Goal: Task Accomplishment & Management: Complete application form

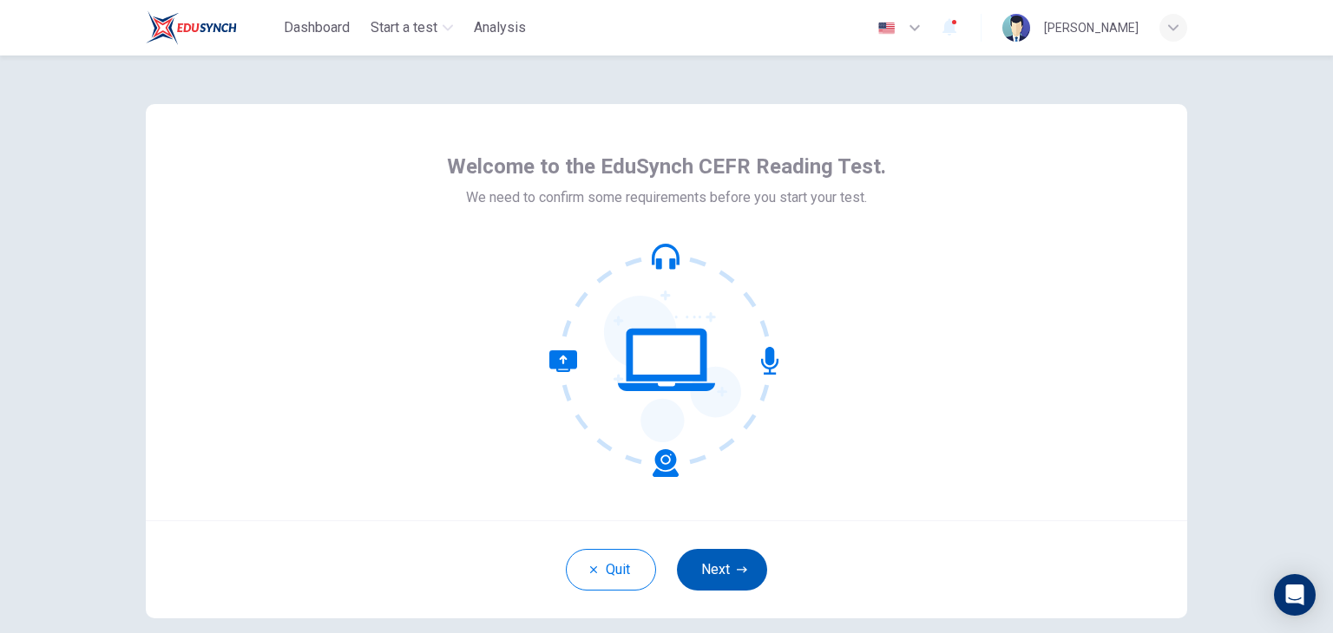
click at [724, 575] on button "Next" at bounding box center [722, 570] width 90 height 42
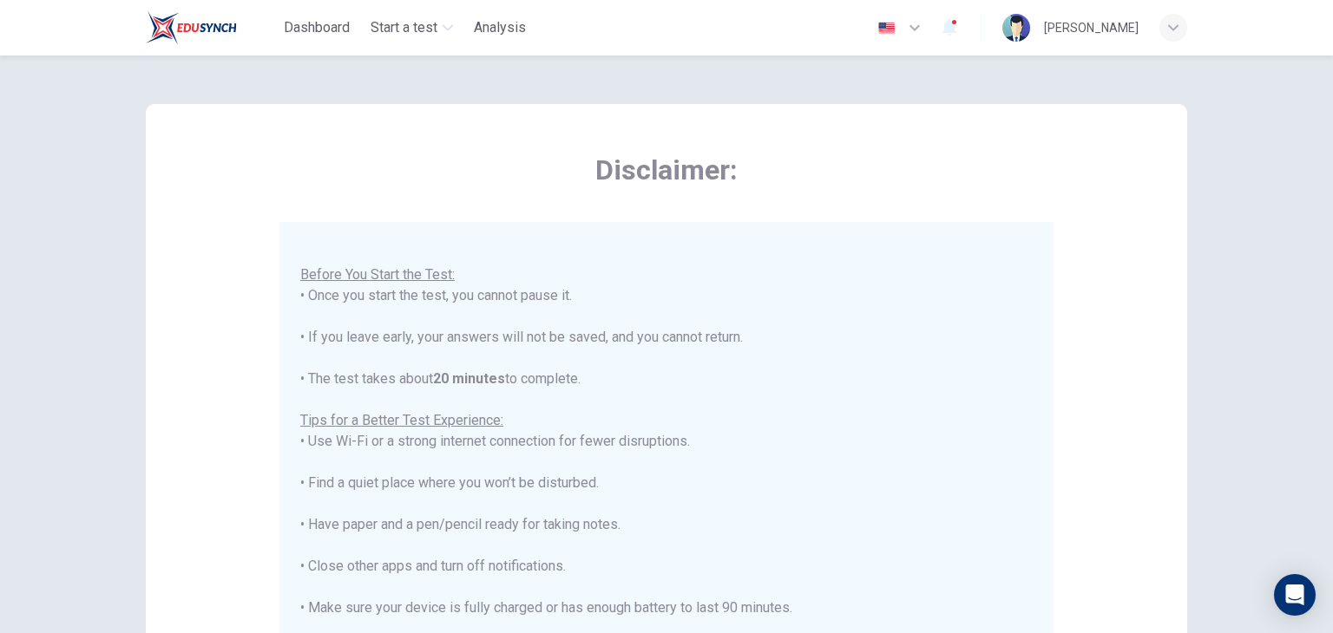
scroll to position [331, 0]
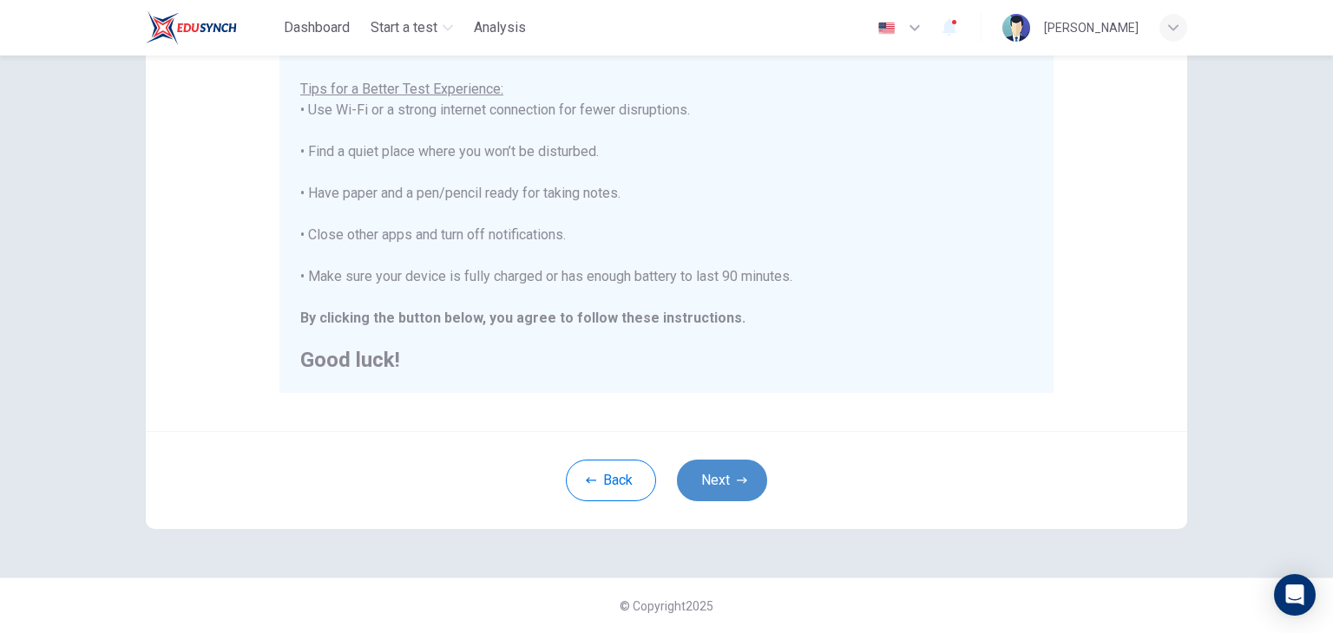
click at [725, 475] on button "Next" at bounding box center [722, 481] width 90 height 42
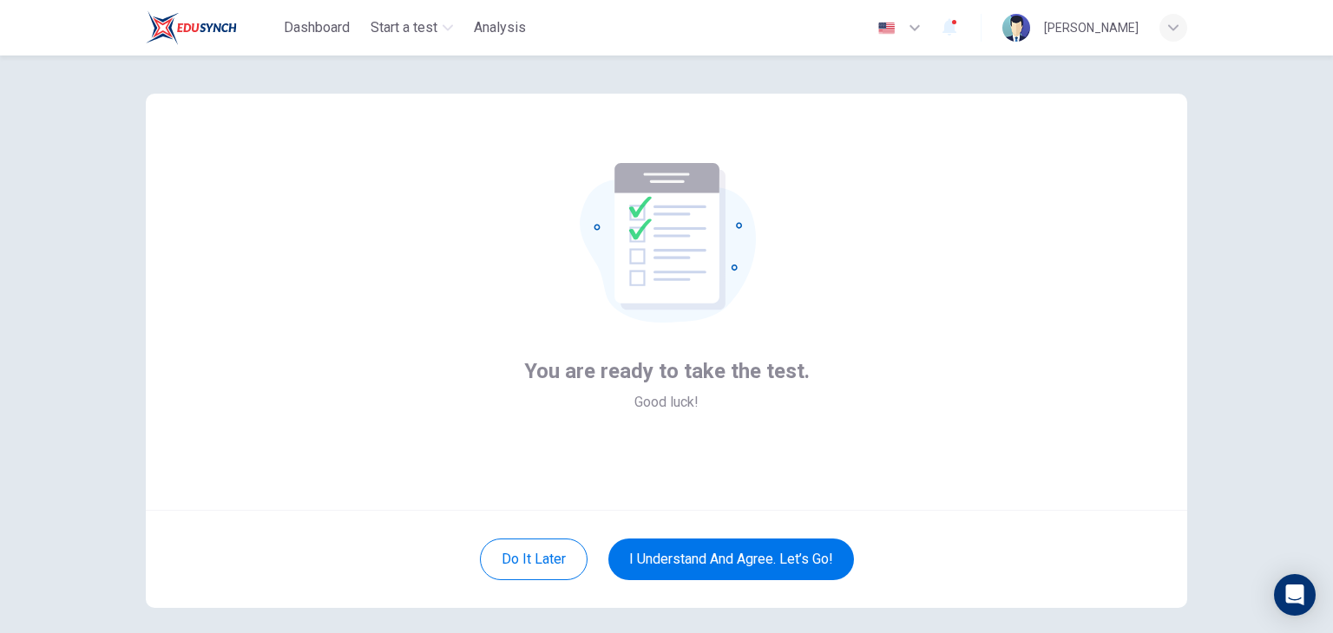
scroll to position [10, 0]
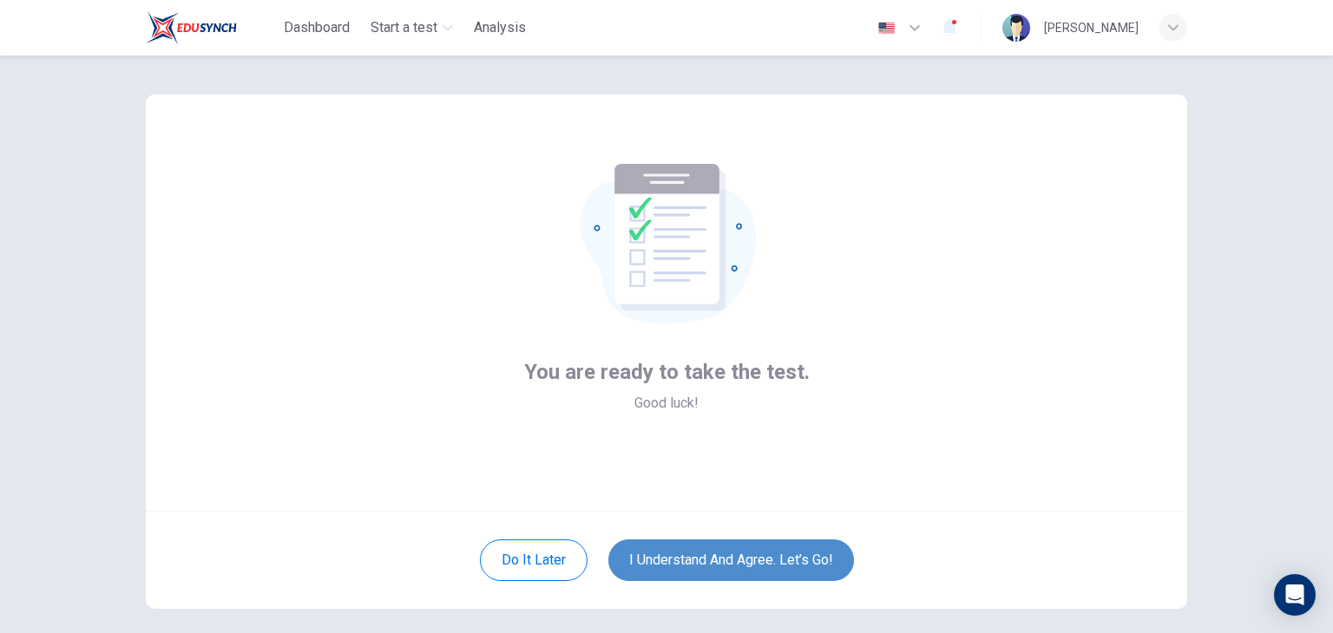
click at [720, 557] on button "I understand and agree. Let’s go!" at bounding box center [731, 561] width 246 height 42
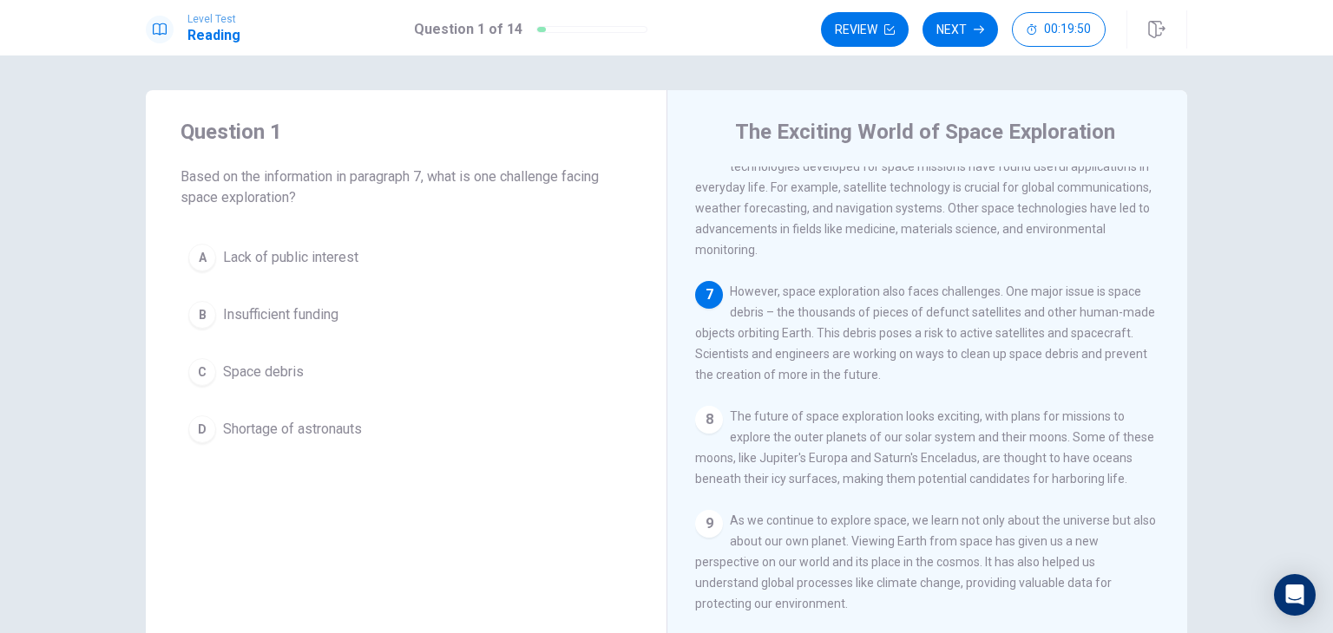
scroll to position [718, 0]
click at [833, 378] on span "However, space exploration also faces challenges. One major issue is space debr…" at bounding box center [925, 333] width 460 height 97
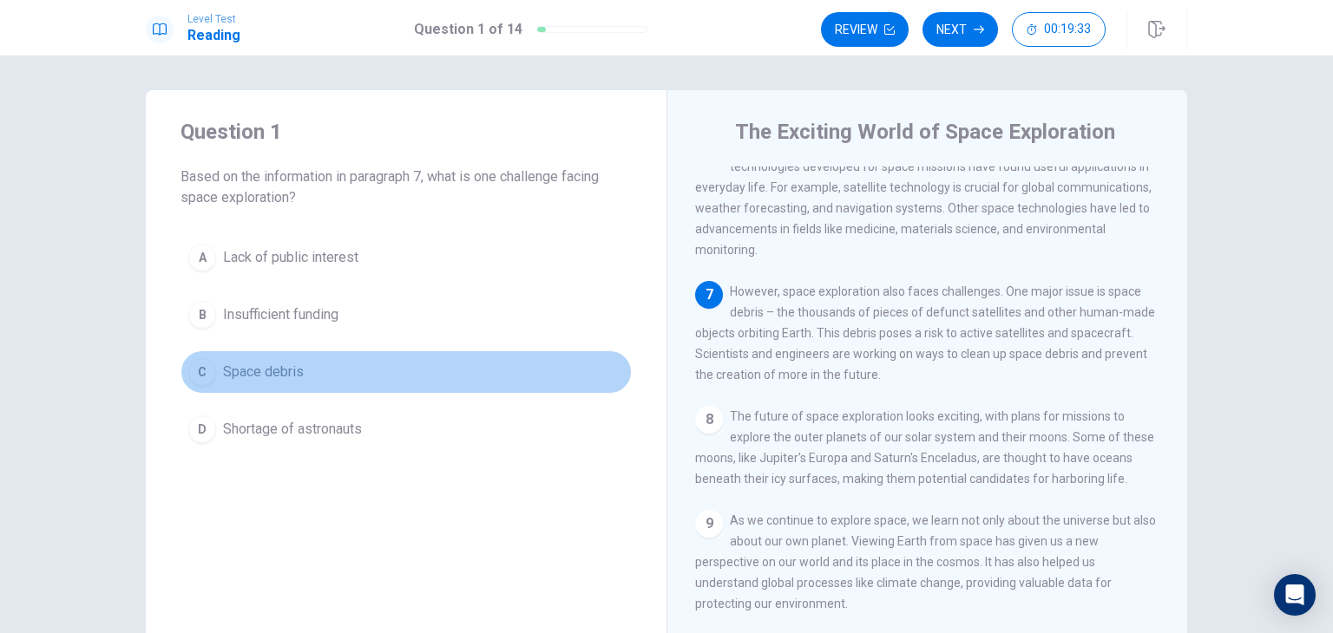
click at [292, 386] on button "C Space debris" at bounding box center [405, 372] width 451 height 43
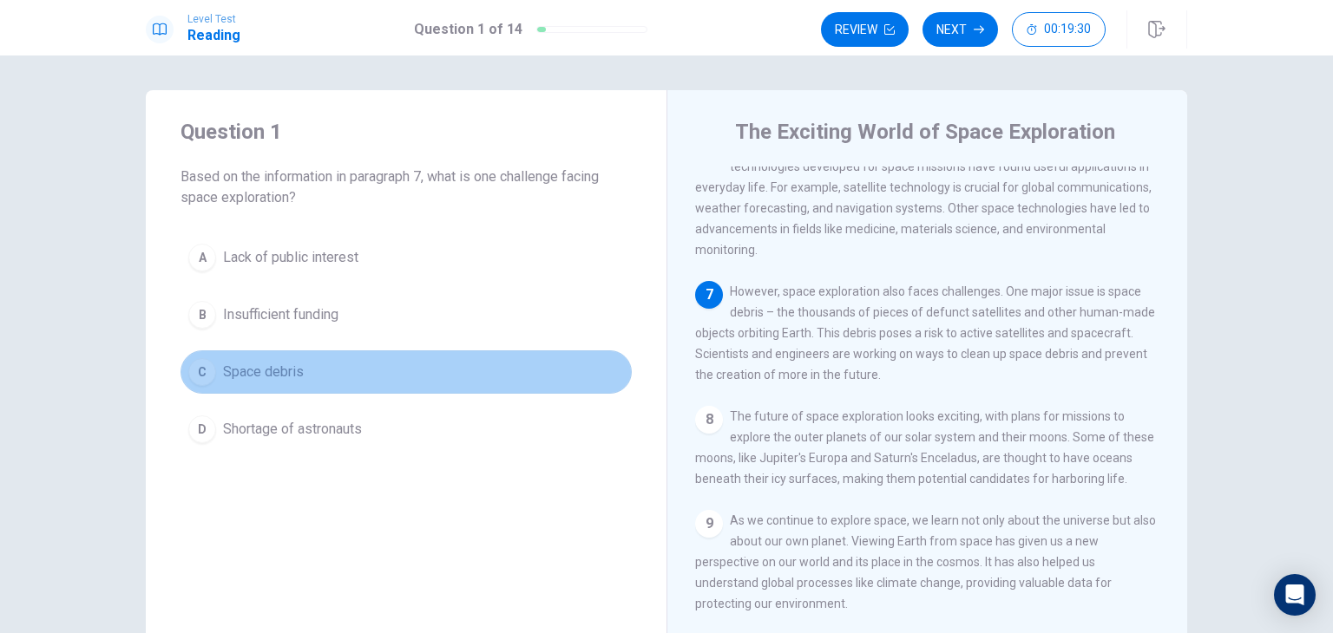
click at [326, 370] on button "C Space debris" at bounding box center [405, 372] width 451 height 43
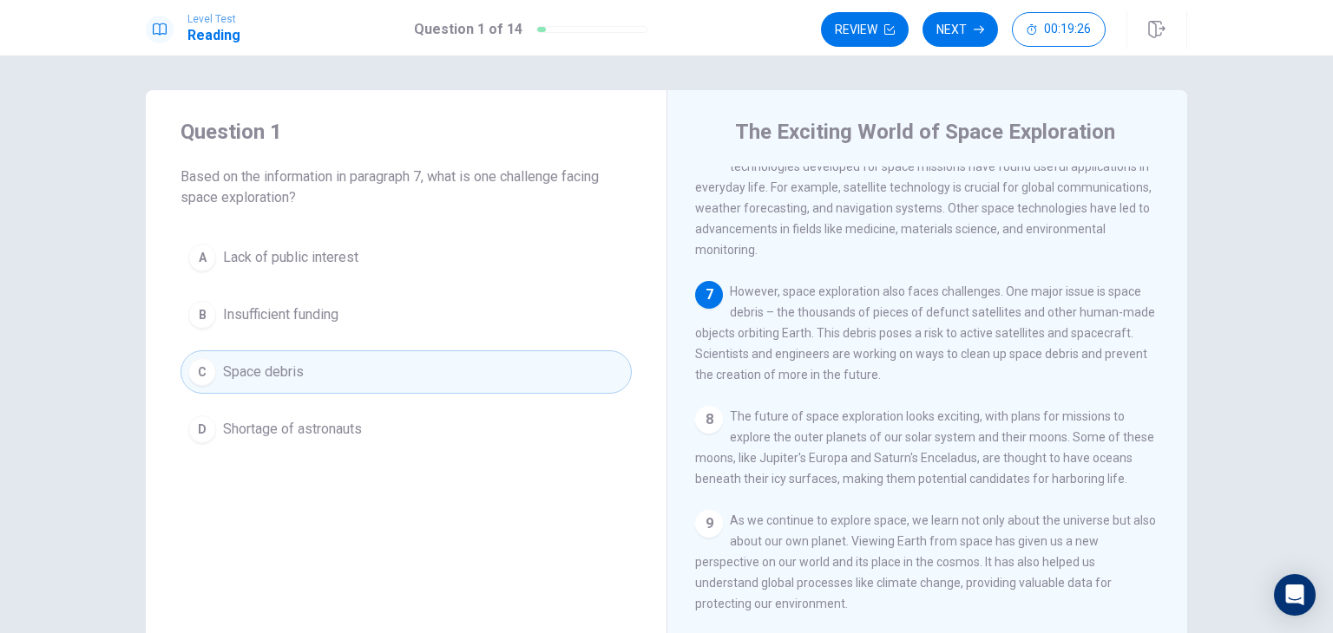
drag, startPoint x: 677, startPoint y: 508, endPoint x: 947, endPoint y: 372, distance: 302.3
click at [947, 372] on div "The Exciting World of Space Exploration 1 Space exploration has captured the im…" at bounding box center [926, 391] width 521 height 603
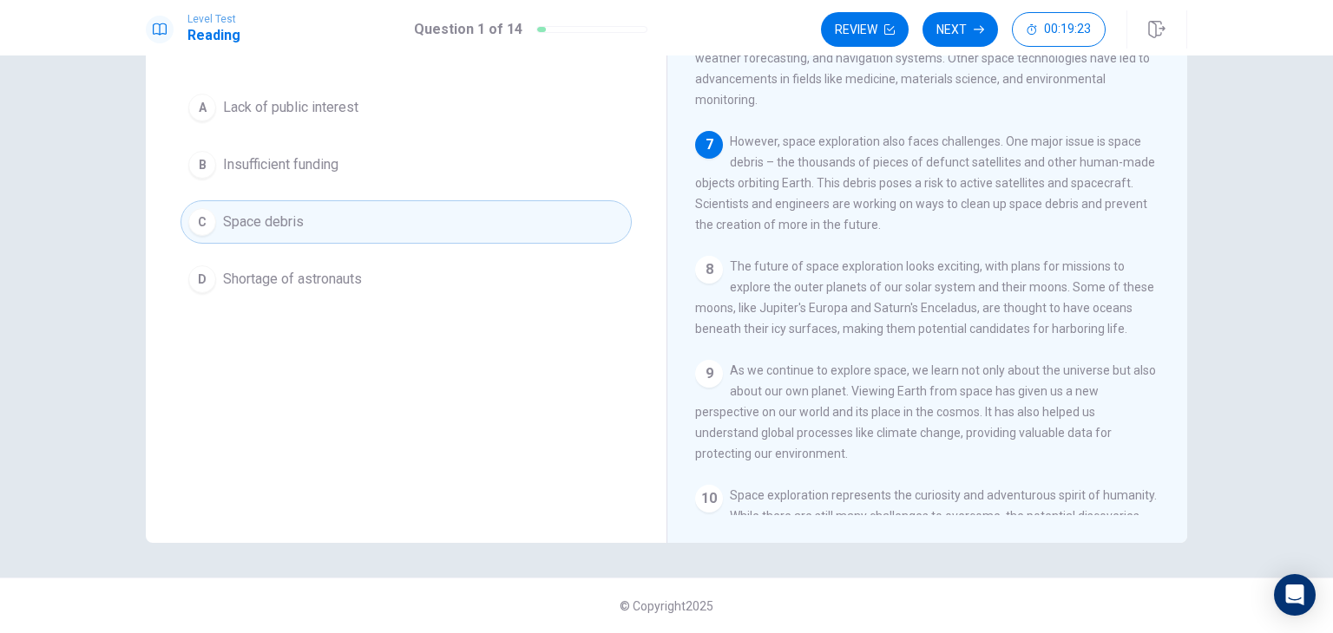
scroll to position [0, 0]
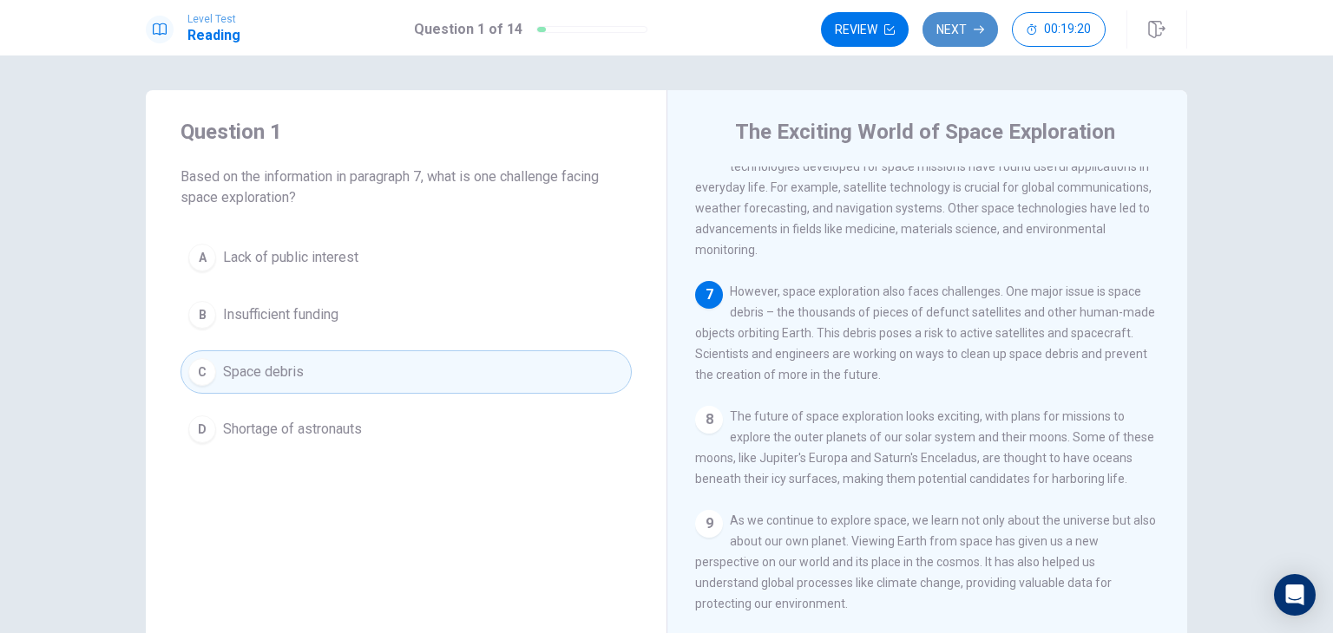
click at [952, 28] on button "Next" at bounding box center [959, 29] width 75 height 35
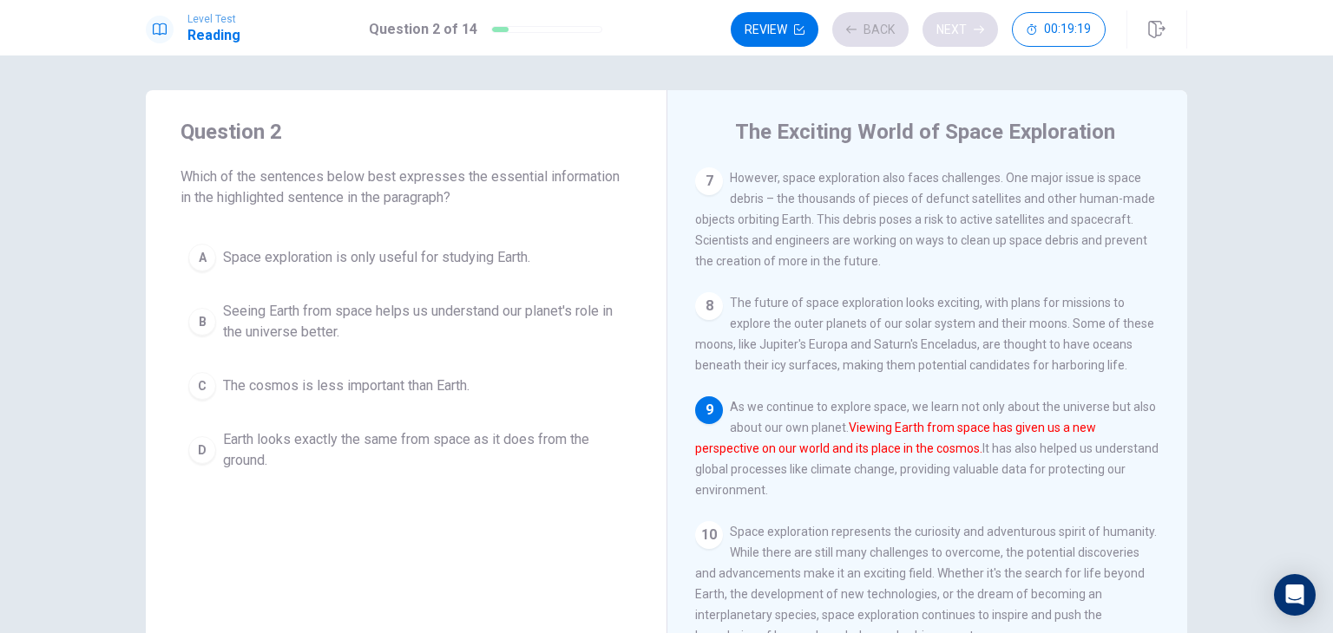
scroll to position [849, 0]
click at [271, 263] on span "Space exploration is only useful for studying Earth." at bounding box center [376, 257] width 307 height 21
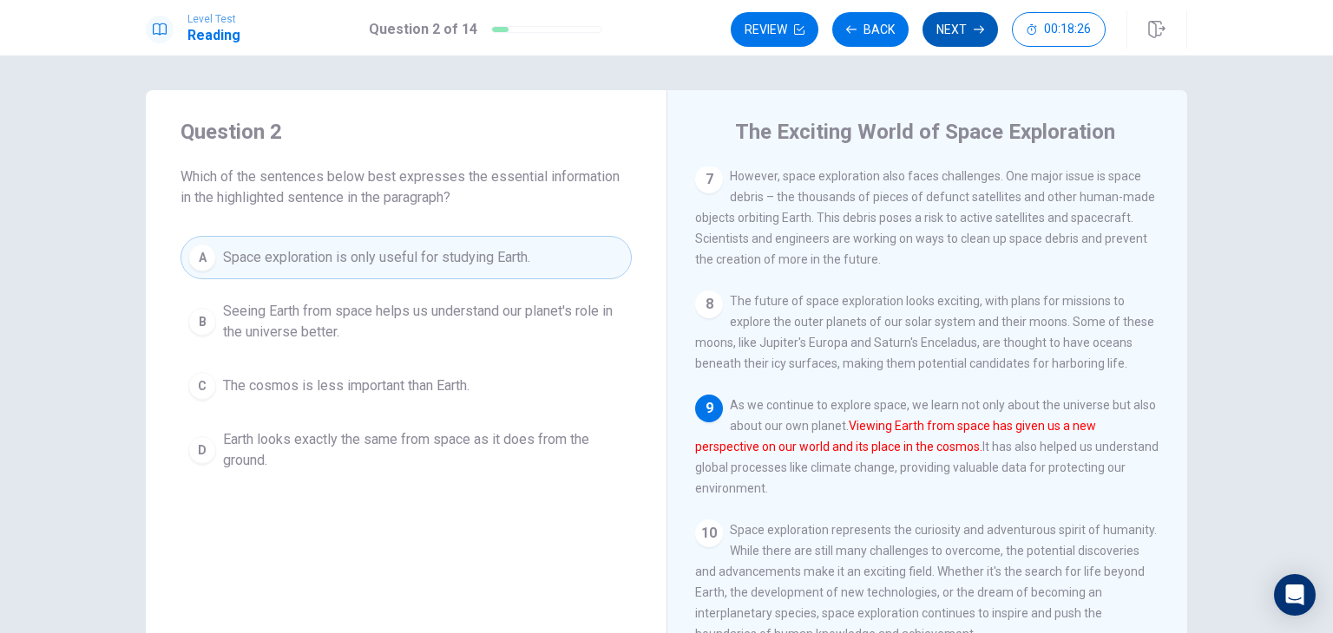
click at [951, 25] on button "Next" at bounding box center [959, 29] width 75 height 35
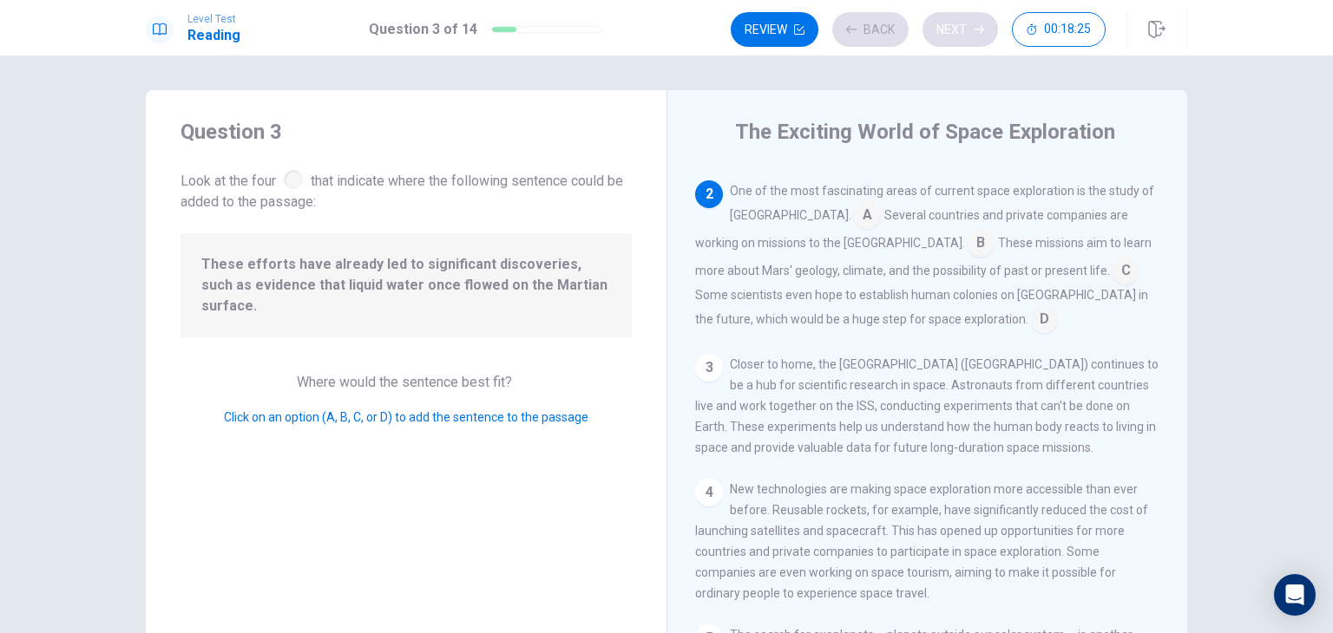
scroll to position [128, 0]
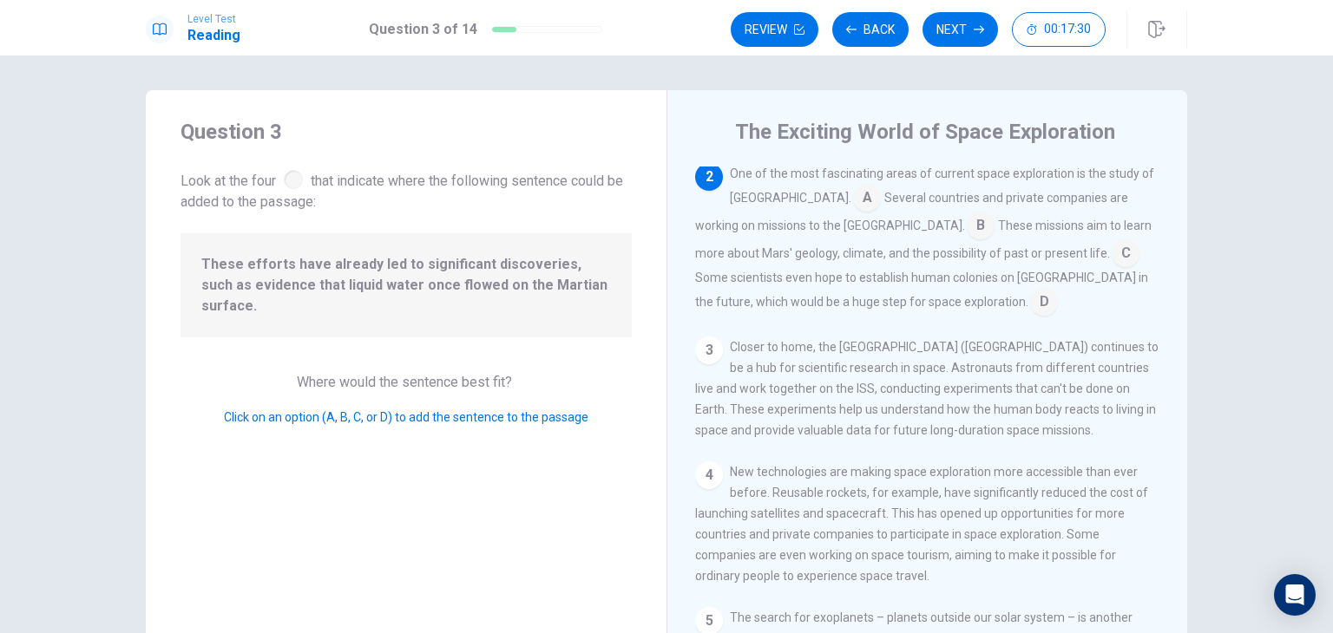
click at [1030, 307] on input at bounding box center [1044, 304] width 28 height 28
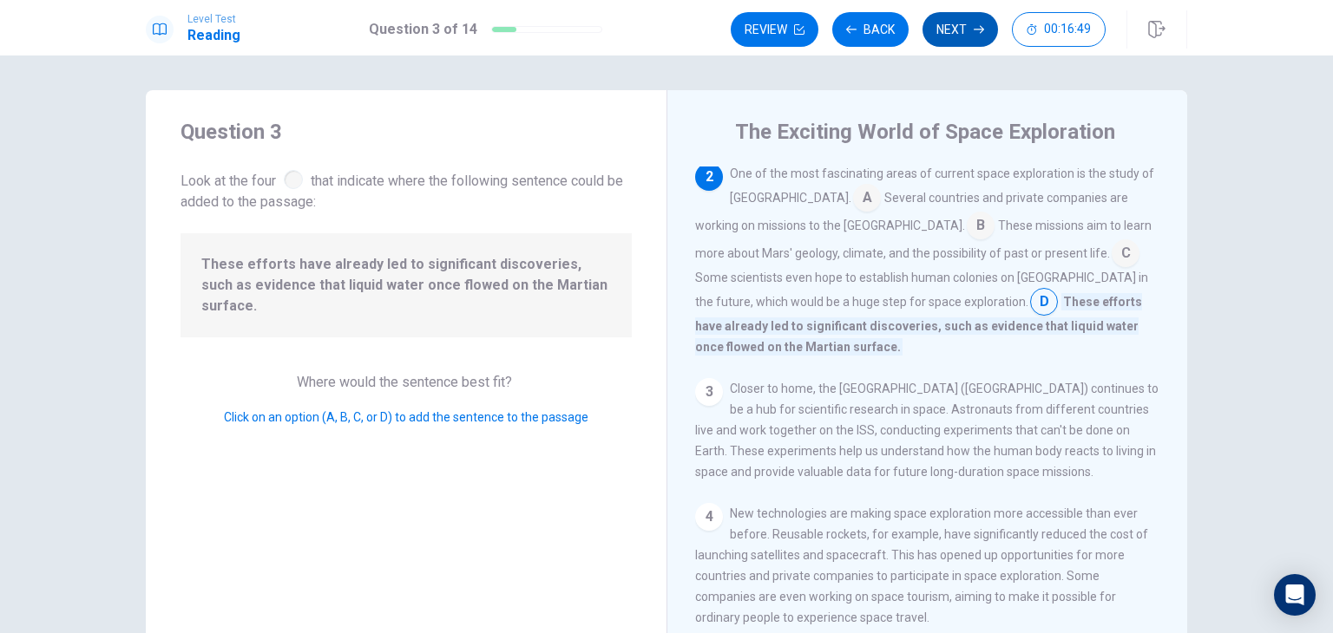
click at [943, 39] on button "Next" at bounding box center [959, 29] width 75 height 35
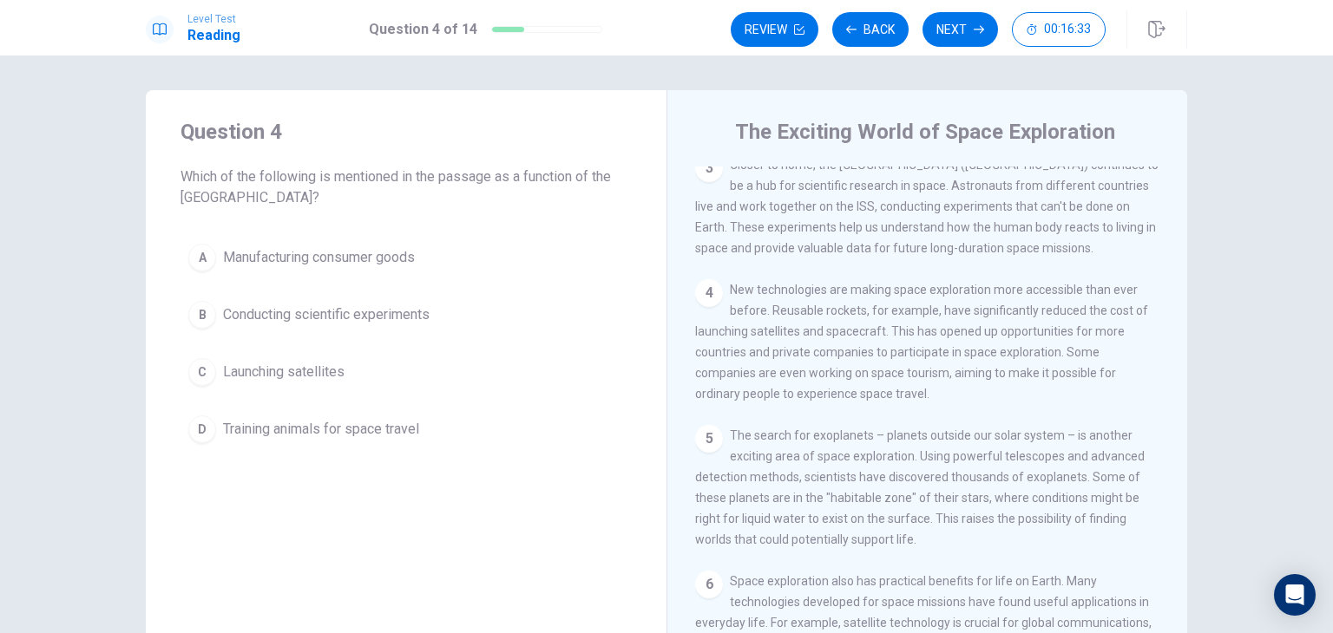
scroll to position [0, 0]
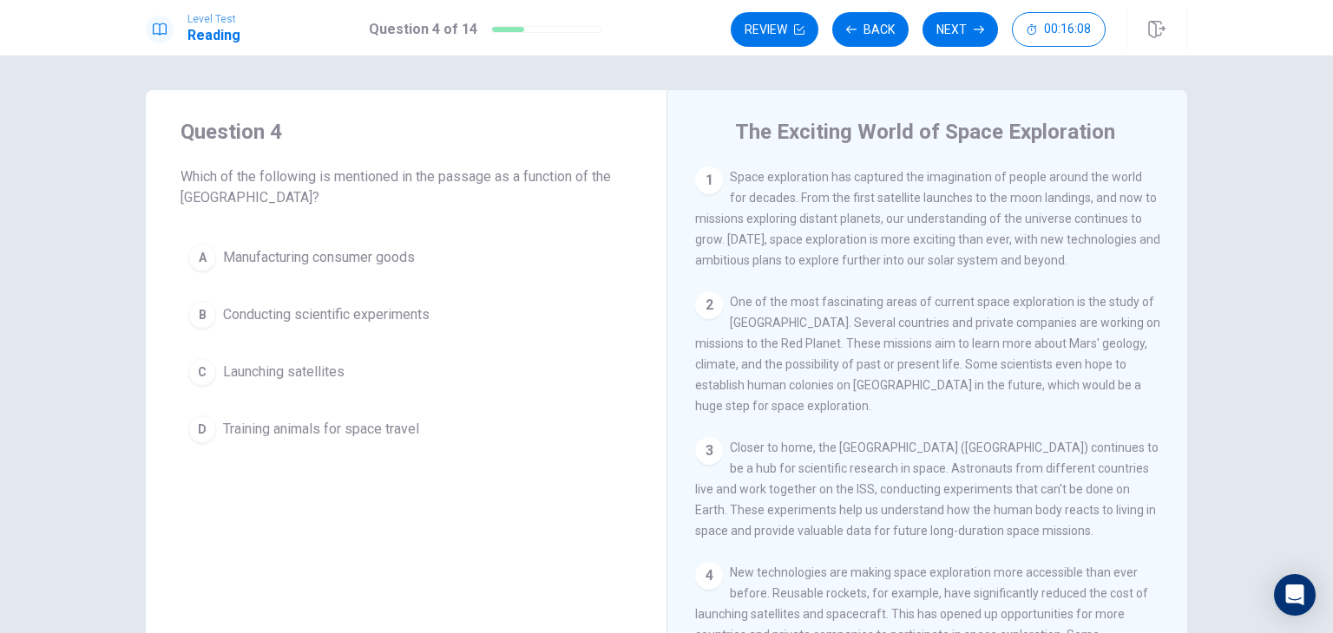
click at [204, 373] on div "C" at bounding box center [202, 372] width 28 height 28
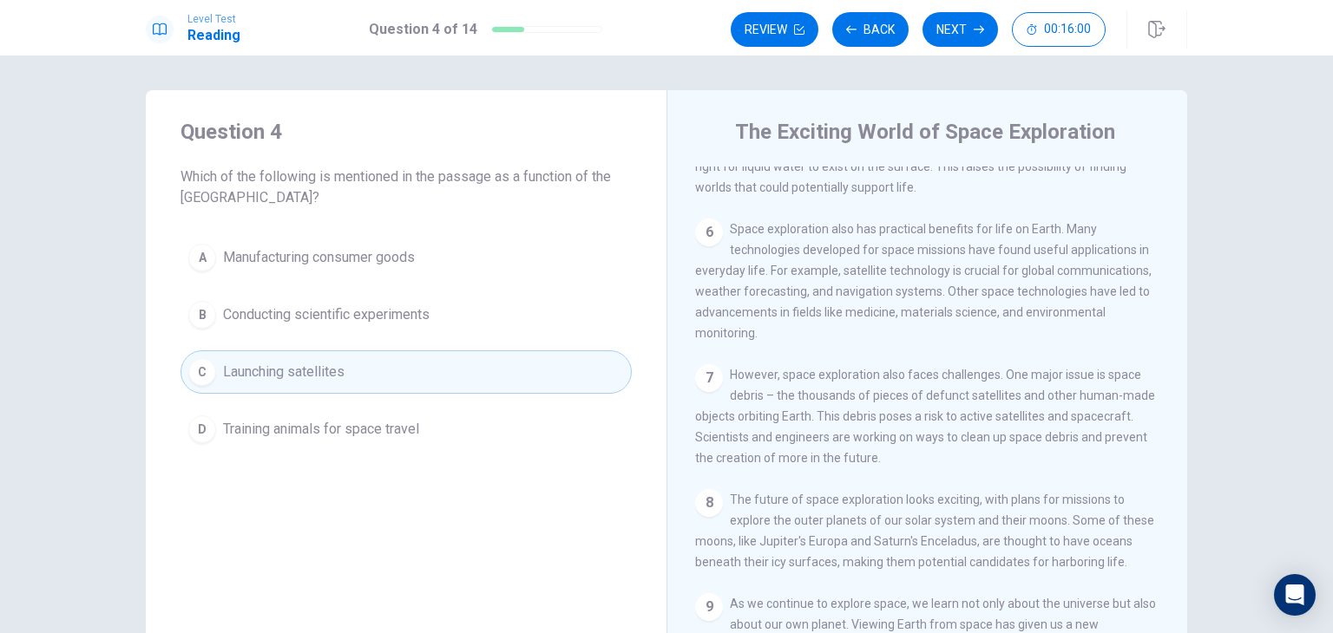
scroll to position [849, 0]
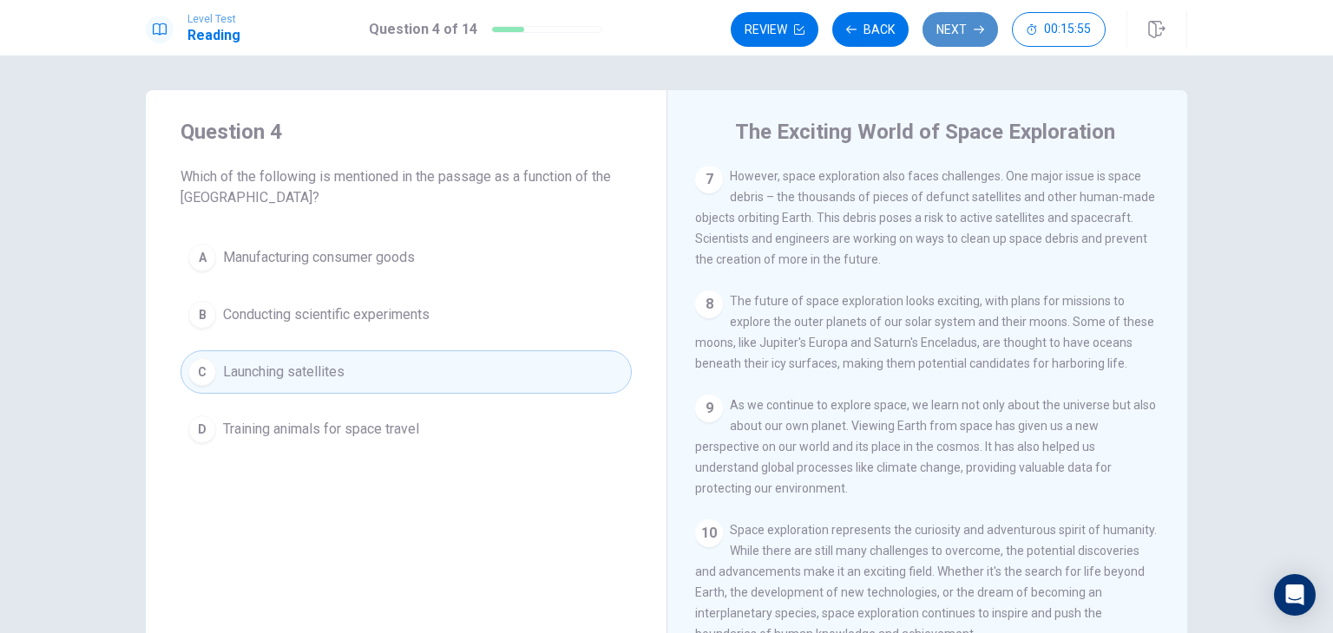
click at [958, 23] on button "Next" at bounding box center [959, 29] width 75 height 35
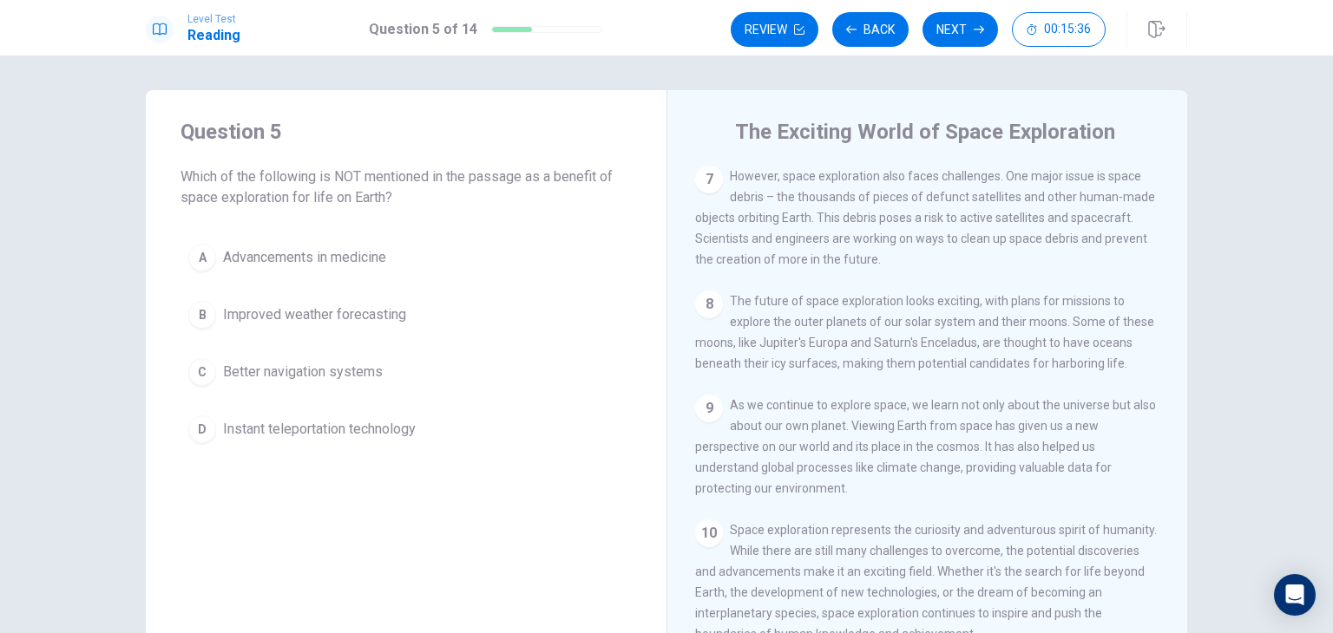
click at [225, 379] on span "Better navigation systems" at bounding box center [303, 372] width 160 height 21
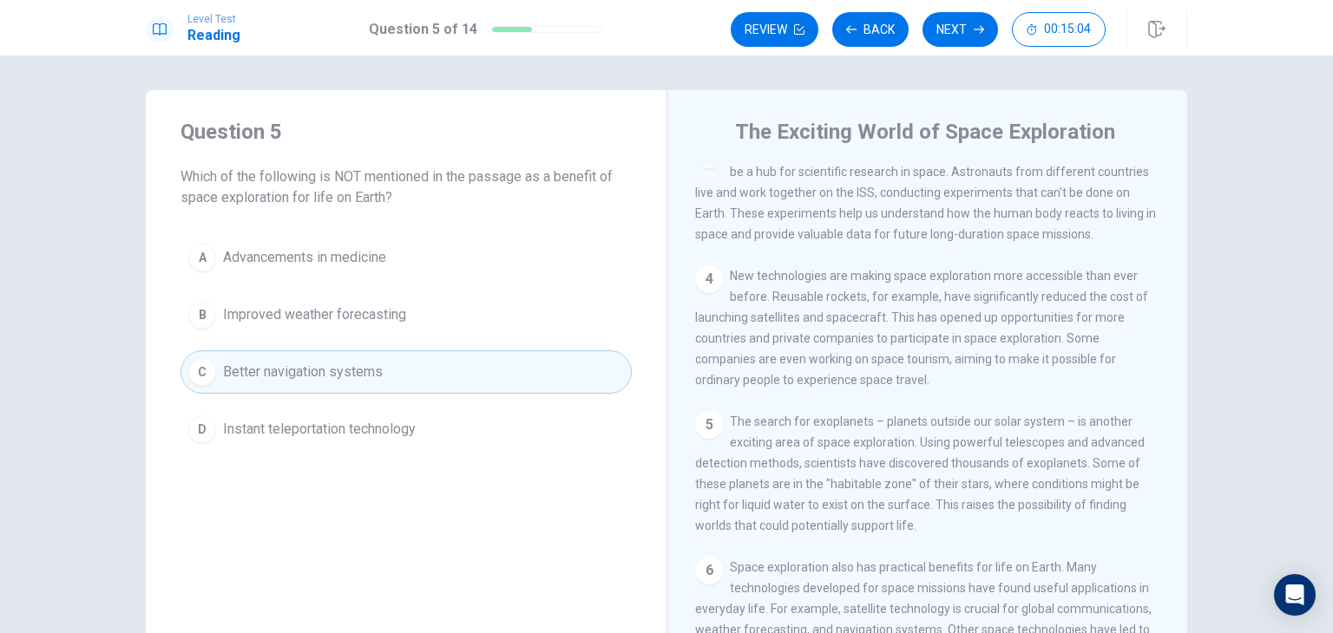
scroll to position [338, 0]
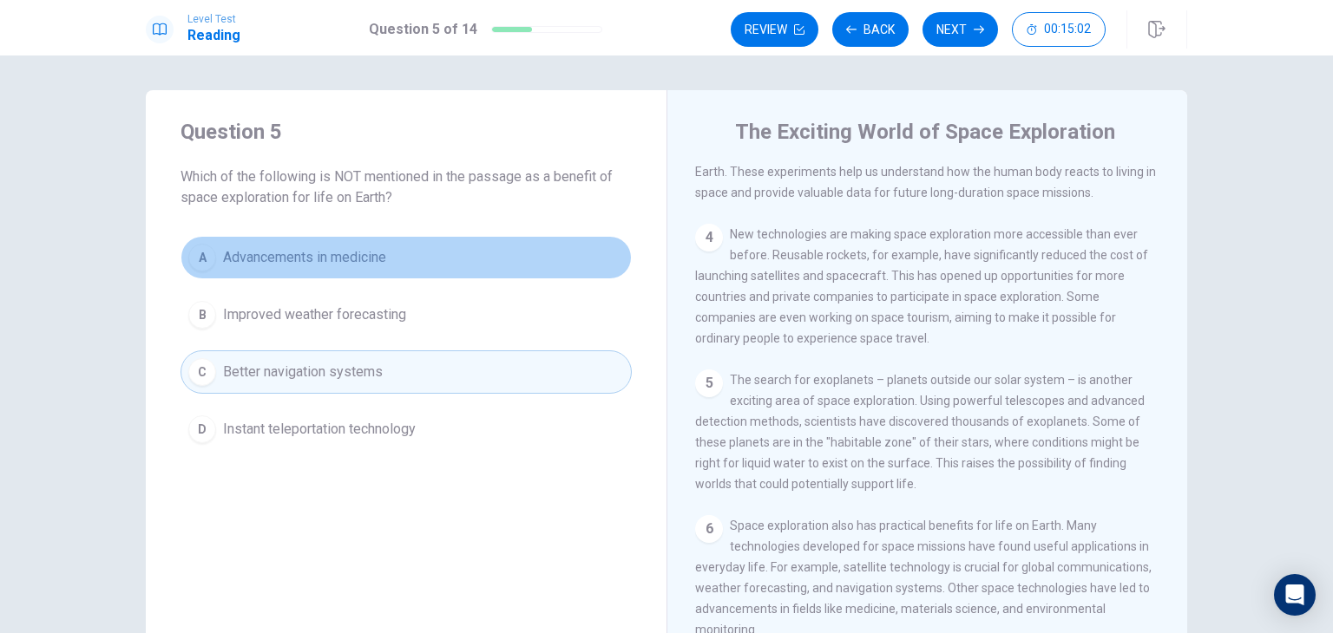
click at [296, 256] on span "Advancements in medicine" at bounding box center [304, 257] width 163 height 21
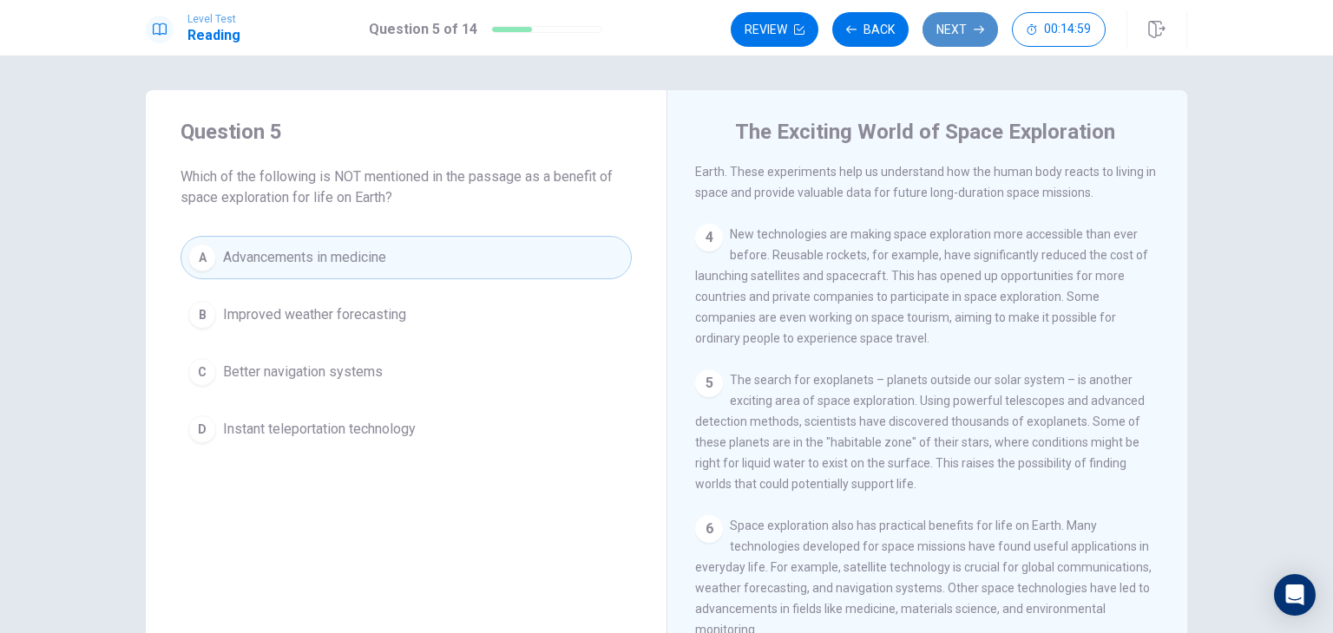
click at [955, 37] on button "Next" at bounding box center [959, 29] width 75 height 35
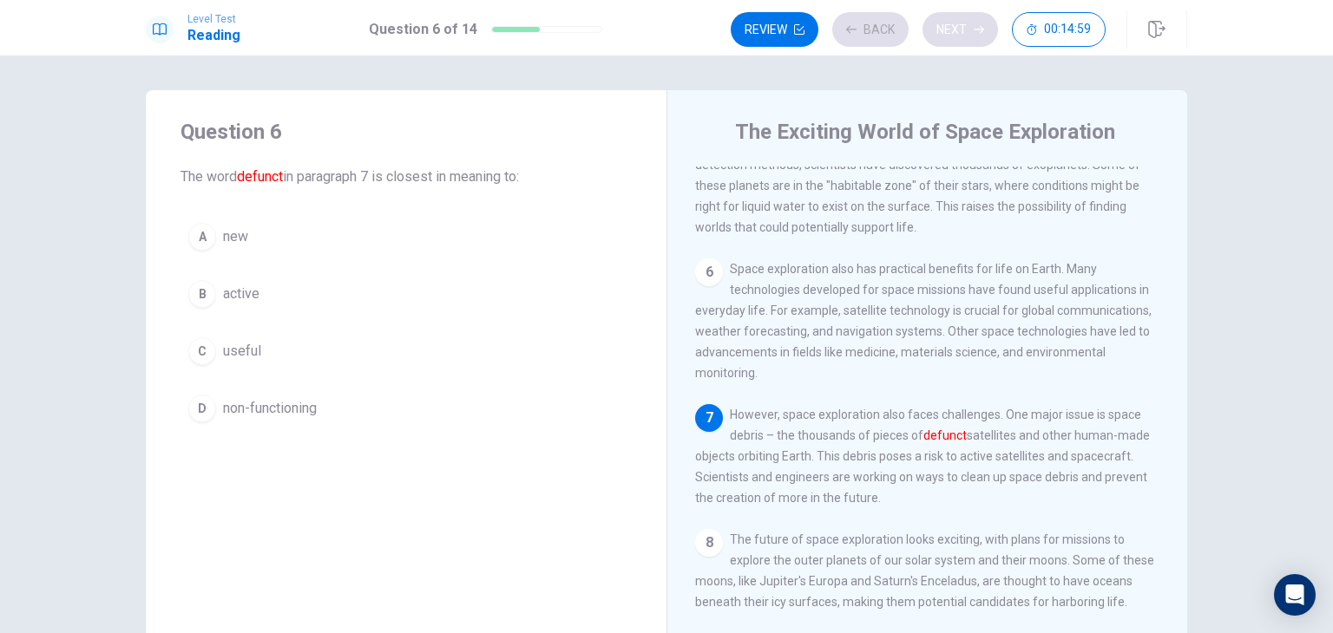
scroll to position [617, 0]
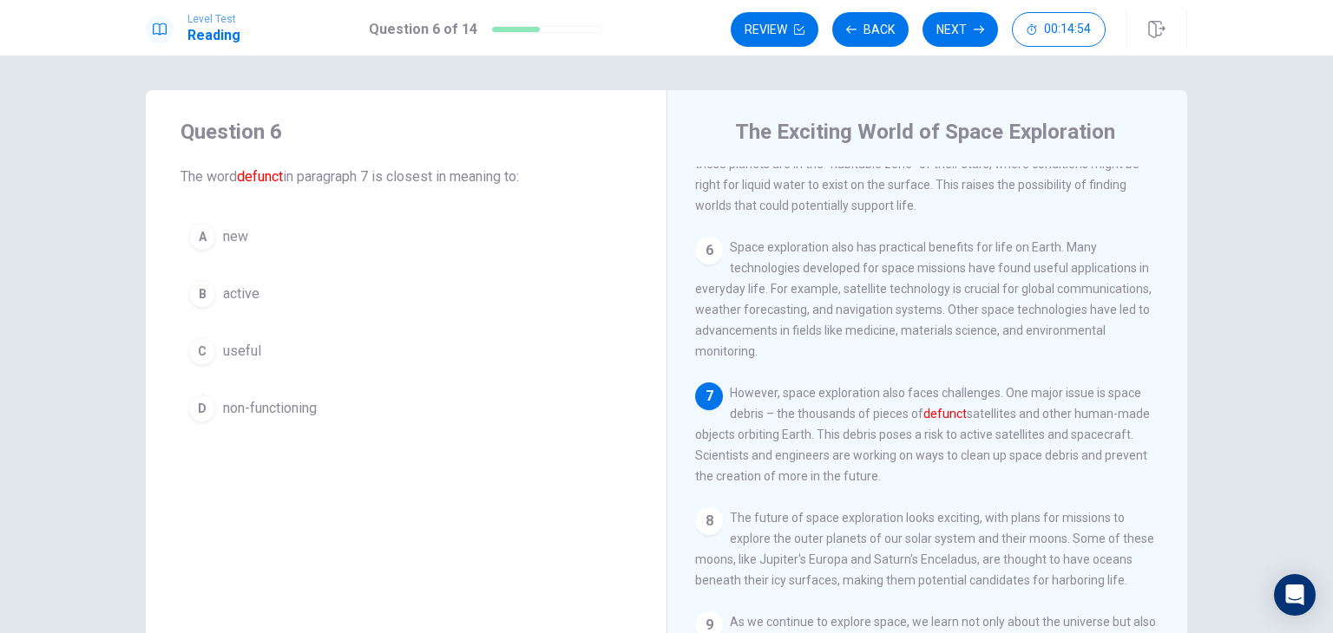
click at [234, 414] on span "non-functioning" at bounding box center [270, 408] width 94 height 21
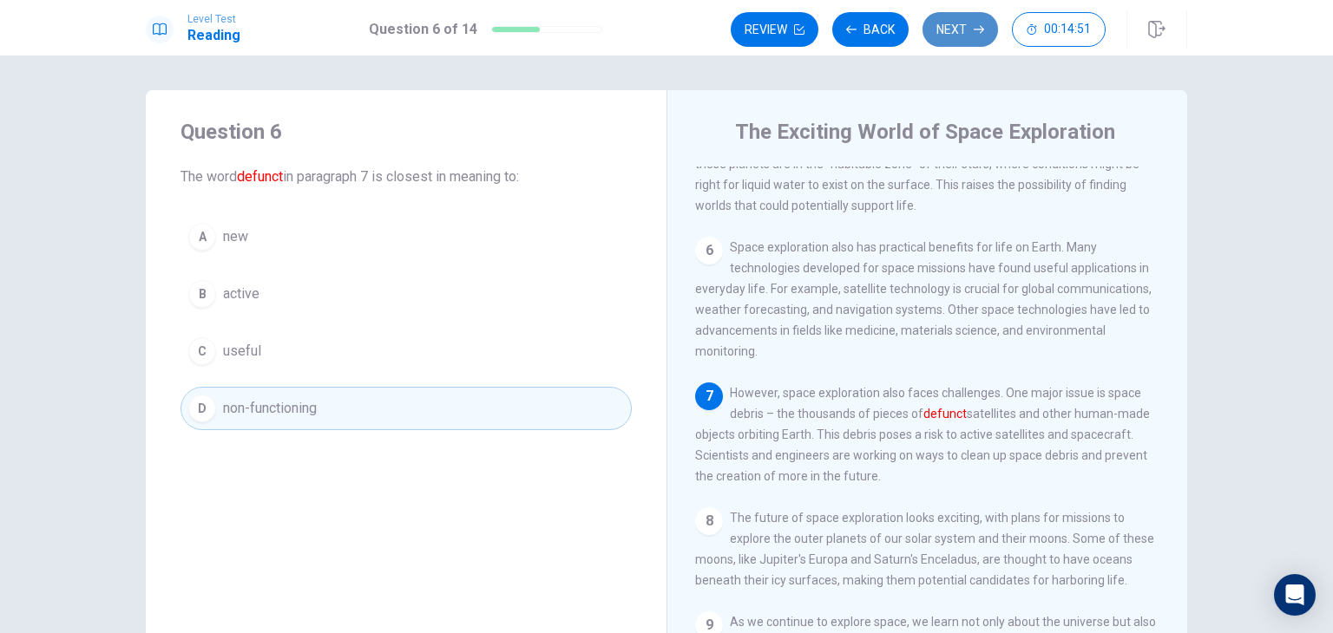
click at [980, 36] on button "Next" at bounding box center [959, 29] width 75 height 35
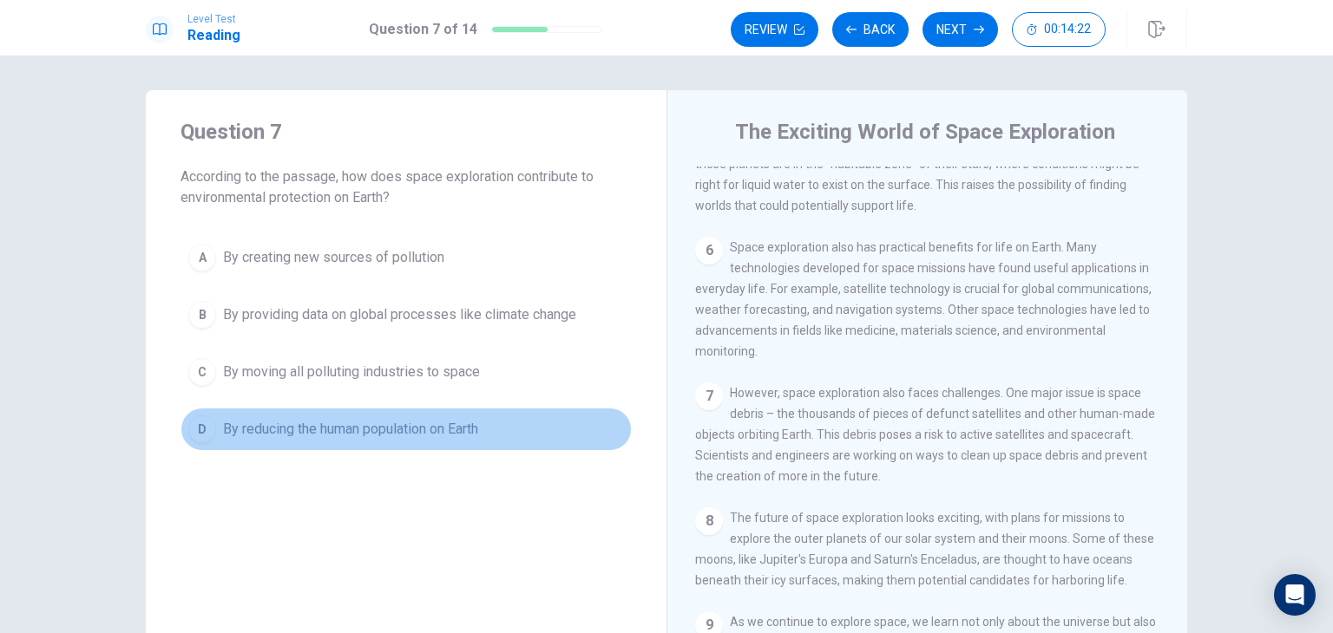
click at [256, 429] on span "By reducing the human population on Earth" at bounding box center [350, 429] width 255 height 21
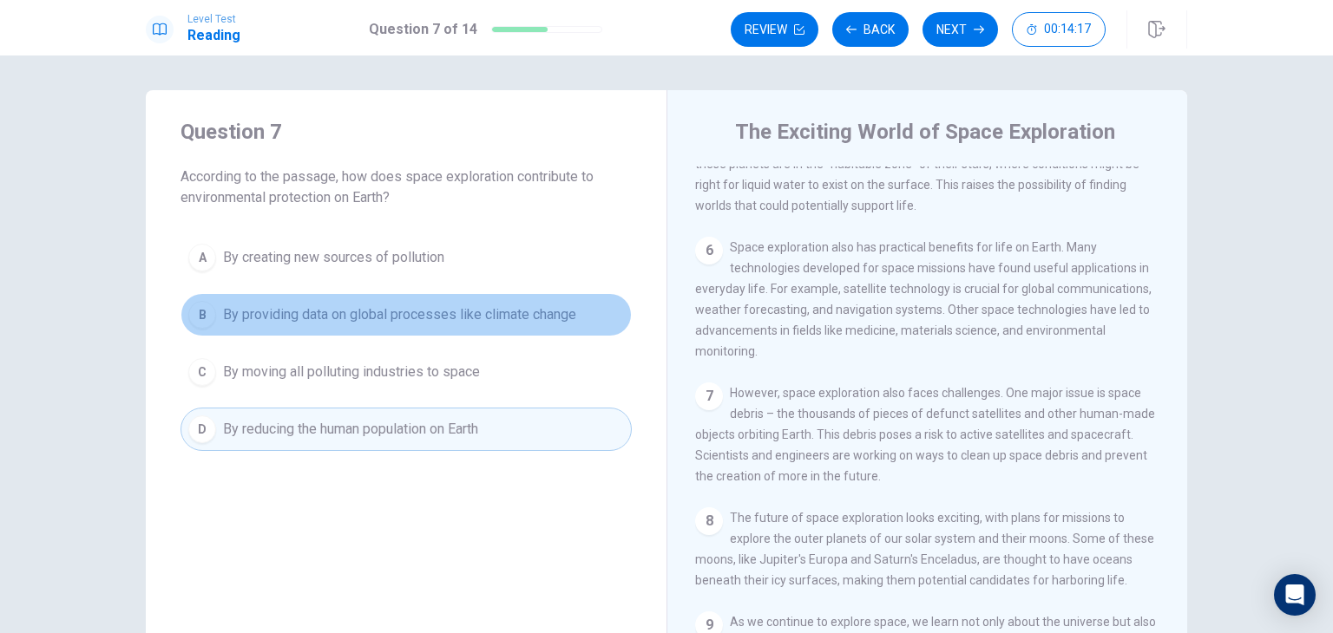
click at [316, 316] on span "By providing data on global processes like climate change" at bounding box center [399, 315] width 353 height 21
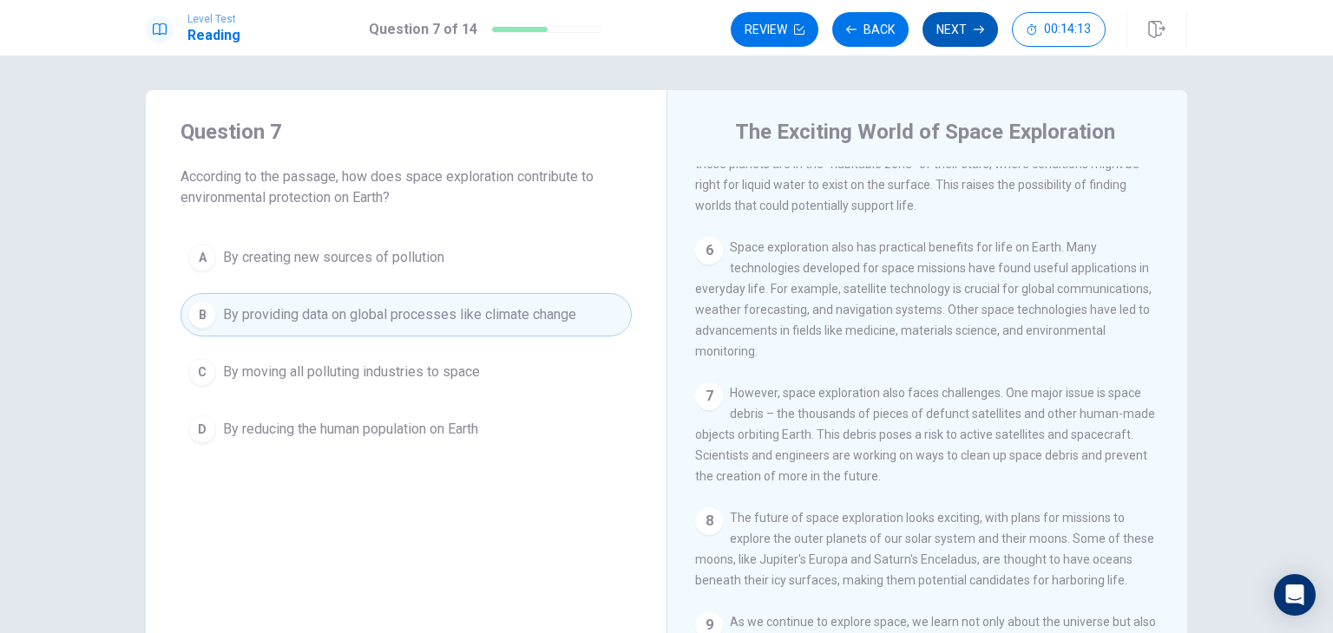
click at [954, 36] on button "Next" at bounding box center [959, 29] width 75 height 35
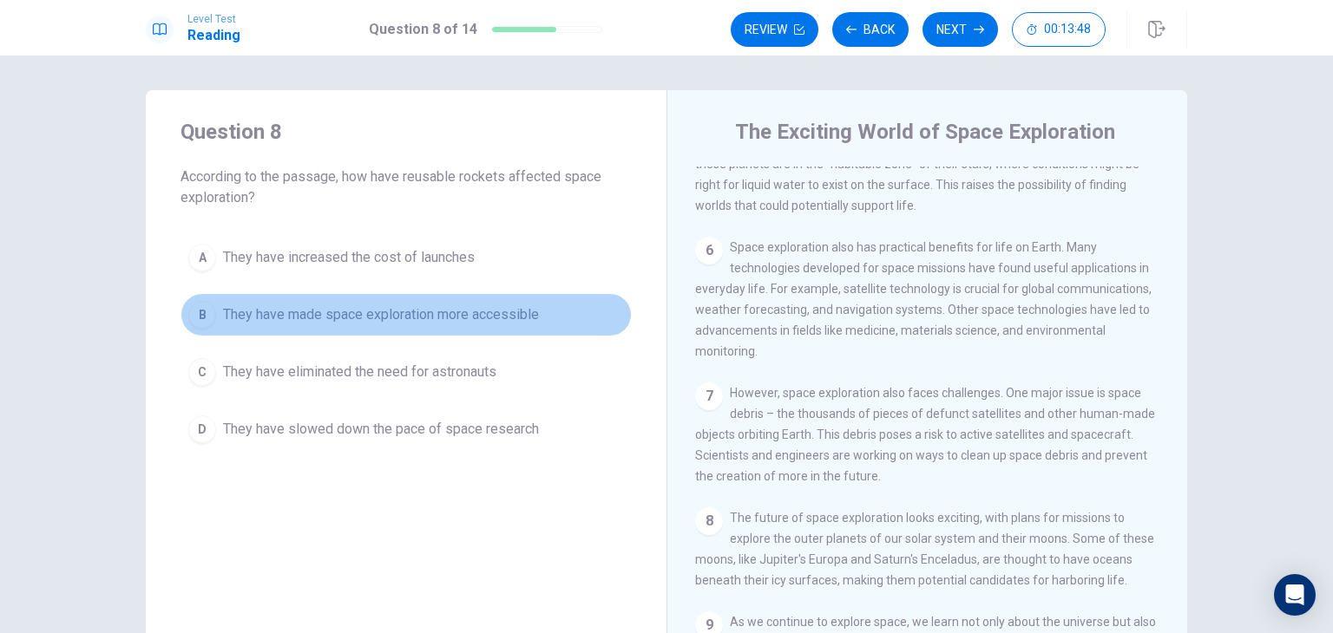
click at [486, 318] on span "They have made space exploration more accessible" at bounding box center [381, 315] width 316 height 21
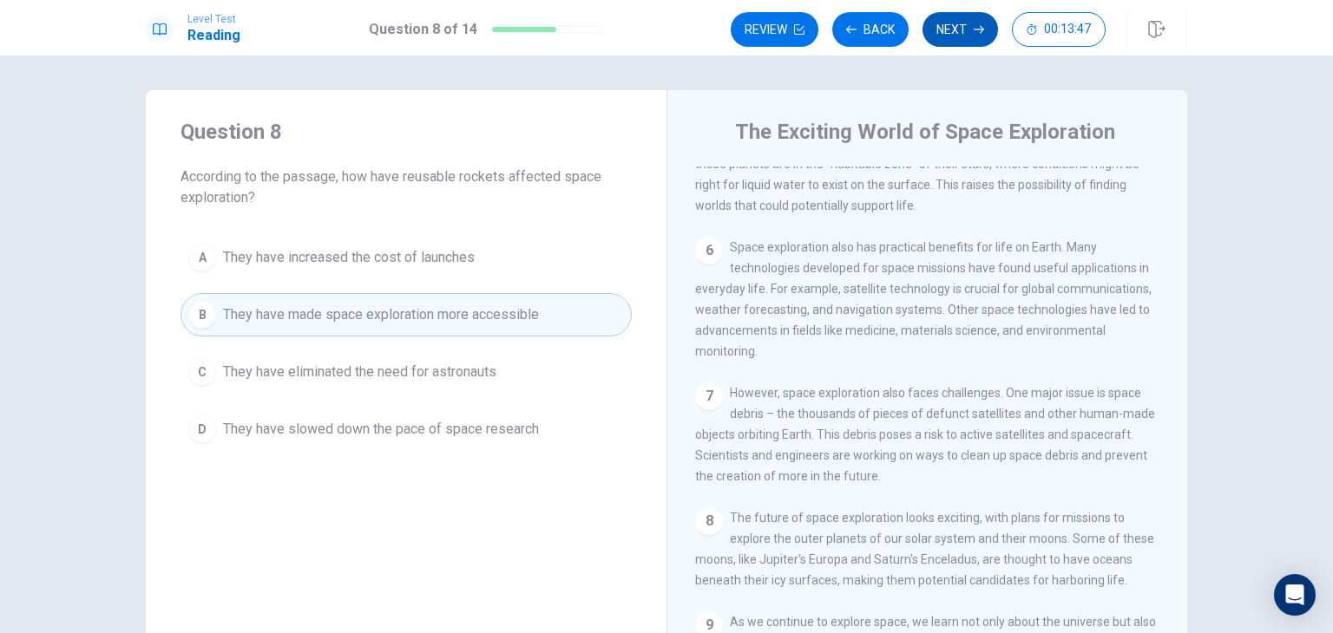
click at [963, 22] on button "Next" at bounding box center [959, 29] width 75 height 35
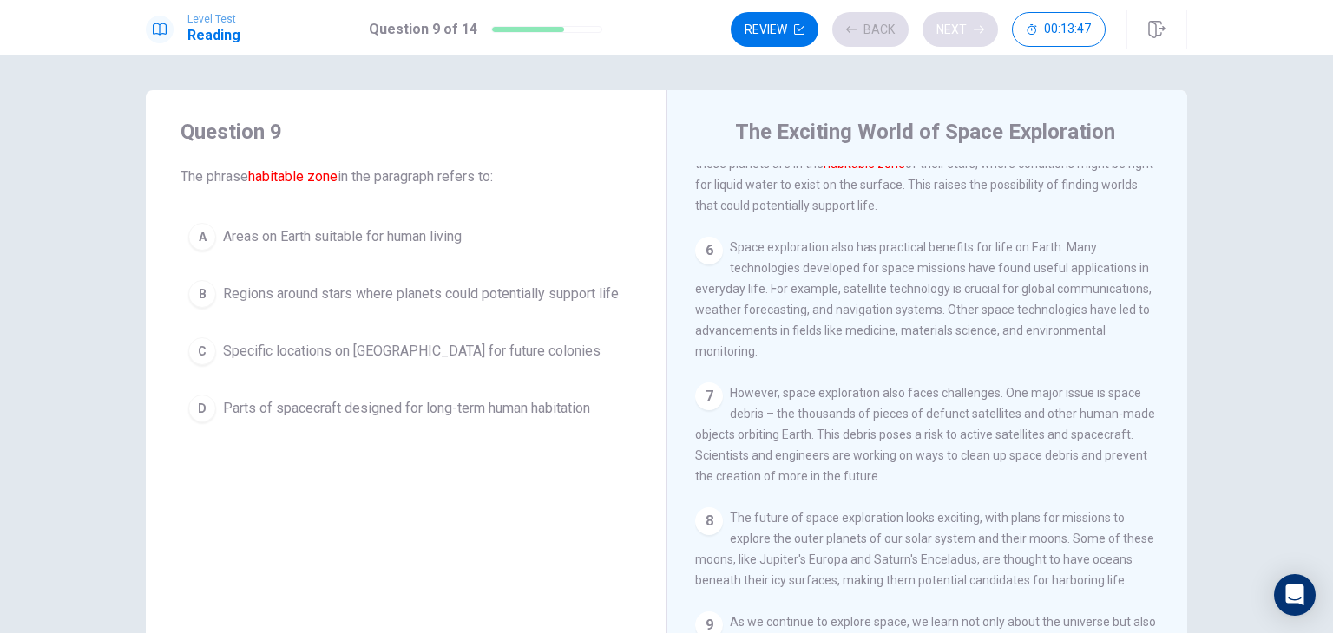
scroll to position [534, 0]
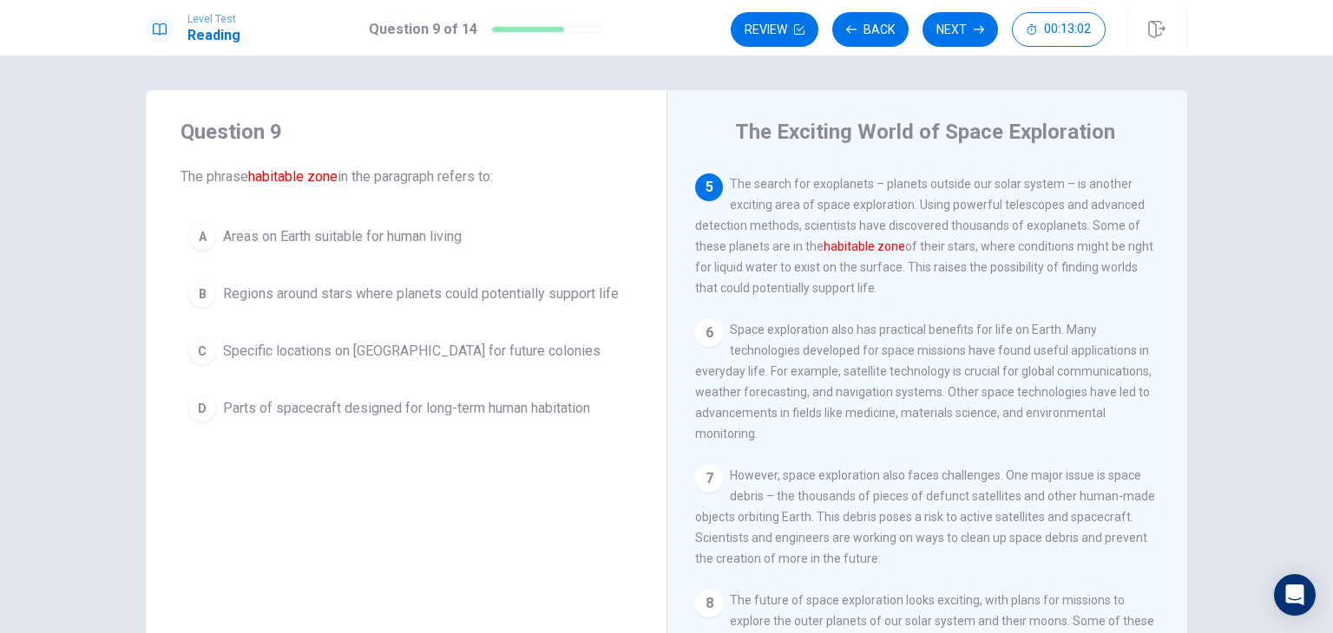
click at [409, 296] on span "Regions around stars where planets could potentially support life" at bounding box center [421, 294] width 396 height 21
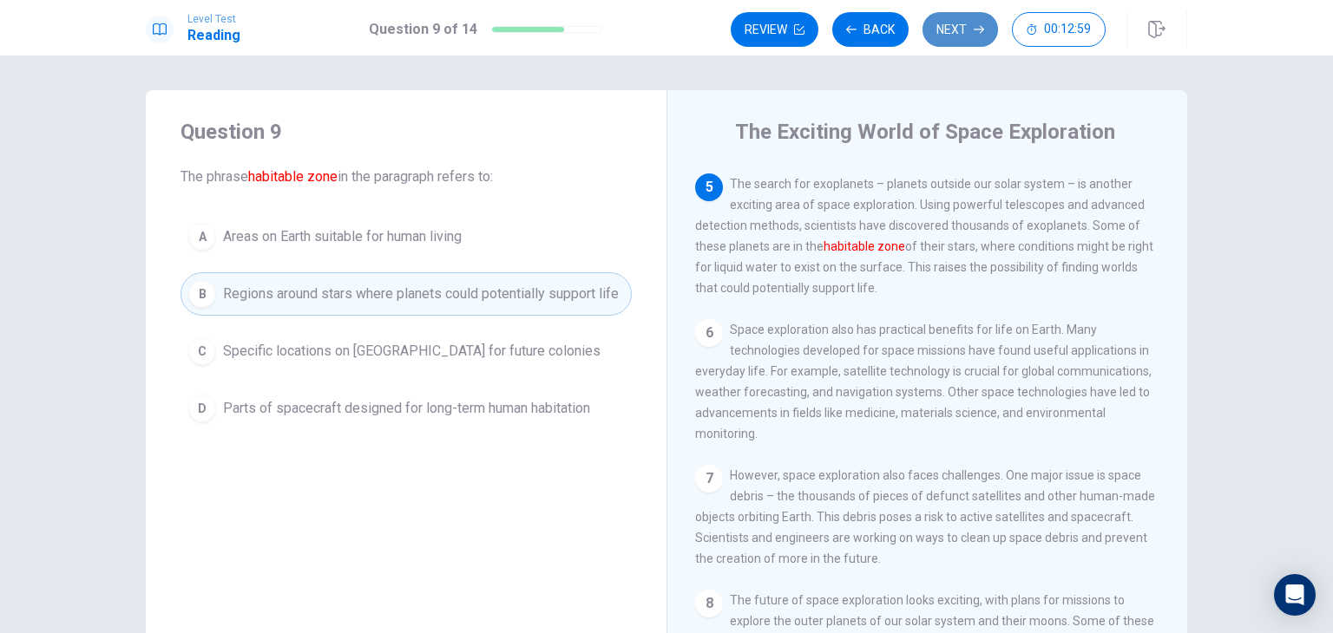
click at [972, 29] on button "Next" at bounding box center [959, 29] width 75 height 35
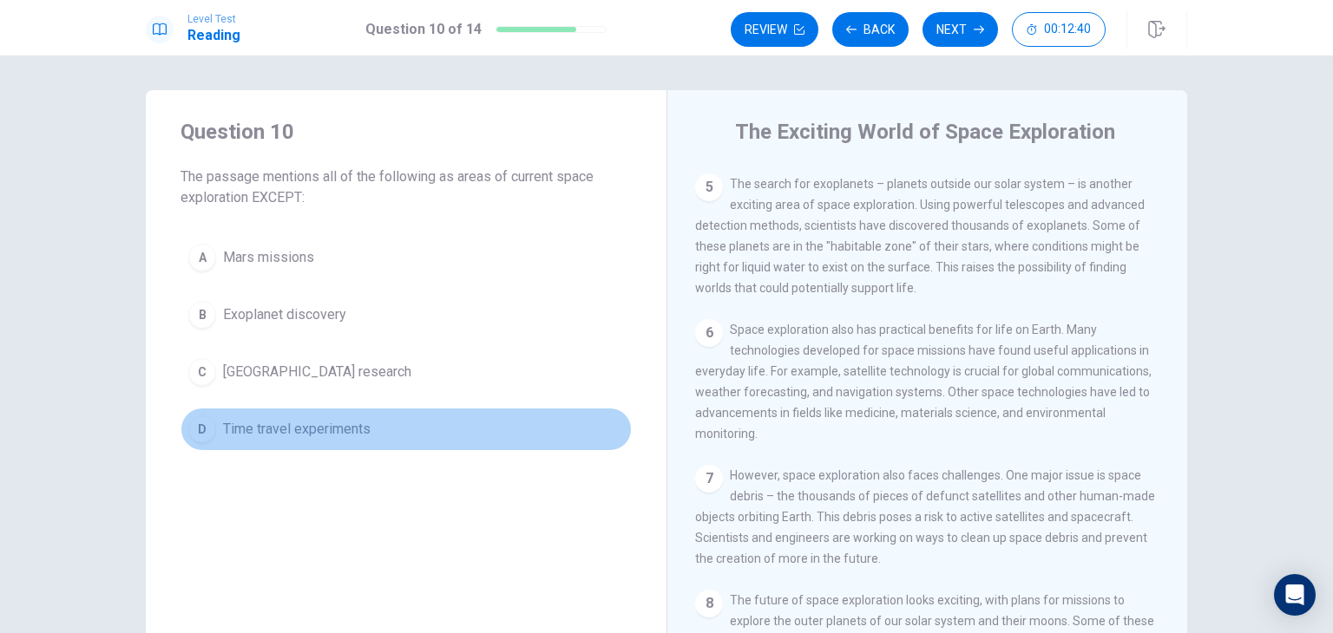
click at [223, 428] on span "Time travel experiments" at bounding box center [296, 429] width 147 height 21
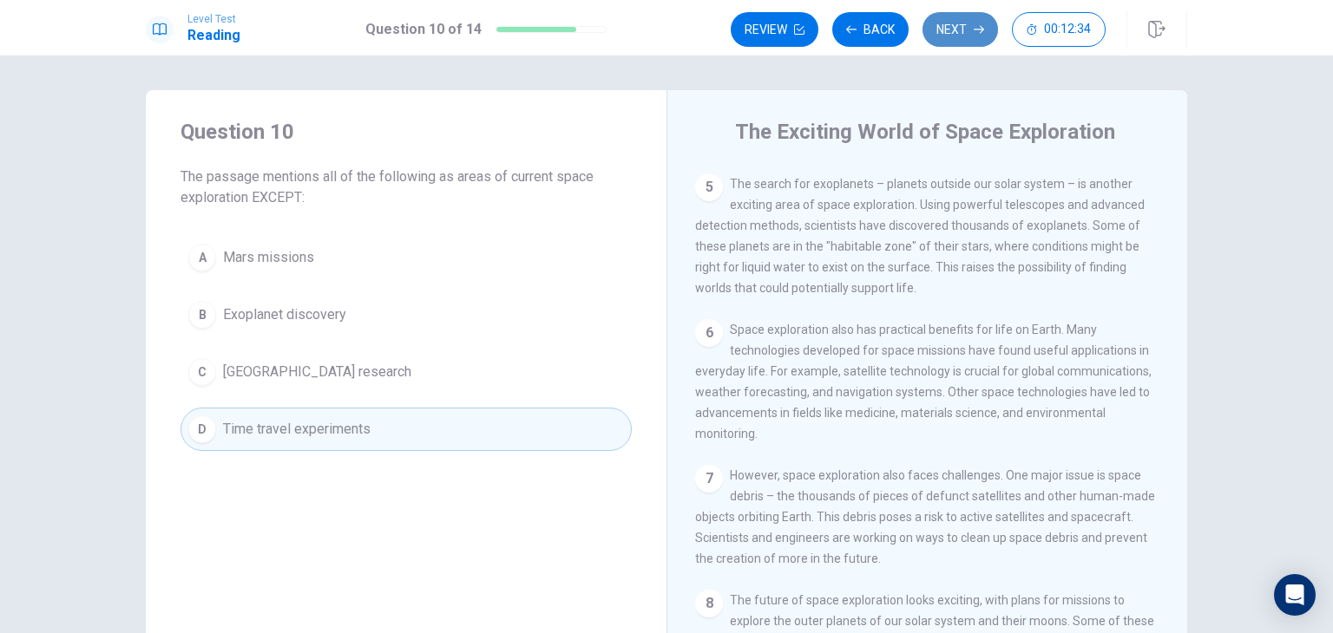
click at [979, 42] on button "Next" at bounding box center [959, 29] width 75 height 35
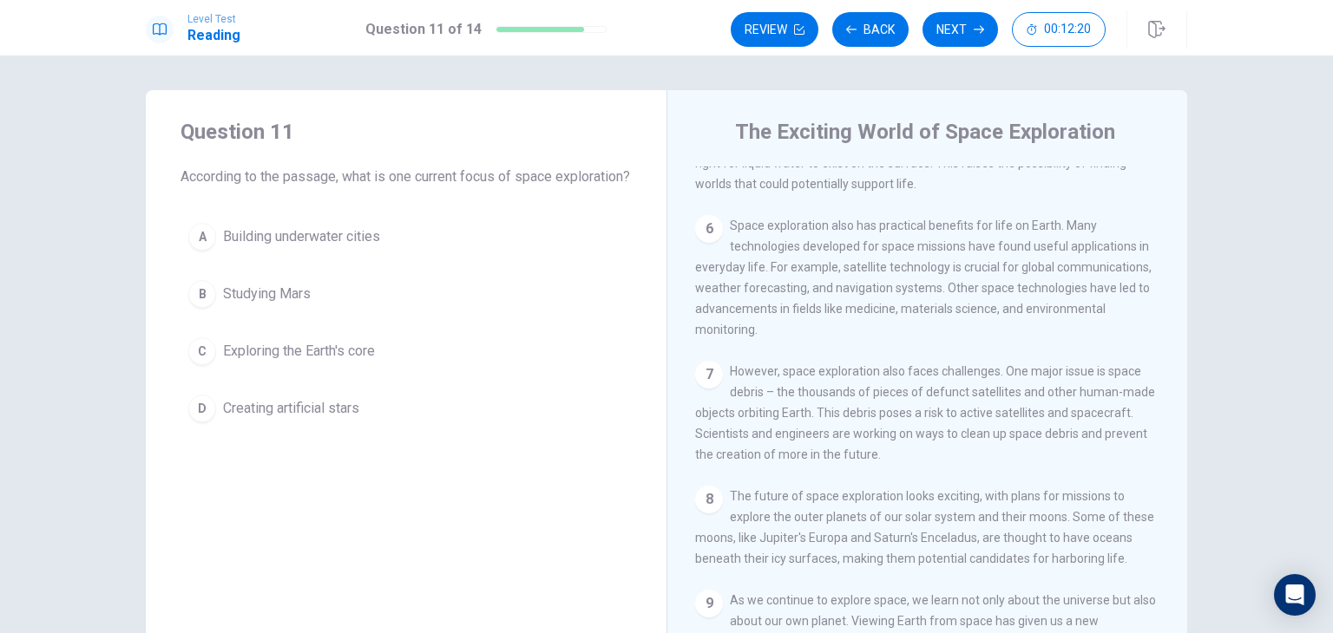
scroll to position [639, 0]
click at [285, 316] on button "B Studying Mars" at bounding box center [405, 293] width 451 height 43
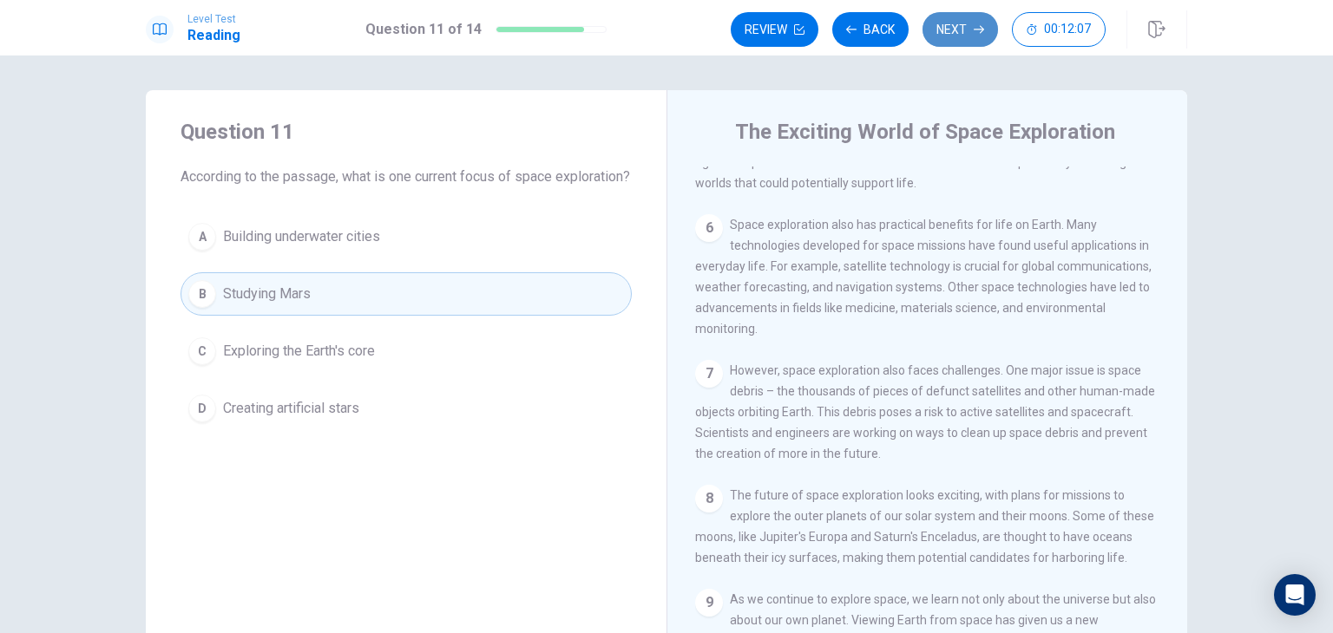
click at [988, 23] on button "Next" at bounding box center [959, 29] width 75 height 35
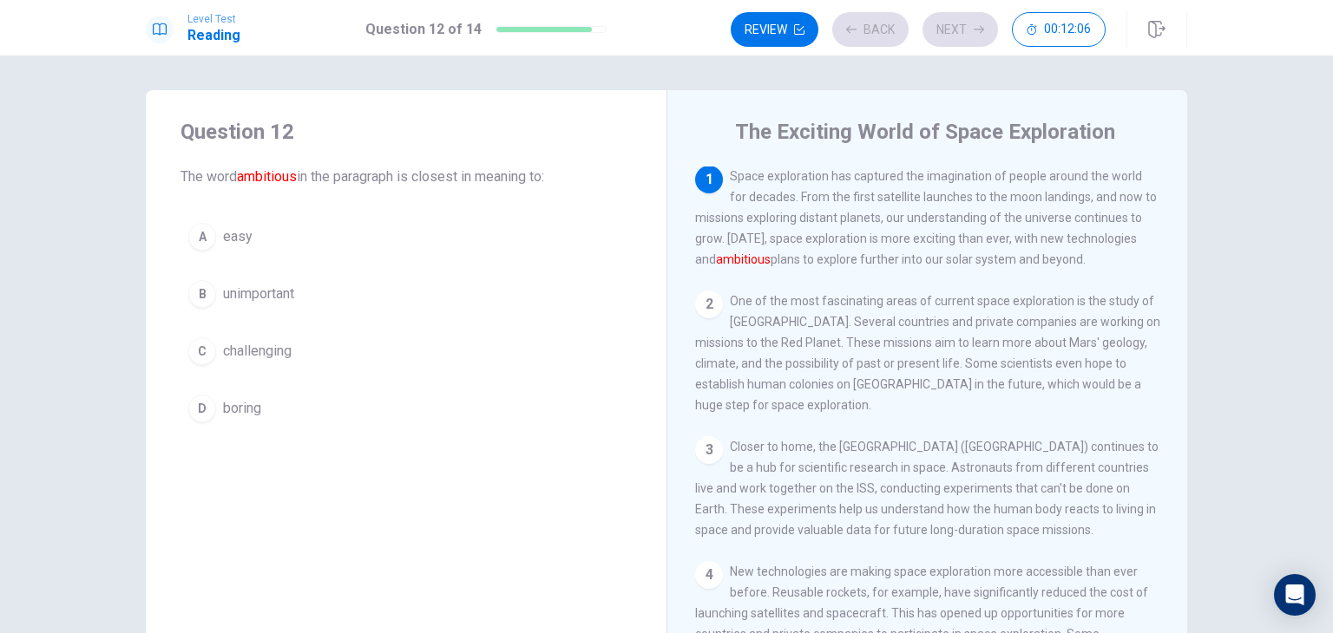
scroll to position [0, 0]
click at [252, 344] on span "challenging" at bounding box center [257, 351] width 69 height 21
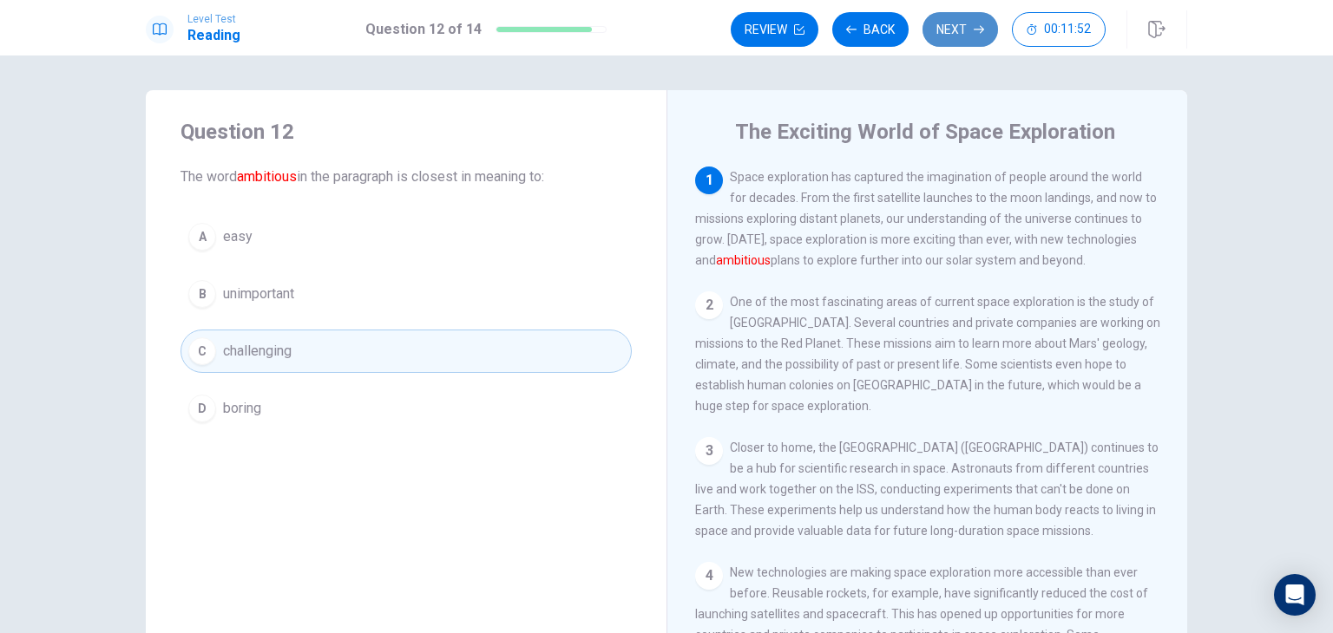
click at [954, 37] on button "Next" at bounding box center [959, 29] width 75 height 35
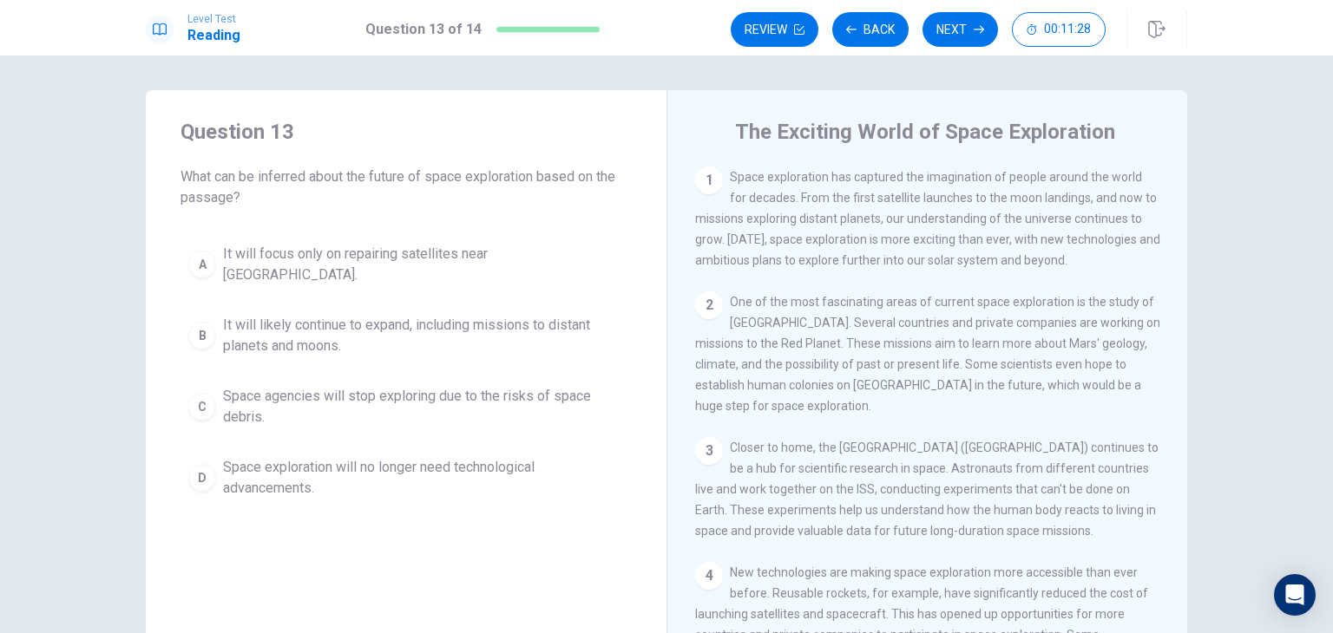
click at [324, 331] on span "It will likely continue to expand, including missions to distant planets and mo…" at bounding box center [423, 336] width 401 height 42
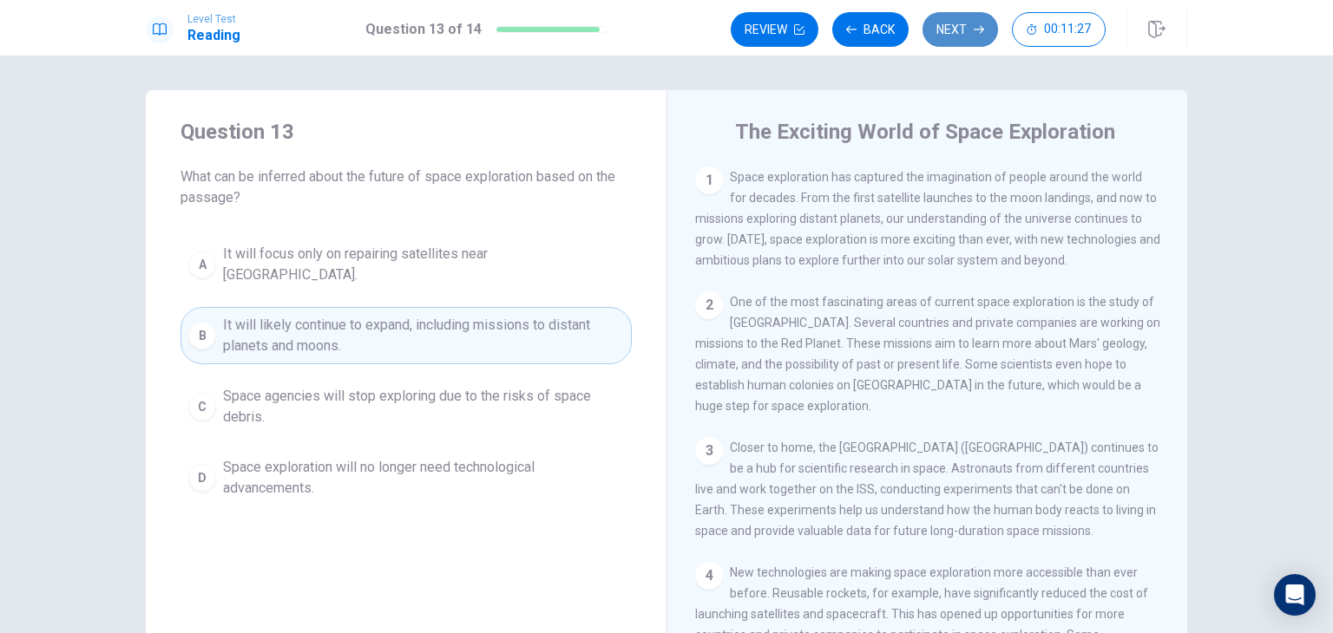
click at [969, 30] on button "Next" at bounding box center [959, 29] width 75 height 35
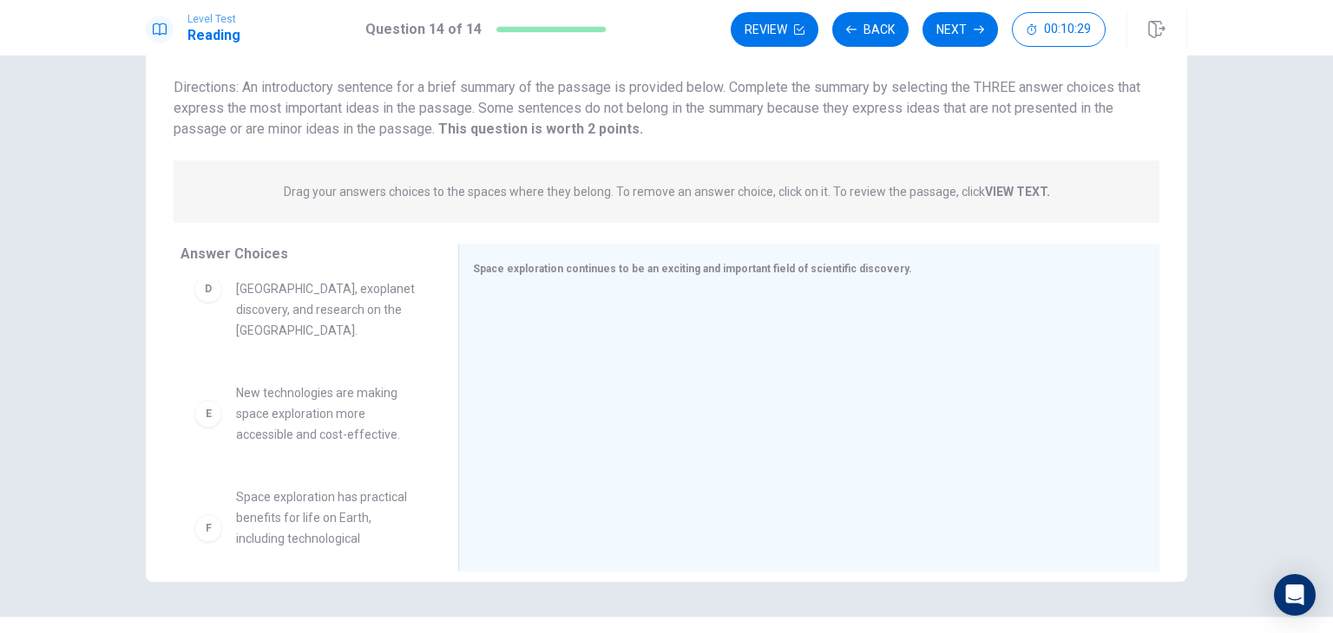
scroll to position [406, 0]
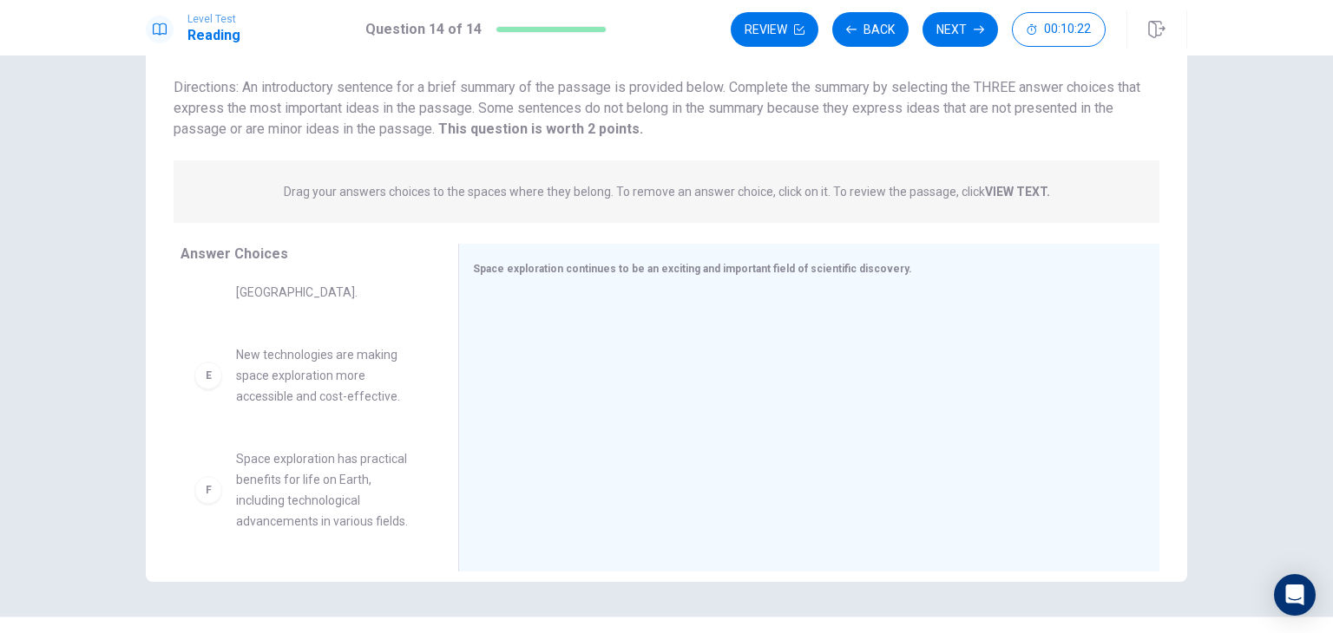
click at [288, 372] on span "New technologies are making space exploration more accessible and cost-effectiv…" at bounding box center [326, 375] width 180 height 62
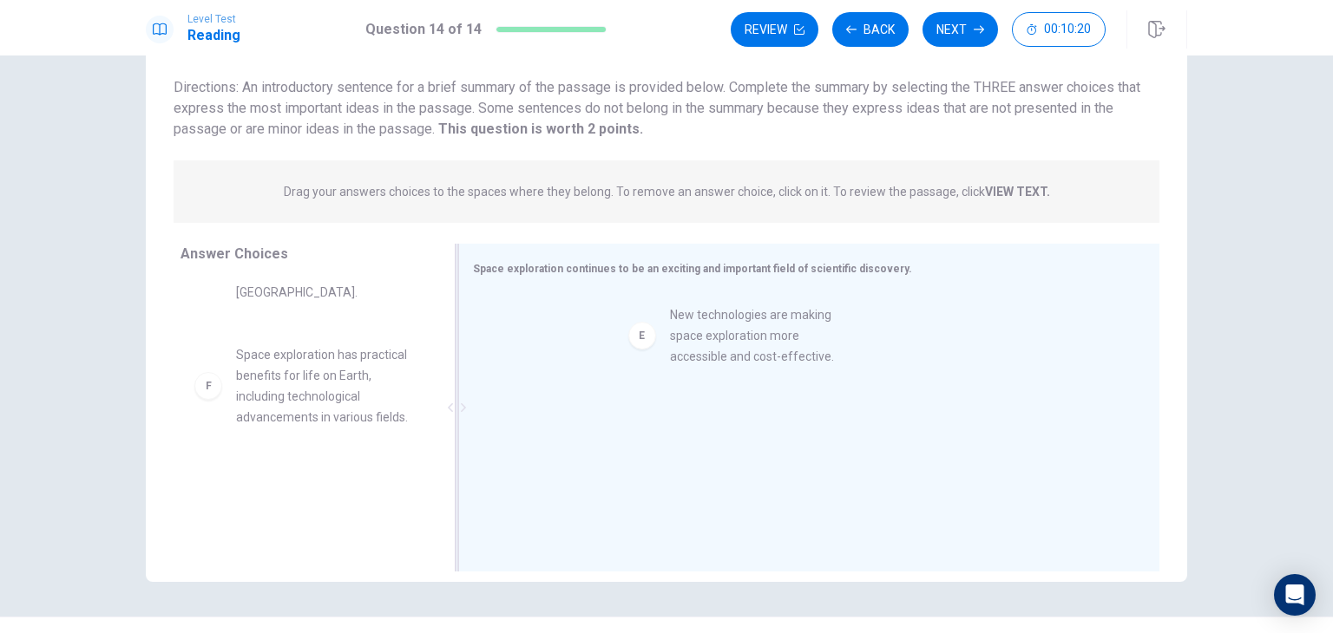
drag, startPoint x: 252, startPoint y: 370, endPoint x: 705, endPoint y: 333, distance: 453.5
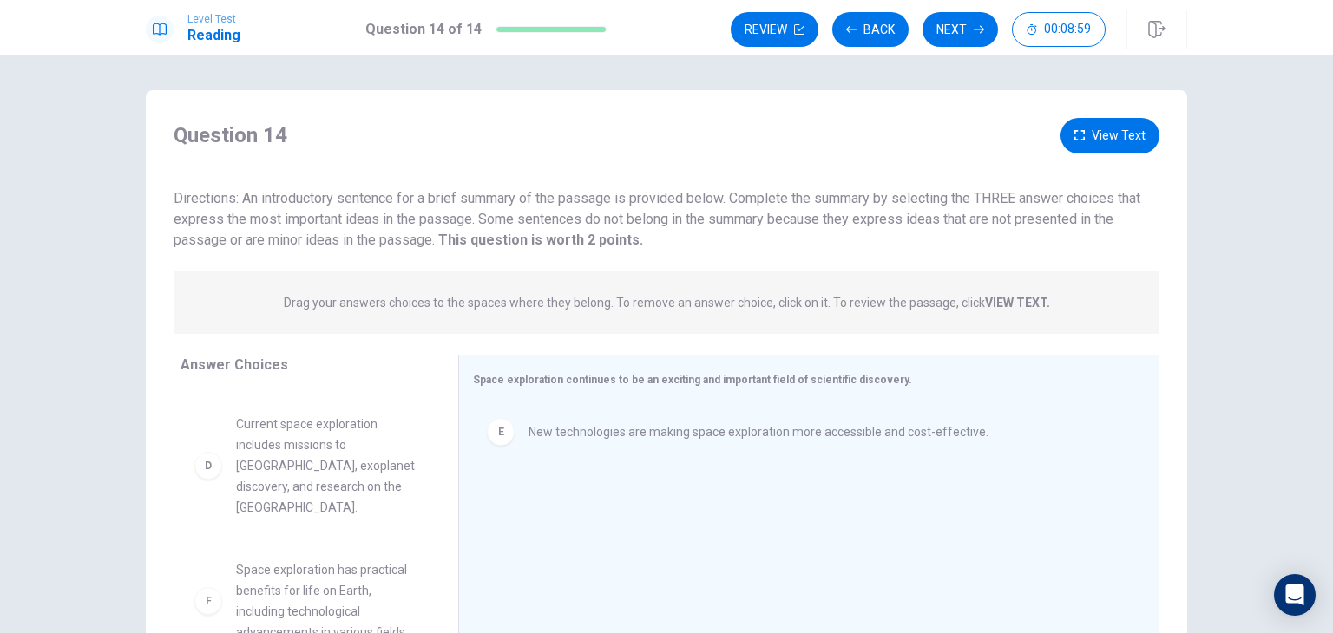
scroll to position [285, 0]
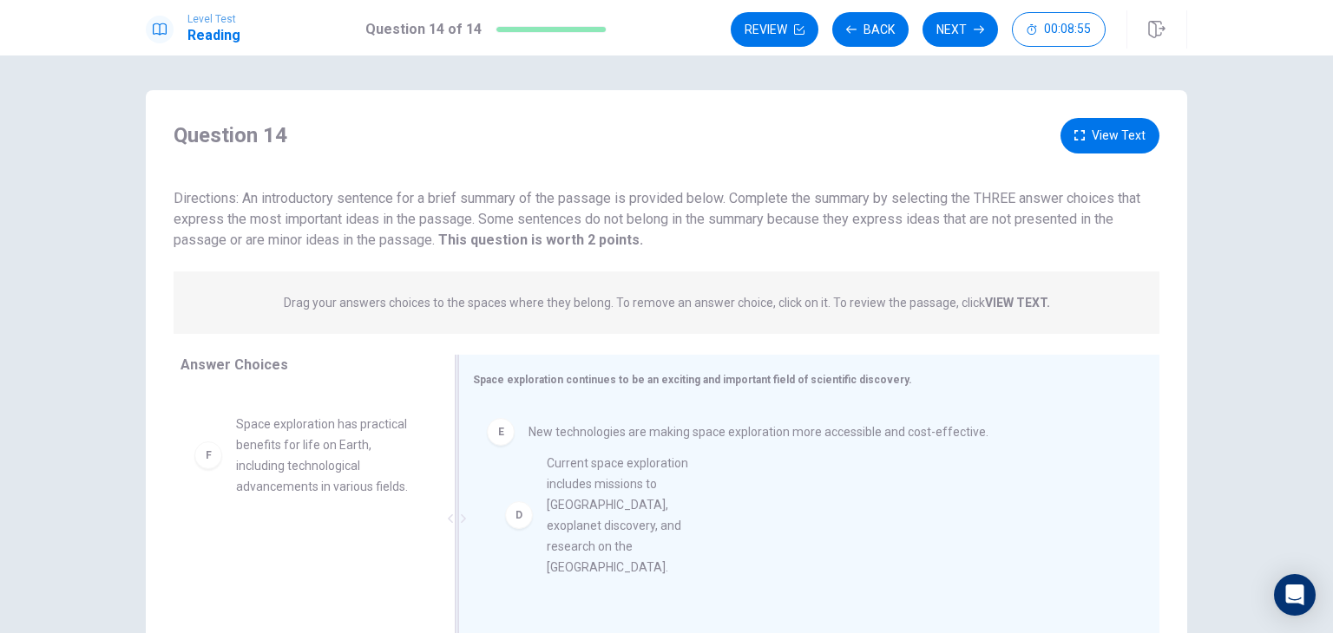
drag, startPoint x: 307, startPoint y: 514, endPoint x: 724, endPoint y: 546, distance: 417.7
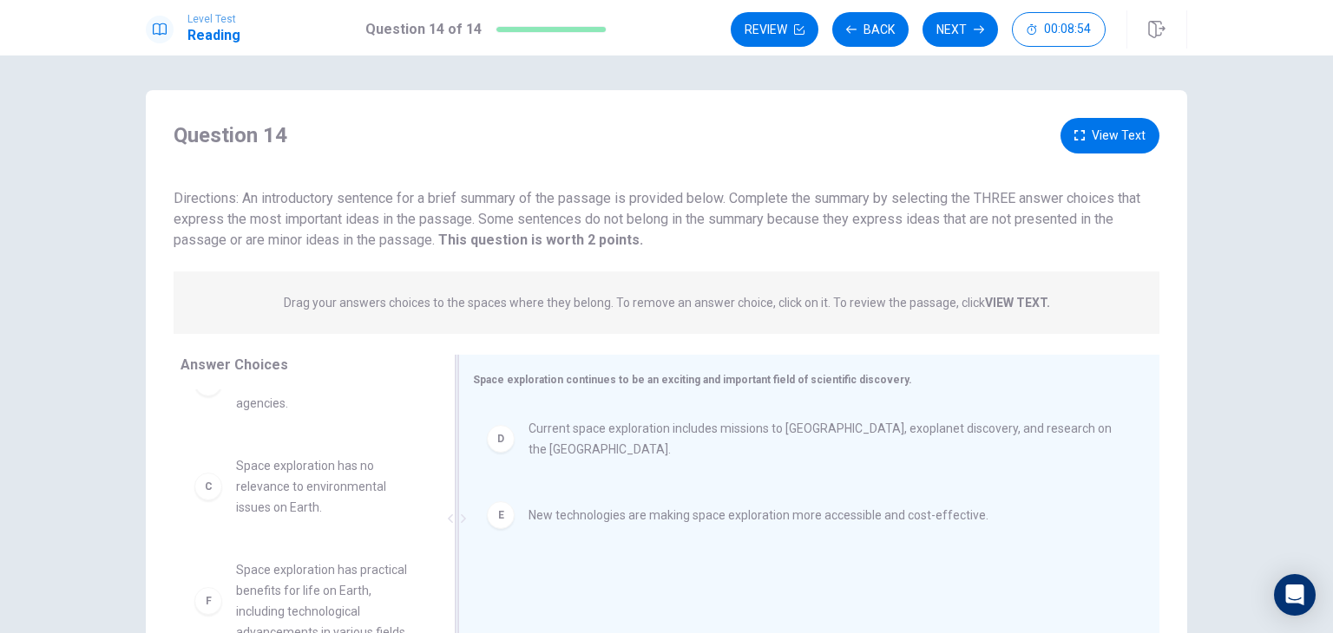
scroll to position [156, 0]
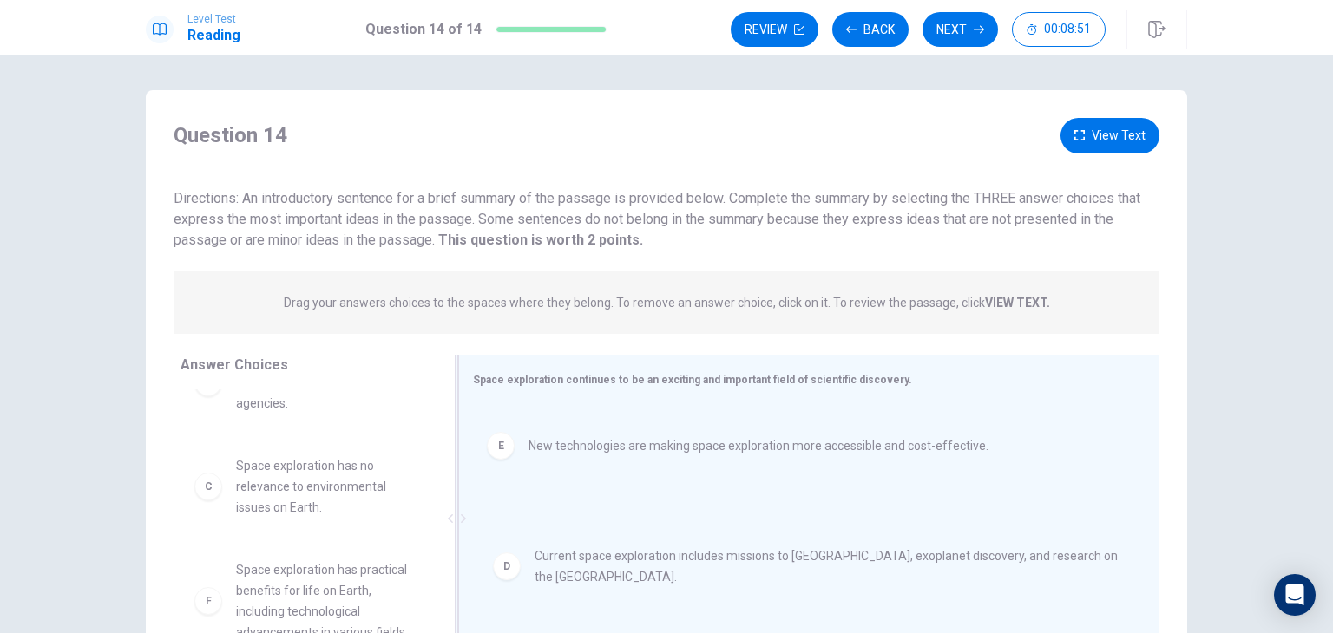
drag, startPoint x: 767, startPoint y: 429, endPoint x: 775, endPoint y: 564, distance: 135.6
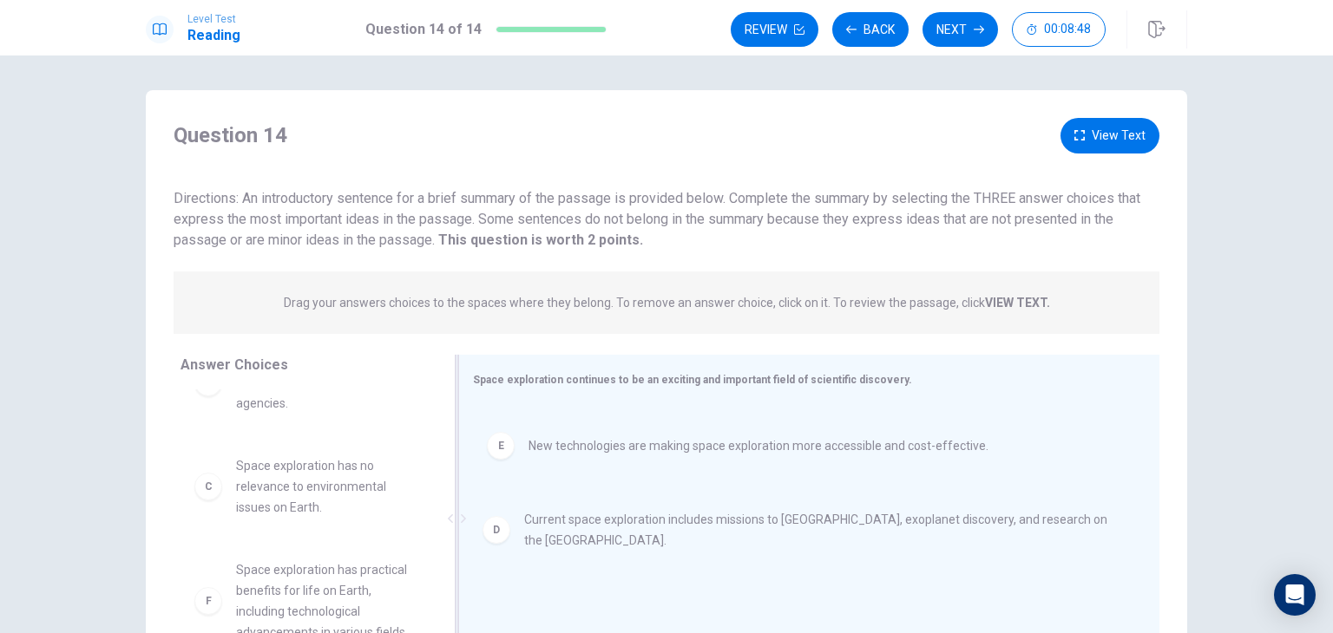
drag, startPoint x: 550, startPoint y: 445, endPoint x: 553, endPoint y: 562, distance: 117.2
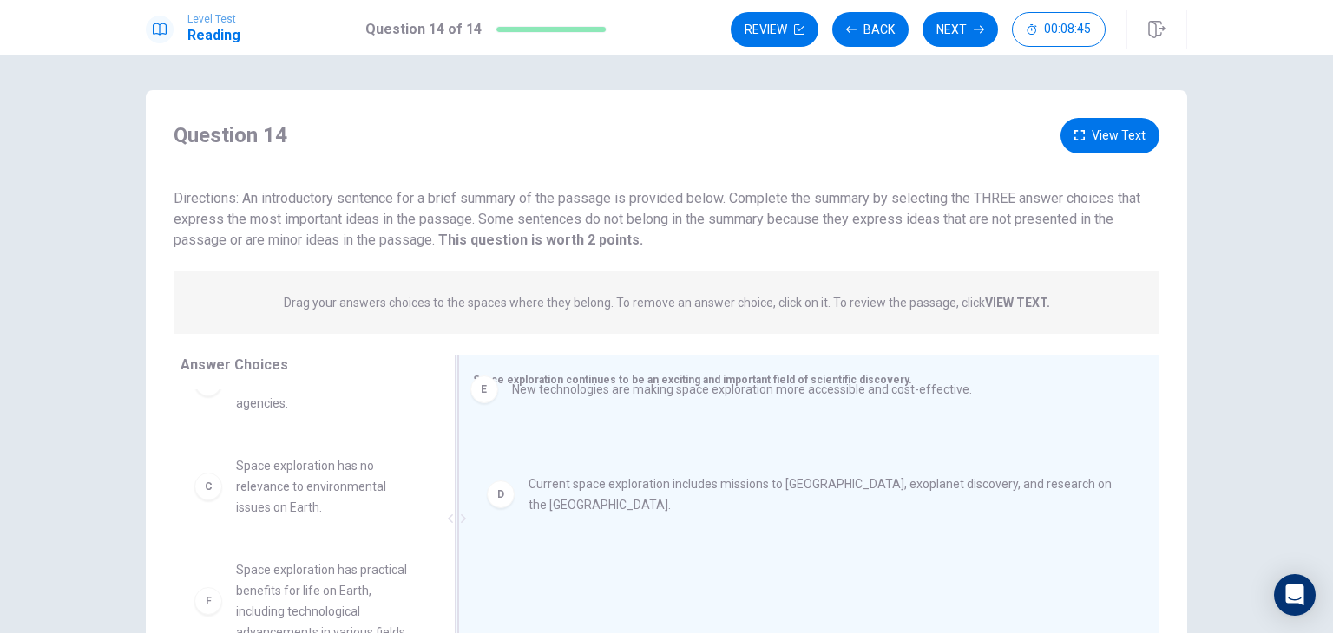
drag, startPoint x: 547, startPoint y: 518, endPoint x: 538, endPoint y: 388, distance: 130.5
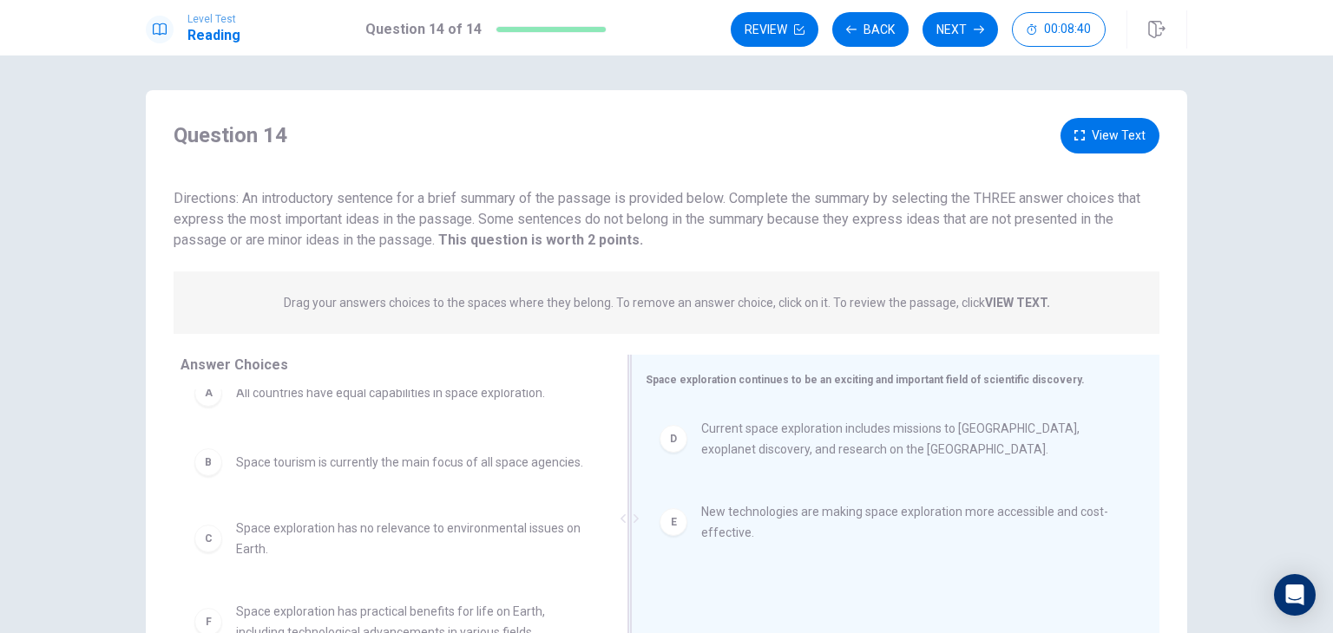
scroll to position [24, 0]
drag, startPoint x: 451, startPoint y: 408, endPoint x: 719, endPoint y: 400, distance: 268.2
click at [719, 400] on div "Space exploration continues to be an exciting and important field of scientific…" at bounding box center [903, 519] width 514 height 328
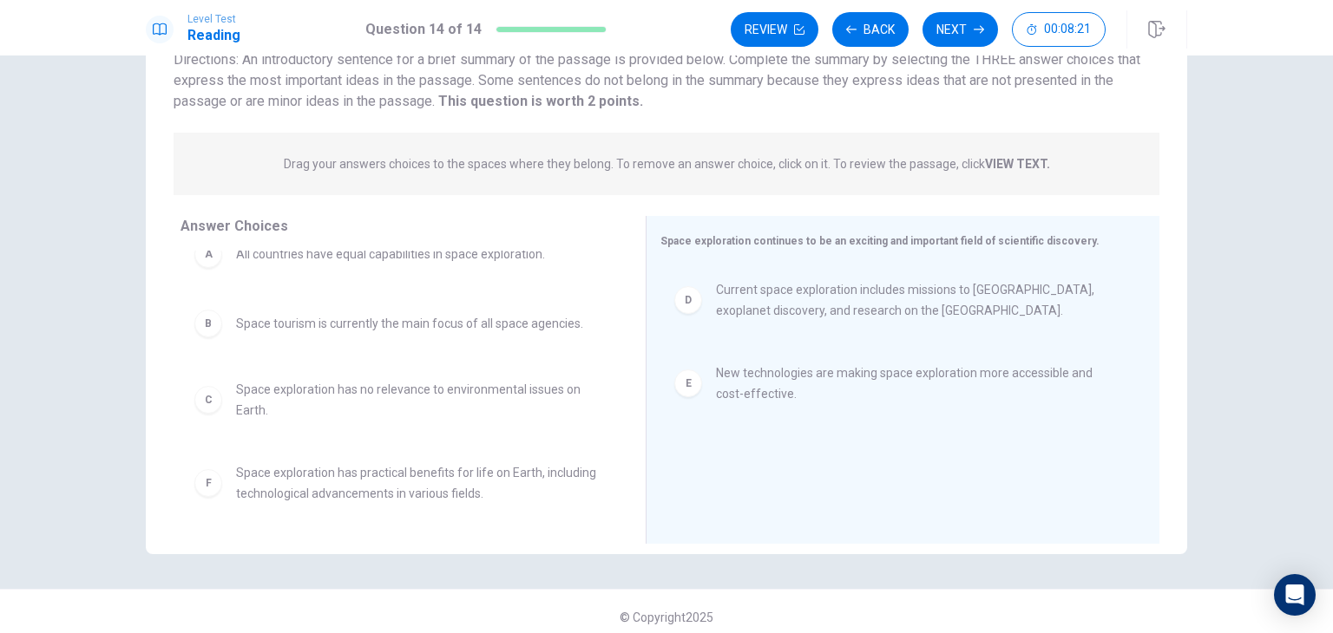
scroll to position [150, 0]
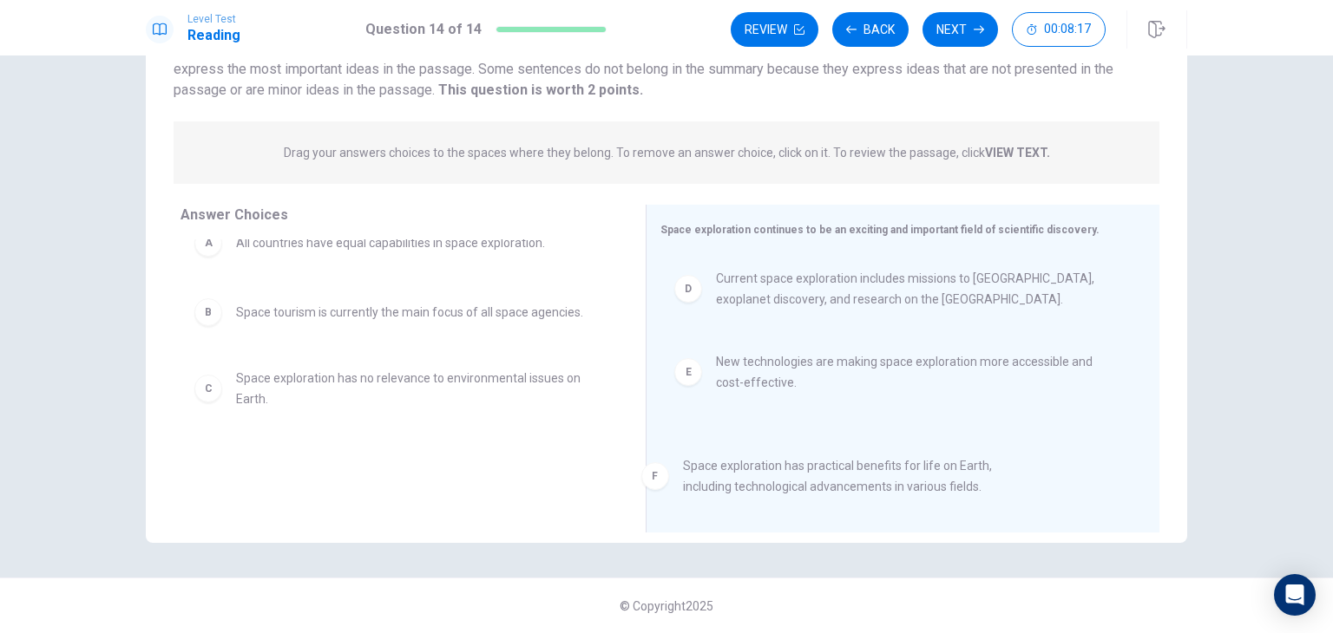
drag, startPoint x: 365, startPoint y: 469, endPoint x: 897, endPoint y: 457, distance: 532.0
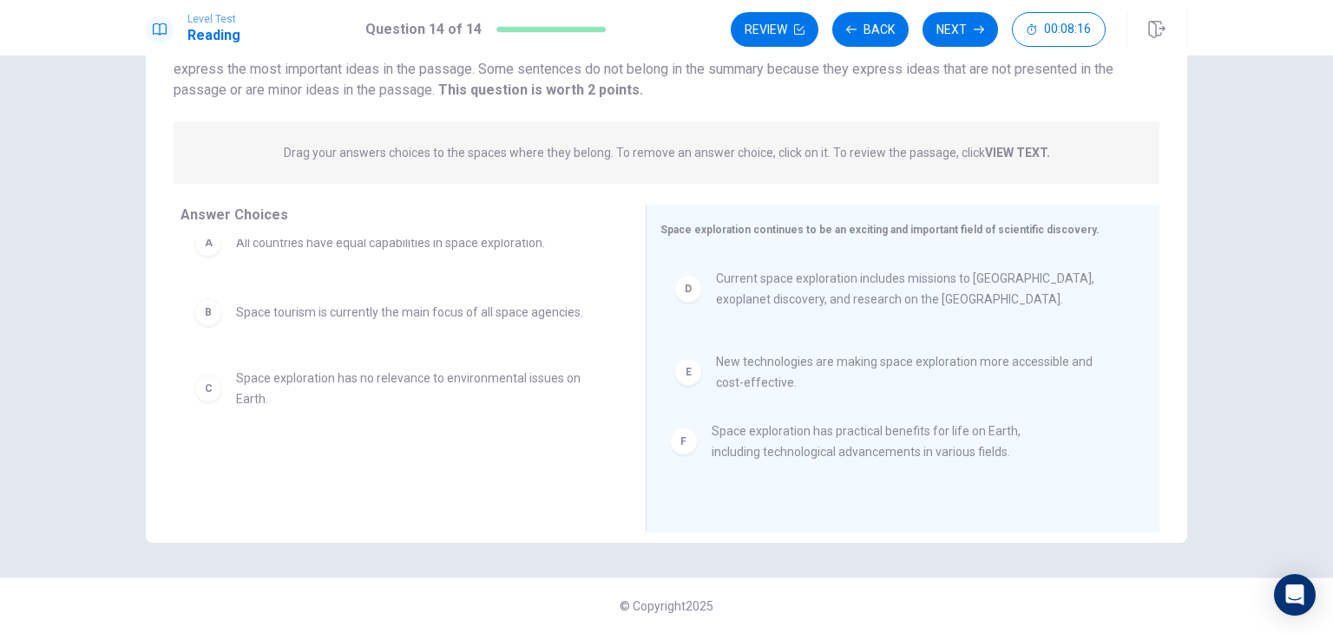
scroll to position [0, 0]
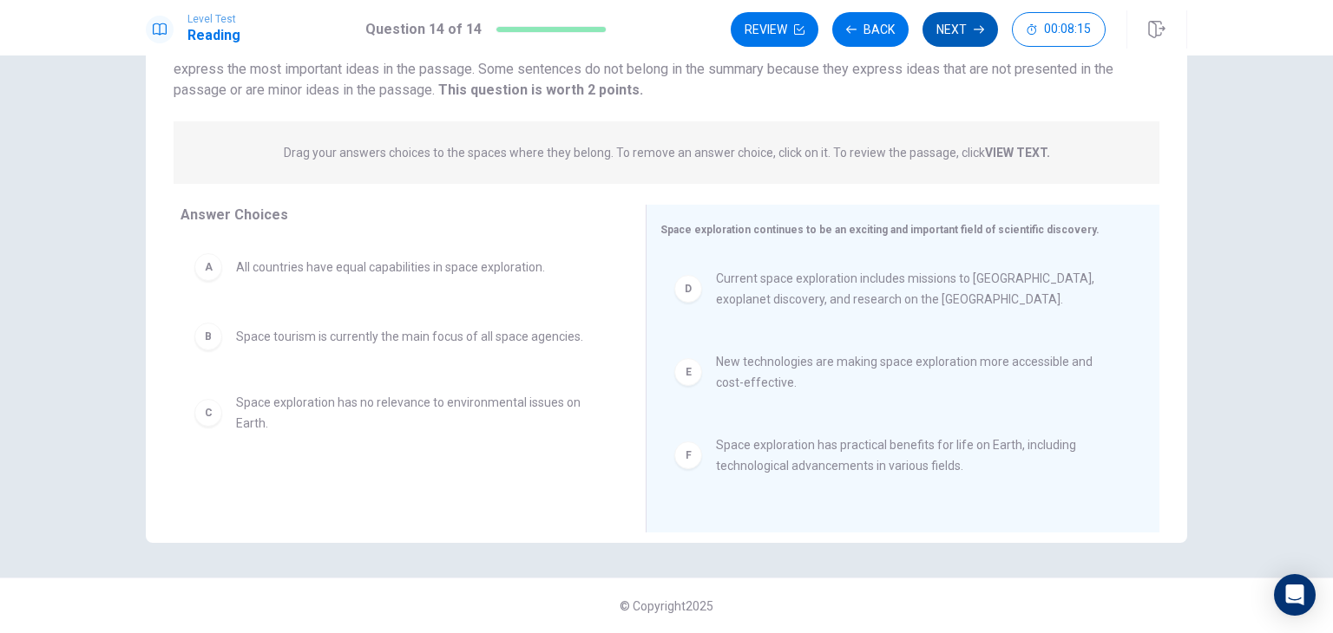
click at [961, 23] on button "Next" at bounding box center [959, 29] width 75 height 35
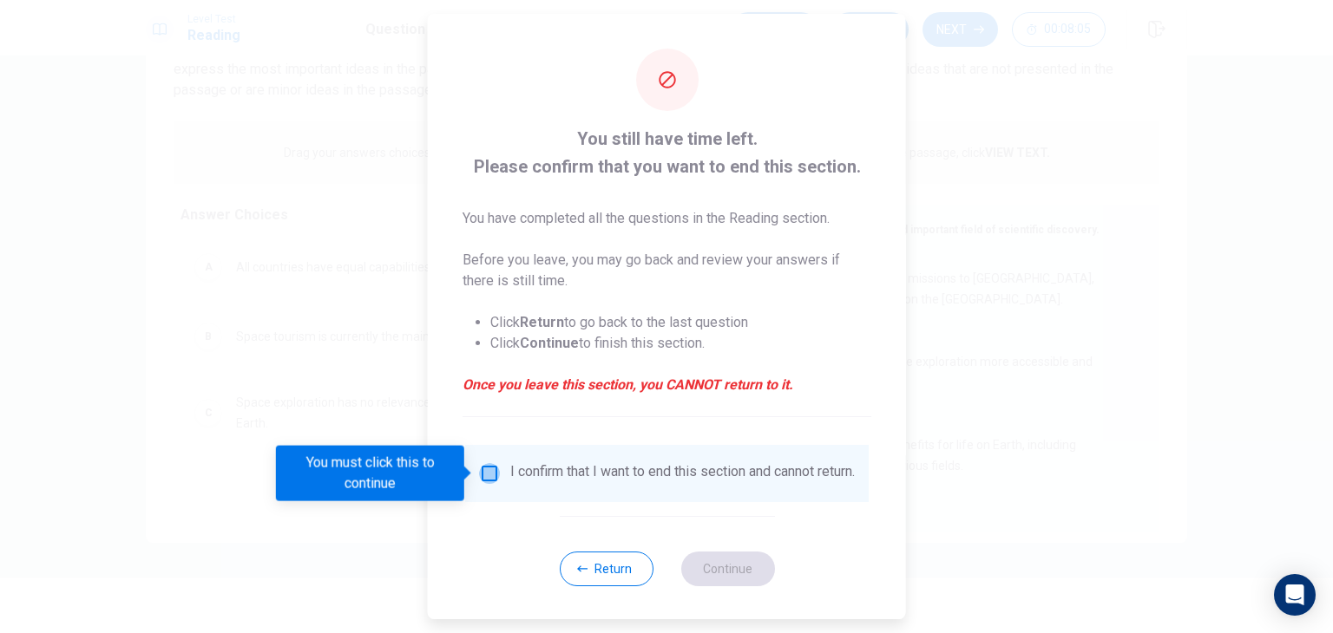
click at [491, 476] on input "You must click this to continue" at bounding box center [489, 473] width 21 height 21
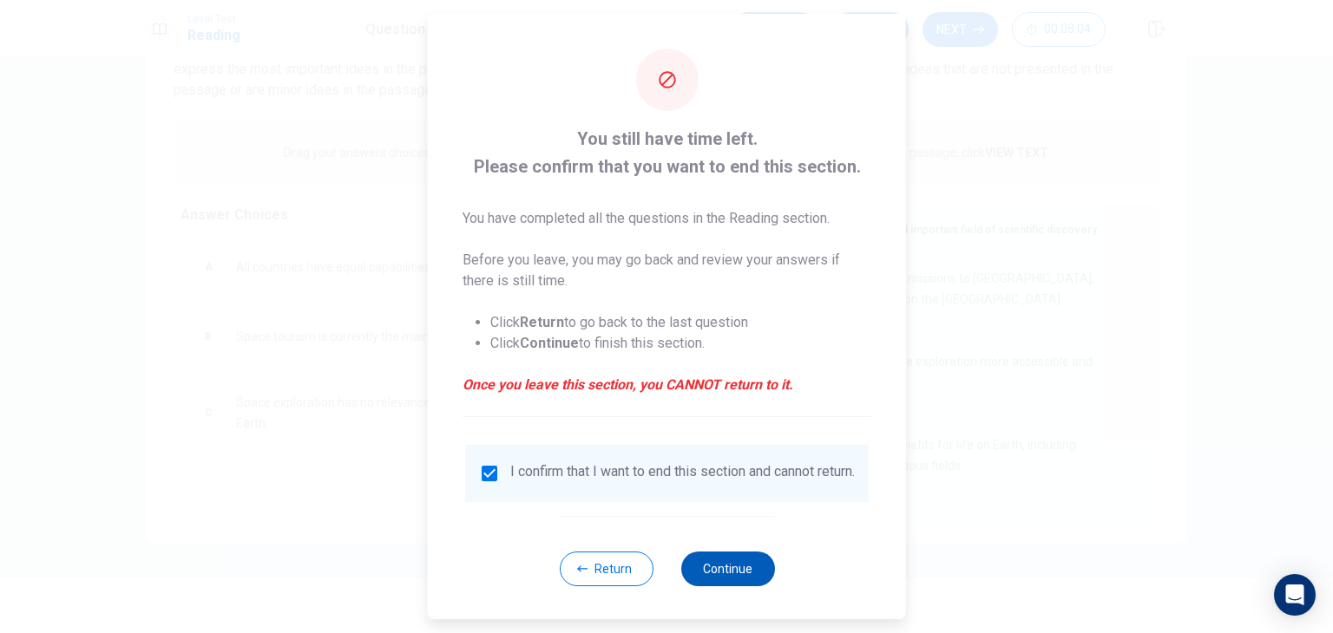
click at [729, 587] on button "Continue" at bounding box center [727, 569] width 94 height 35
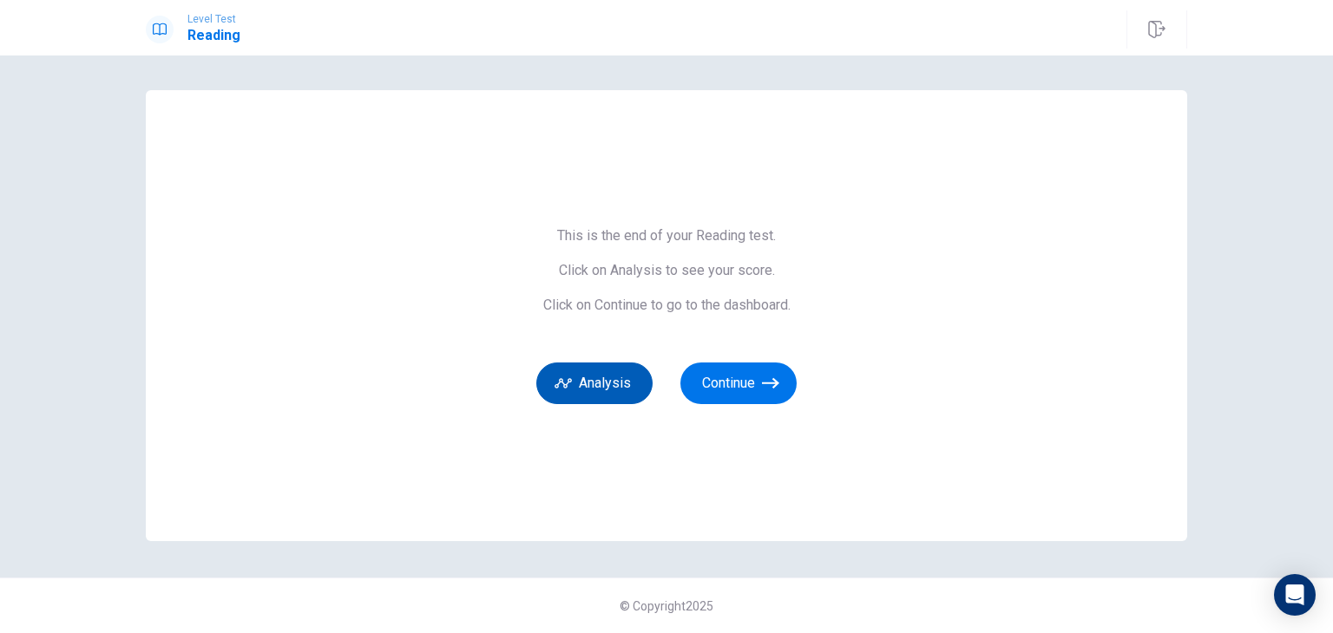
click at [599, 368] on button "Analysis" at bounding box center [594, 384] width 116 height 42
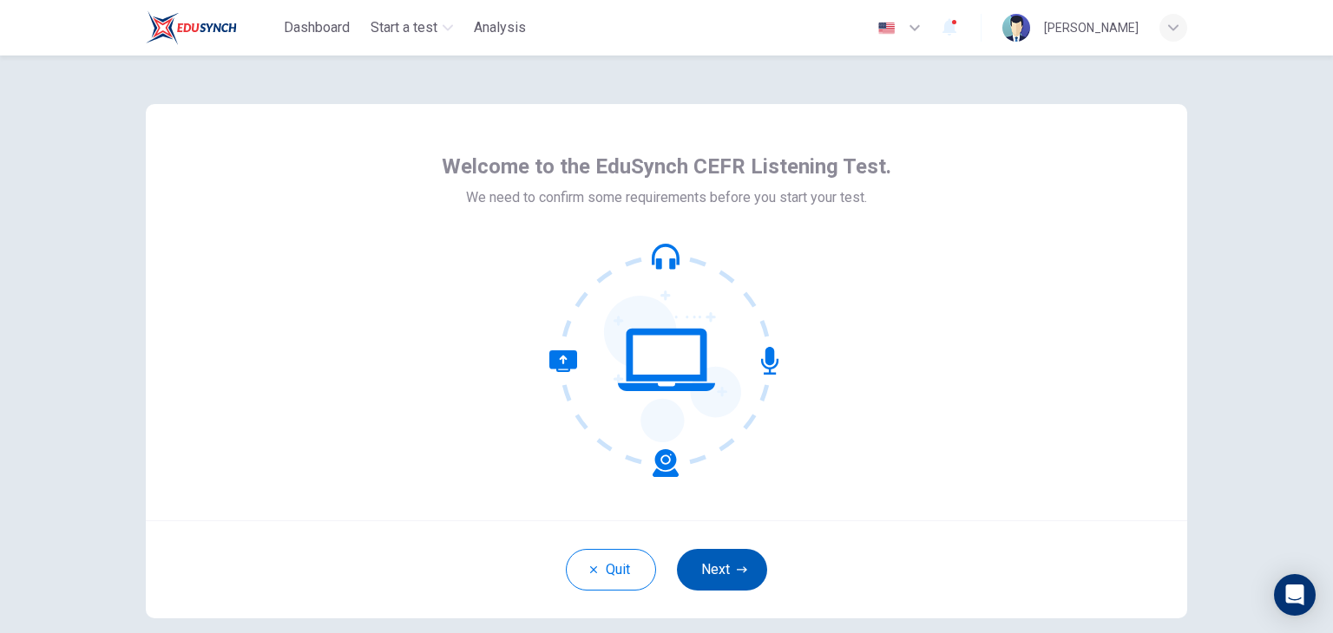
click at [705, 571] on button "Next" at bounding box center [722, 570] width 90 height 42
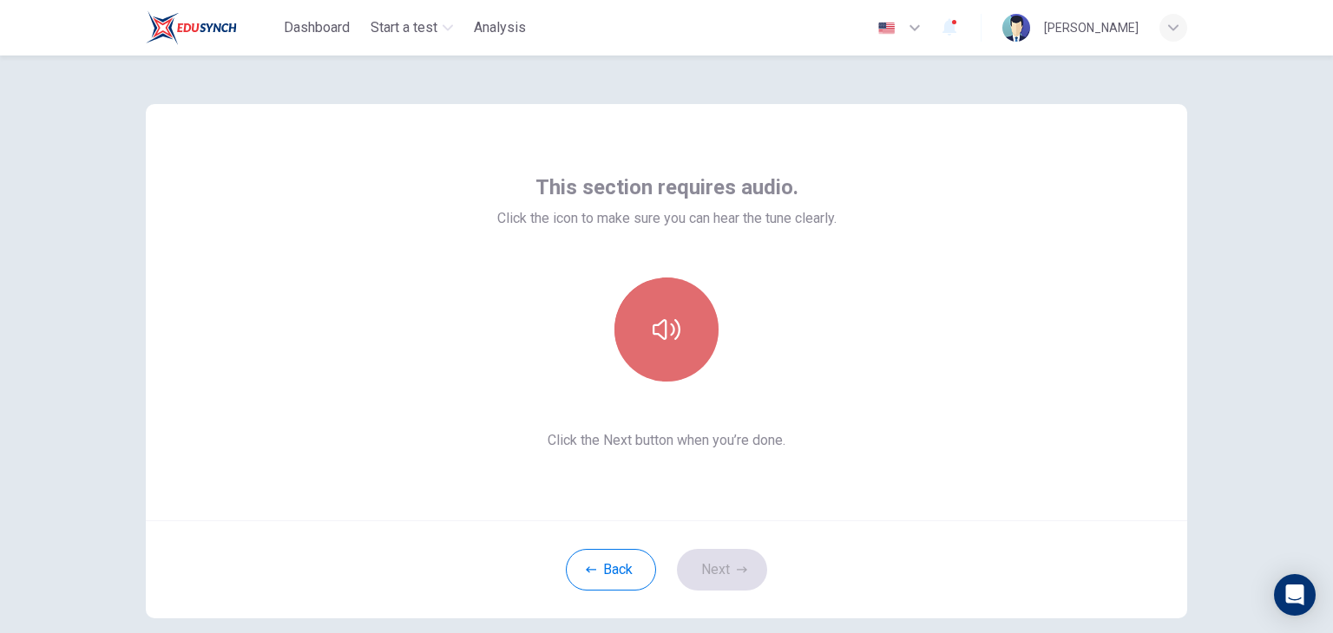
click at [664, 334] on icon "button" at bounding box center [666, 330] width 28 height 28
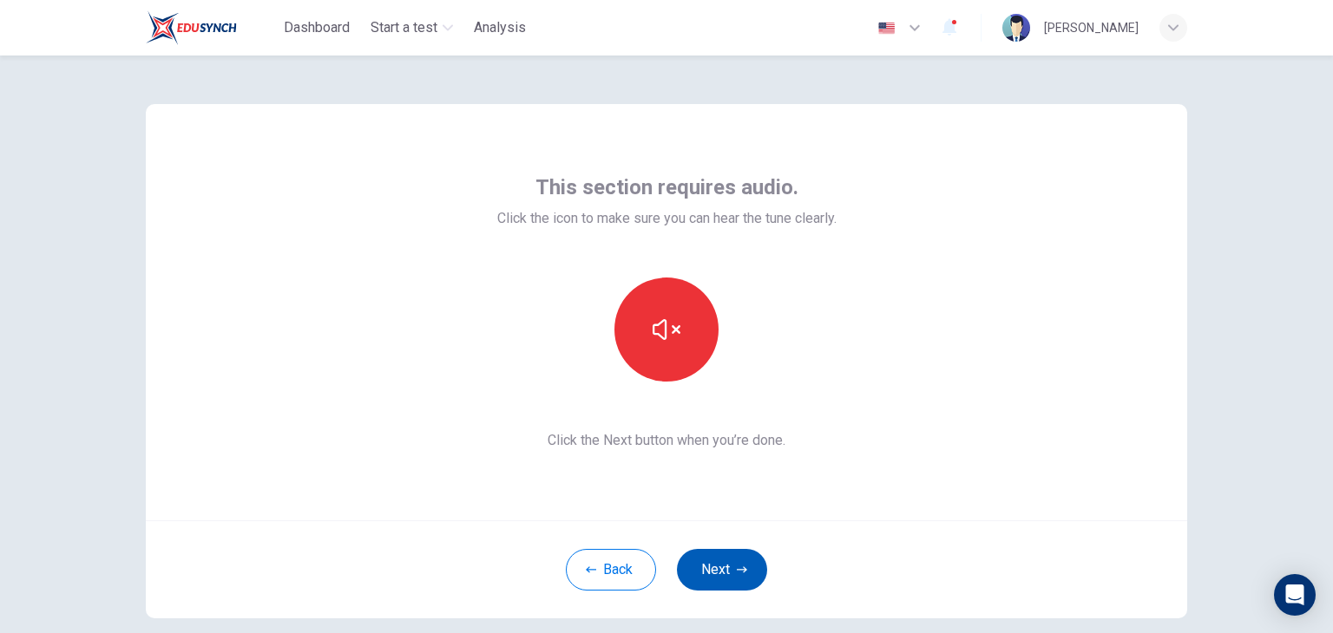
click at [724, 571] on button "Next" at bounding box center [722, 570] width 90 height 42
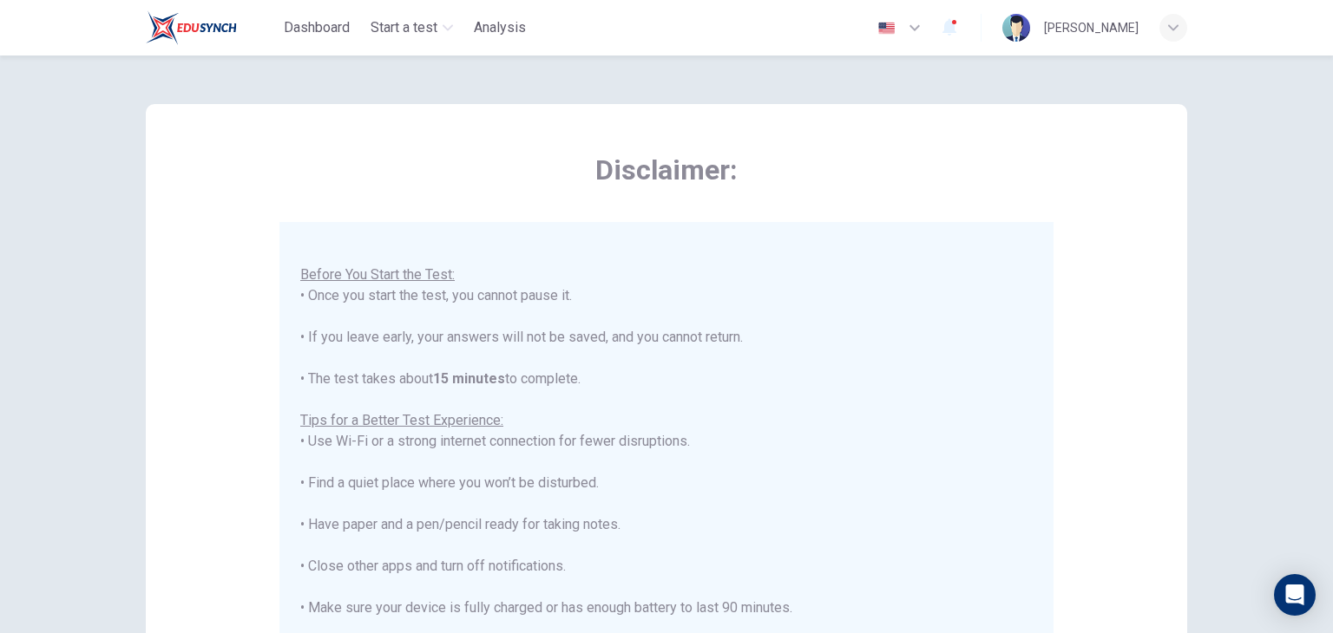
scroll to position [331, 0]
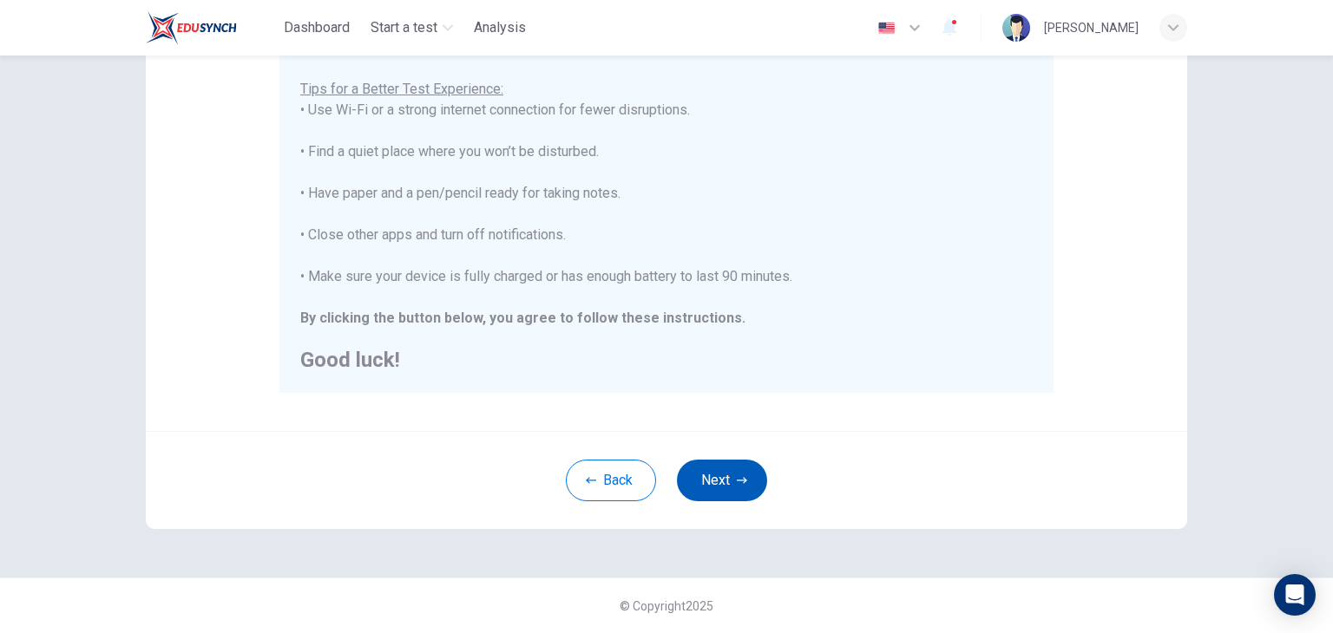
click at [718, 480] on button "Next" at bounding box center [722, 481] width 90 height 42
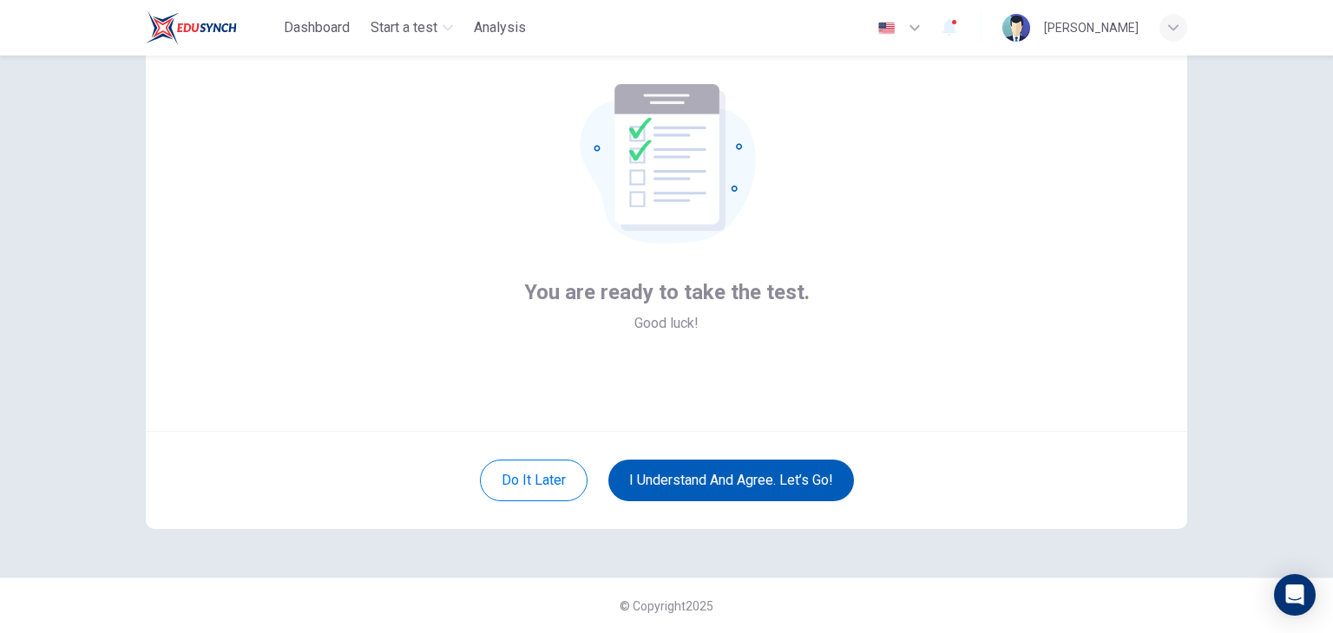
scroll to position [89, 0]
click at [658, 476] on button "I understand and agree. Let’s go!" at bounding box center [731, 481] width 246 height 42
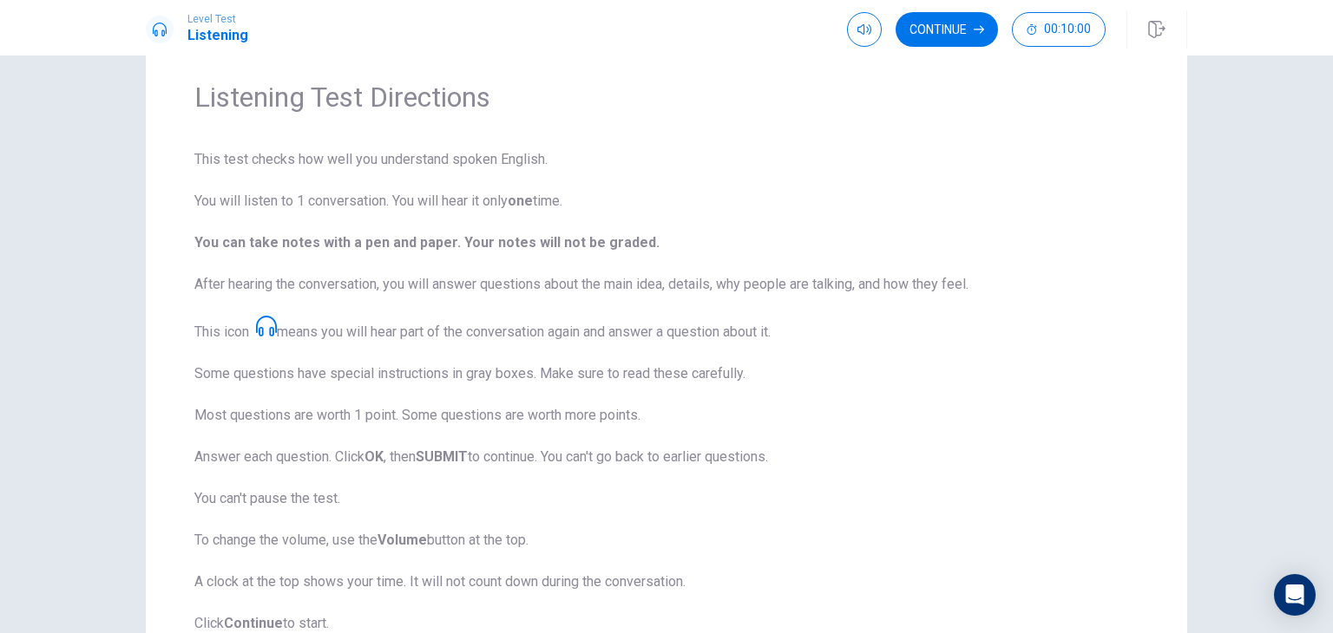
scroll to position [56, 0]
click at [942, 45] on button "Continue" at bounding box center [946, 29] width 102 height 35
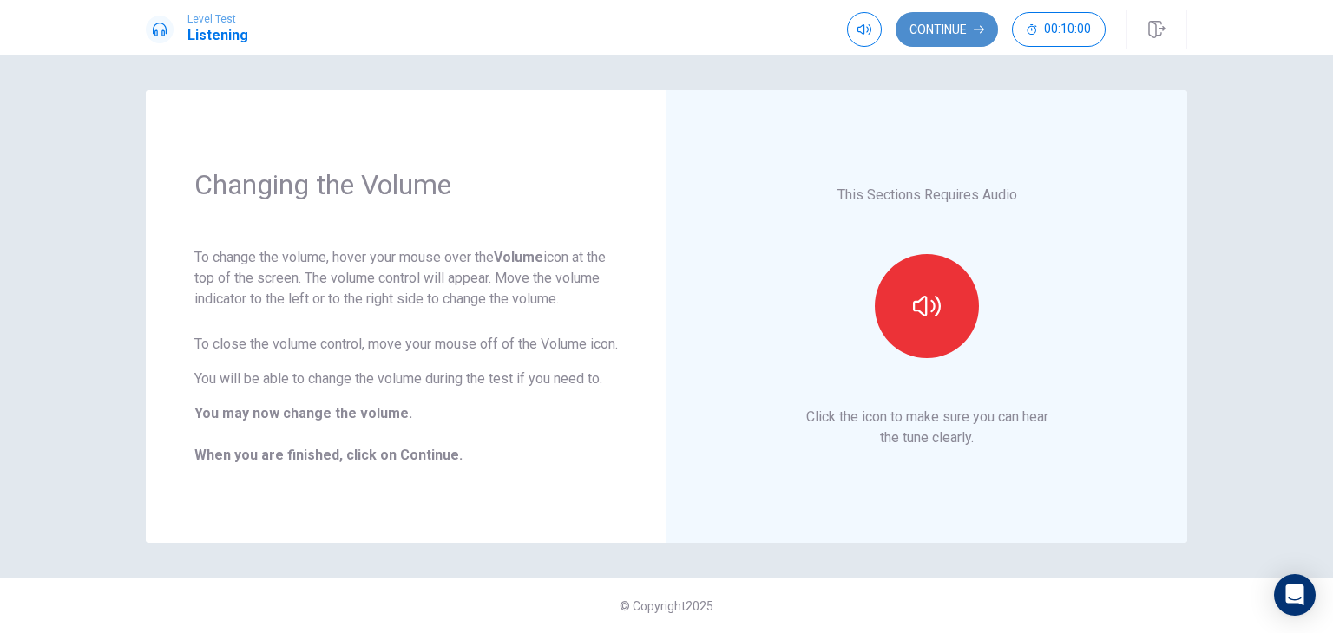
click at [947, 35] on button "Continue" at bounding box center [946, 29] width 102 height 35
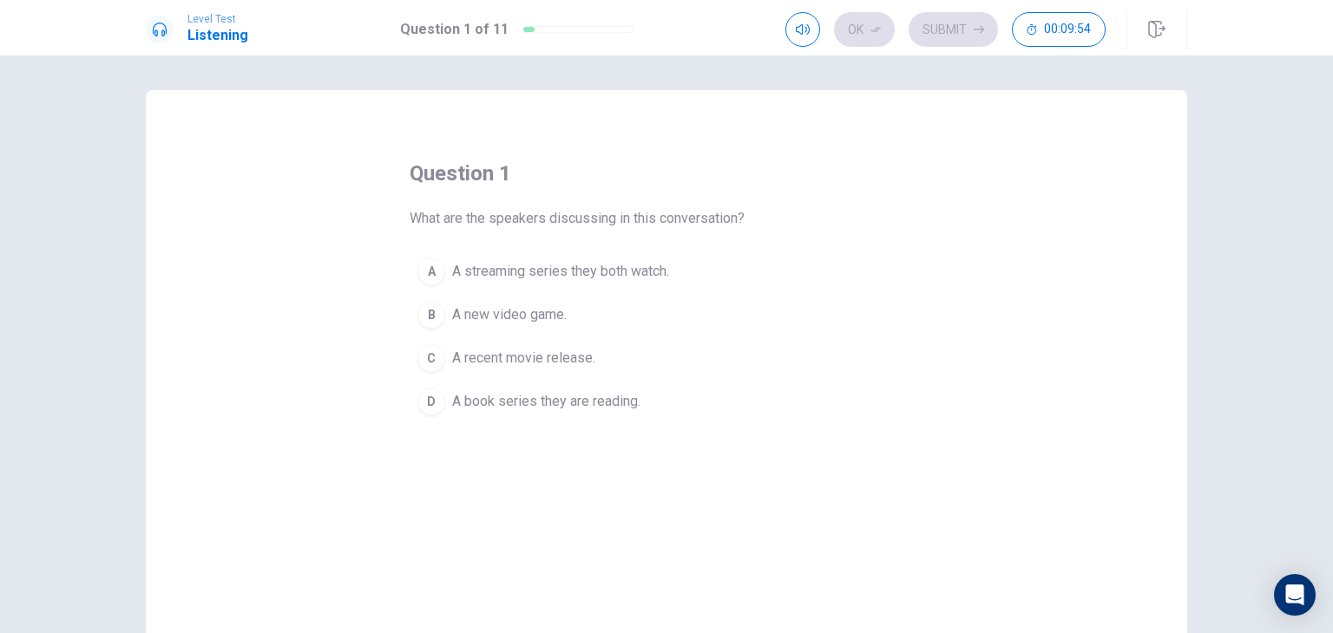
click at [583, 272] on span "A streaming series they both watch." at bounding box center [560, 271] width 217 height 21
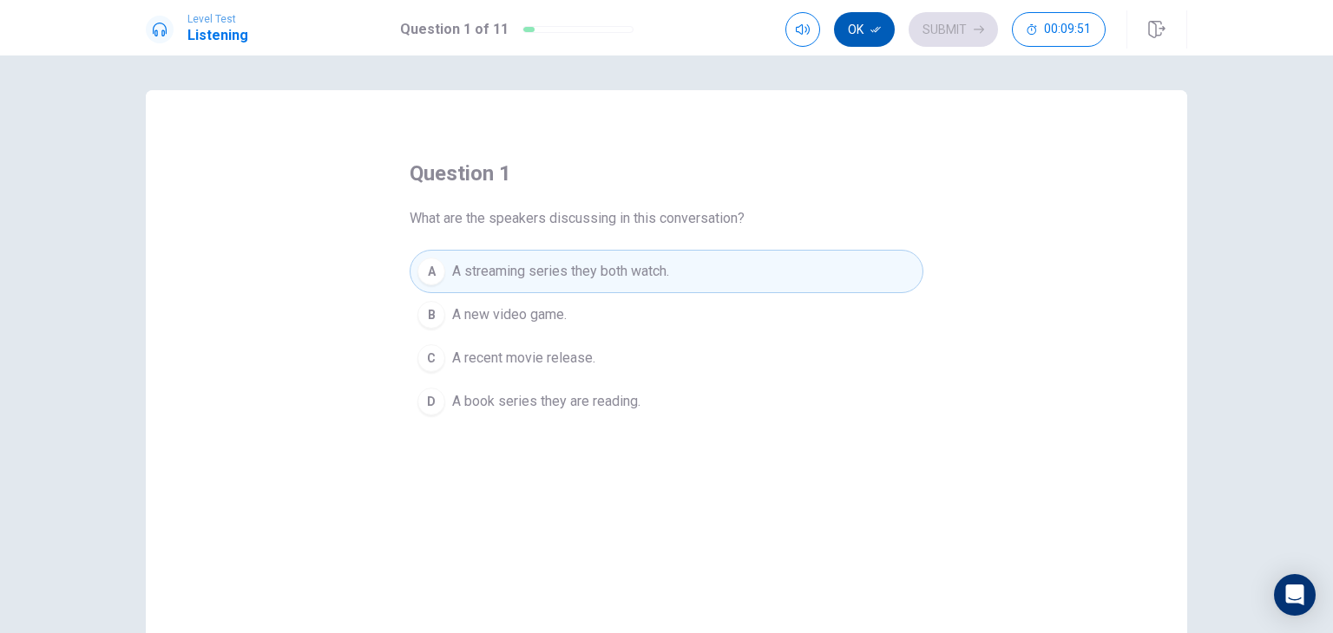
click at [864, 39] on button "Ok" at bounding box center [864, 29] width 61 height 35
click at [937, 29] on button "Submit" at bounding box center [952, 29] width 89 height 35
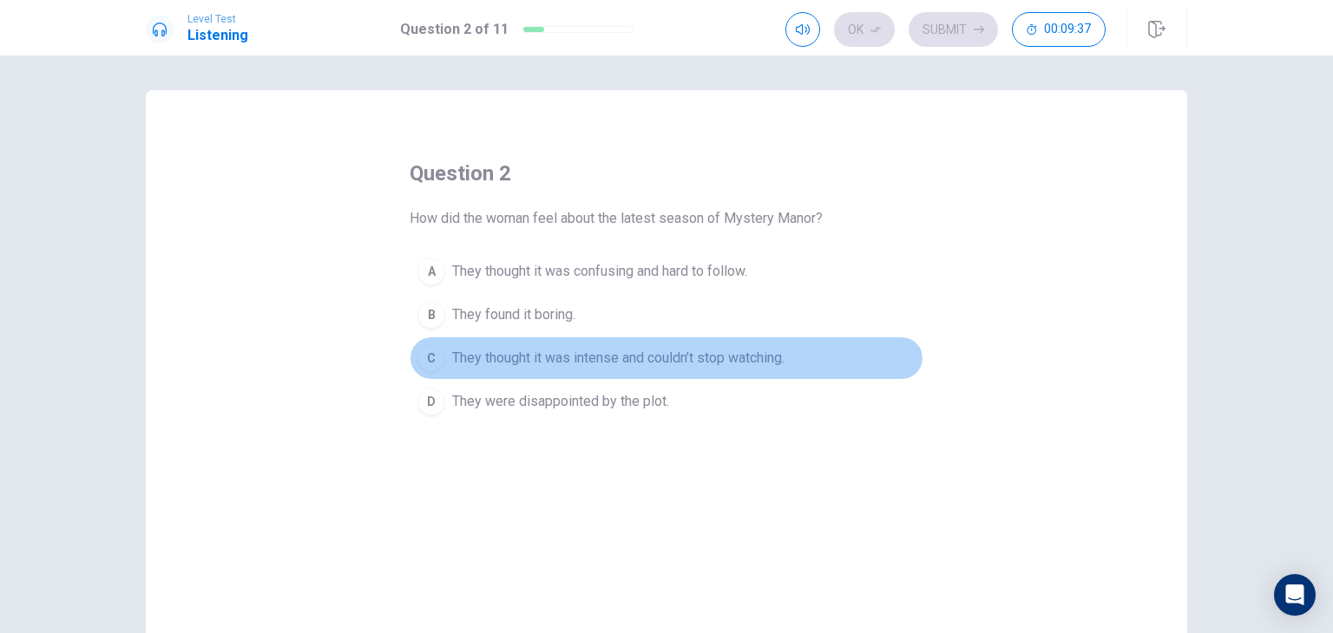
click at [698, 356] on span "They thought it was intense and couldn’t stop watching." at bounding box center [618, 358] width 332 height 21
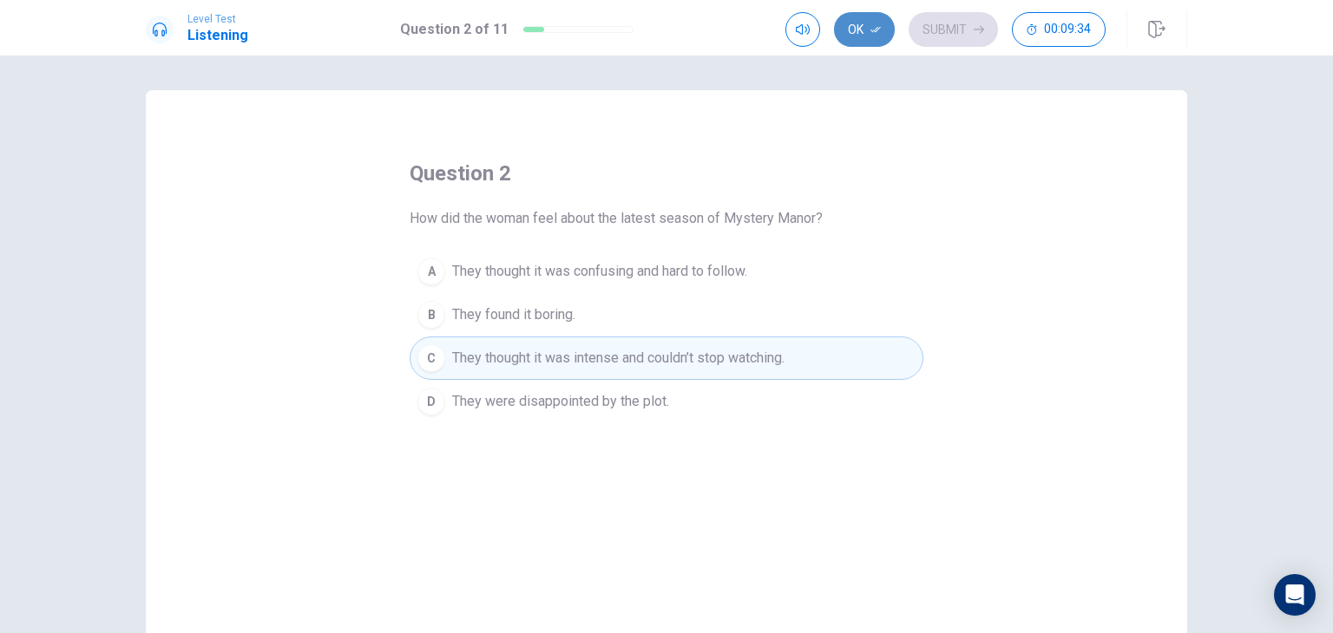
click at [873, 35] on button "Ok" at bounding box center [864, 29] width 61 height 35
click at [967, 27] on button "Submit" at bounding box center [952, 29] width 89 height 35
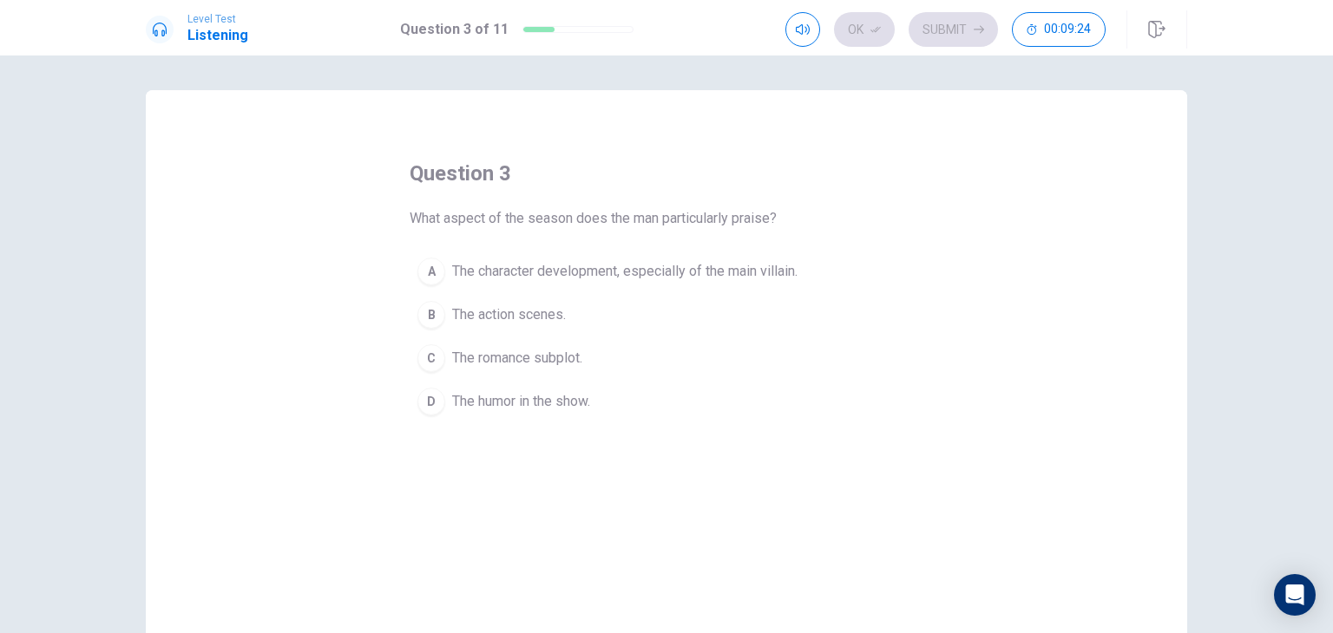
click at [642, 275] on span "The character development, especially of the main villain." at bounding box center [624, 271] width 345 height 21
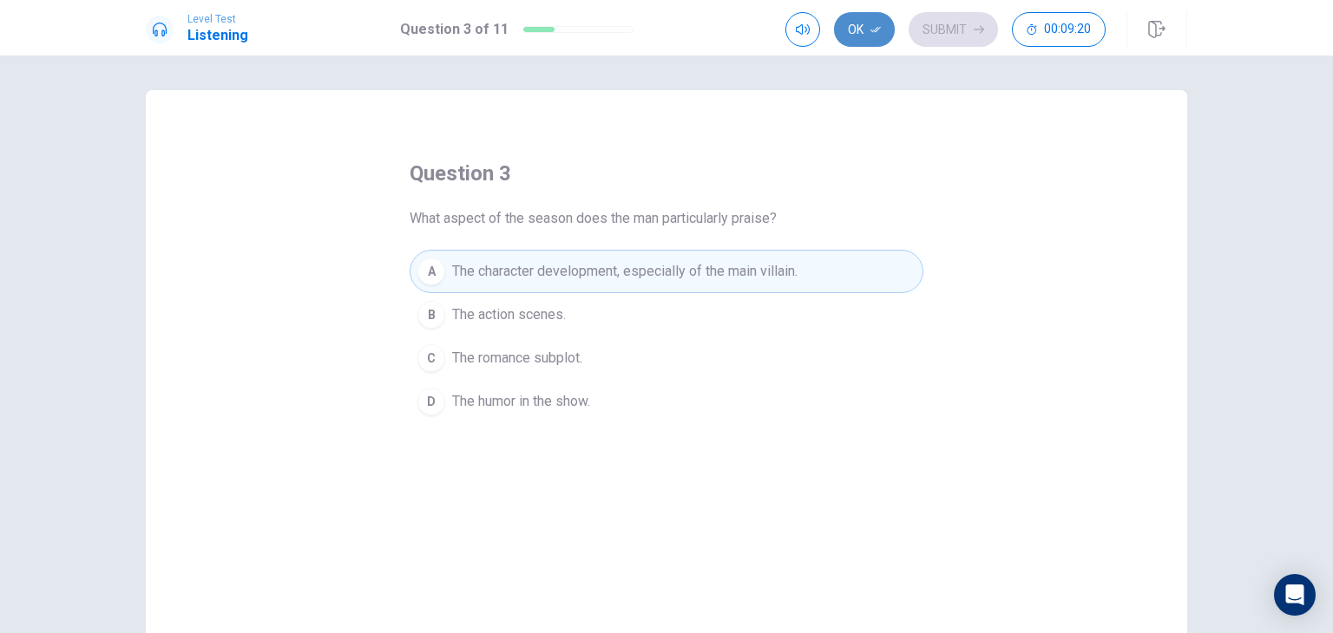
click at [864, 37] on button "Ok" at bounding box center [864, 29] width 61 height 35
click at [954, 35] on button "Submit" at bounding box center [952, 29] width 89 height 35
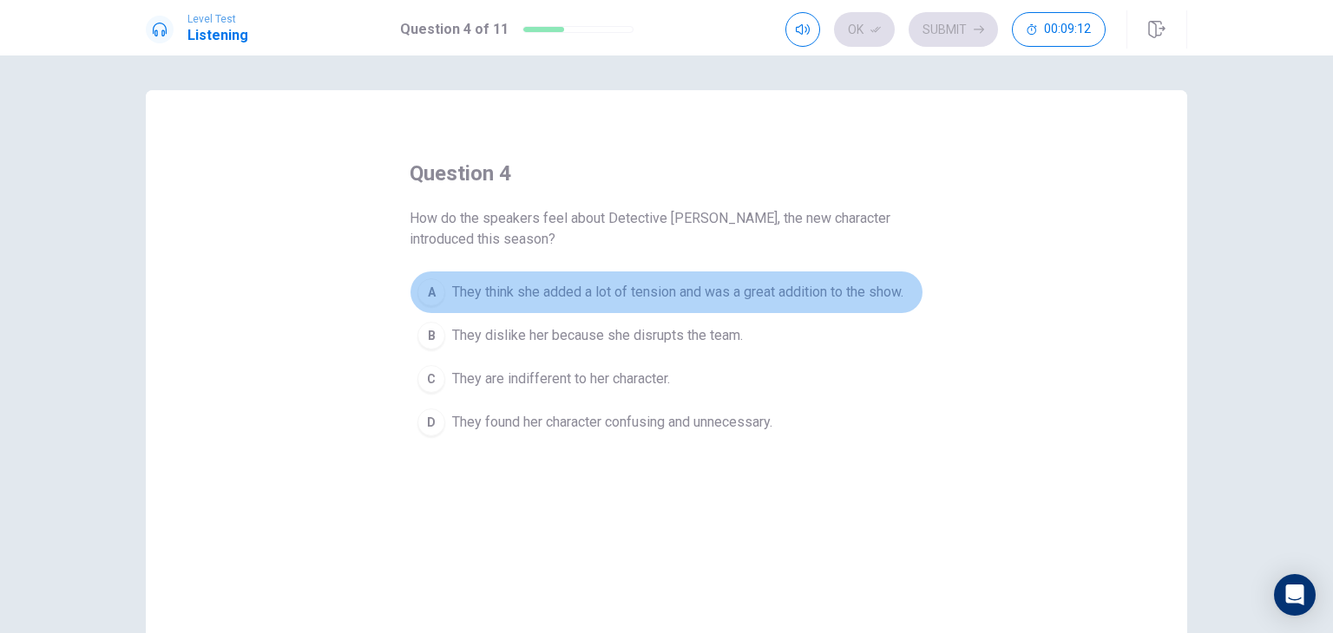
click at [725, 296] on span "They think she added a lot of tension and was a great addition to the show." at bounding box center [677, 292] width 451 height 21
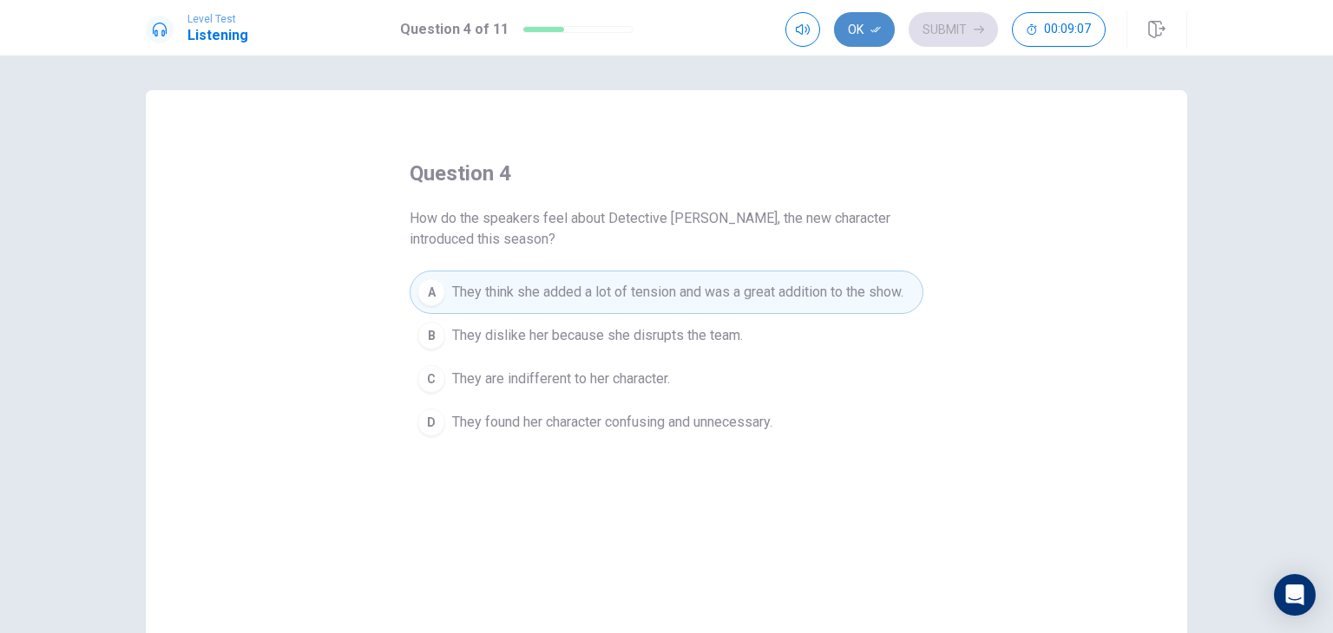
click at [864, 17] on button "Ok" at bounding box center [864, 29] width 61 height 35
click at [934, 23] on button "Submit" at bounding box center [952, 29] width 89 height 35
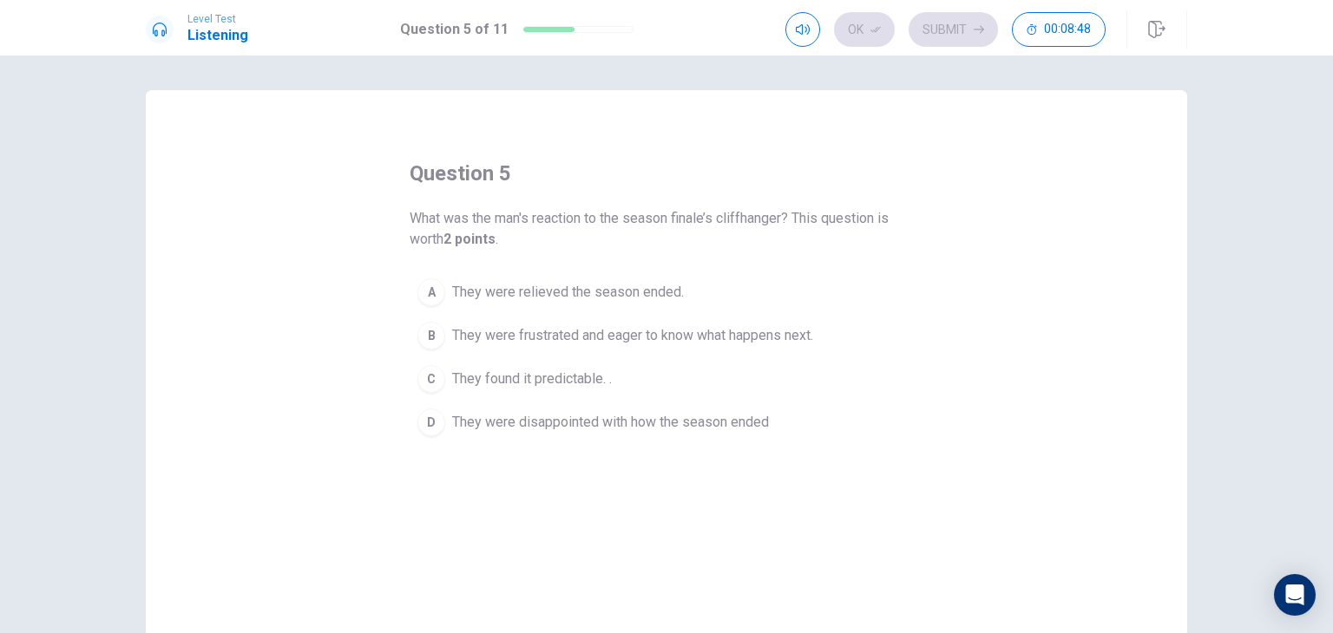
click at [652, 341] on span "They were frustrated and eager to know what happens next." at bounding box center [632, 335] width 361 height 21
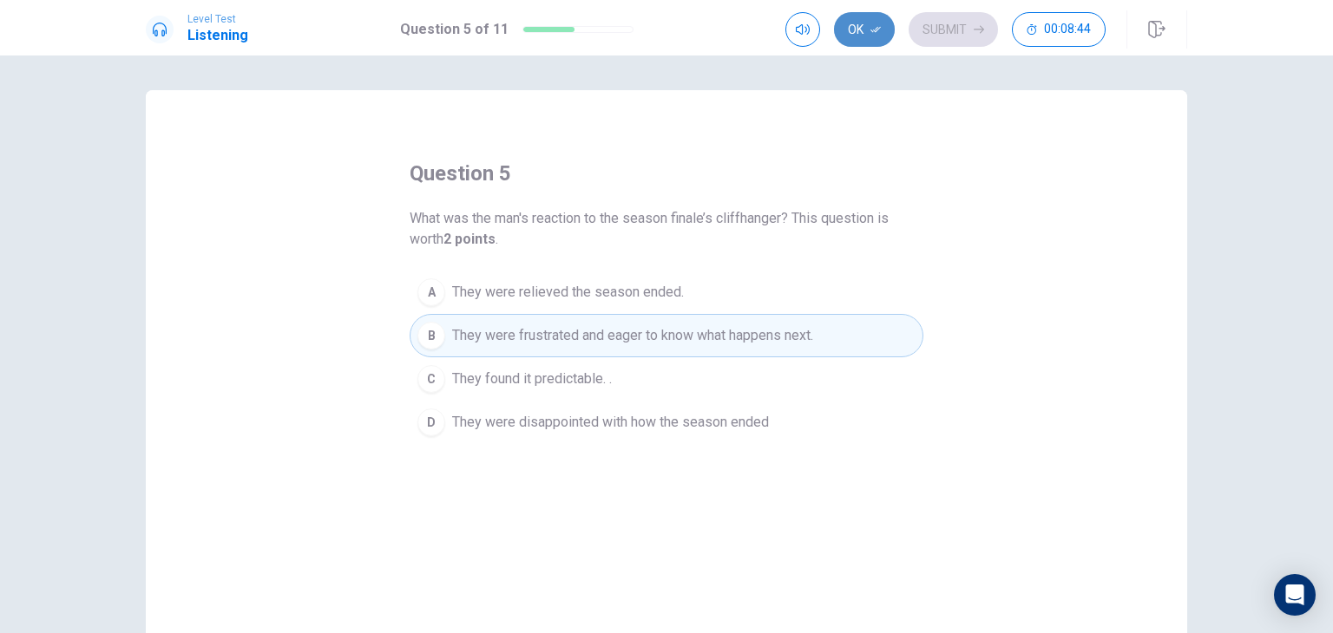
click at [864, 42] on button "Ok" at bounding box center [864, 29] width 61 height 35
click at [969, 25] on button "Submit" at bounding box center [952, 29] width 89 height 35
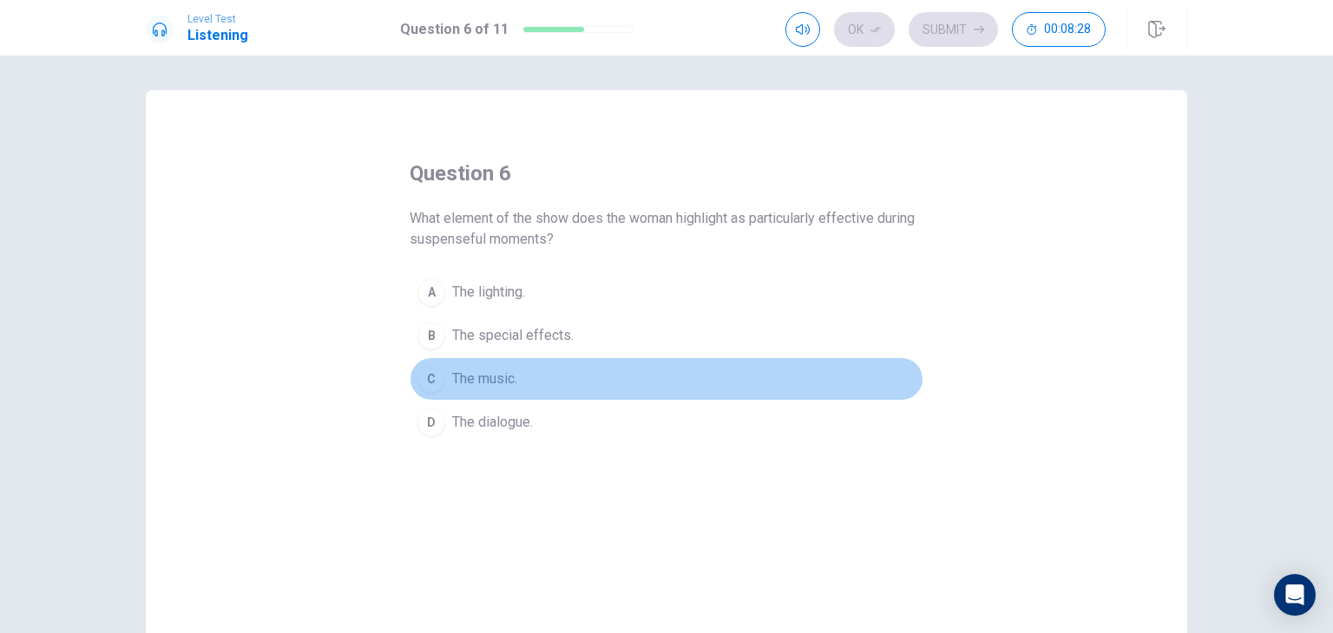
click at [469, 387] on span "The music." at bounding box center [484, 379] width 65 height 21
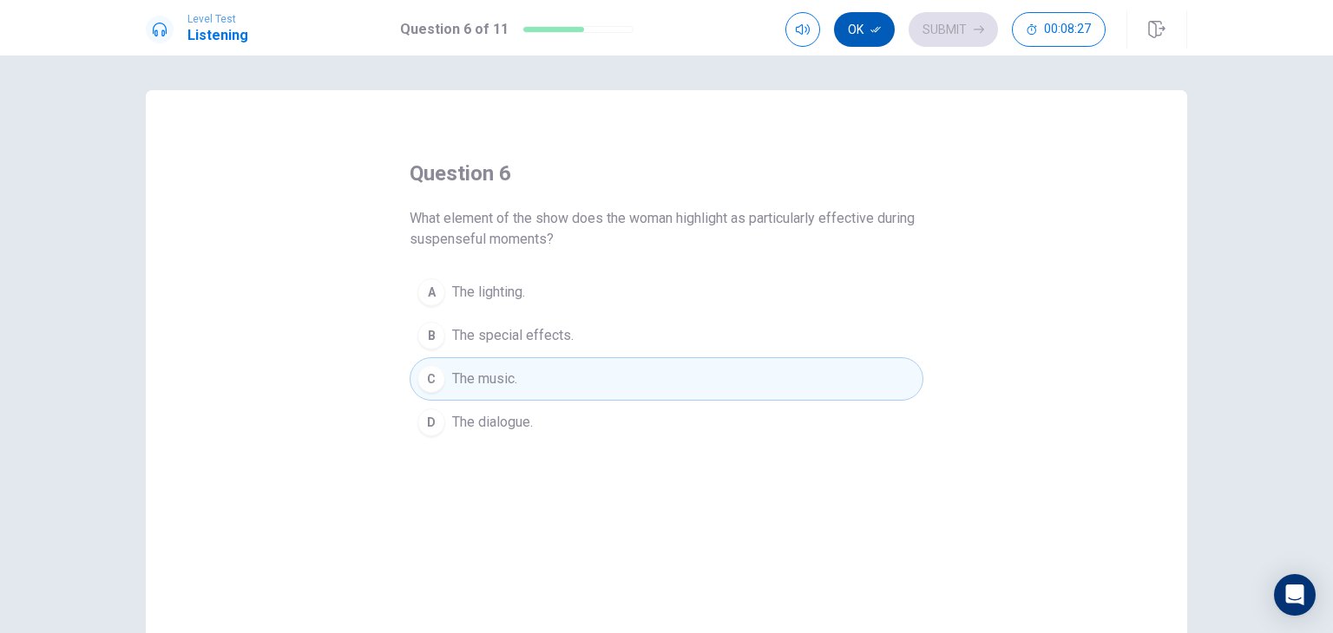
click at [882, 40] on button "Ok" at bounding box center [864, 29] width 61 height 35
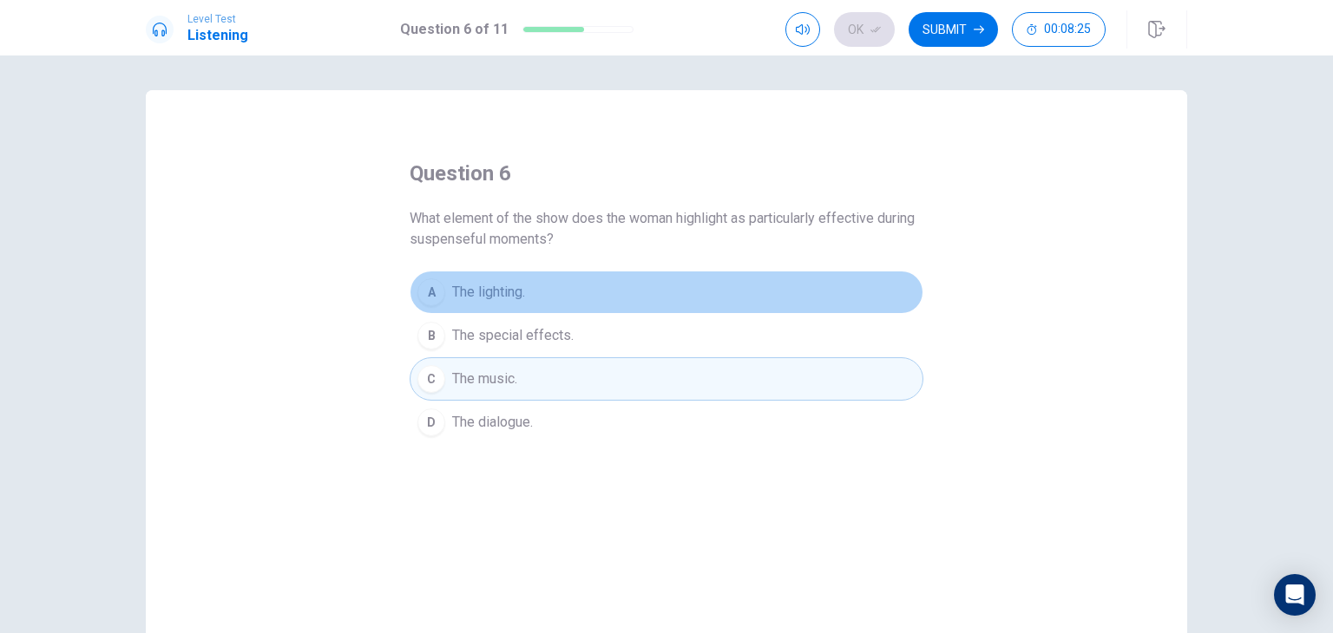
click at [487, 279] on button "A The lighting." at bounding box center [667, 292] width 514 height 43
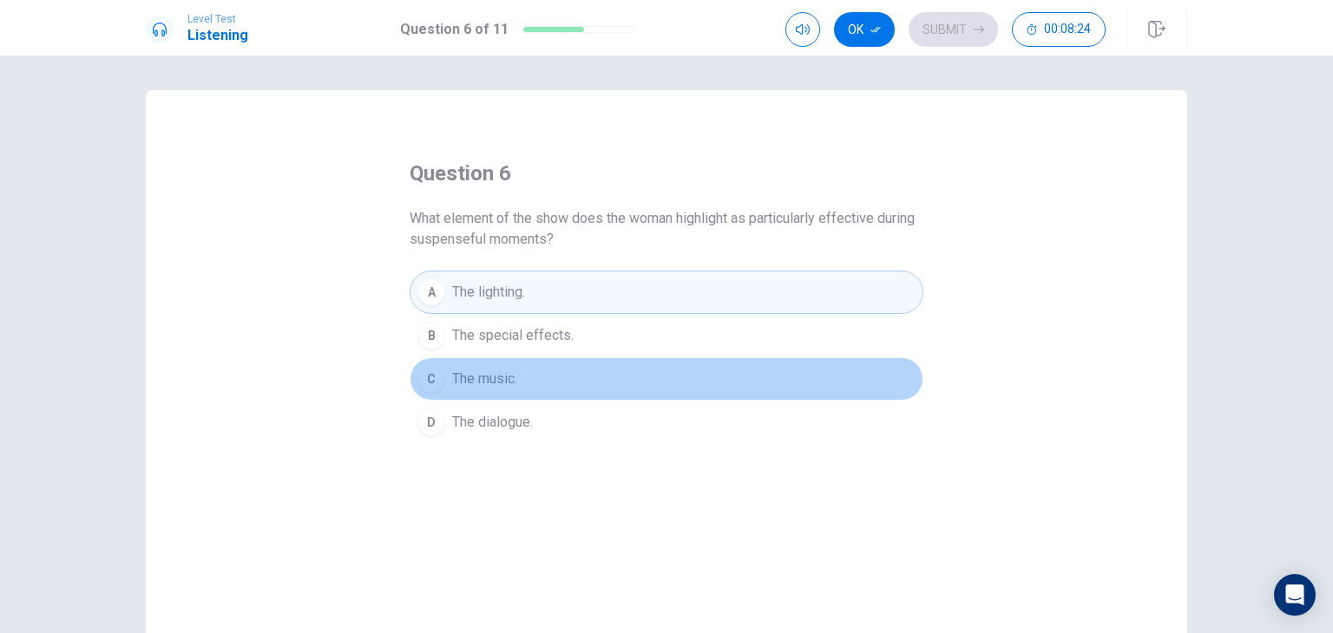
click at [493, 372] on span "The music." at bounding box center [484, 379] width 65 height 21
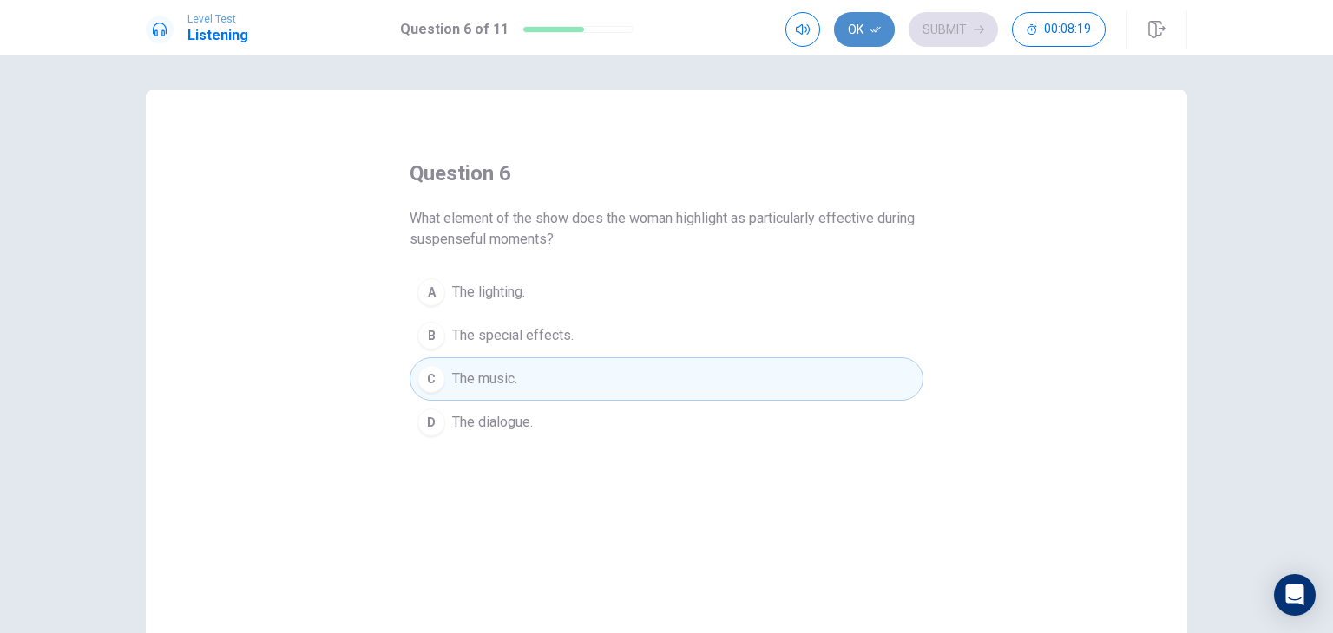
click at [880, 45] on button "Ok" at bounding box center [864, 29] width 61 height 35
click at [954, 23] on button "Submit" at bounding box center [952, 29] width 89 height 35
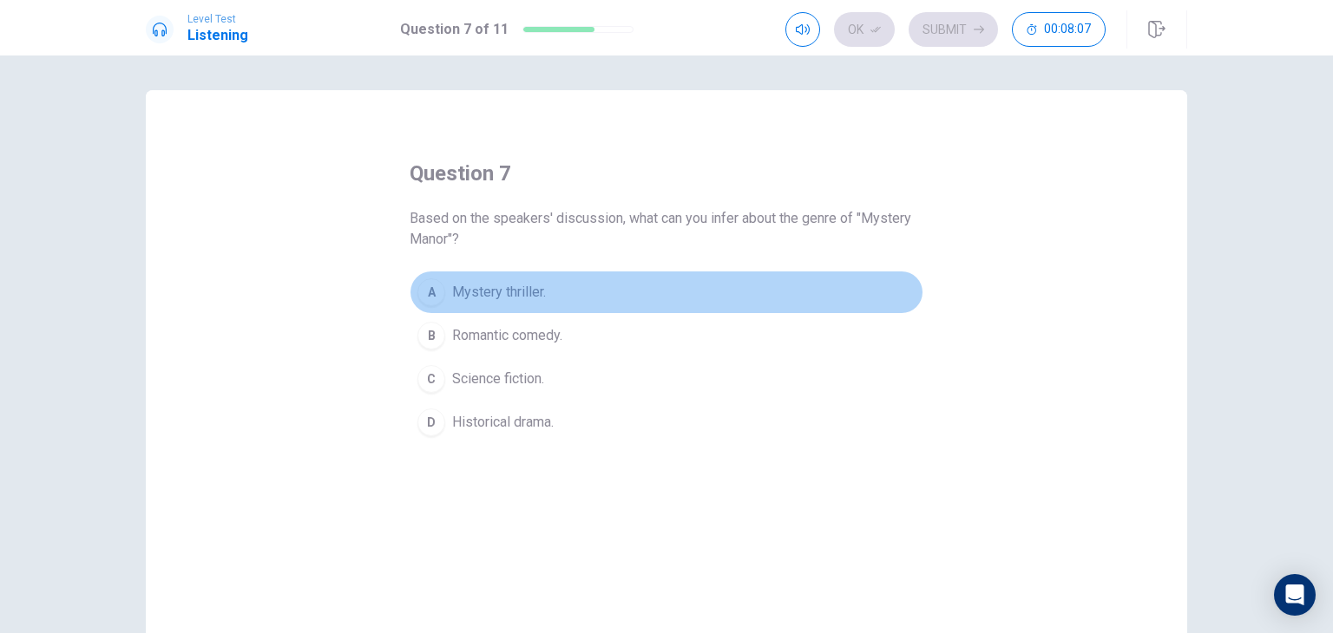
click at [503, 296] on span "Mystery thriller." at bounding box center [499, 292] width 94 height 21
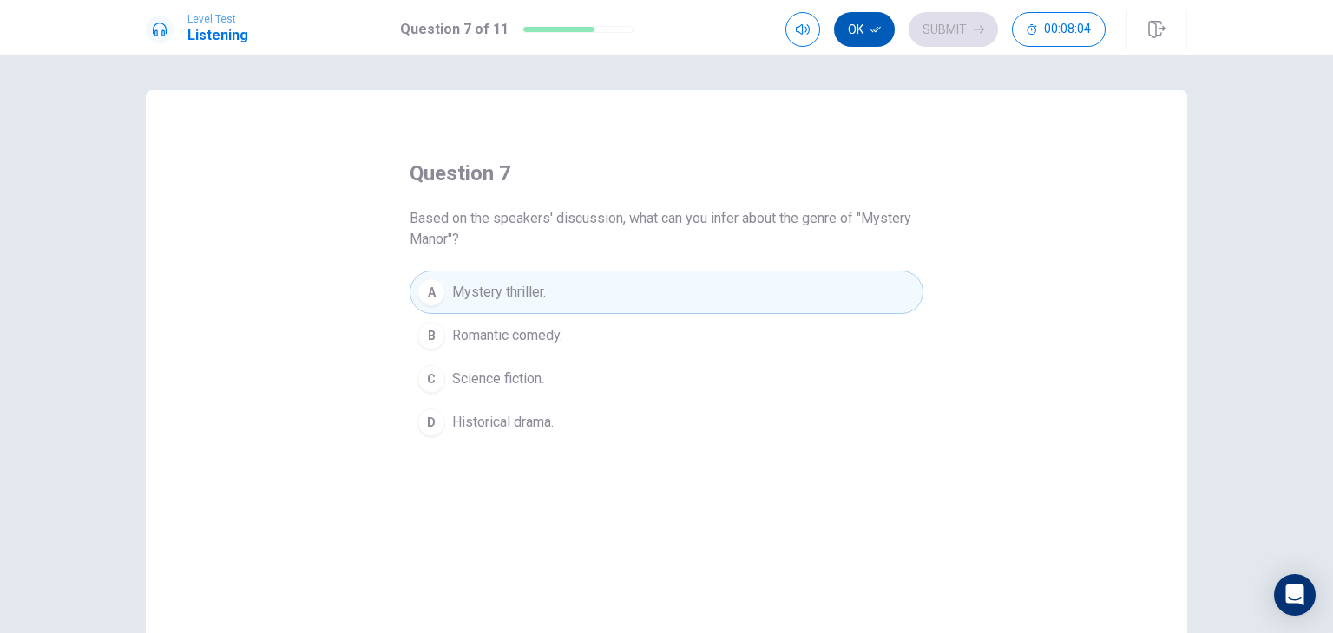
click at [857, 36] on button "Ok" at bounding box center [864, 29] width 61 height 35
click at [937, 43] on button "Submit" at bounding box center [952, 29] width 89 height 35
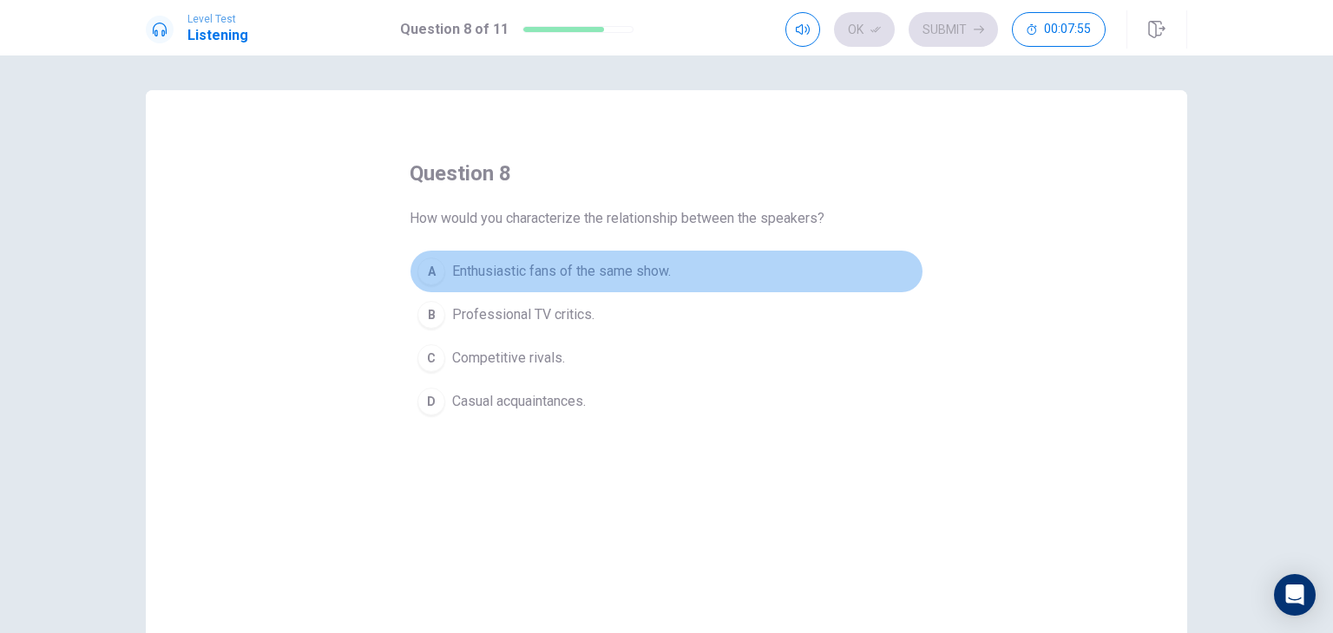
click at [597, 268] on span "Enthusiastic fans of the same show." at bounding box center [561, 271] width 219 height 21
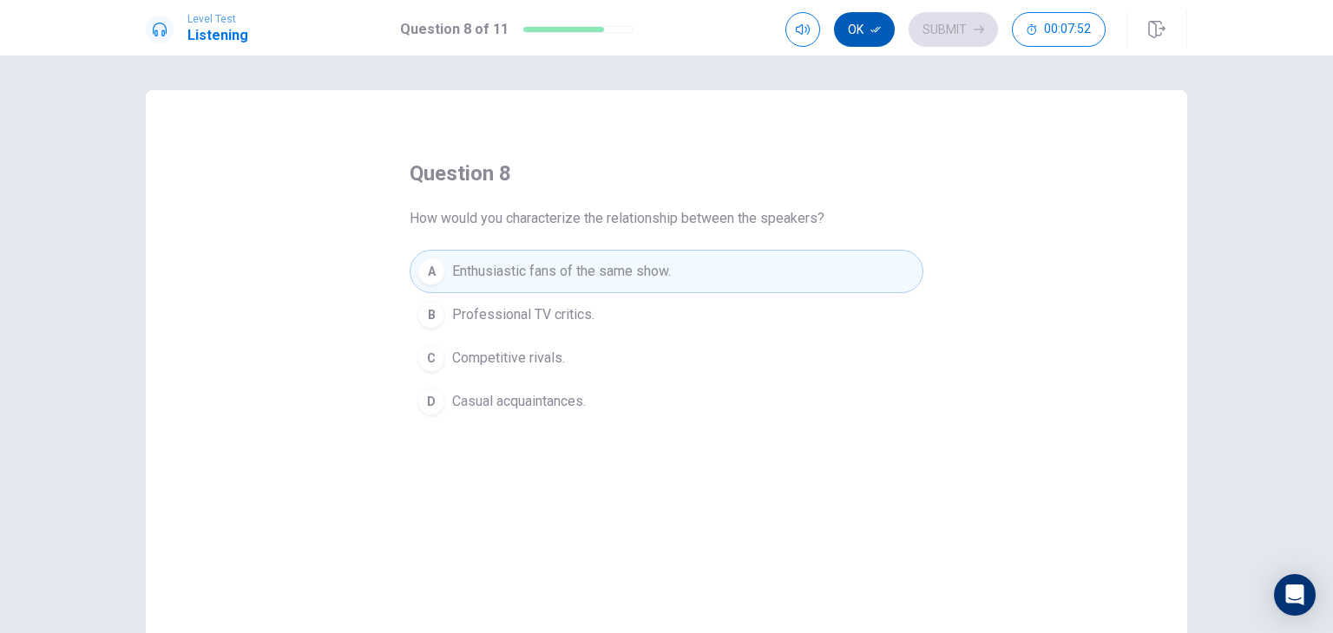
click at [874, 35] on button "Ok" at bounding box center [864, 29] width 61 height 35
click at [1006, 33] on div "Ok Submit 00:07:51" at bounding box center [945, 29] width 320 height 35
click at [973, 55] on div "Level Test Listening Question 8 of 11 Ok Submit 00:07:51" at bounding box center [666, 28] width 1333 height 56
click at [973, 41] on button "Submit" at bounding box center [952, 29] width 89 height 35
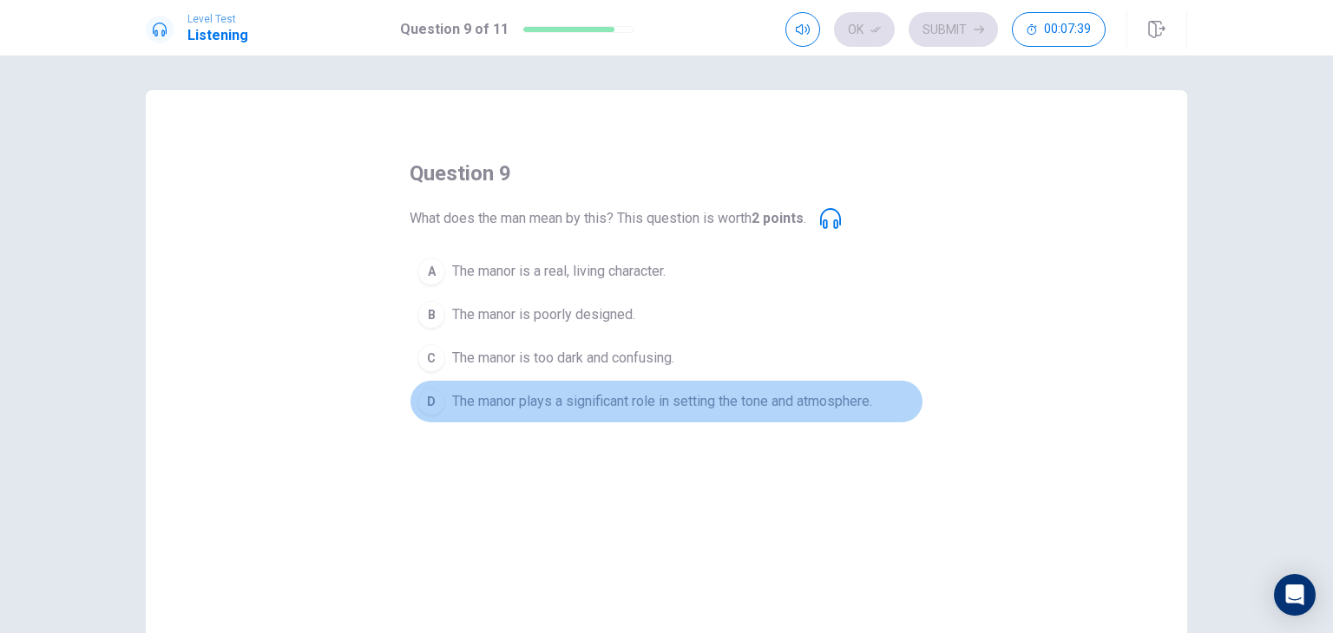
click at [576, 403] on span "The manor plays a significant role in setting the tone and atmosphere." at bounding box center [662, 401] width 420 height 21
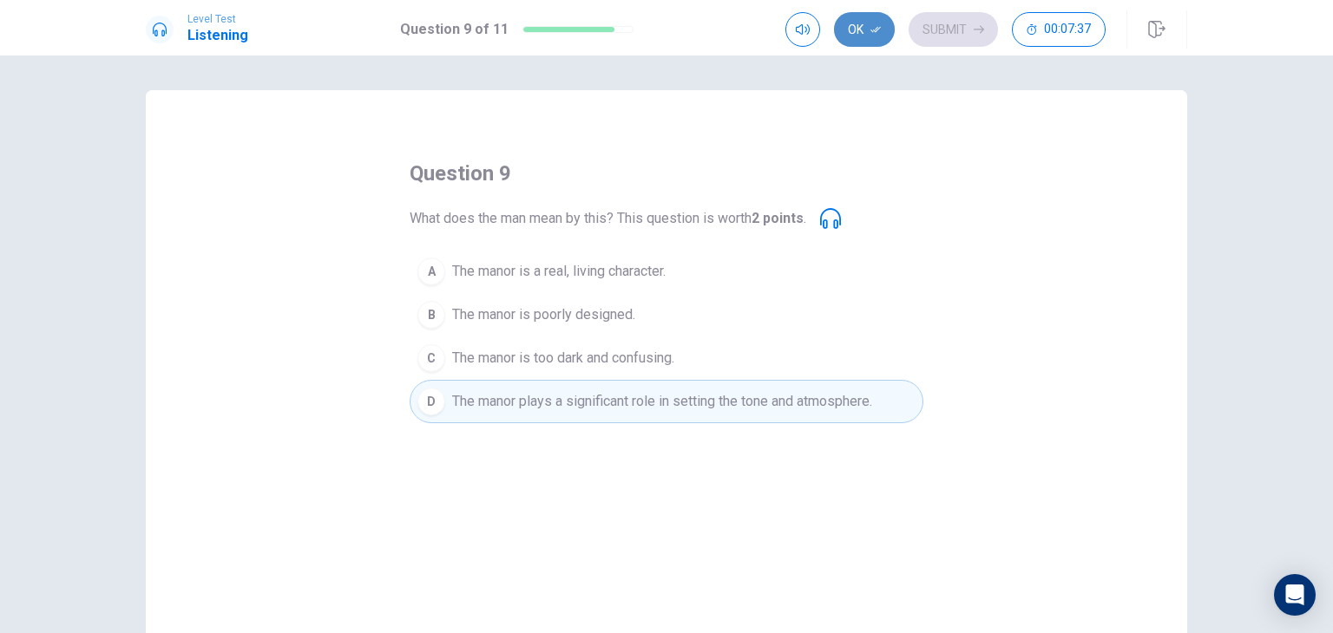
click at [879, 25] on icon "button" at bounding box center [875, 29] width 10 height 10
click at [930, 41] on button "Submit" at bounding box center [952, 29] width 89 height 35
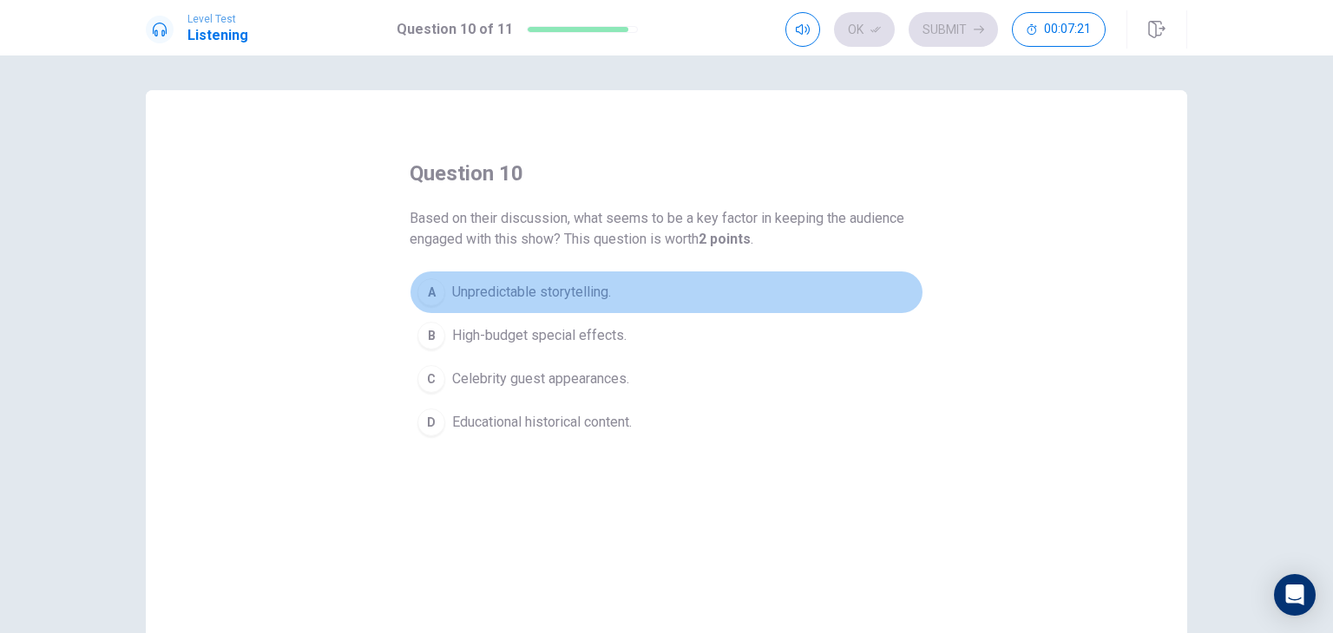
click at [592, 307] on button "A Unpredictable storytelling." at bounding box center [667, 292] width 514 height 43
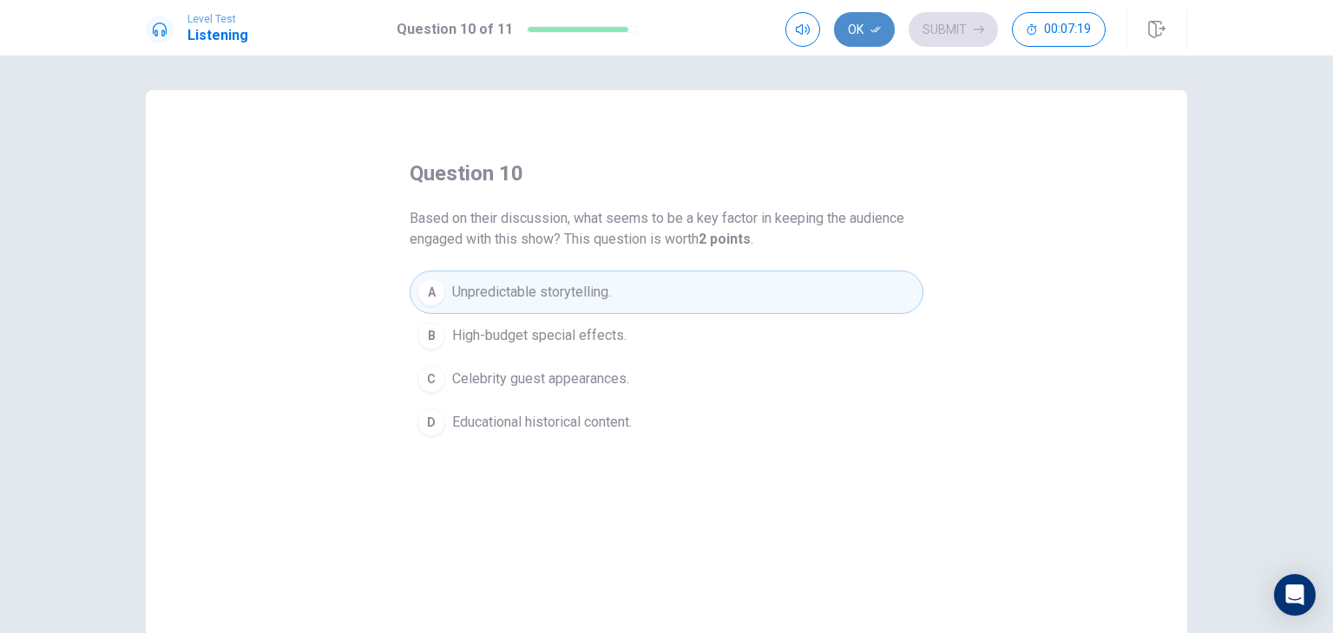
click at [867, 43] on button "Ok" at bounding box center [864, 29] width 61 height 35
click at [929, 25] on button "Submit" at bounding box center [952, 29] width 89 height 35
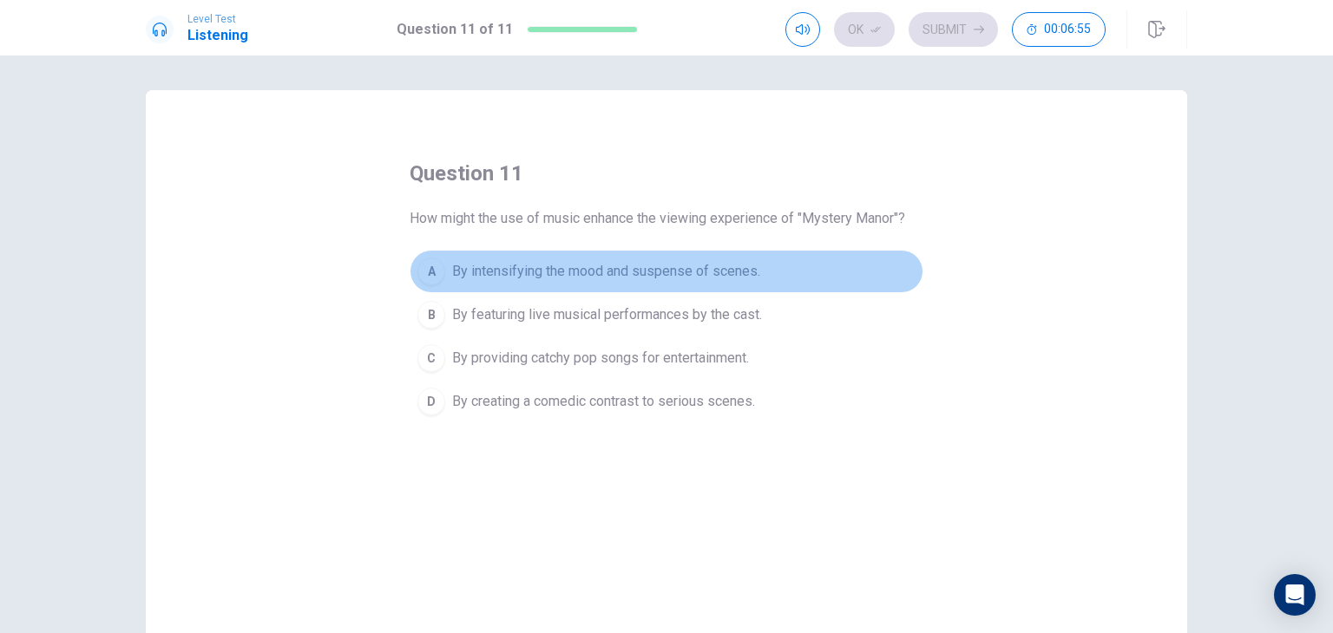
click at [598, 272] on span "By intensifying the mood and suspense of scenes." at bounding box center [606, 271] width 308 height 21
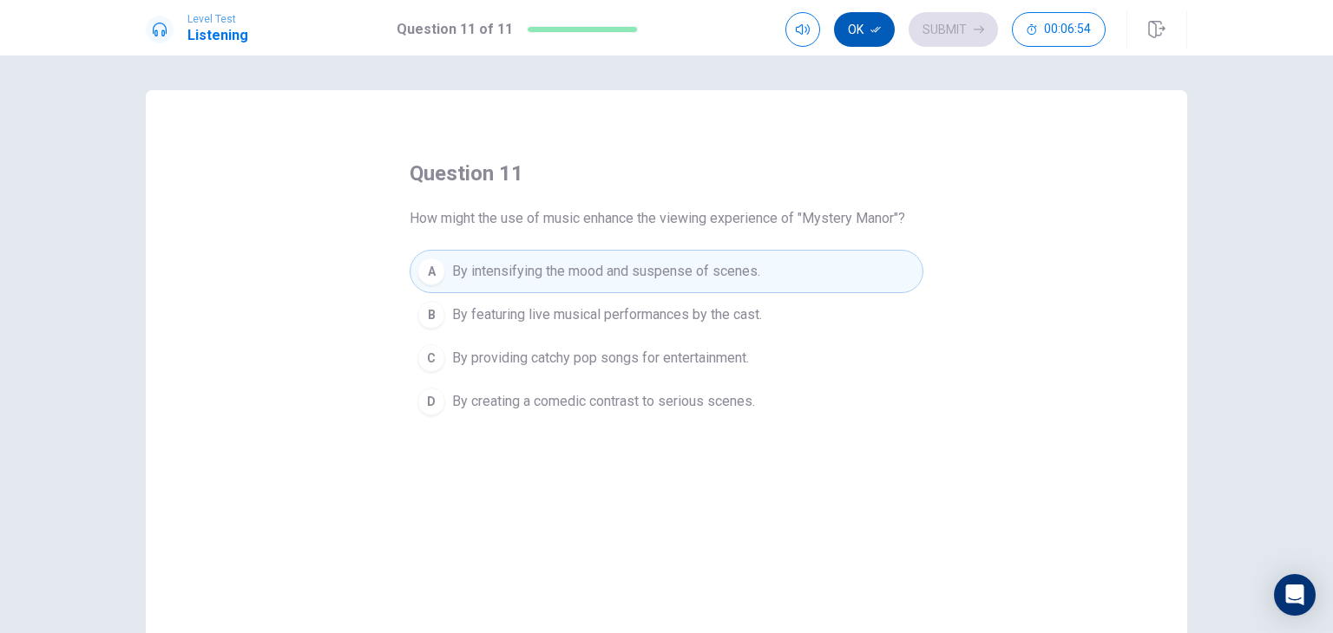
click at [857, 23] on button "Ok" at bounding box center [864, 29] width 61 height 35
click at [940, 29] on button "Submit" at bounding box center [952, 29] width 89 height 35
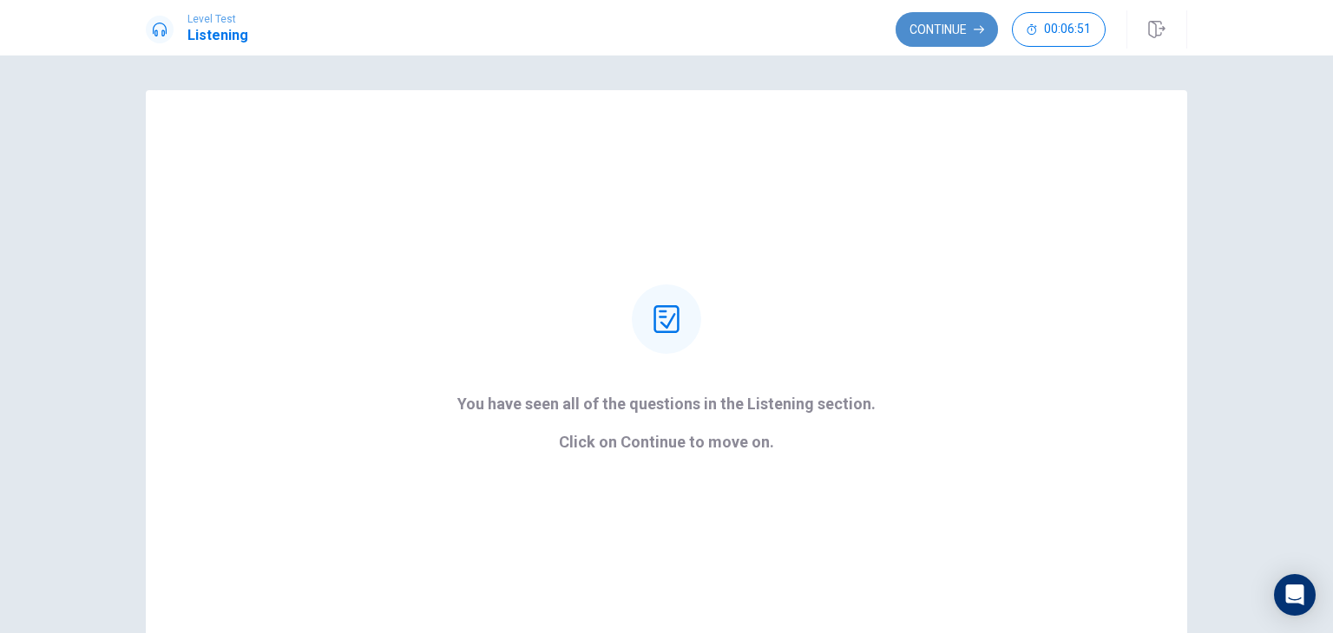
click at [928, 36] on button "Continue" at bounding box center [946, 29] width 102 height 35
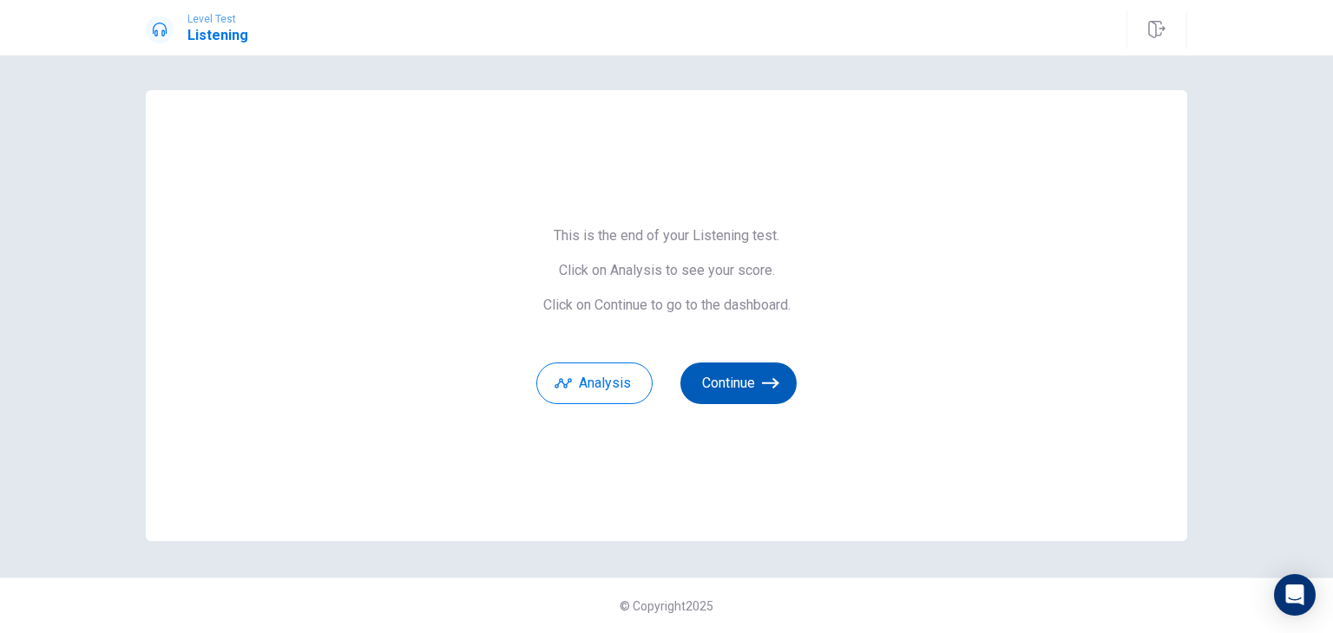
click at [715, 383] on button "Continue" at bounding box center [738, 384] width 116 height 42
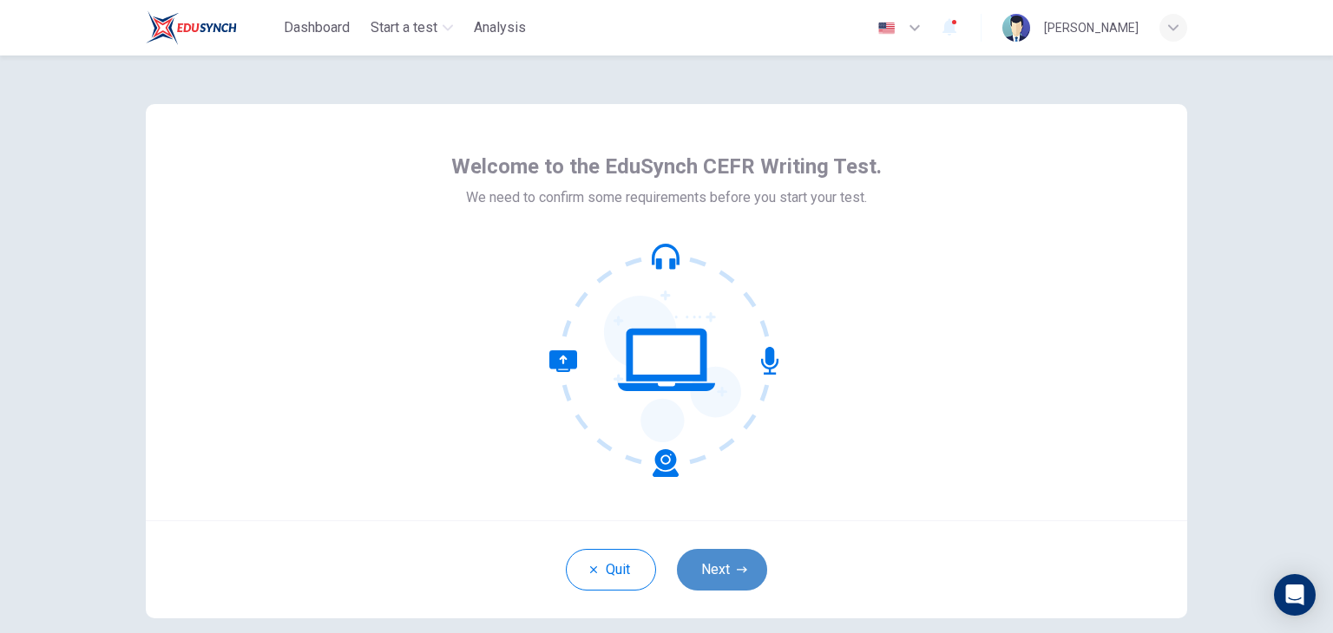
click at [722, 560] on button "Next" at bounding box center [722, 570] width 90 height 42
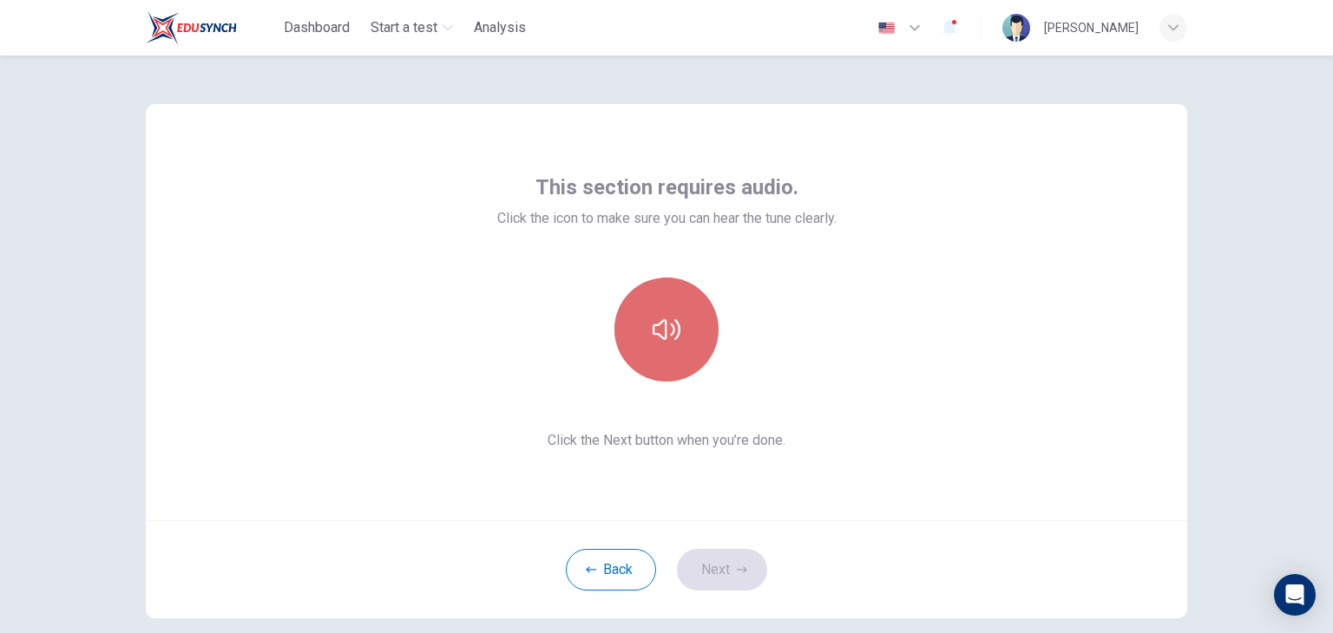
click at [677, 362] on button "button" at bounding box center [666, 330] width 104 height 104
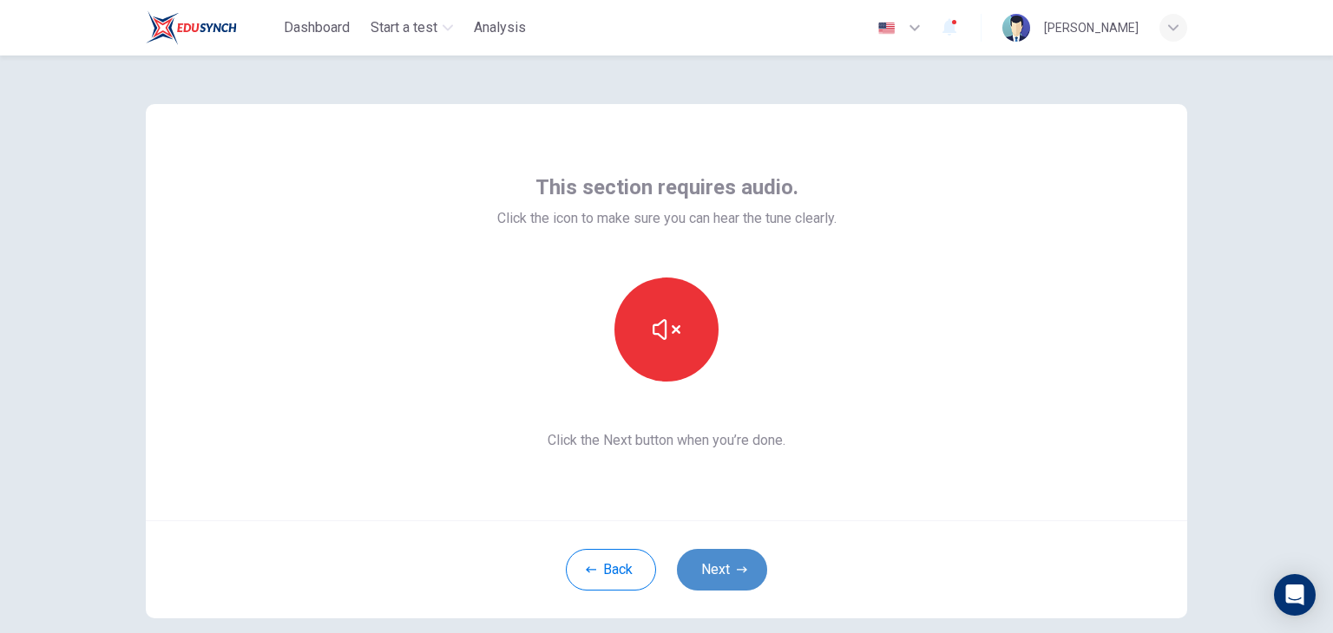
click at [706, 558] on button "Next" at bounding box center [722, 570] width 90 height 42
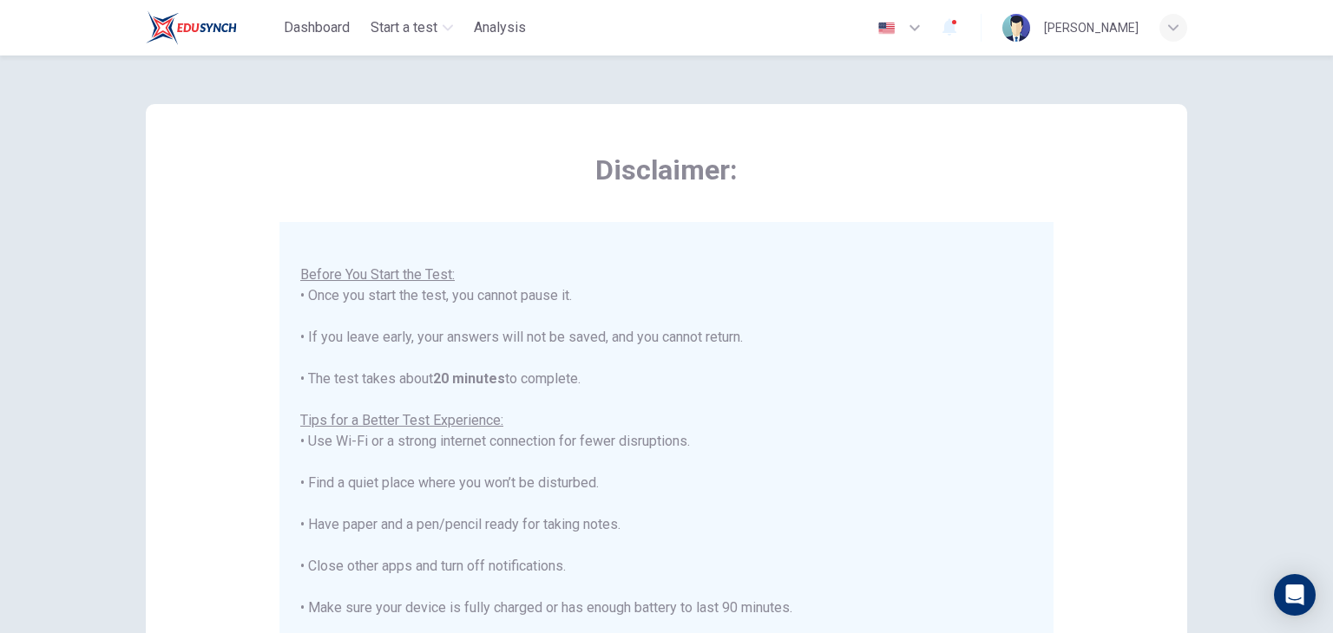
scroll to position [331, 0]
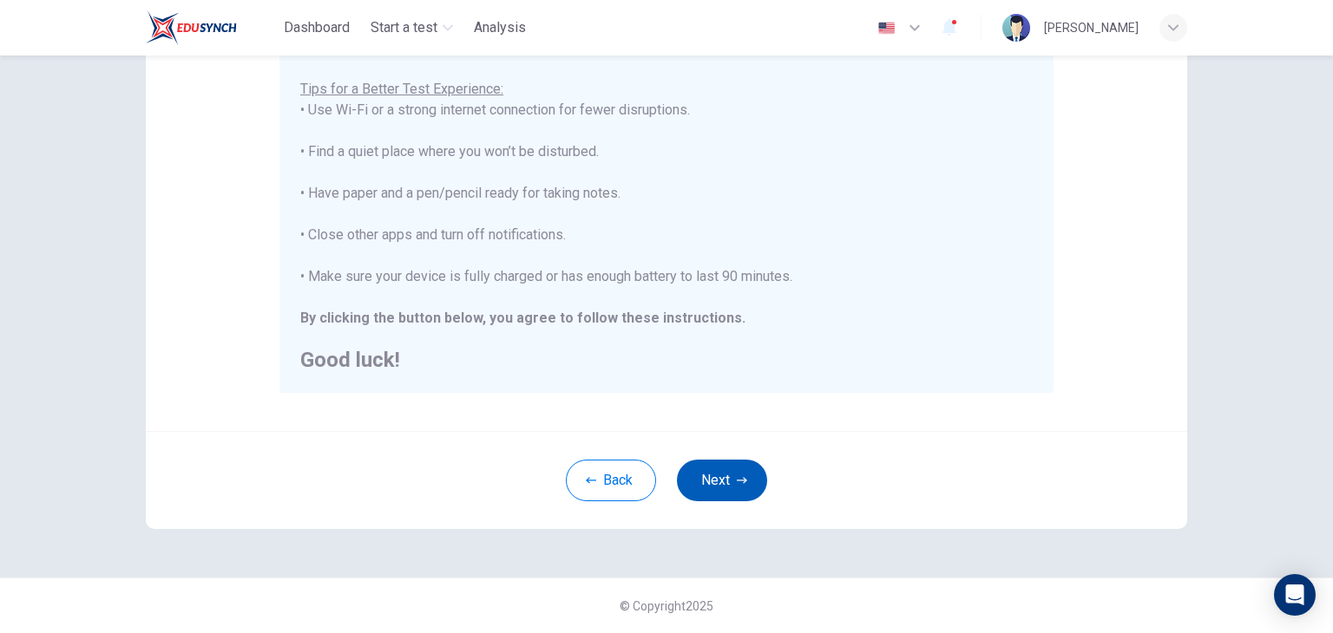
click at [739, 487] on button "Next" at bounding box center [722, 481] width 90 height 42
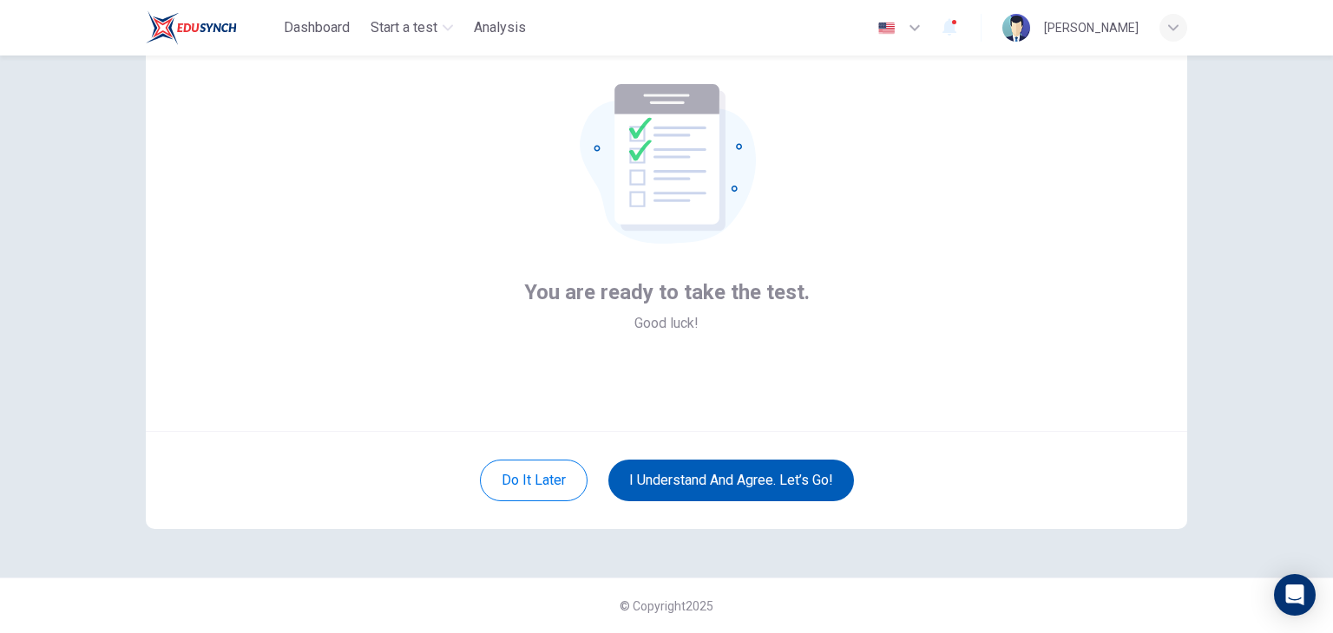
scroll to position [89, 0]
click at [711, 482] on button "I understand and agree. Let’s go!" at bounding box center [731, 481] width 246 height 42
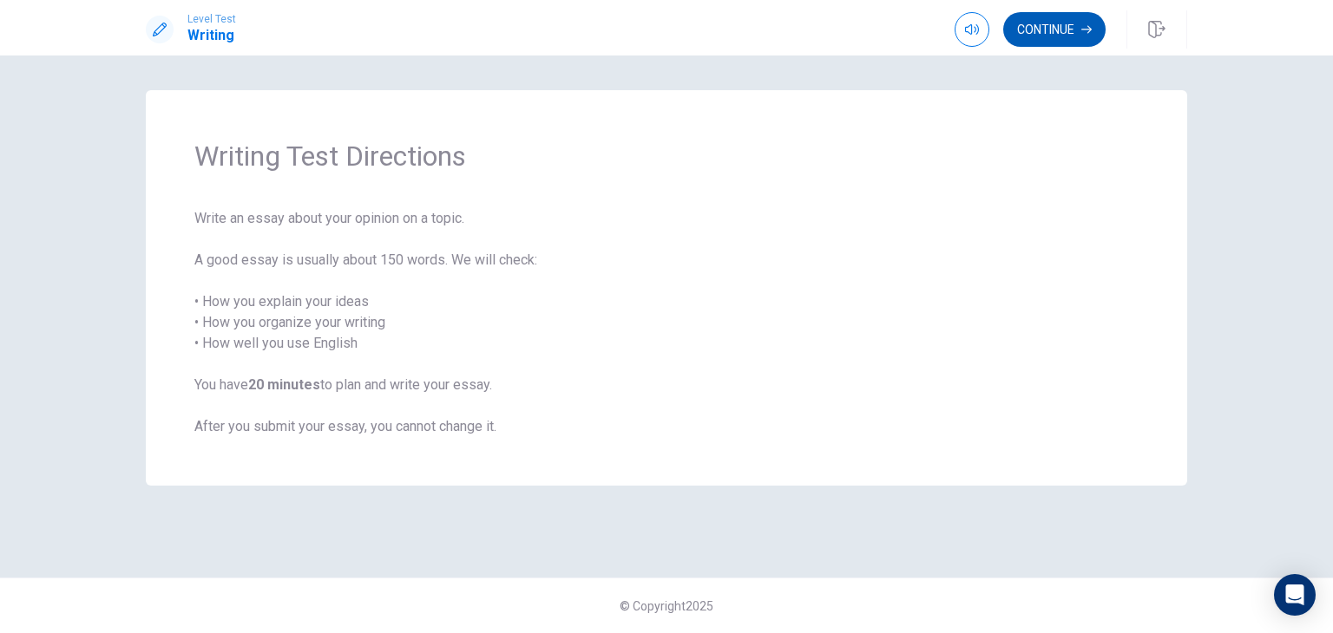
click at [1056, 33] on button "Continue" at bounding box center [1054, 29] width 102 height 35
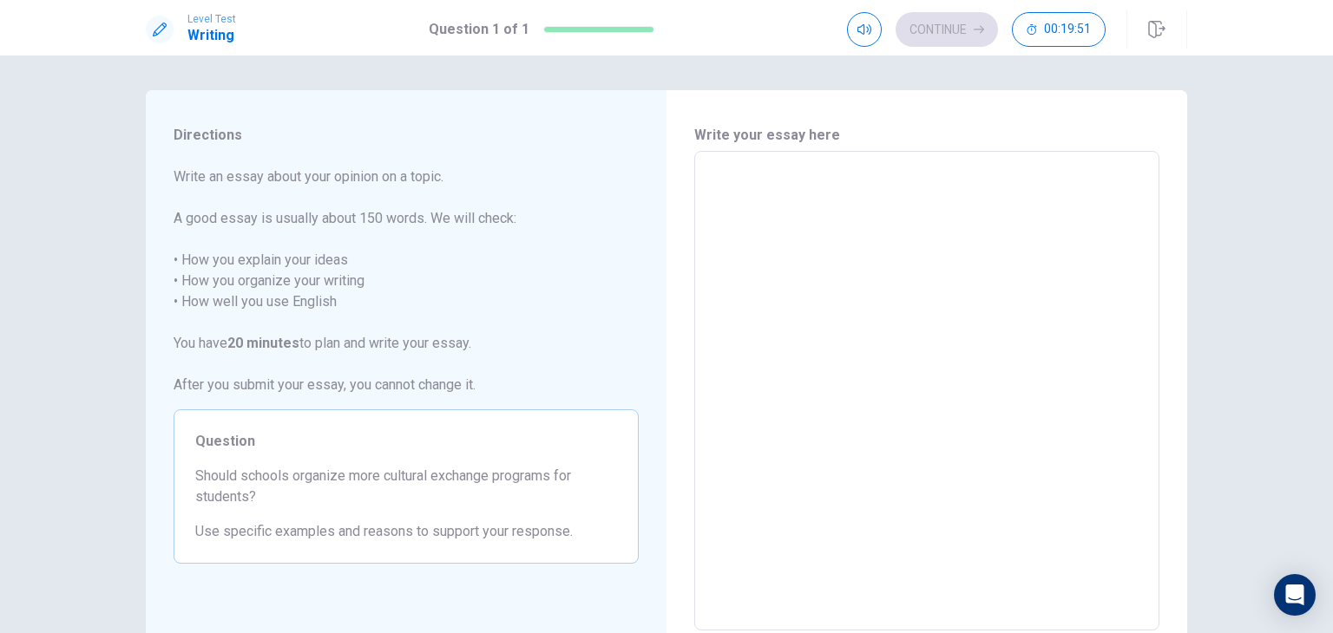
type textarea "i"
type textarea "x"
type textarea "in"
type textarea "x"
type textarea "in"
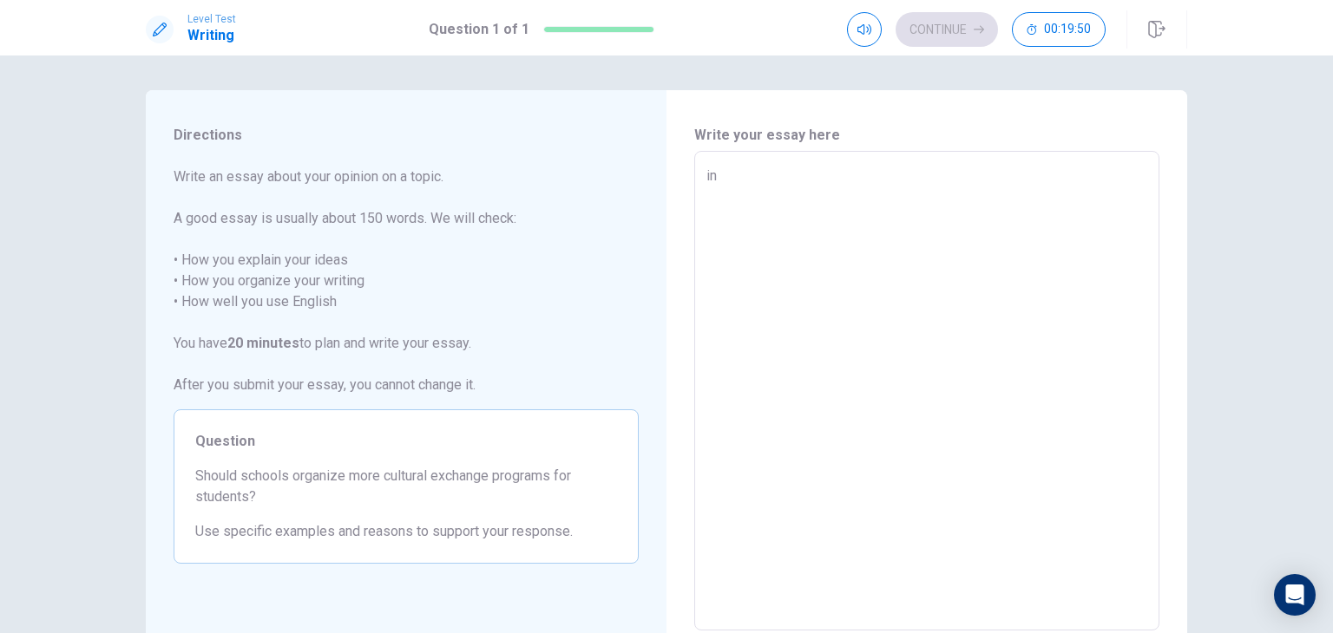
type textarea "x"
type textarea "in n"
type textarea "x"
type textarea "in [GEOGRAPHIC_DATA]"
type textarea "x"
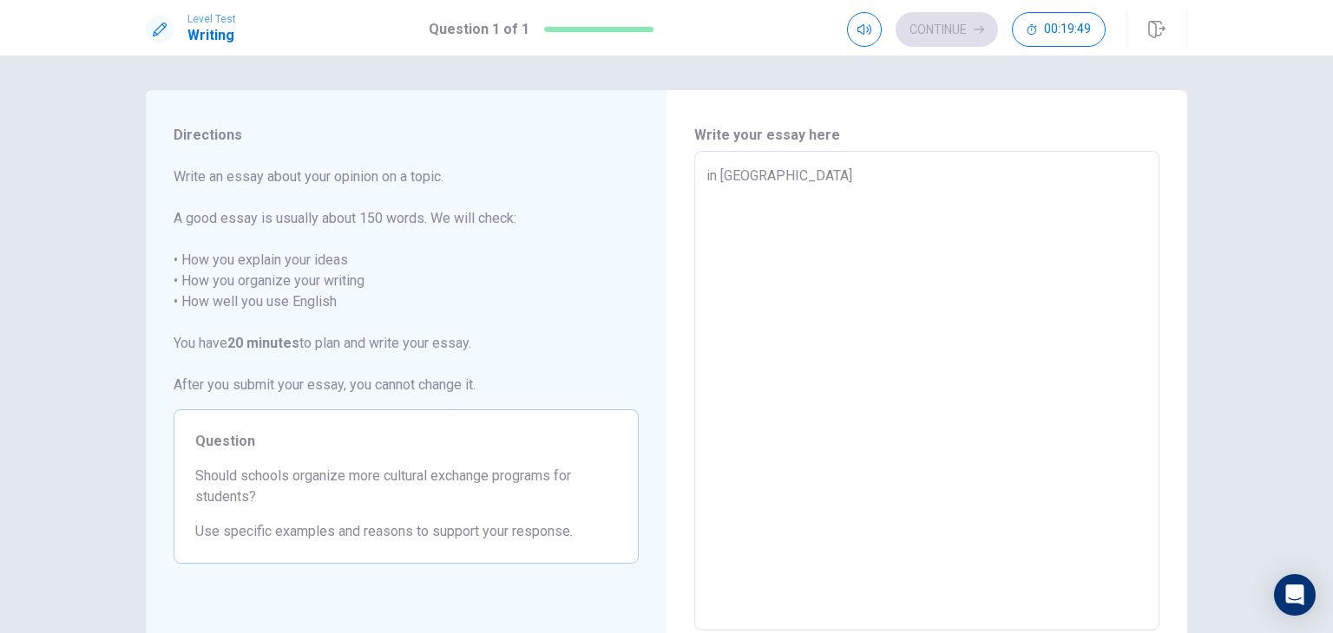
type textarea "in [GEOGRAPHIC_DATA]"
type textarea "x"
type textarea "in [GEOGRAPHIC_DATA] o"
type textarea "x"
type textarea "in ny op"
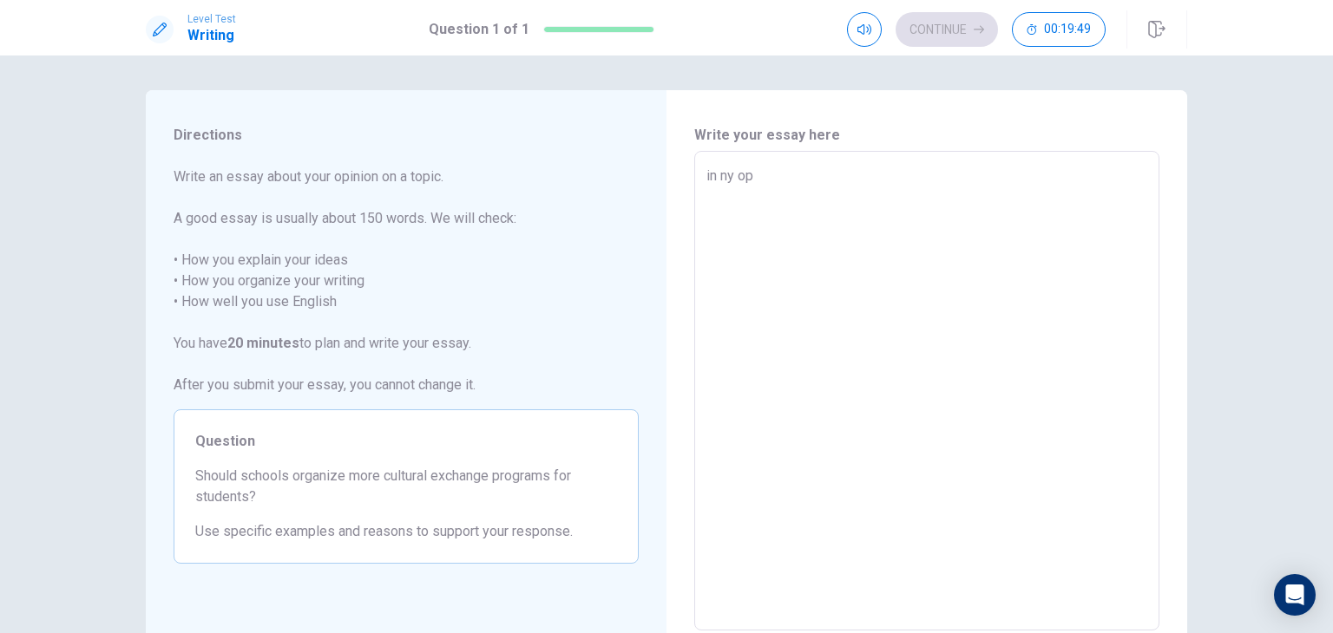
type textarea "x"
type textarea "in ny opi"
type textarea "x"
type textarea "in ny opin"
type textarea "x"
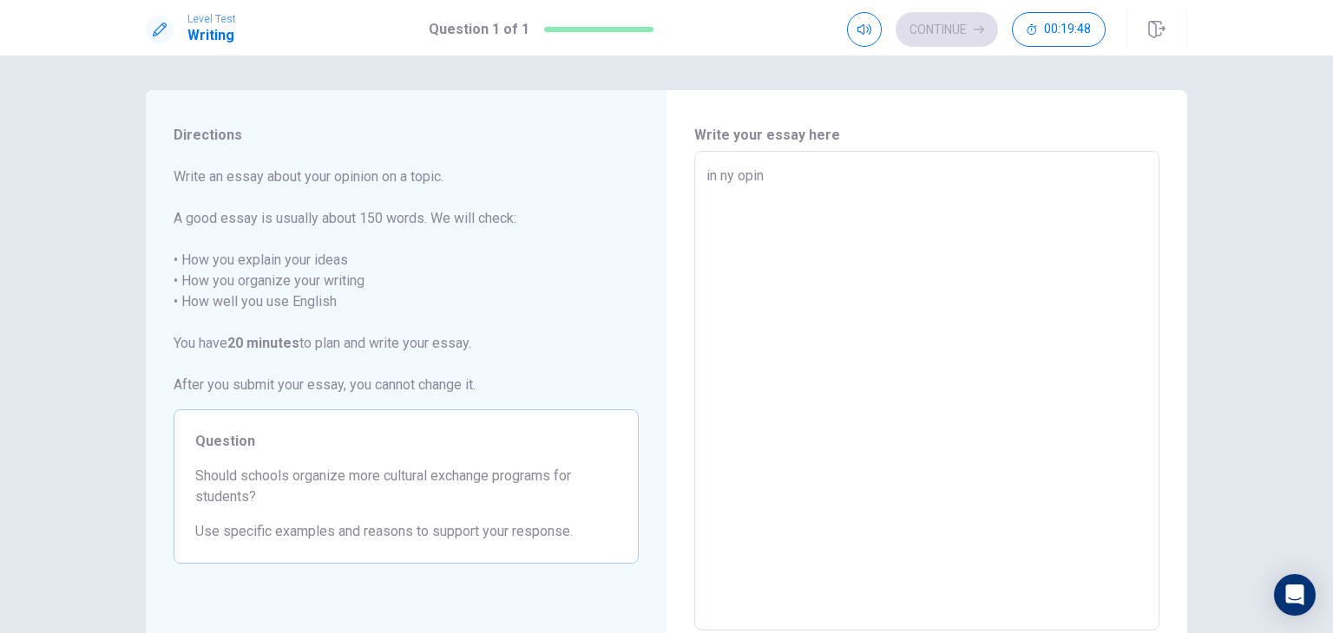
type textarea "in ny opini"
type textarea "x"
type textarea "in ny opinio"
type textarea "x"
type textarea "in ny opinion"
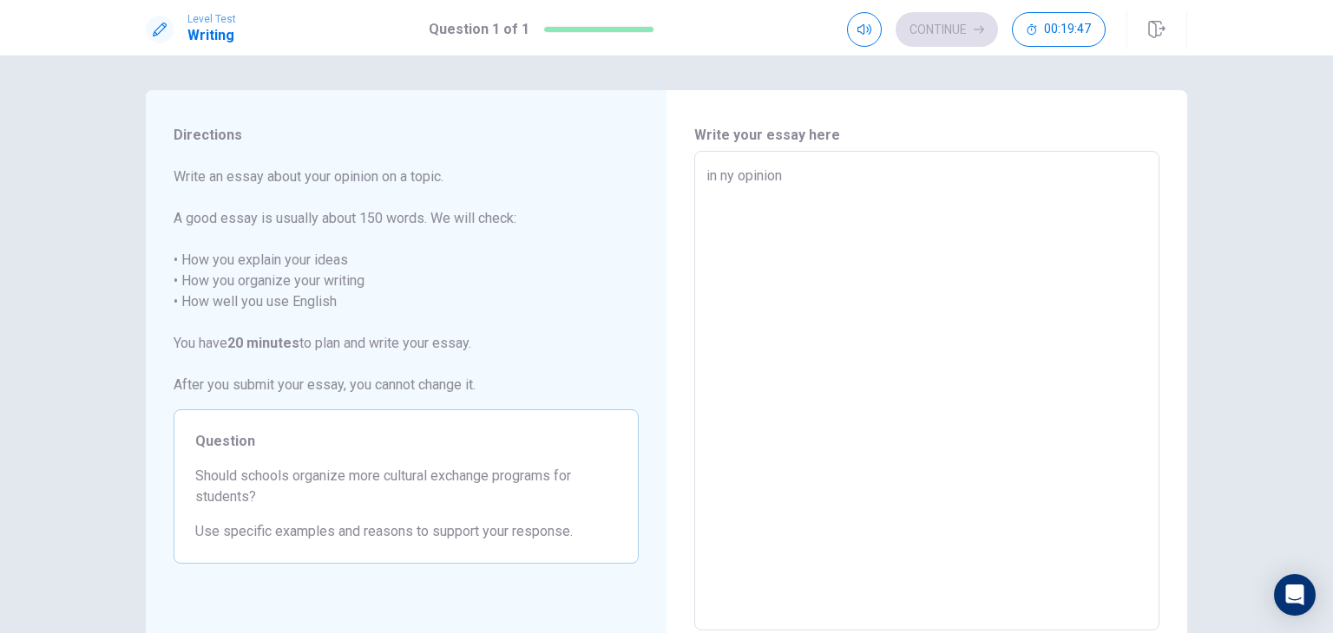
type textarea "x"
type textarea "in ny opinion"
type textarea "x"
type textarea "in ny opinion s"
type textarea "x"
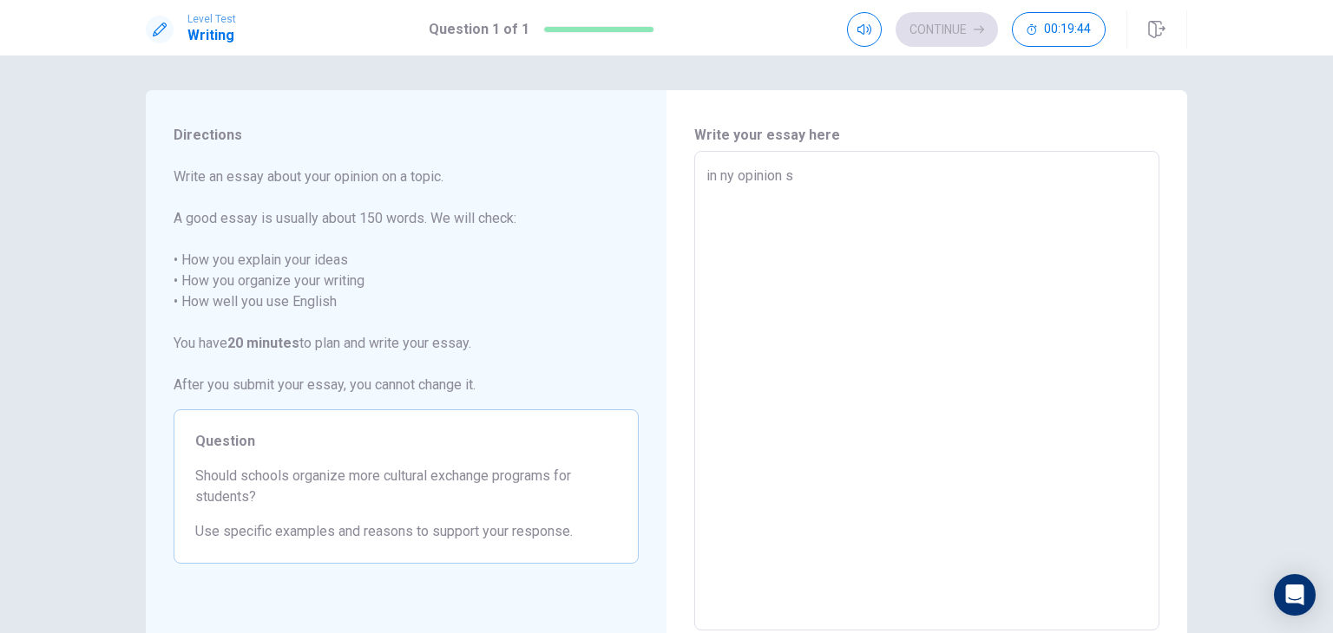
type textarea "in ny opinion sc"
type textarea "x"
type textarea "in ny opinion sch"
type textarea "x"
type textarea "in ny opinion scho"
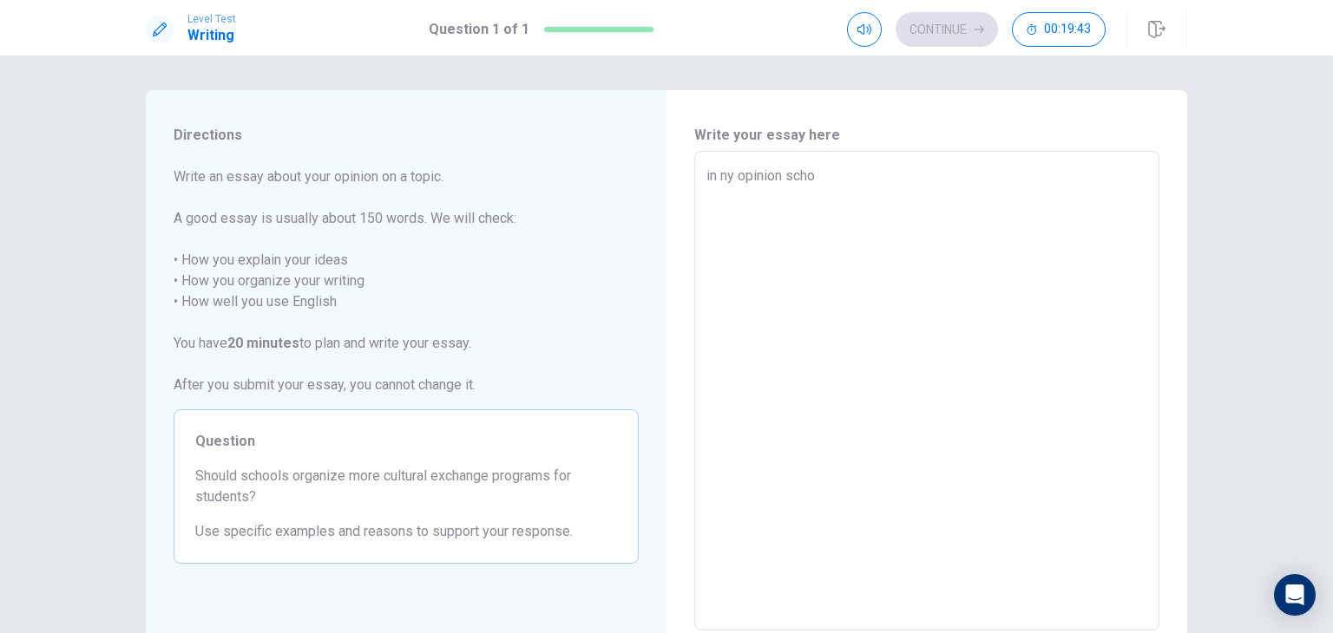
type textarea "x"
type textarea "in ny opinion schoo"
type textarea "x"
type textarea "in ny opinion school"
type textarea "x"
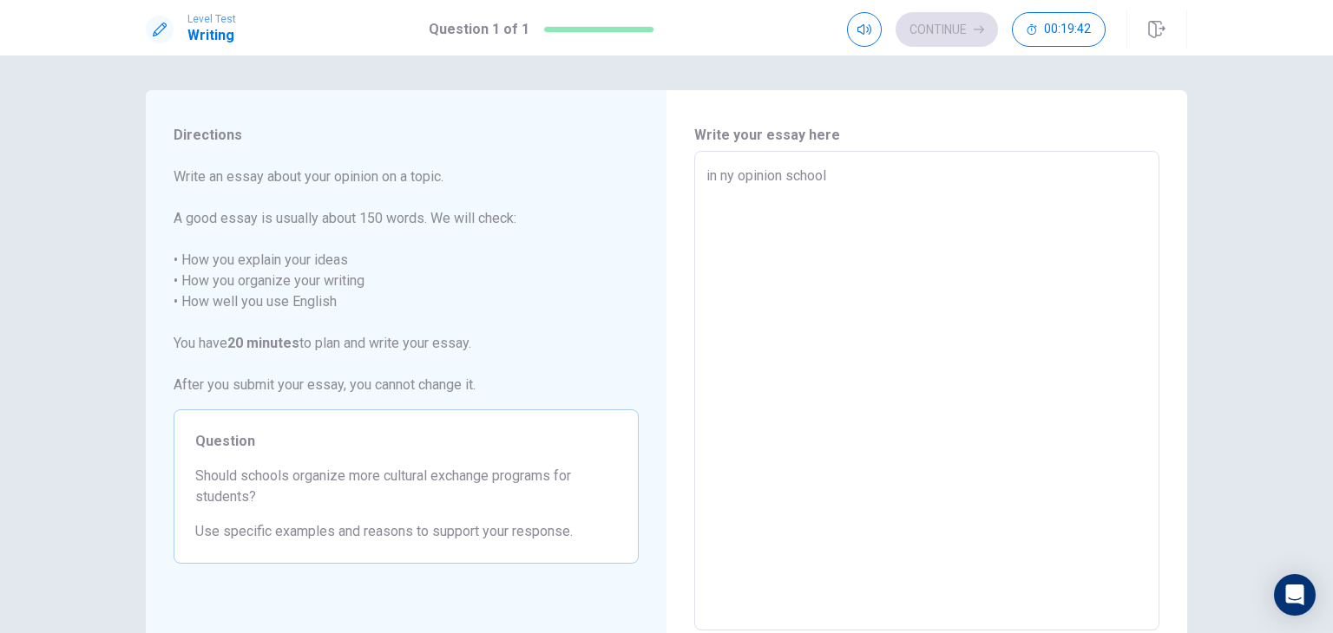
type textarea "in ny opinion schools"
type textarea "x"
type textarea "in ny opinion schools"
type textarea "x"
type textarea "in ny opinion schools s"
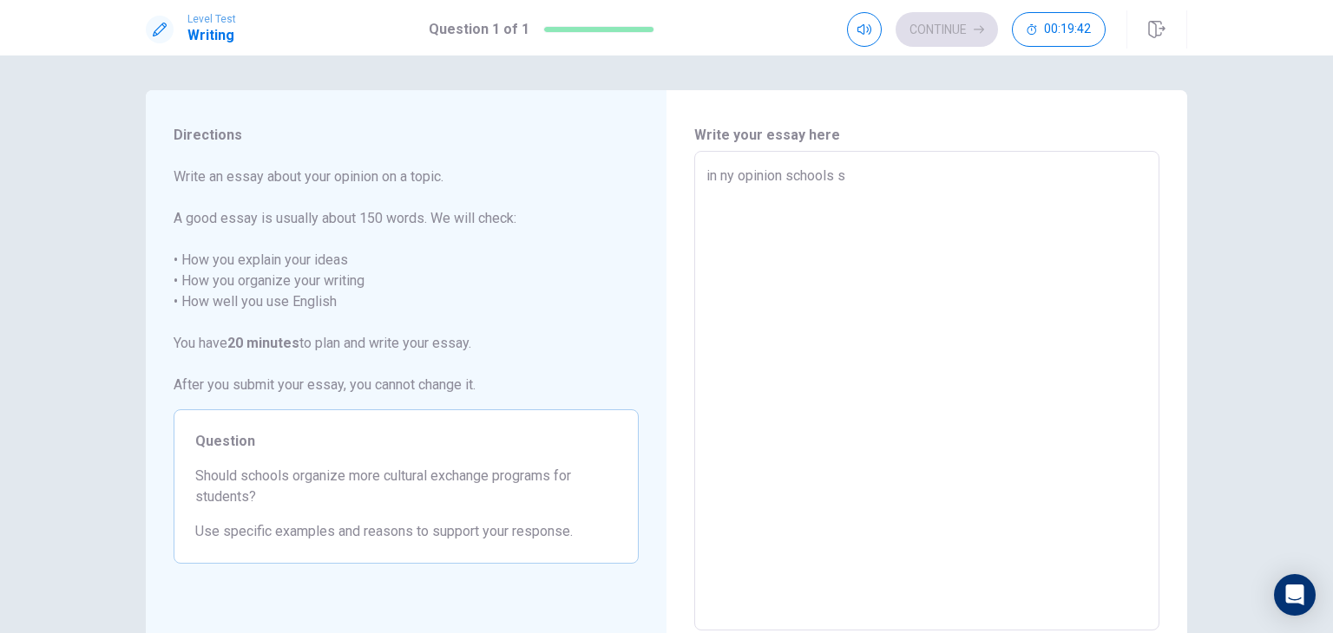
type textarea "x"
type textarea "in ny opinion schools sh"
type textarea "x"
type textarea "in ny opinion schools sho"
type textarea "x"
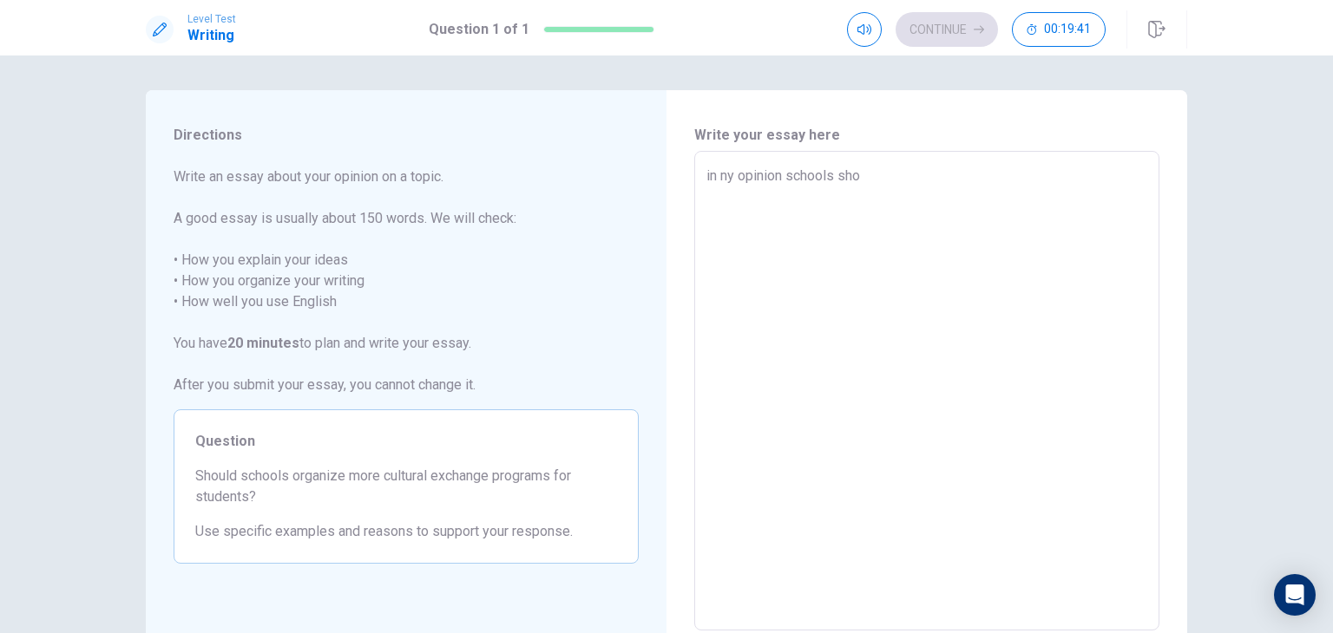
type textarea "in ny opinion schools shou"
type textarea "x"
type textarea "in ny opinion schools shoul"
type textarea "x"
type textarea "in ny opinion schools should"
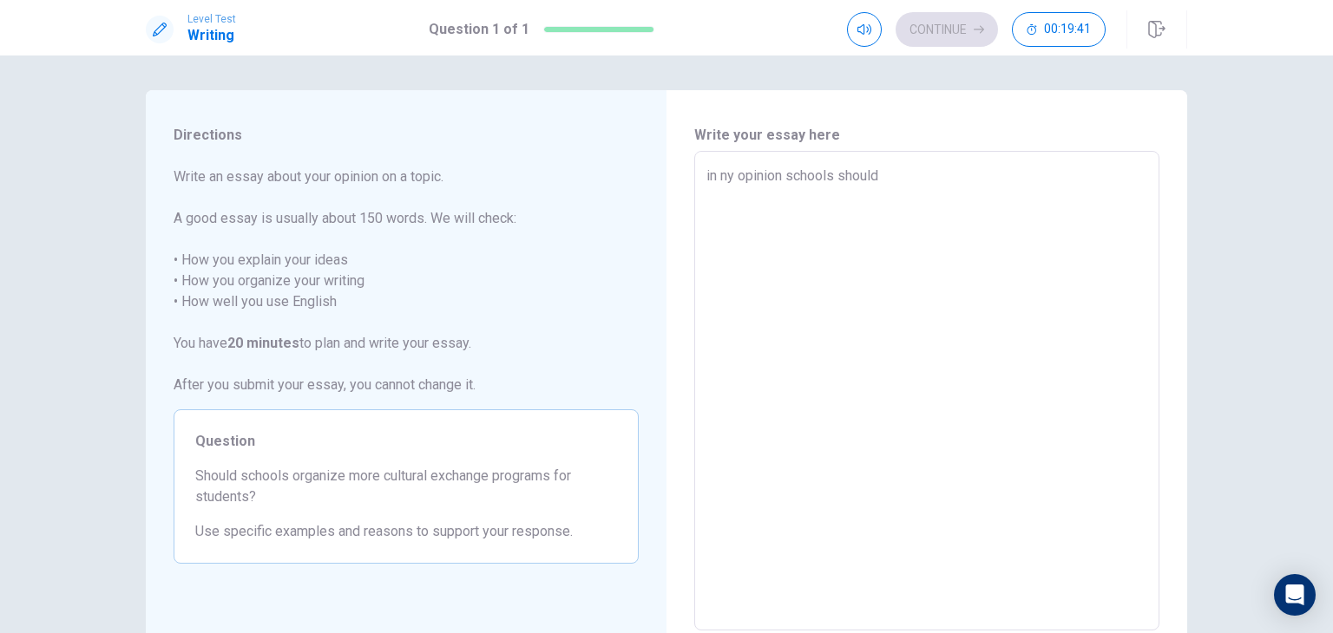
type textarea "x"
type textarea "in ny opinion schools should"
type textarea "x"
type textarea "in ny opinion schools should i"
type textarea "x"
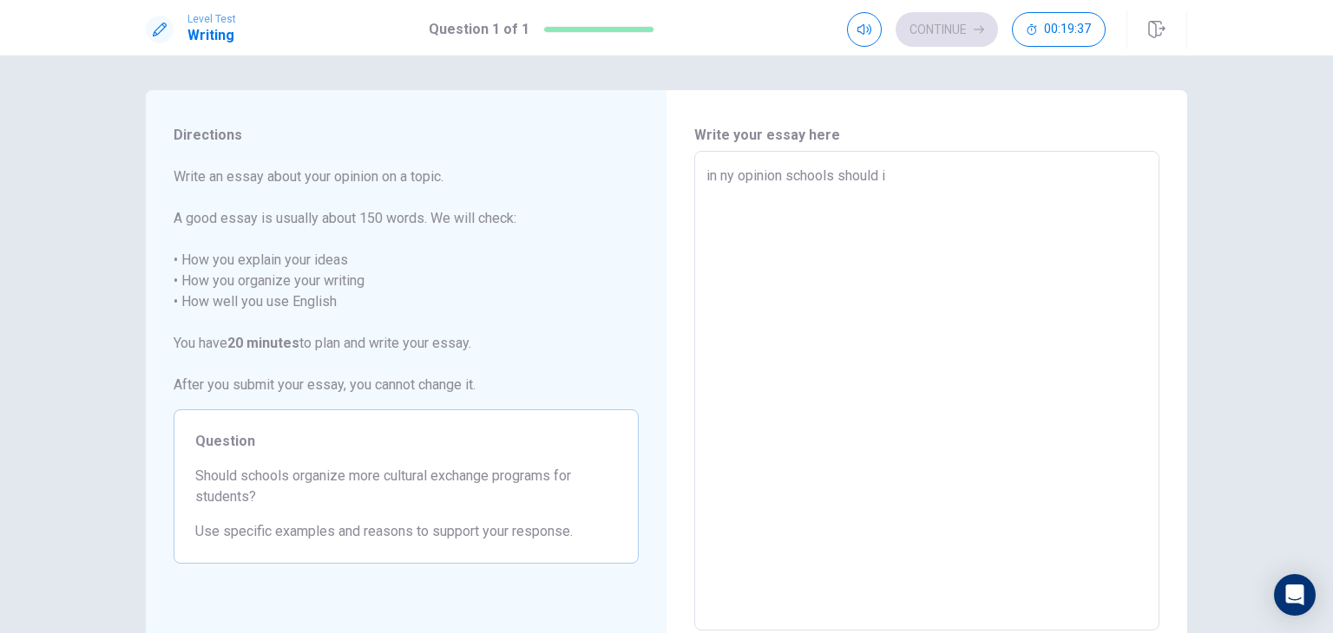
type textarea "in ny opinion schools should"
type textarea "x"
type textarea "in ny opinion schools should o"
type textarea "x"
type textarea "in ny opinion schools should or"
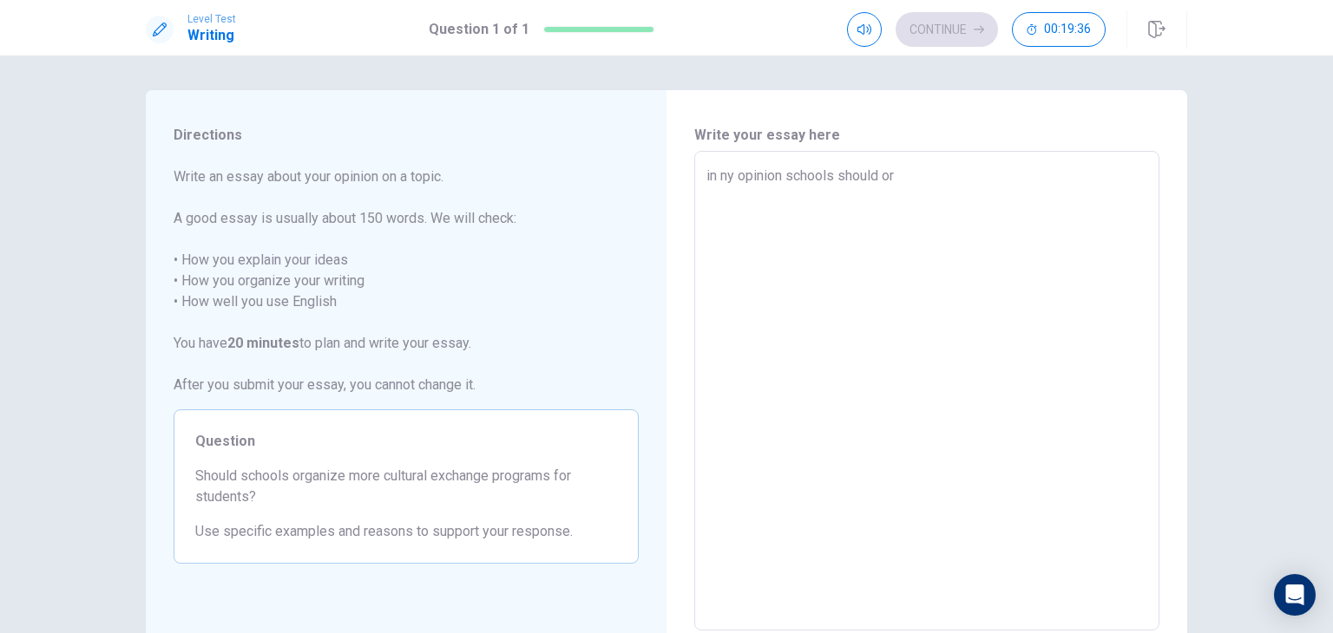
type textarea "x"
type textarea "in ny opinion schools should org"
type textarea "x"
type textarea "in ny opinion schools should orgq"
type textarea "x"
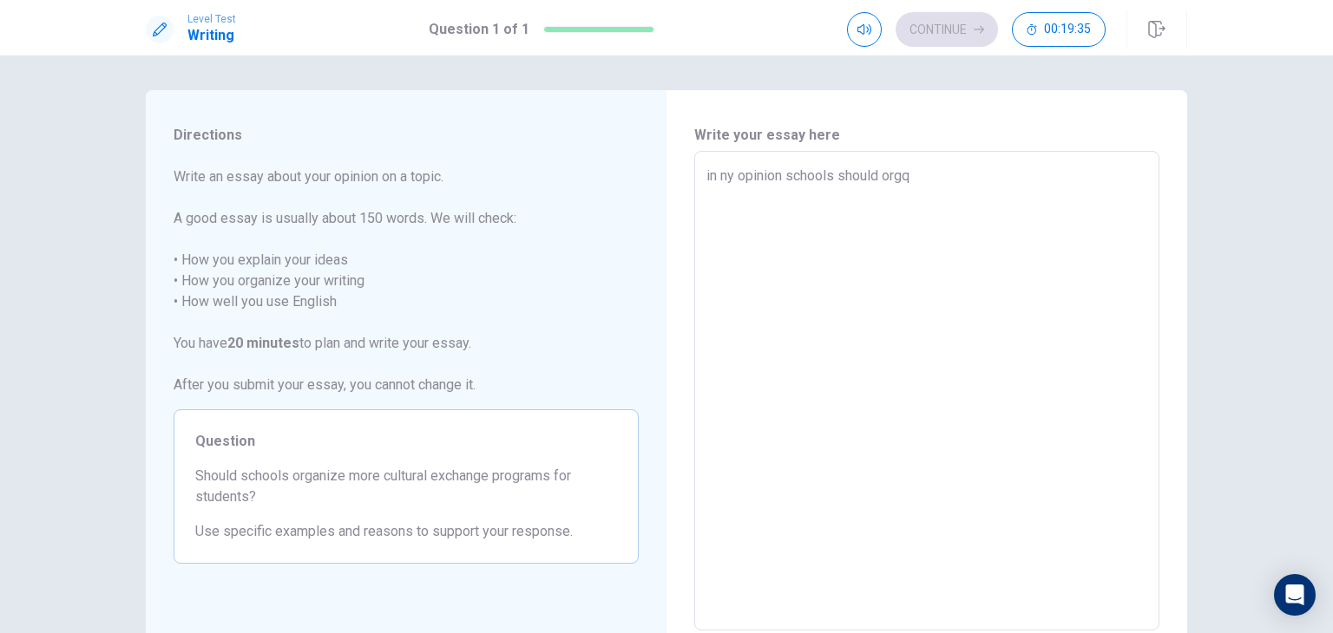
type textarea "in ny opinion schools should org"
type textarea "x"
type textarea "in ny opinion schools should orga"
type textarea "x"
type textarea "in ny opinion schools should organ"
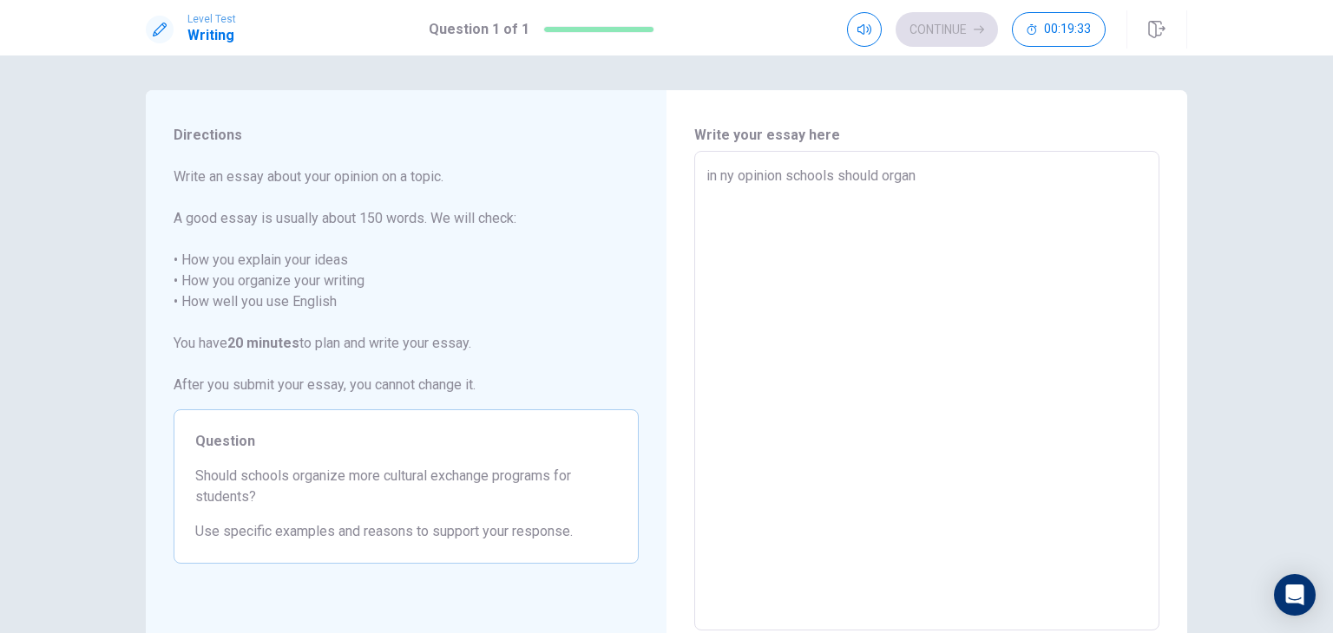
type textarea "x"
type textarea "in ny opinion schools should organi"
type textarea "x"
type textarea "in ny opinion schools should organis"
type textarea "x"
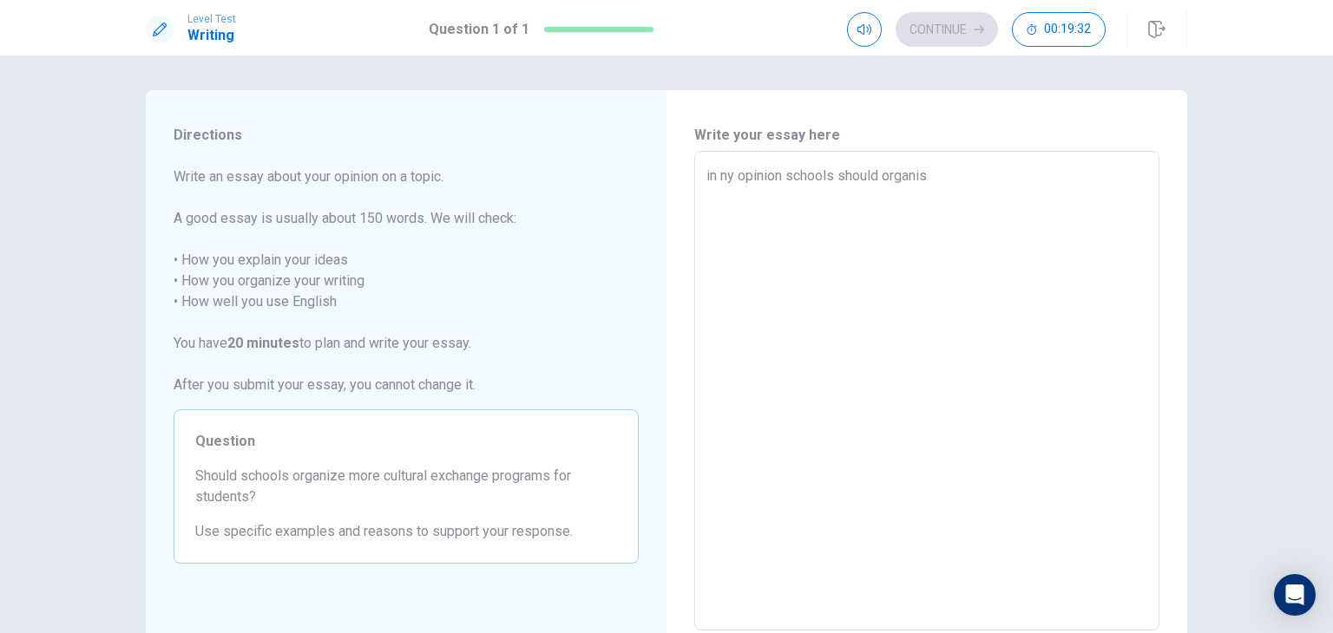
type textarea "in ny opinion schools should organise"
type textarea "x"
type textarea "in ny opinion schools should organise"
type textarea "x"
type textarea "in ny opinion schools should organise m"
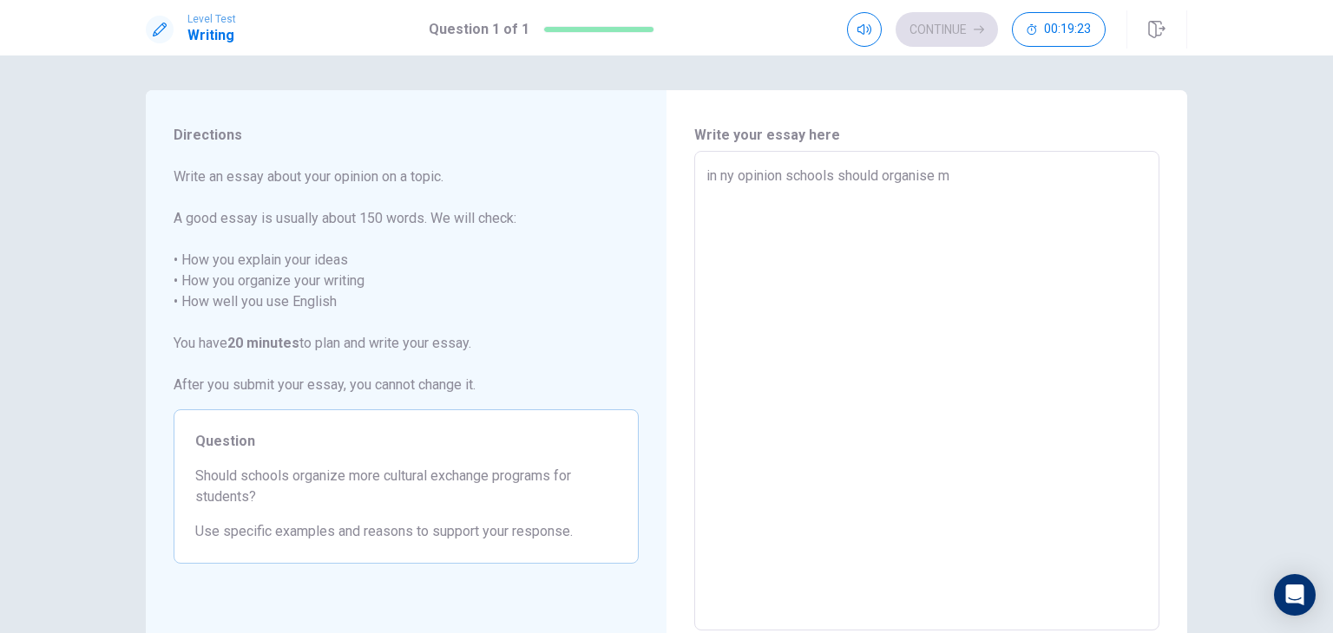
type textarea "x"
type textarea "in ny opinion schools should organise mo"
type textarea "x"
type textarea "in ny opinion schools should organise mor"
type textarea "x"
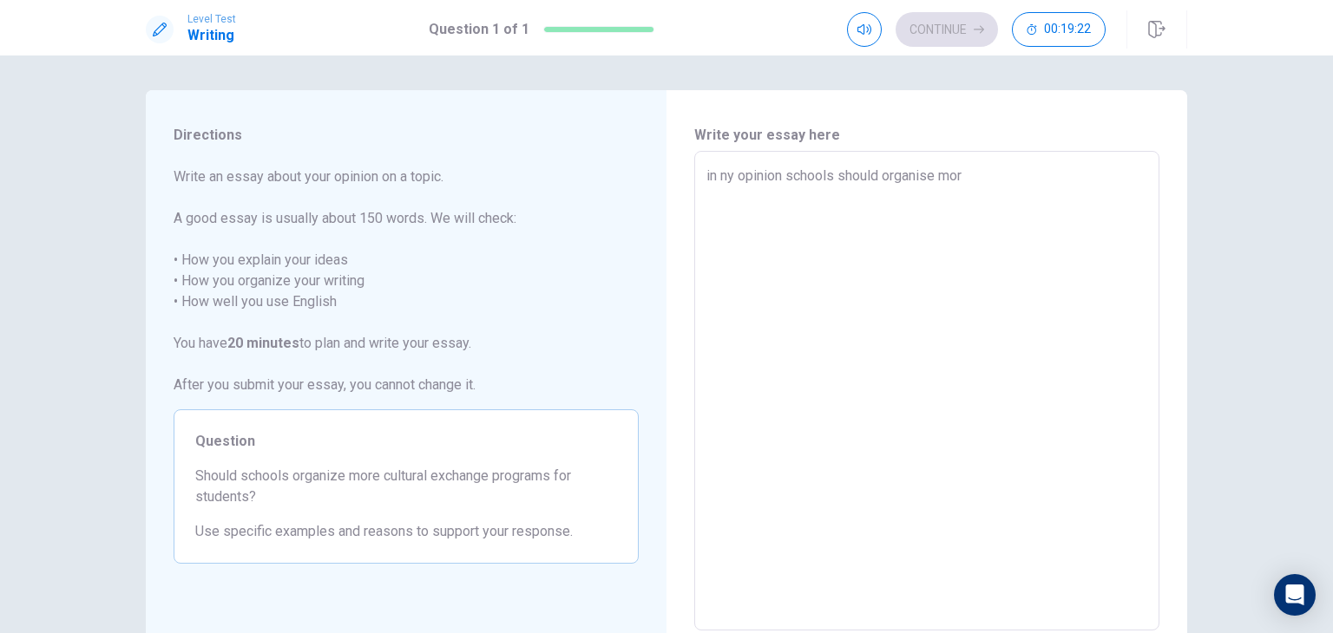
type textarea "in ny opinion schools should organise more"
type textarea "x"
type textarea "in ny opinion schools should organise more"
type textarea "x"
type textarea "in ny opinion schools should organise more e"
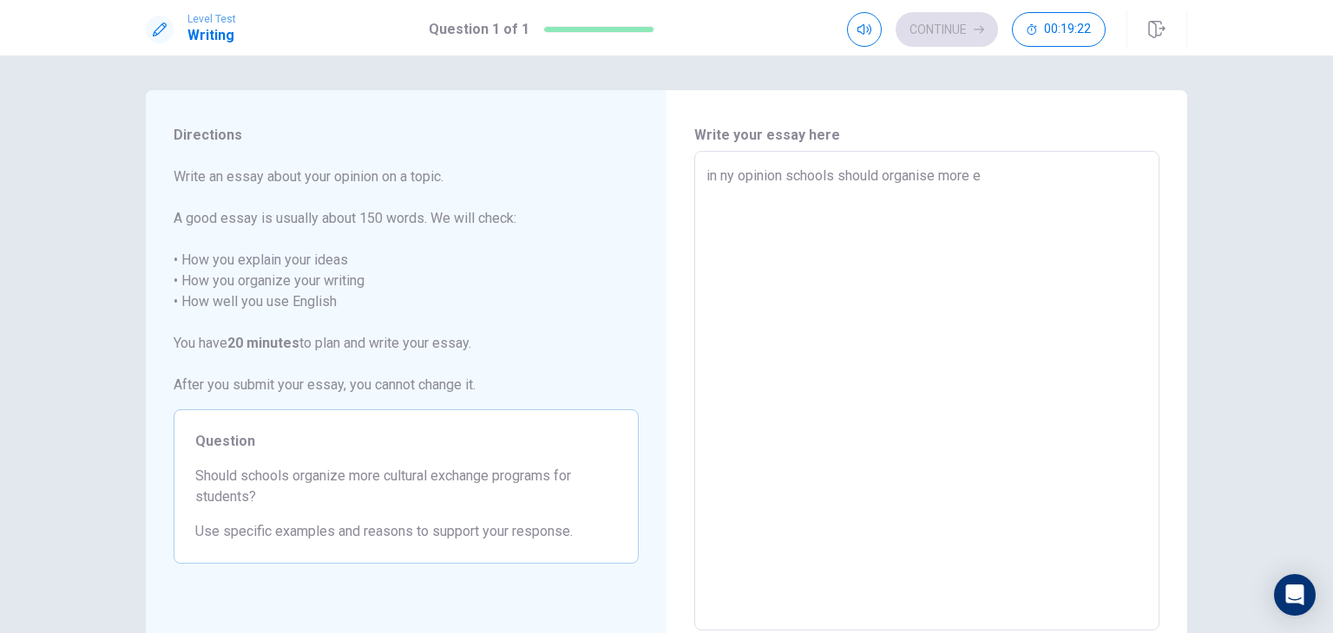
type textarea "x"
type textarea "in ny opinion schools should organise more ex"
type textarea "x"
type textarea "in ny opinion schools should organise more exc"
type textarea "x"
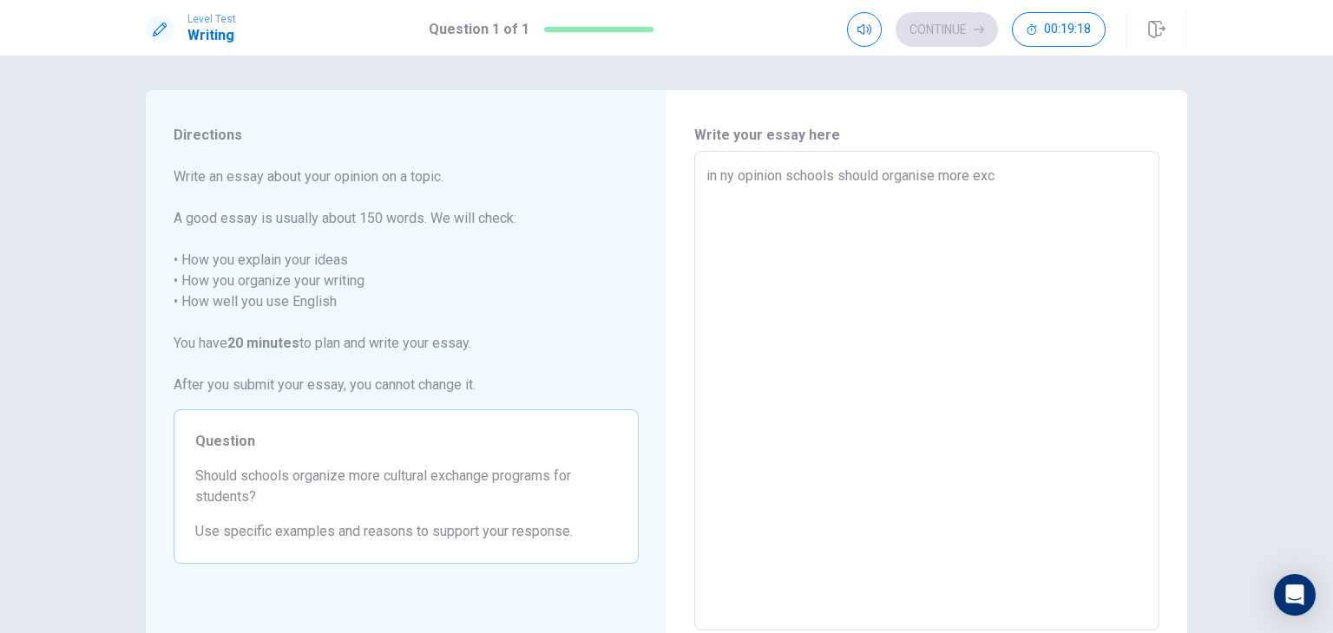
type textarea "in ny opinion schools should organise more exch"
type textarea "x"
type textarea "in ny opinion schools should organise more excha"
type textarea "x"
type textarea "in ny opinion schools should organise more exchan"
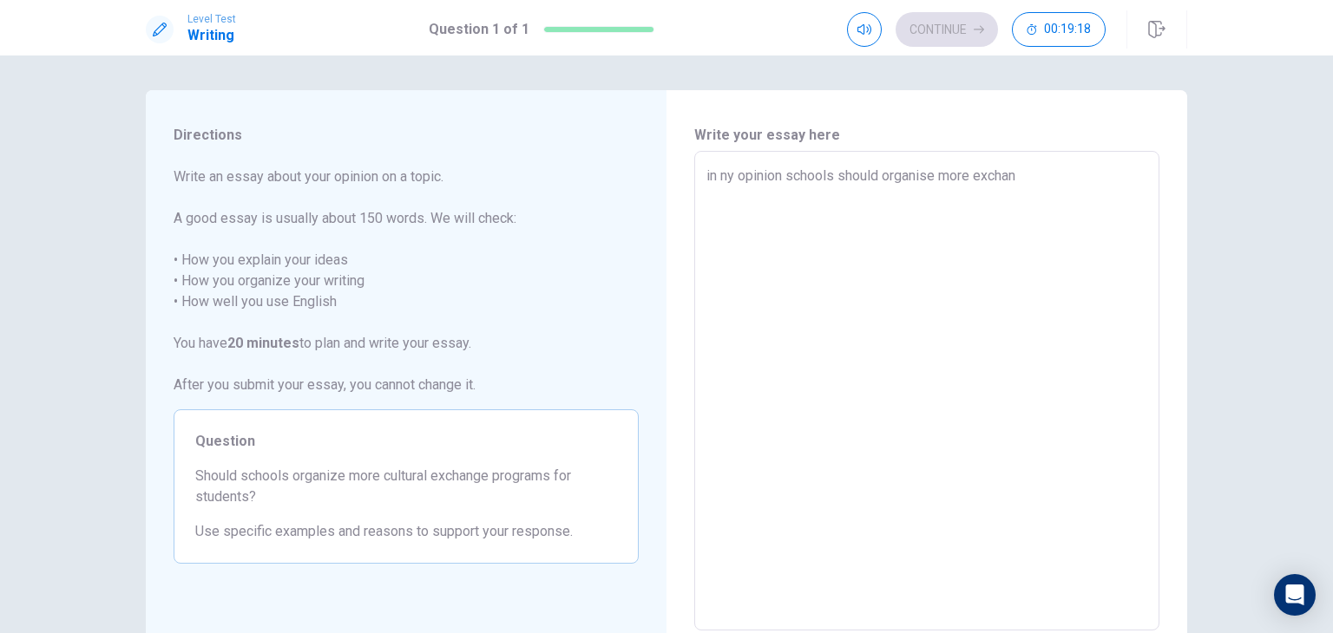
type textarea "x"
type textarea "in ny opinion schools should organise more exchang"
type textarea "x"
type textarea "in ny opinion schools should organise more exchange"
type textarea "x"
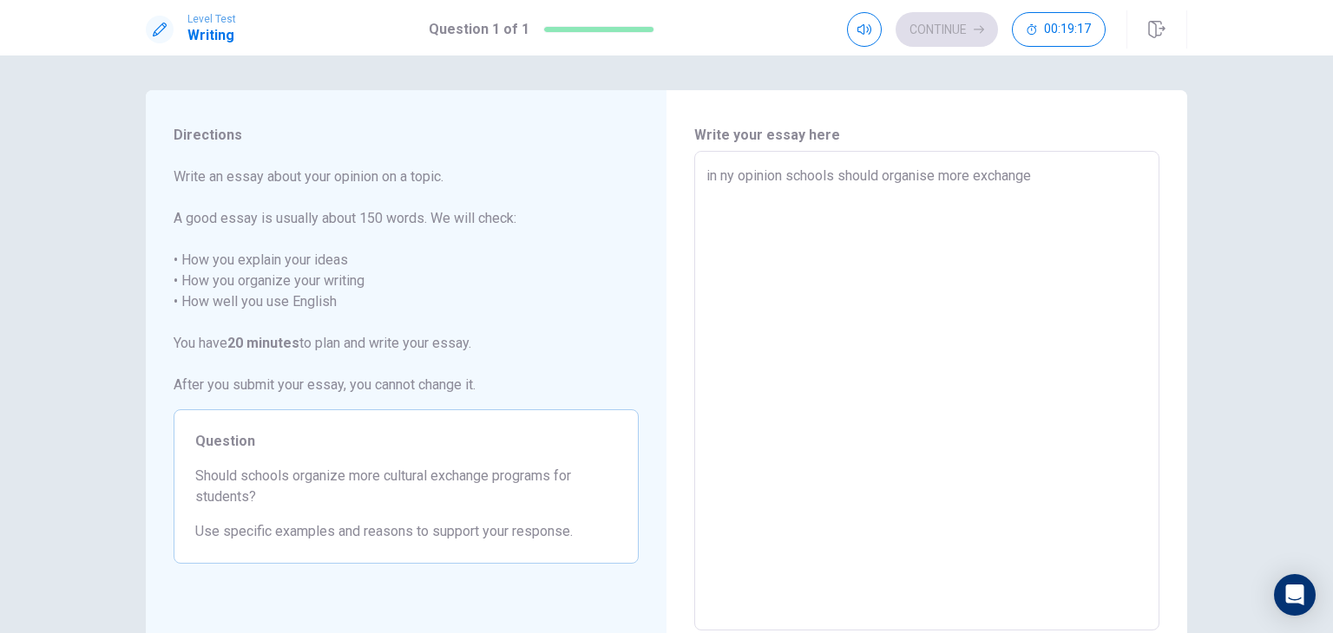
type textarea "in ny opinion schools should organise more exchanges"
type textarea "x"
type textarea "in ny opinion schools should organise more exchanges"
type textarea "x"
type textarea "in ny opinion schools should organise more exchanges b"
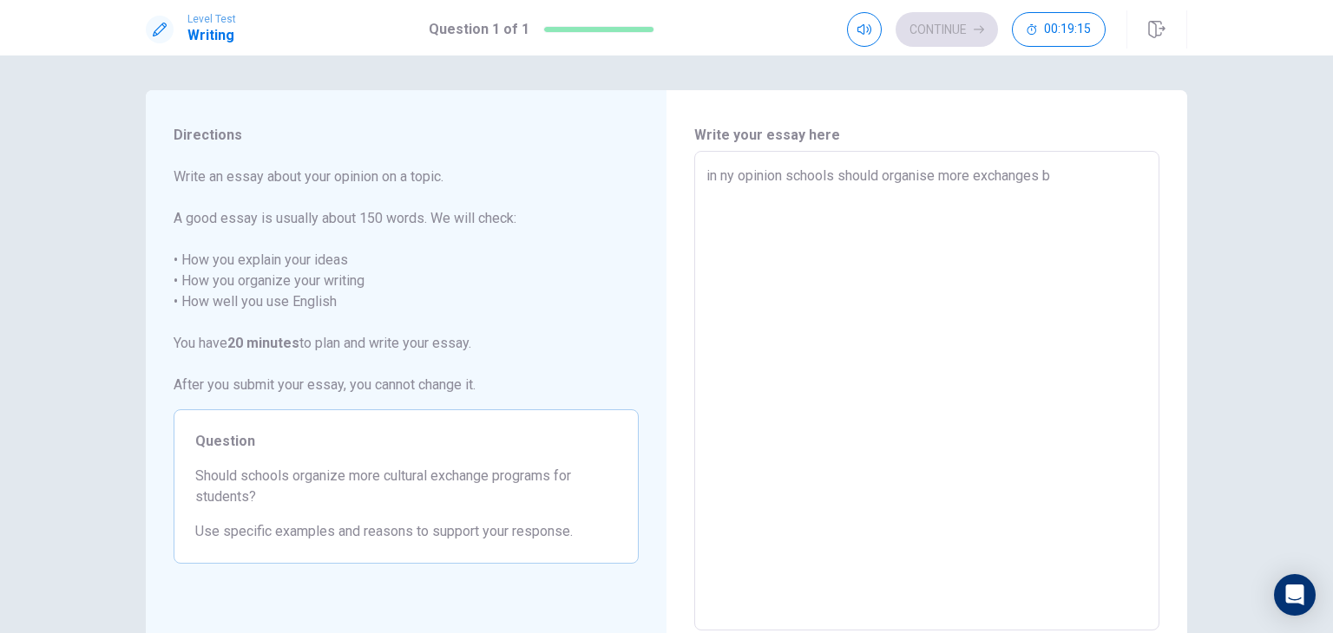
type textarea "x"
type textarea "in ny opinion schools should organise more exchanges be"
type textarea "x"
type textarea "in ny opinion schools should organise more exchanges bec"
type textarea "x"
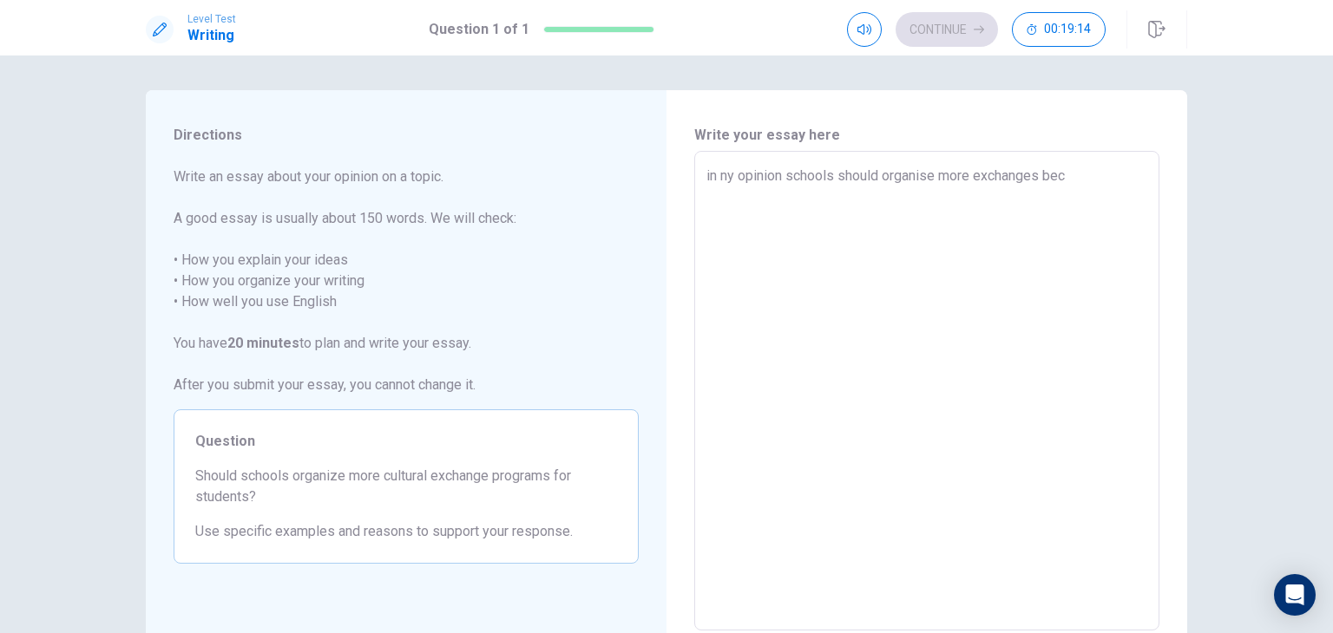
type textarea "in ny opinion schools should organise more exchanges beca"
type textarea "x"
type textarea "in ny opinion schools should organise more exchanges becau"
type textarea "x"
type textarea "in ny opinion schools should organise more exchanges becaus"
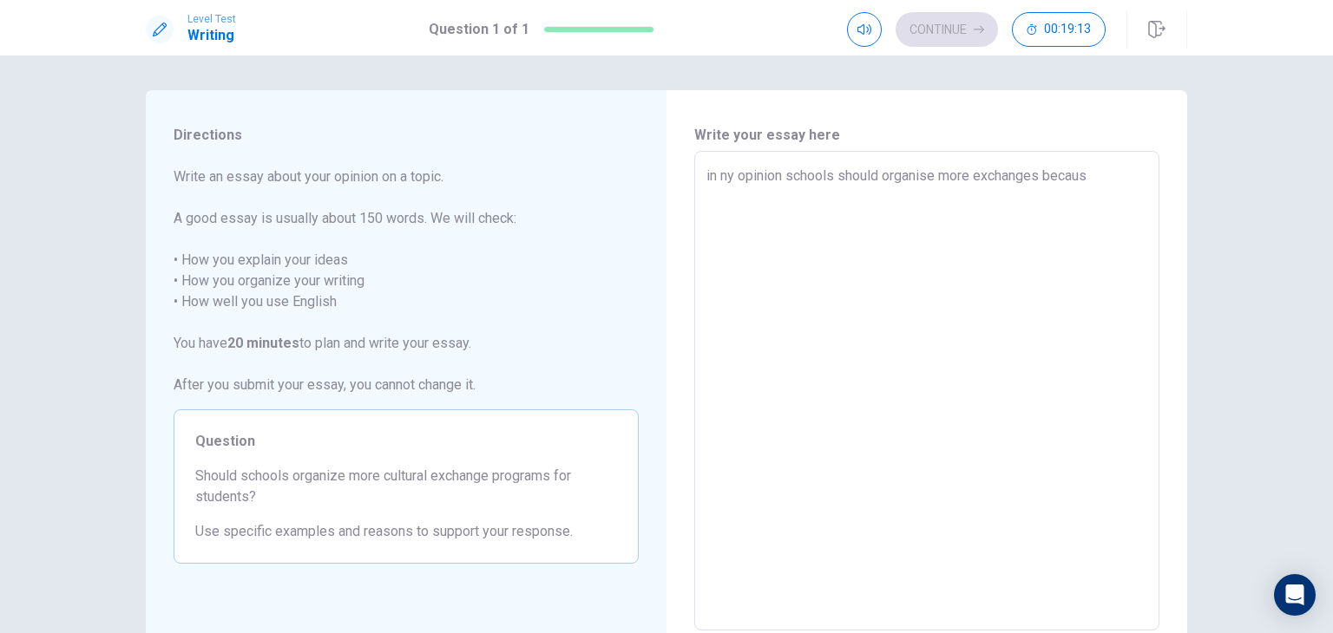
type textarea "x"
type textarea "in ny opinion schools should organise more exchanges because"
type textarea "x"
type textarea "in ny opinion schools should organise more exchanges because"
type textarea "x"
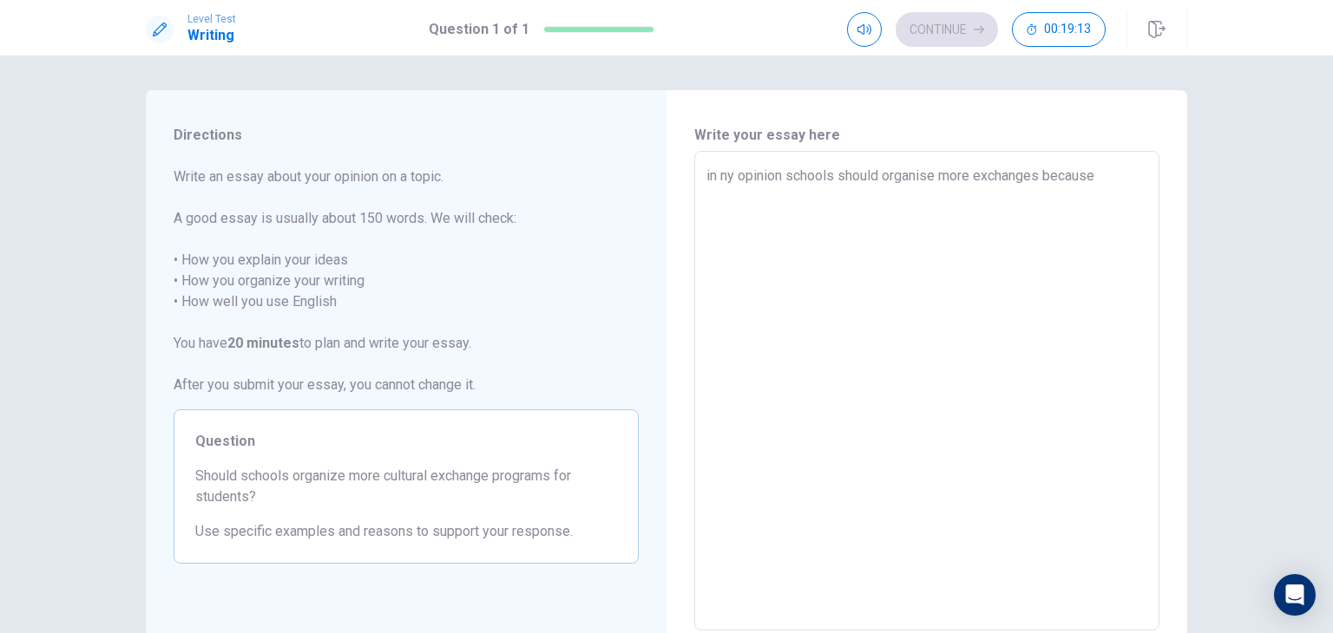
type textarea "in ny opinion schools should organise more exchanges because i"
type textarea "x"
type textarea "in ny opinion schools should organise more exchanges because it"
type textarea "x"
type textarea "in ny opinion schools should organise more exchanges because it"
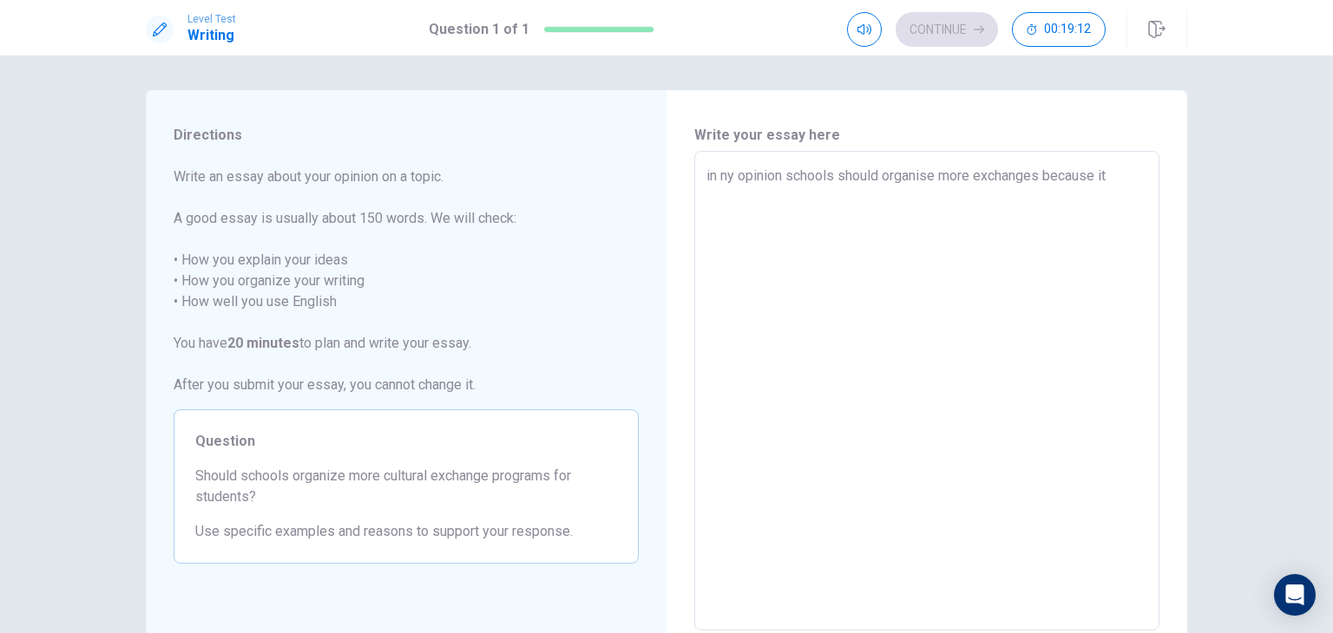
type textarea "x"
type textarea "in ny opinion schools should organise more exchanges because it p"
type textarea "x"
type textarea "in ny opinion schools should organise more exchanges because it pr"
type textarea "x"
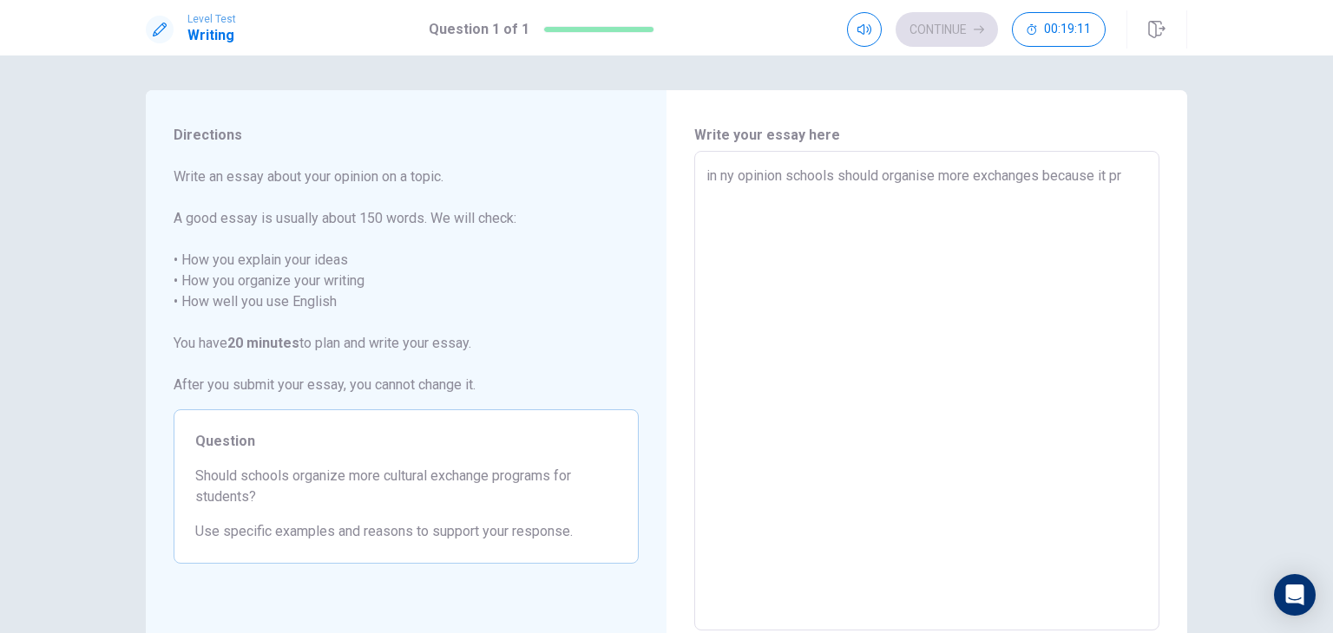
type textarea "in ny opinion schools should organise more exchanges because it pro"
type textarea "x"
type textarea "in ny opinion schools should organise more exchanges because it prov"
type textarea "x"
type textarea "in ny opinion schools should organise more exchanges because it provi"
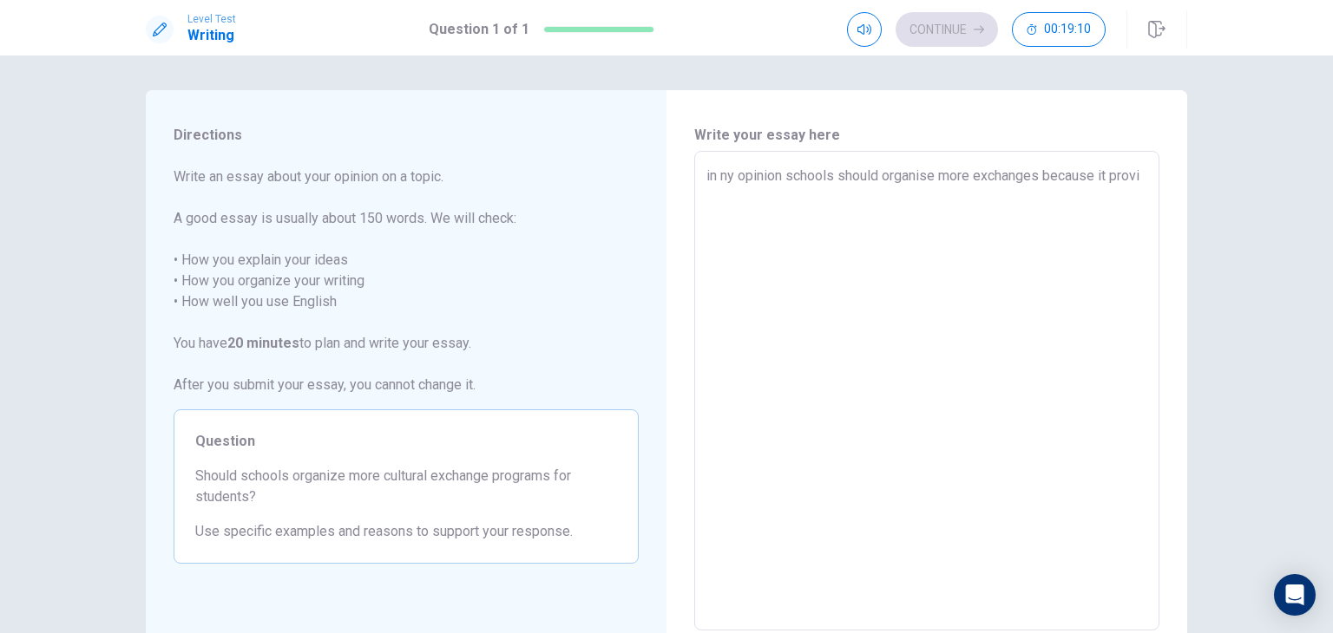
type textarea "x"
type textarea "in ny opinion schools should organise more exchanges because it provid"
type textarea "x"
type textarea "in ny opinion schools should organise more exchanges because it provide"
type textarea "x"
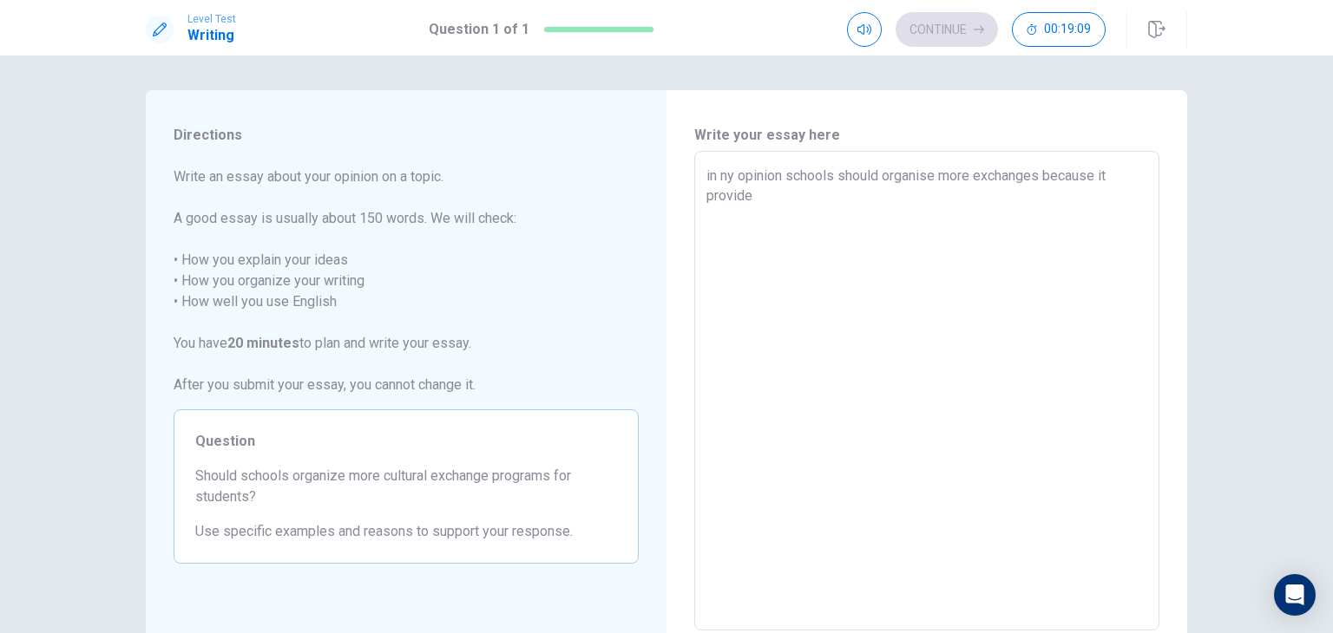
type textarea "in ny opinion schools should organise more exchanges because it provides"
type textarea "x"
type textarea "in ny opinion schools should organise more exchanges because it provides"
type textarea "x"
type textarea "in ny opinion schools should organise more exchanges because it provides a"
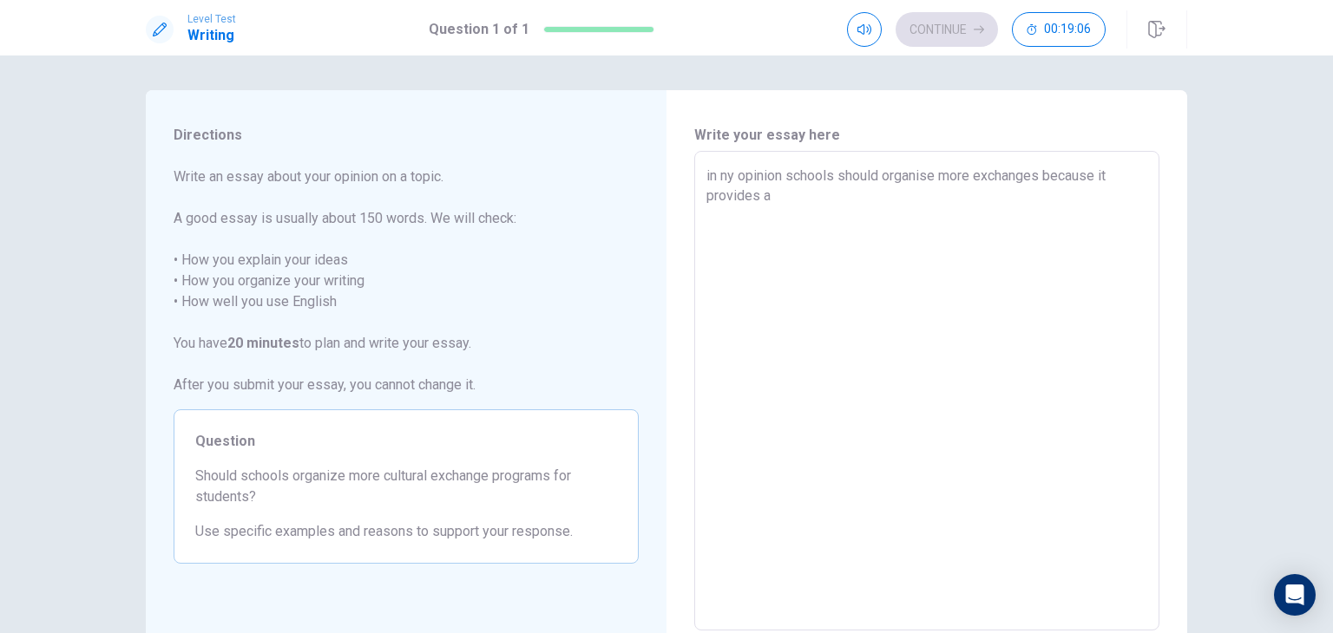
type textarea "x"
type textarea "in ny opinion schools should organise more exchanges because it provides a"
type textarea "x"
type textarea "in ny opinion schools should organise more exchanges because it provides a n"
type textarea "x"
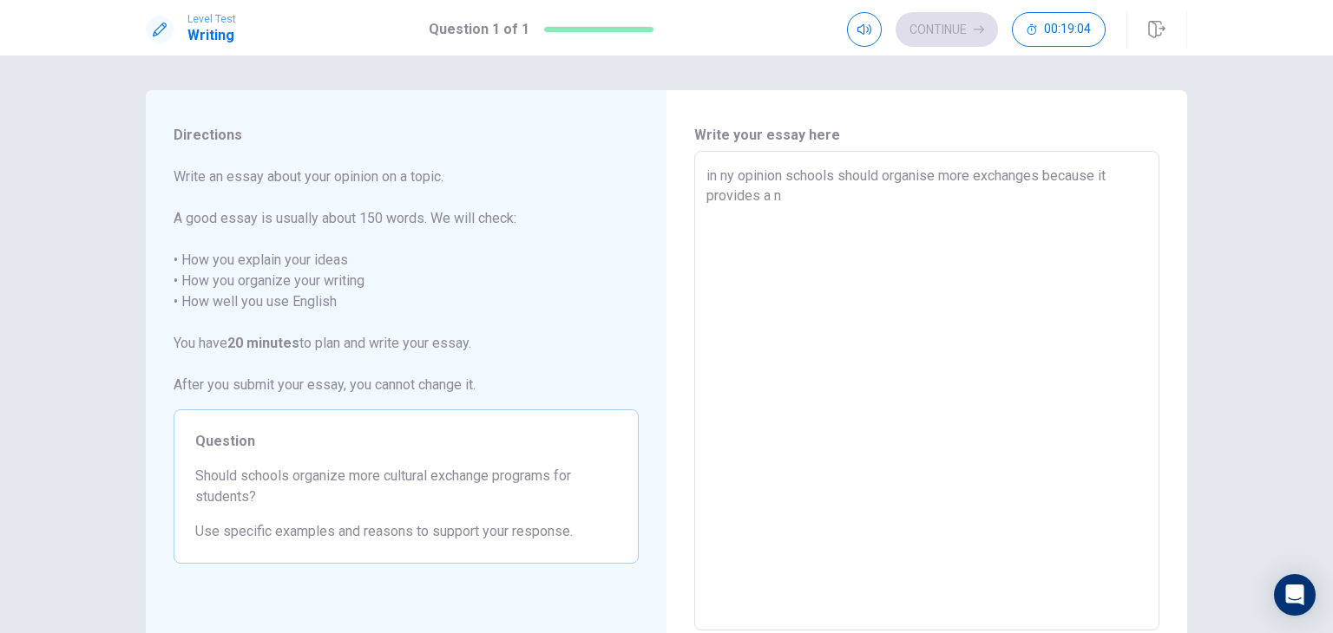
type textarea "in ny opinion schools should organise more exchanges because it provides a ne"
type textarea "x"
type textarea "in ny opinion schools should organise more exchanges because it provides a new"
type textarea "x"
type textarea "in ny opinion schools should organise more exchanges because it provides a new"
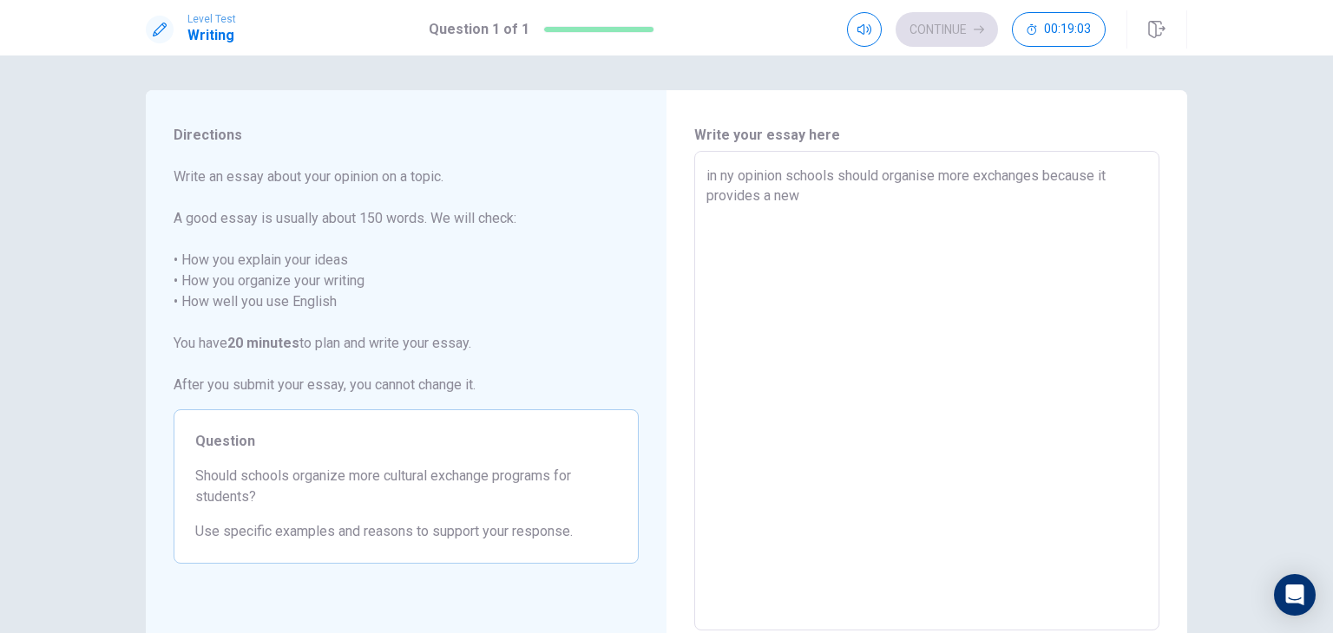
type textarea "x"
type textarea "in ny opinion schools should organise more exchanges because it provides a new p"
type textarea "x"
type textarea "in ny opinion schools should organise more exchanges because it provides a new …"
type textarea "x"
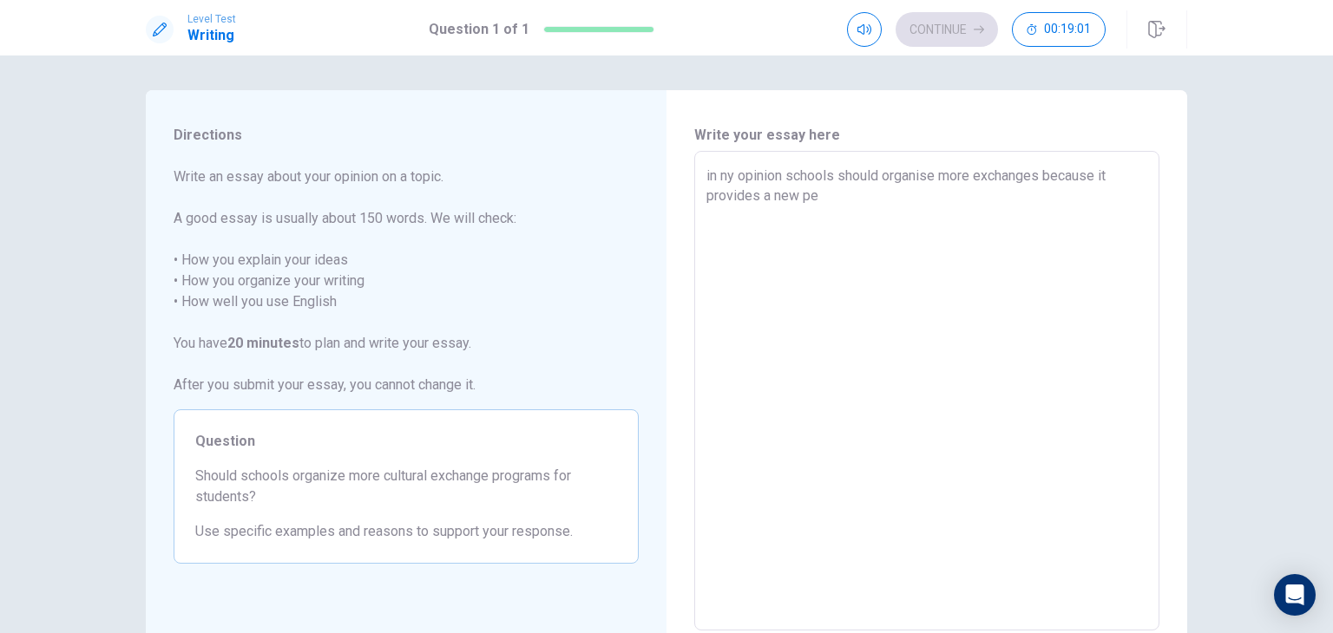
type textarea "in ny opinion schools should organise more exchanges because it provides a new …"
type textarea "x"
type textarea "in ny opinion schools should organise more exchanges because it provides a new …"
type textarea "x"
type textarea "in ny opinion schools should organise more exchanges because it provides a new …"
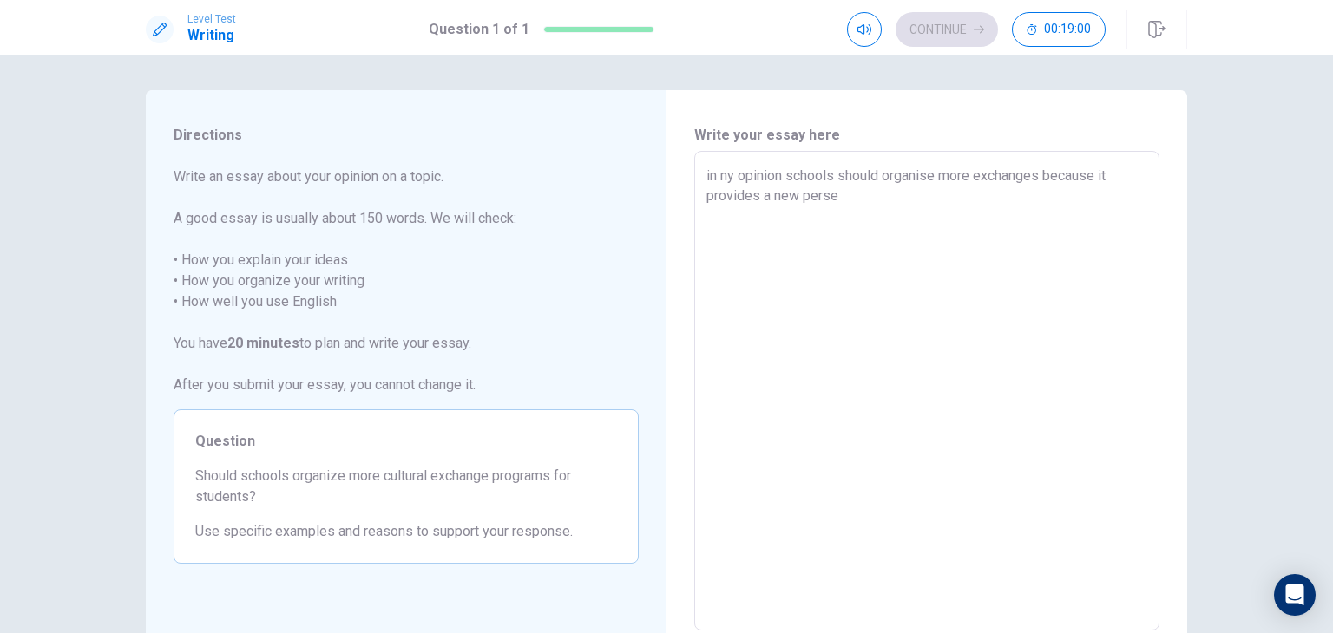
type textarea "x"
type textarea "in ny opinion schools should organise more exchanges because it provides a new …"
type textarea "x"
type textarea "in ny opinion schools should organise more exchanges because it provides a new …"
type textarea "x"
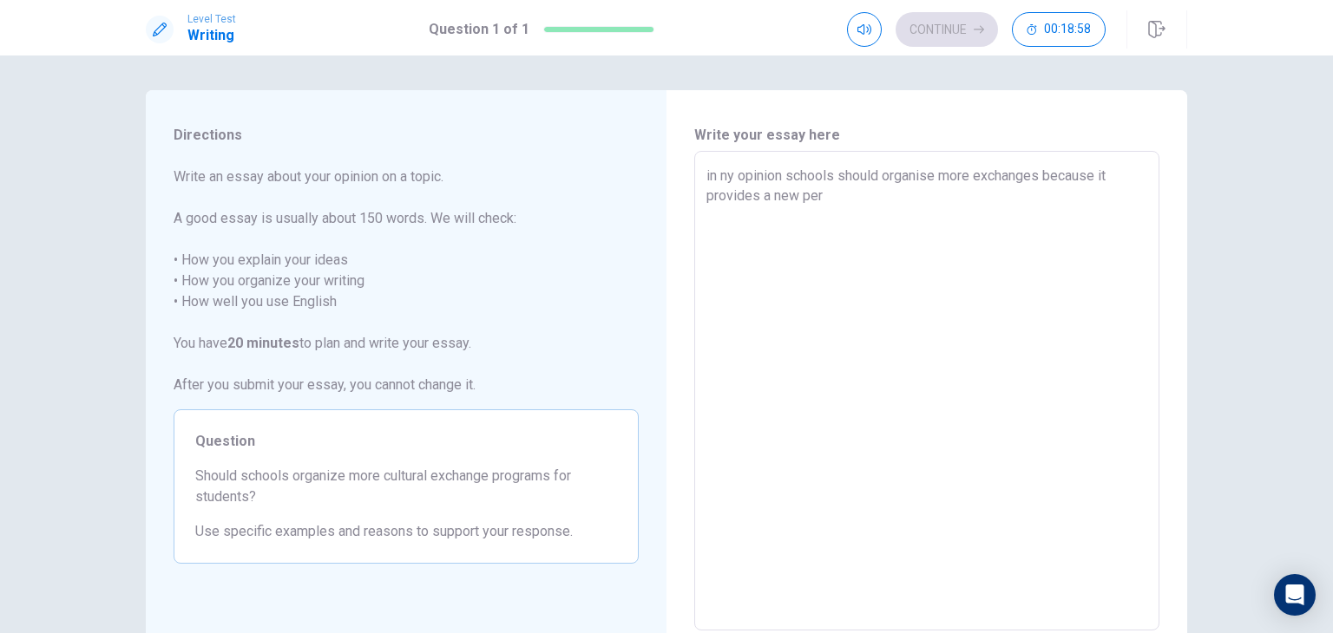
type textarea "in ny opinion schools should organise more exchanges because it provides a new …"
type textarea "x"
type textarea "in ny opinion schools should organise more exchanges because it provides a new …"
type textarea "x"
type textarea "in ny opinion schools should organise more exchanges because it provides a new …"
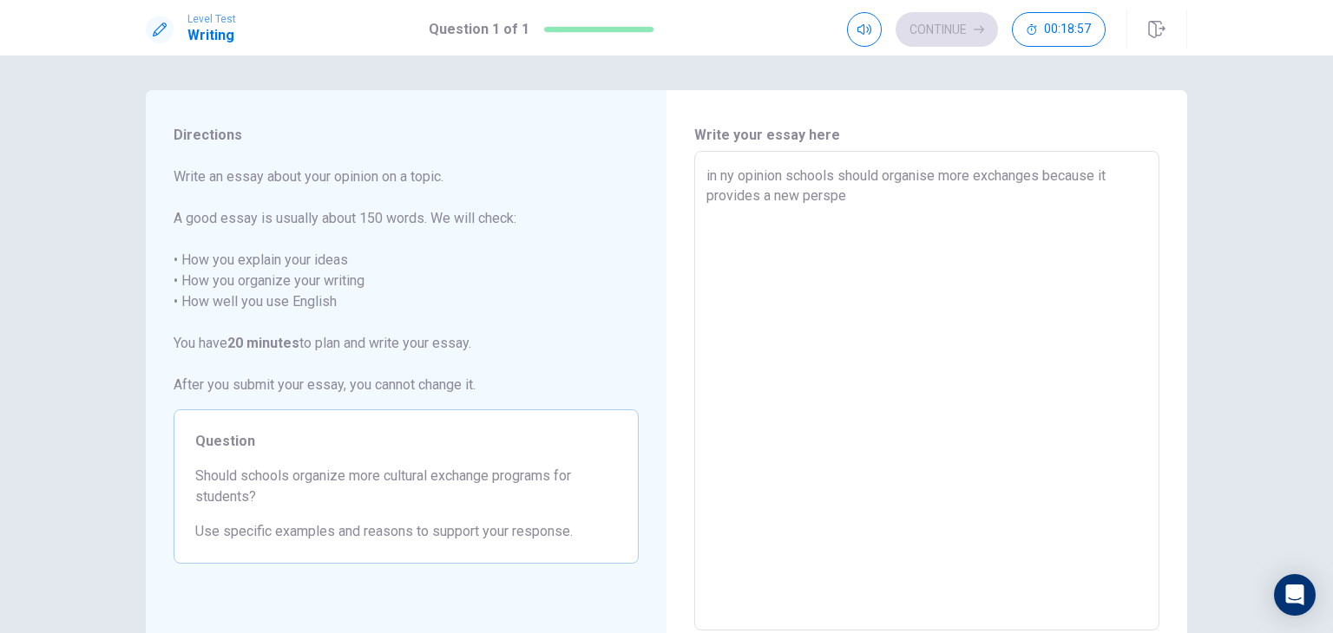
type textarea "x"
type textarea "in ny opinion schools should organise more exchanges because it provides a new …"
type textarea "x"
type textarea "in ny opinion schools should organise more exchanges because it provides a new …"
type textarea "x"
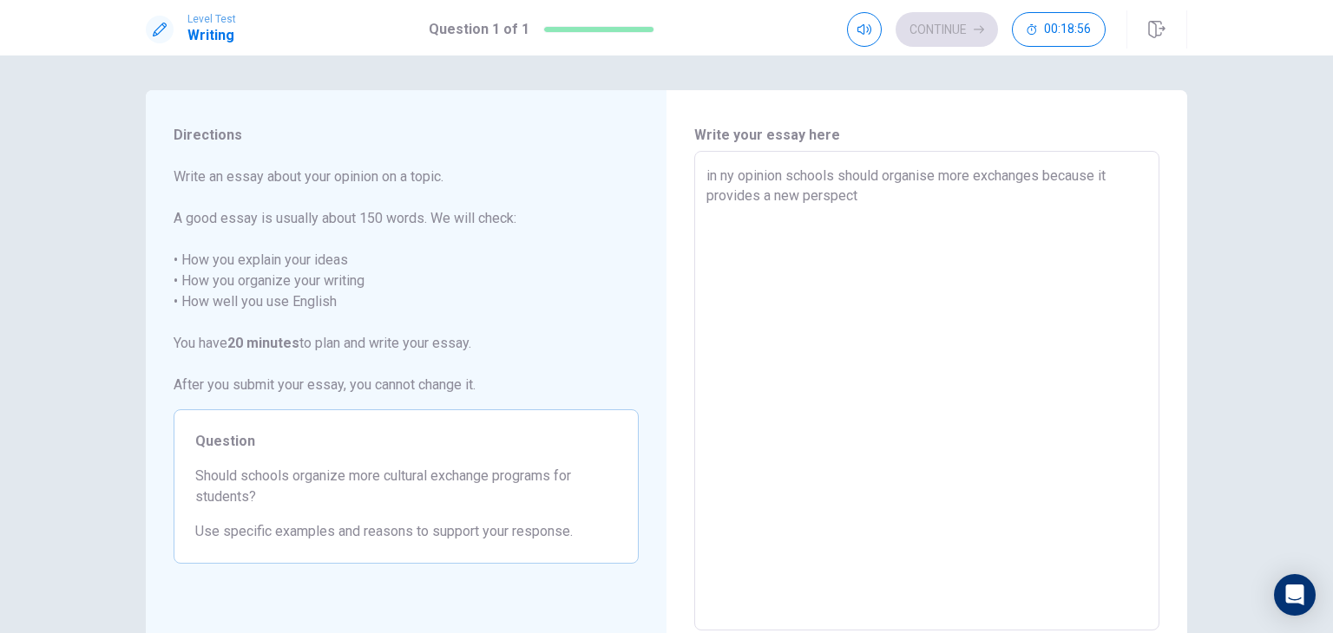
type textarea "in ny opinion schools should organise more exchanges because it provides a new …"
type textarea "x"
type textarea "in ny opinion schools should organise more exchanges because it provides a new …"
type textarea "x"
type textarea "in ny opinion schools should organise more exchanges because it provides a new …"
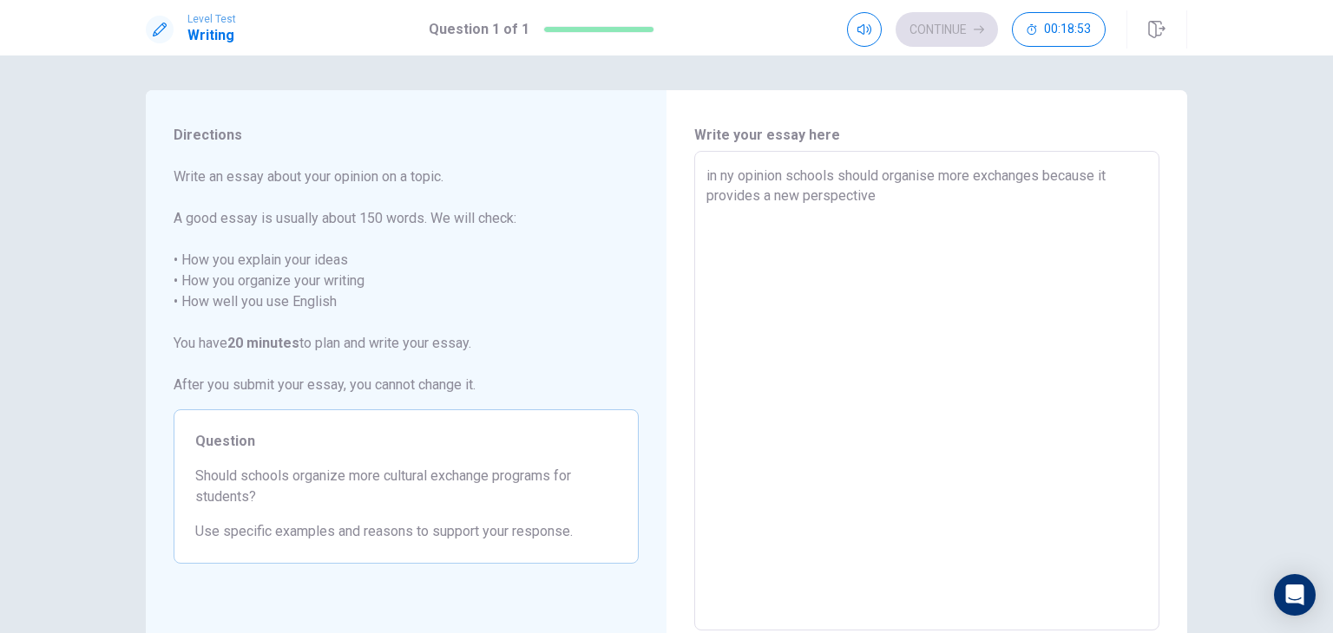
type textarea "x"
type textarea "in ny opinion schools should organise more exchanges because it provides a new …"
type textarea "x"
type textarea "in ny opinion schools should organise more exchanges because it provides a new …"
type textarea "x"
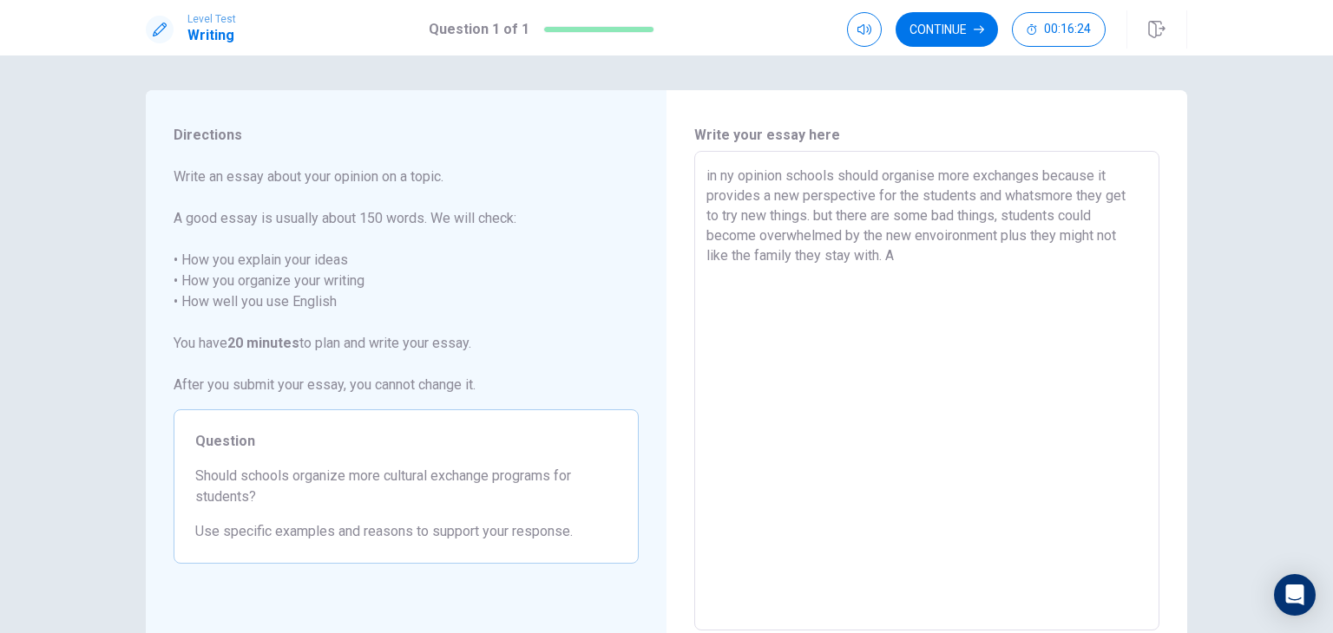
click at [826, 213] on textarea "in ny opinion schools should organise more exchanges because it provides a new …" at bounding box center [926, 391] width 441 height 451
click at [832, 218] on textarea "in ny opinion schools should organise more exchanges because it provides a new …" at bounding box center [926, 391] width 441 height 451
click at [902, 216] on textarea "in ny opinion schools should organise more exchanges because it provides a new …" at bounding box center [926, 391] width 441 height 451
click at [920, 258] on textarea "in ny opinion schools should organise more exchanges because it provides a new …" at bounding box center [926, 391] width 441 height 451
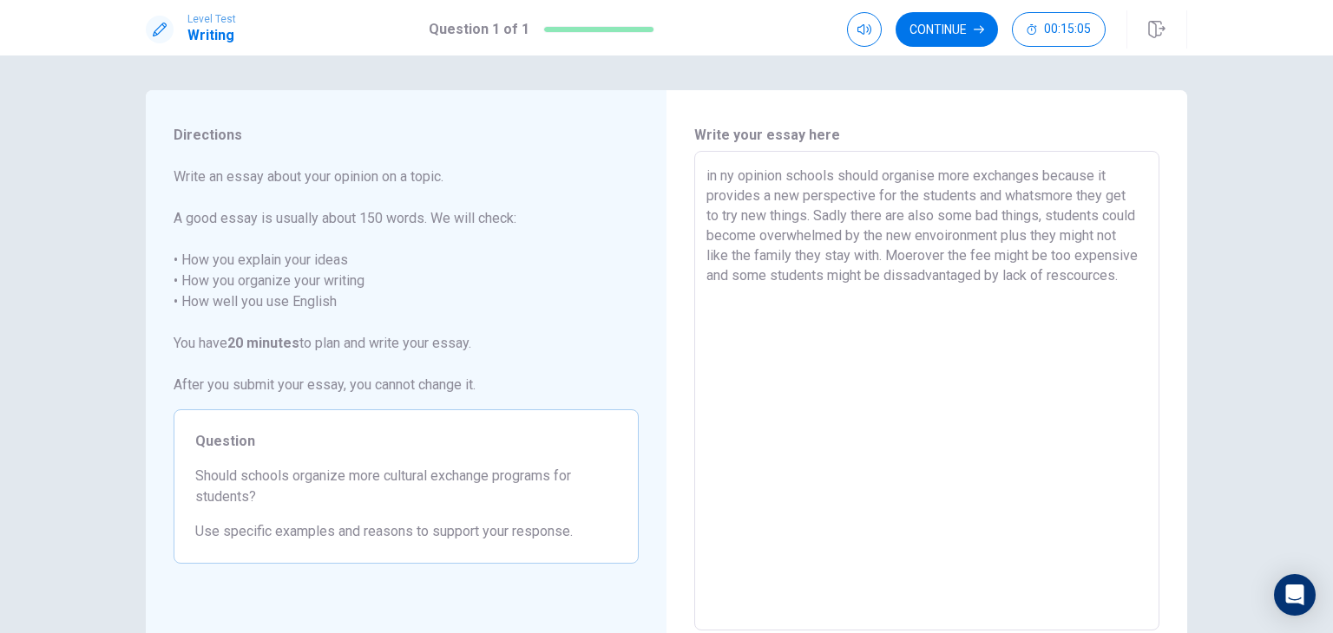
click at [781, 180] on textarea "in ny opinion schools should organise more exchanges because it provides a new …" at bounding box center [926, 391] width 441 height 451
click at [706, 176] on textarea "in ny opinion schools should organise more exchanges because it provides a new …" at bounding box center [926, 391] width 441 height 451
click at [812, 286] on textarea "In ny opinion schools should organise more exchanges because it provides a new …" at bounding box center [926, 391] width 441 height 451
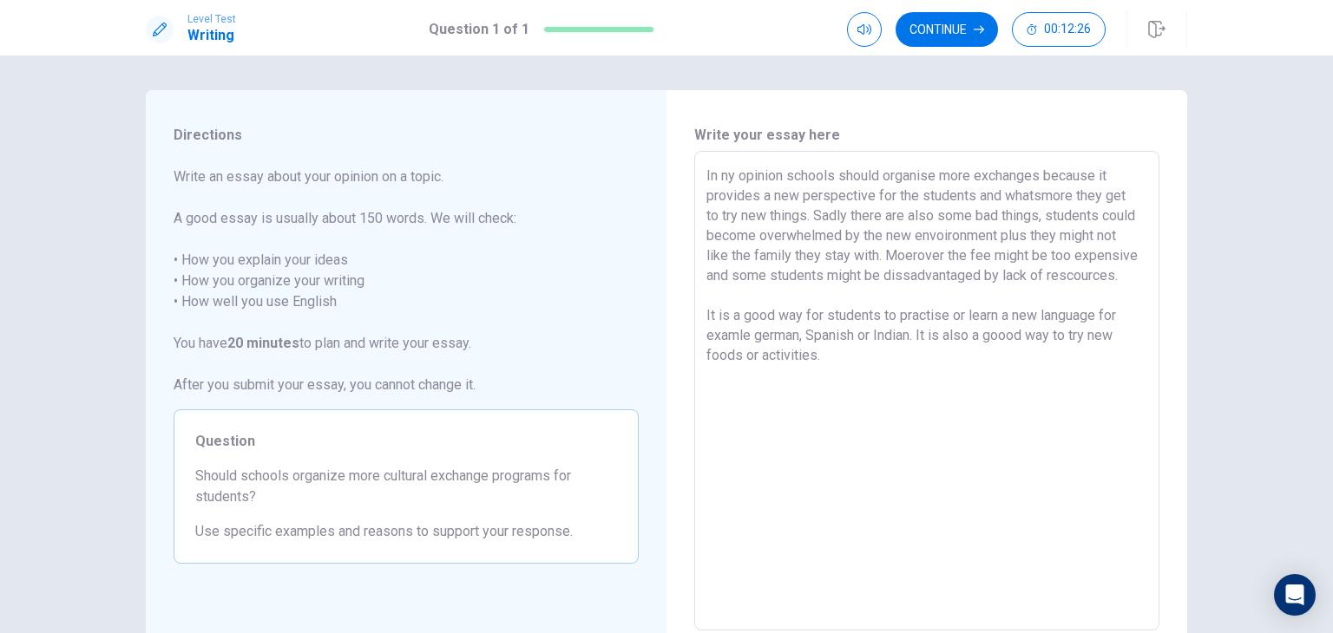
click at [777, 176] on textarea "In ny opinion schools should organise more exchanges because it provides a new …" at bounding box center [926, 391] width 441 height 451
click at [963, 255] on textarea "In ny opinion, schools should organise more exchanges because it provides a new…" at bounding box center [926, 391] width 441 height 451
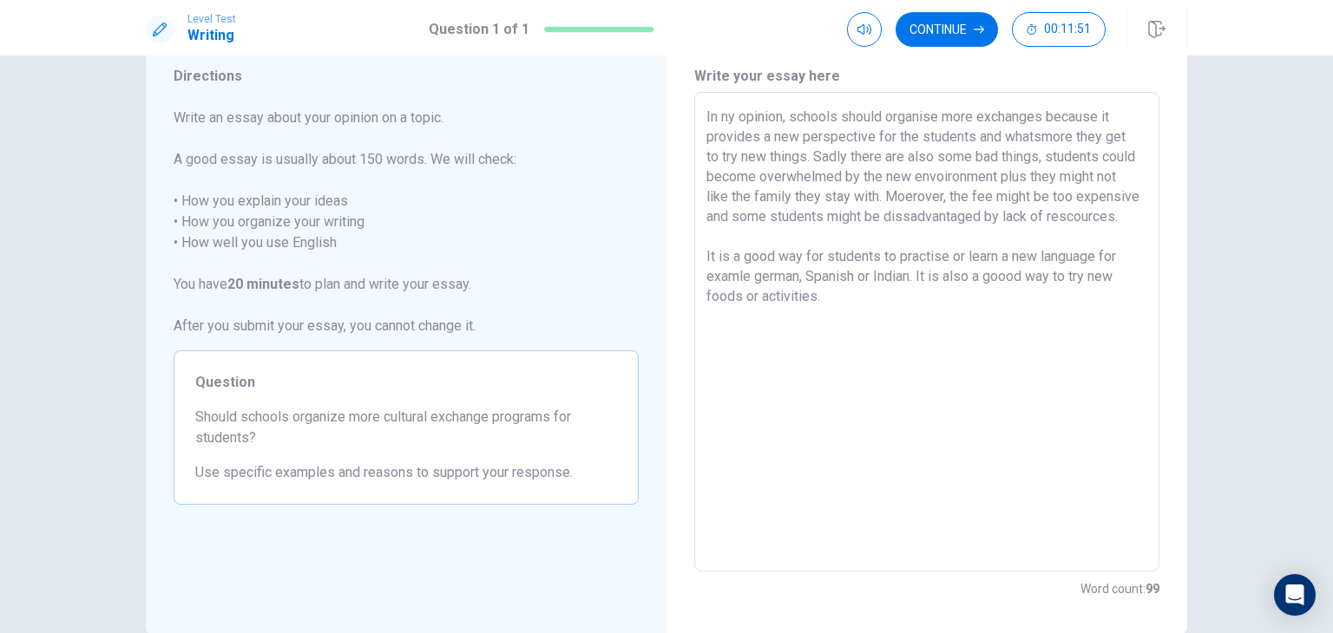
scroll to position [54, 0]
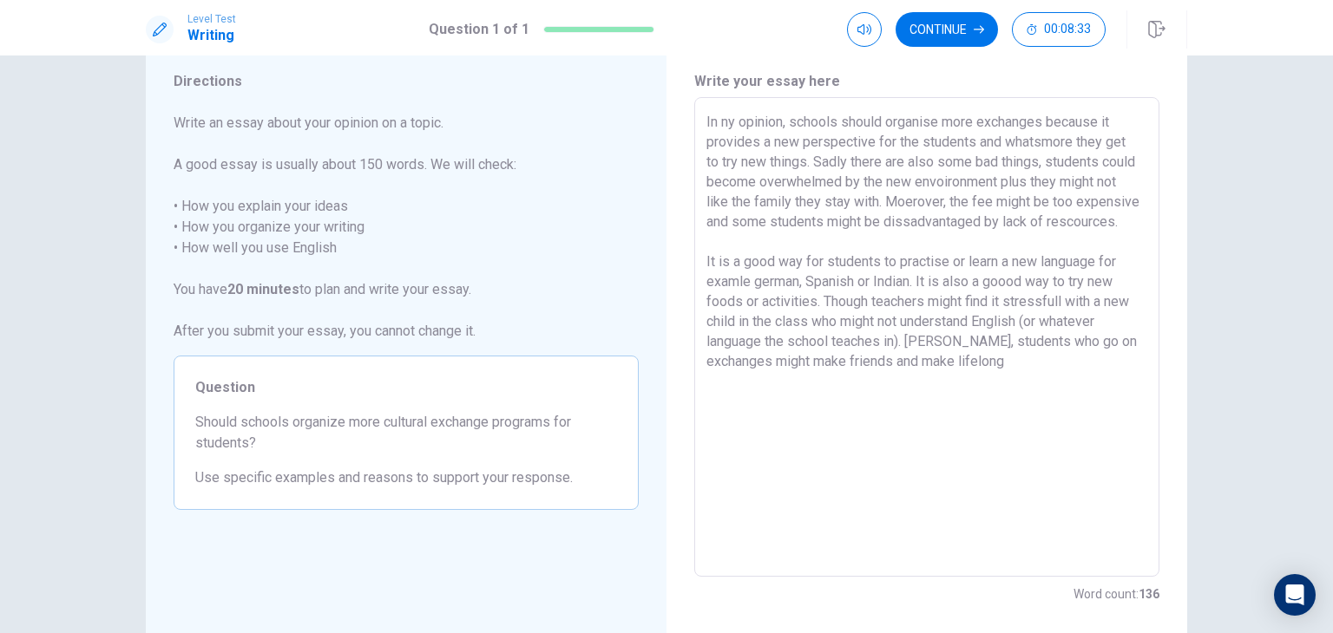
click at [979, 398] on textarea "In ny opinion, schools should organise more exchanges because it provides a new…" at bounding box center [926, 337] width 441 height 451
click at [1007, 379] on textarea "In ny opinion, schools should organise more exchanges because it provides a new…" at bounding box center [926, 337] width 441 height 451
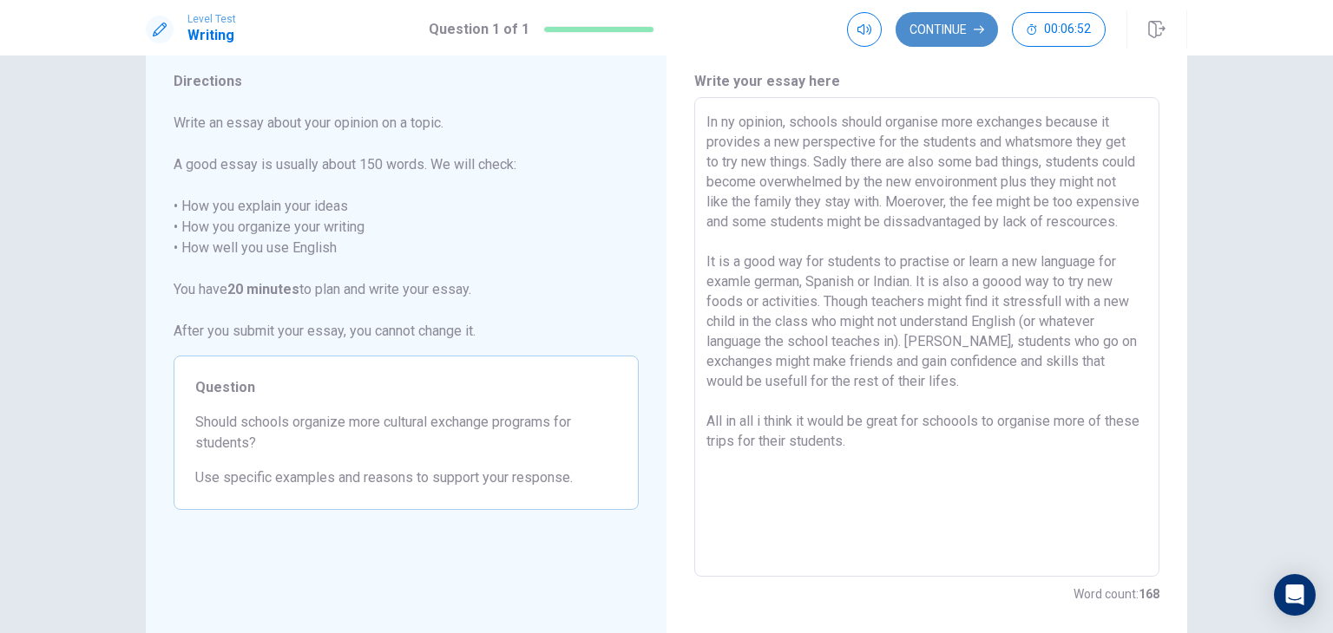
click at [962, 16] on button "Continue" at bounding box center [946, 29] width 102 height 35
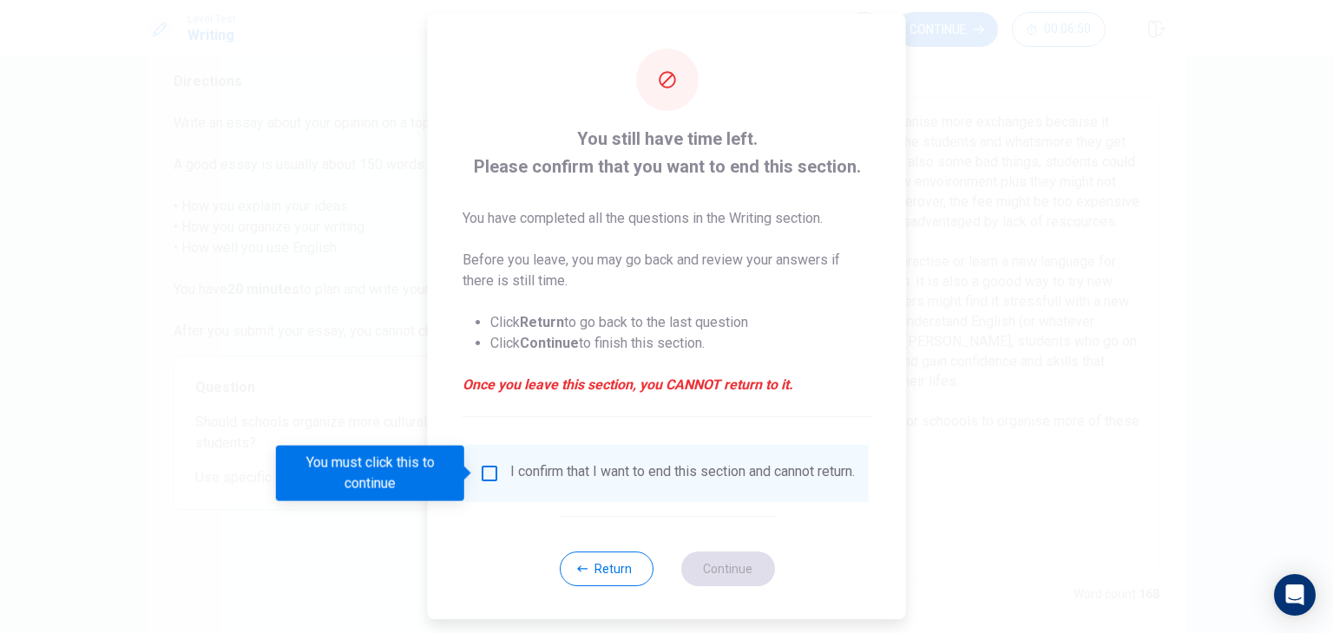
click at [484, 476] on input "You must click this to continue" at bounding box center [489, 473] width 21 height 21
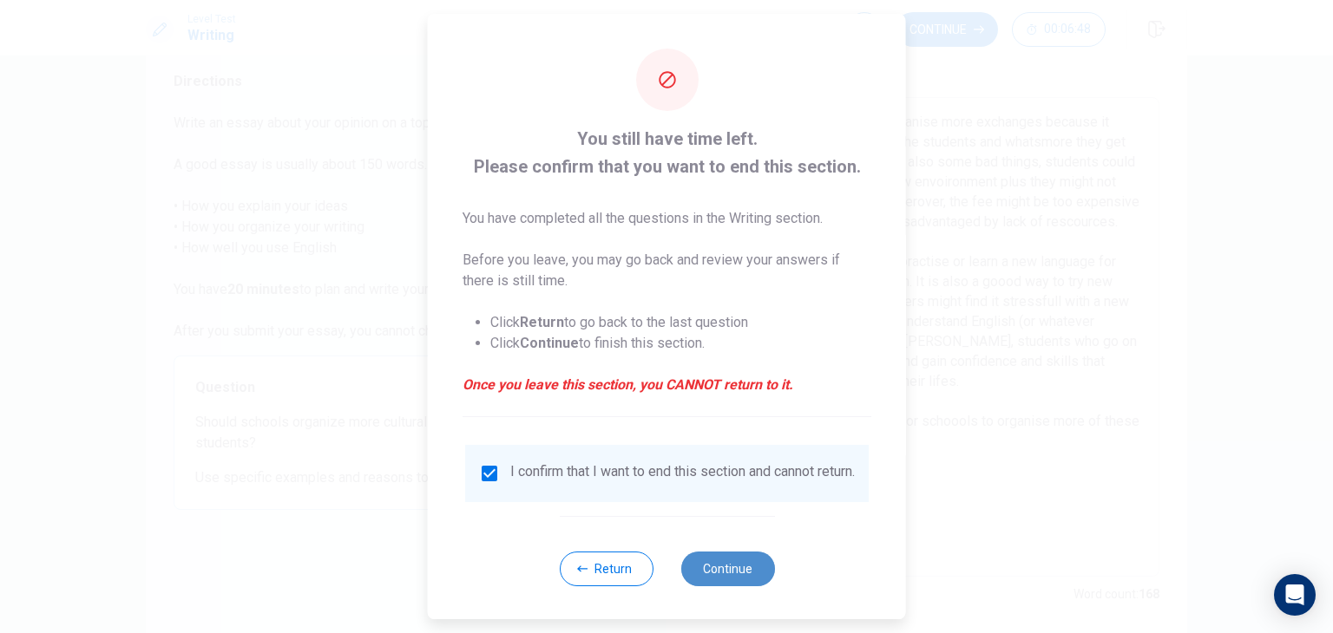
click at [701, 587] on button "Continue" at bounding box center [727, 569] width 94 height 35
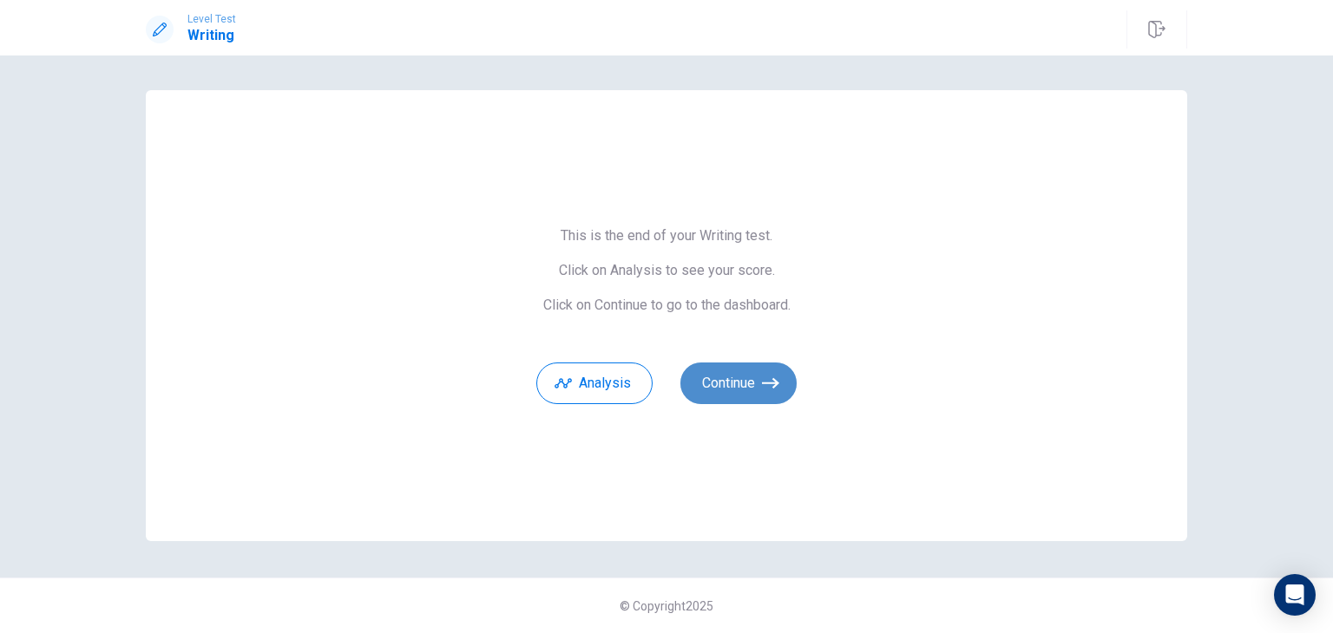
click at [746, 398] on button "Continue" at bounding box center [738, 384] width 116 height 42
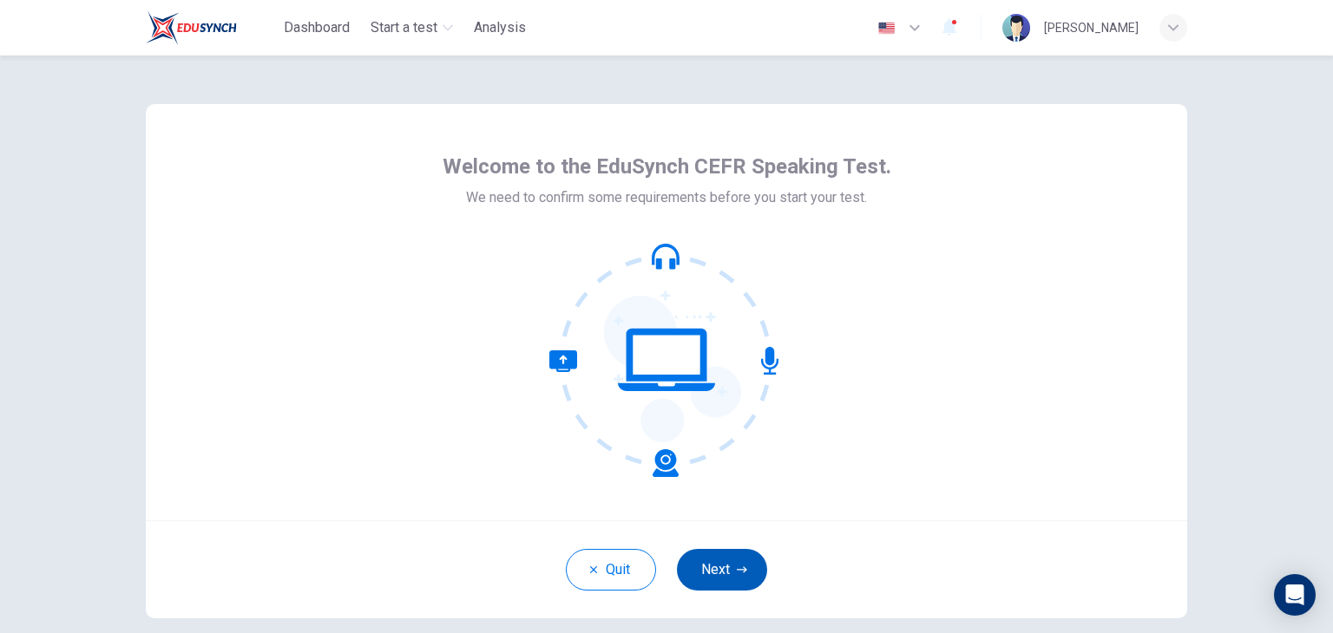
click at [724, 567] on button "Next" at bounding box center [722, 570] width 90 height 42
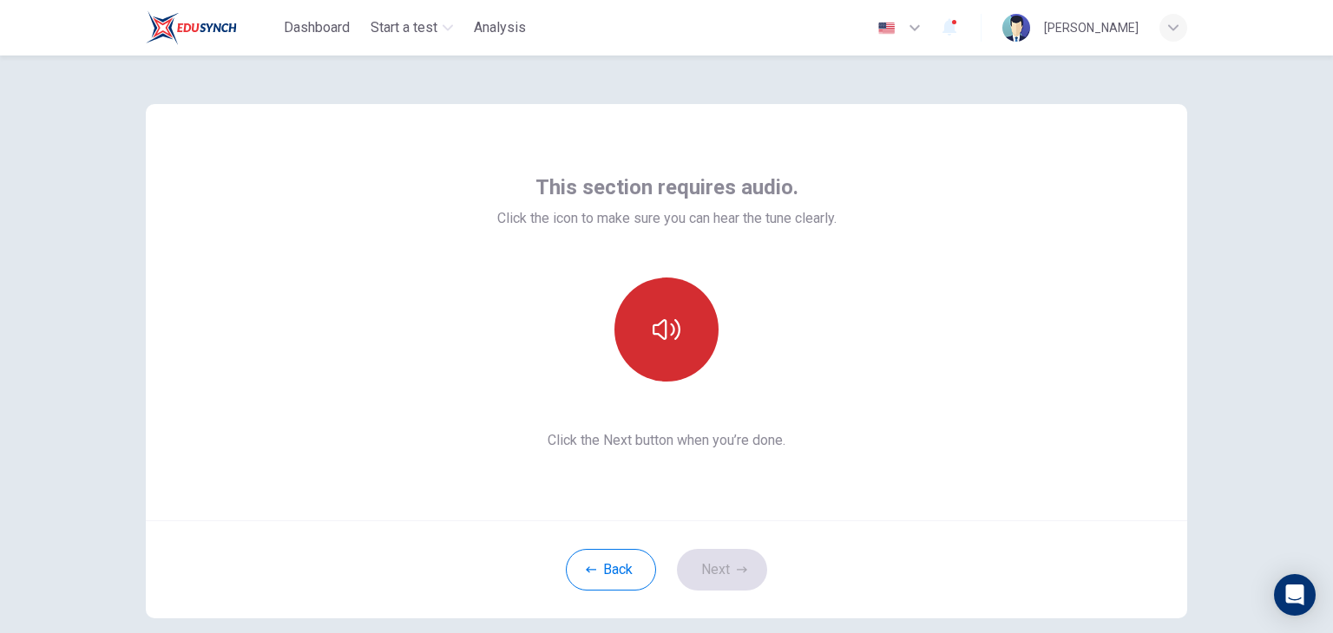
click at [664, 356] on button "button" at bounding box center [666, 330] width 104 height 104
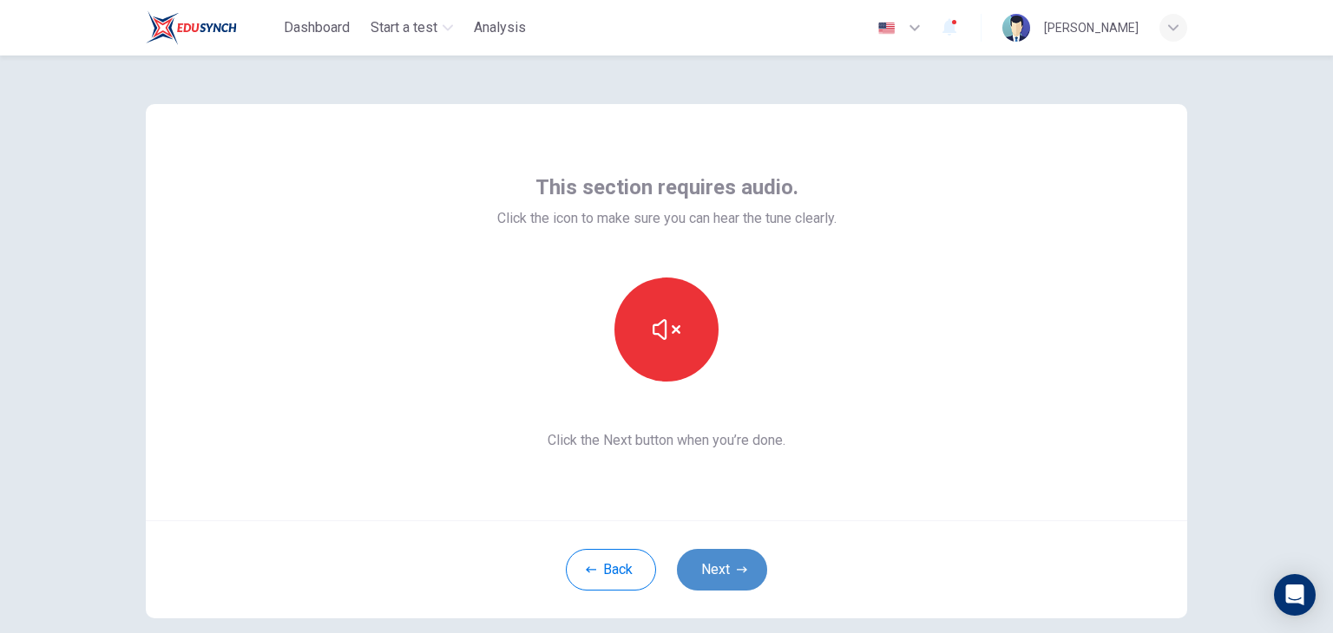
click at [706, 567] on button "Next" at bounding box center [722, 570] width 90 height 42
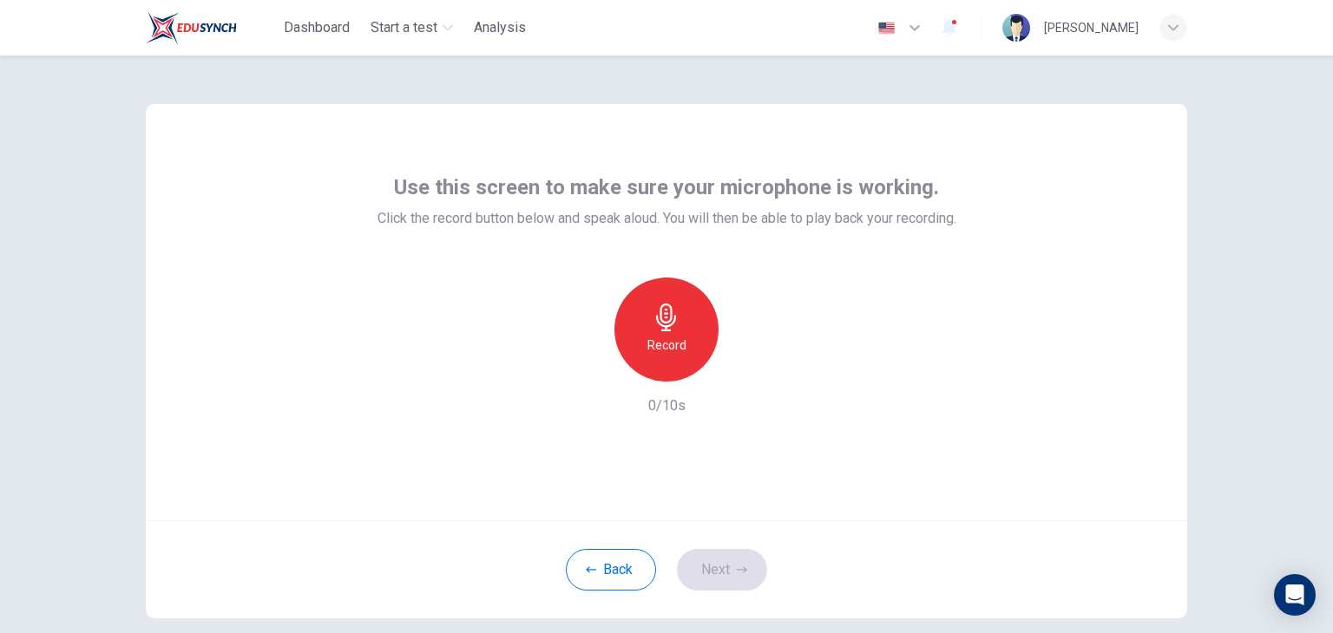
drag, startPoint x: 694, startPoint y: 327, endPoint x: 656, endPoint y: 342, distance: 40.9
click at [656, 342] on h6 "Record" at bounding box center [666, 345] width 39 height 21
click at [659, 344] on h6 "Stop" at bounding box center [666, 345] width 26 height 21
click at [741, 377] on div "button" at bounding box center [746, 368] width 28 height 28
click at [706, 570] on button "Next" at bounding box center [722, 570] width 90 height 42
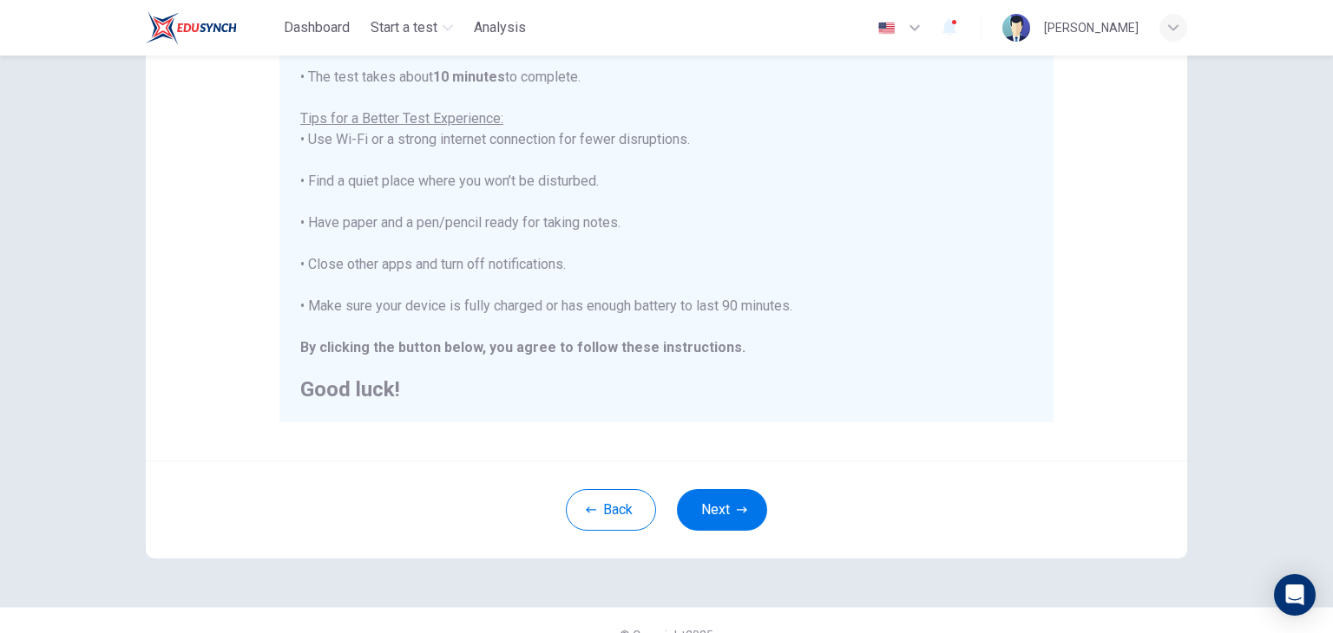
scroll to position [331, 0]
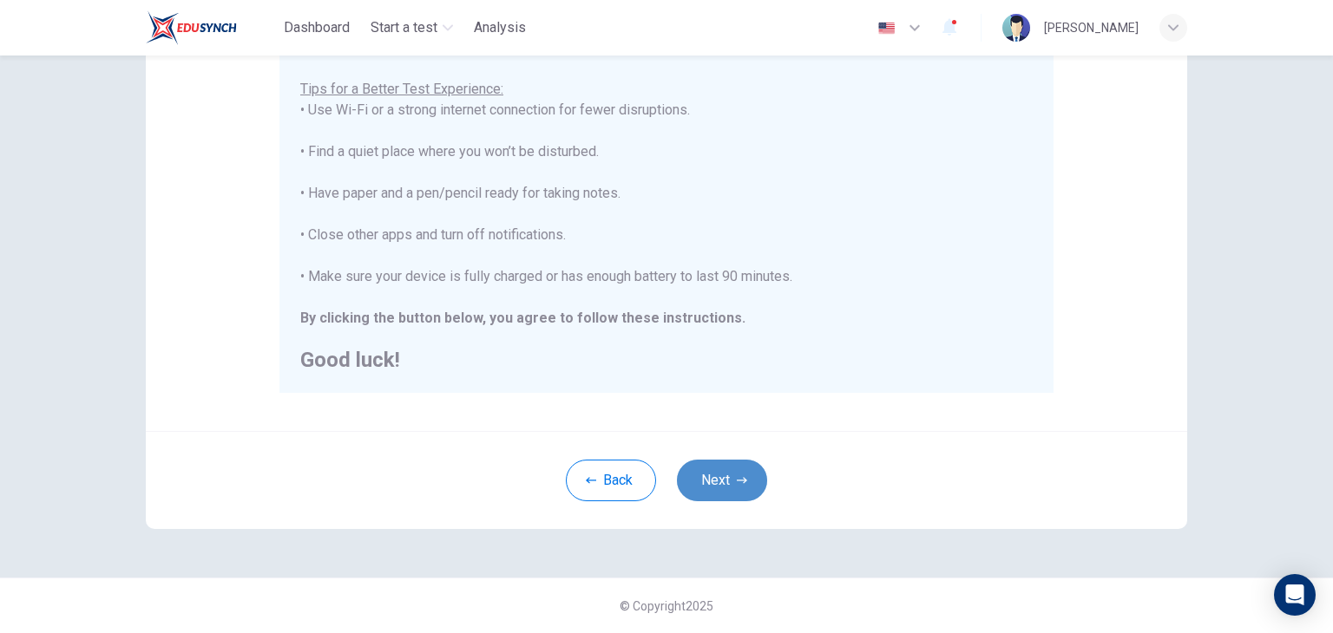
click at [729, 491] on button "Next" at bounding box center [722, 481] width 90 height 42
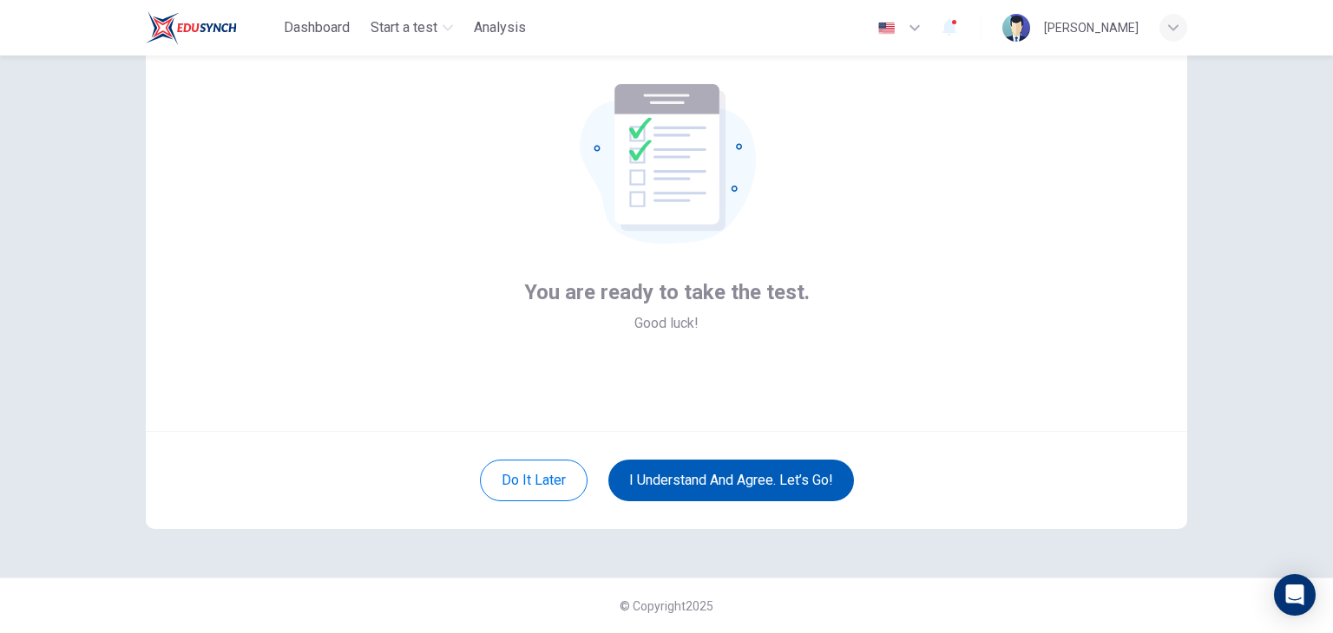
scroll to position [89, 0]
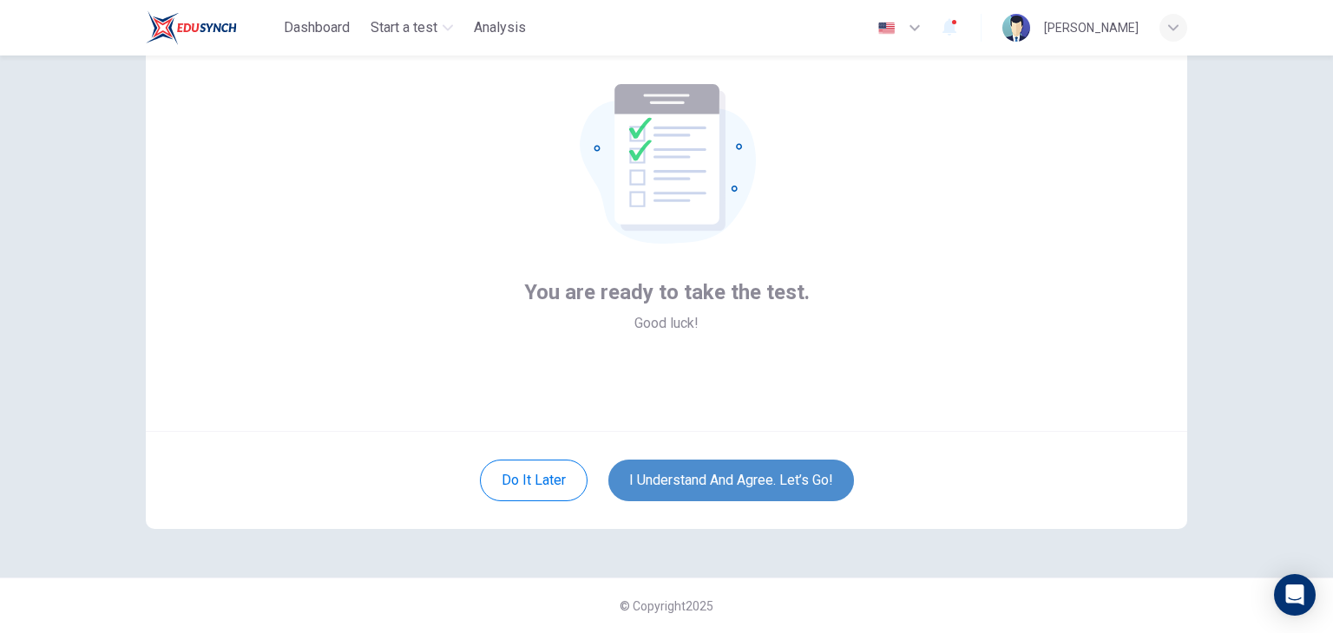
click at [729, 491] on button "I understand and agree. Let’s go!" at bounding box center [731, 481] width 246 height 42
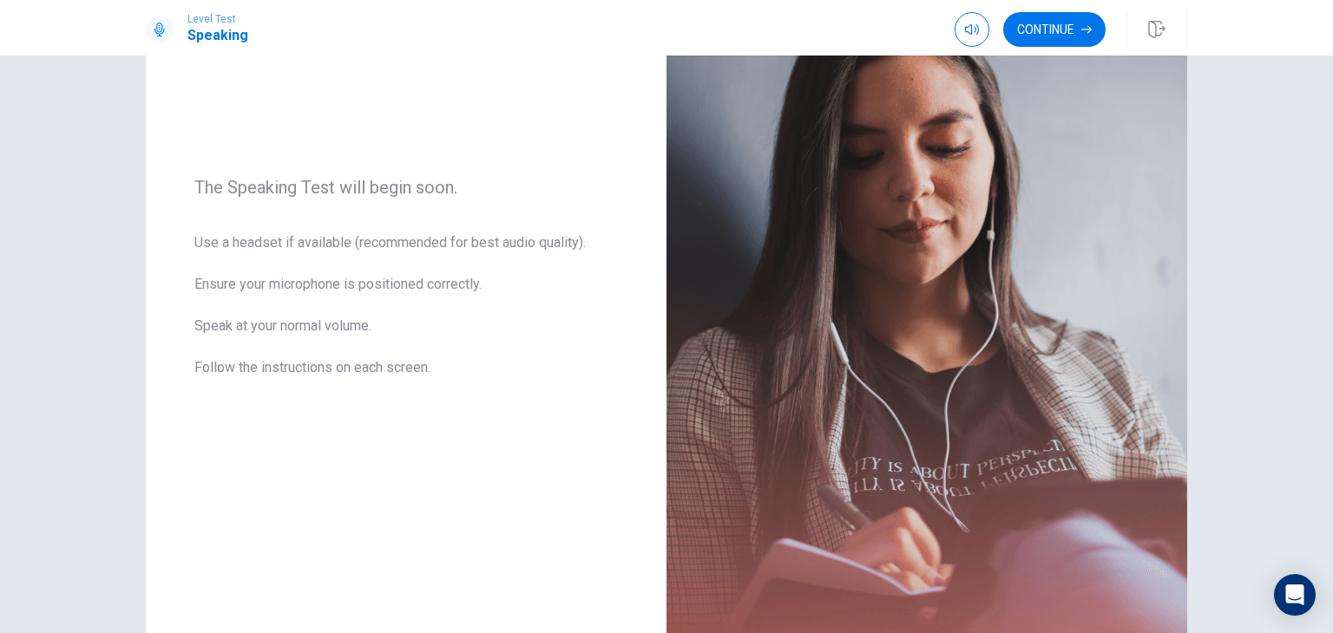
scroll to position [180, 0]
click at [1053, 36] on button "Continue" at bounding box center [1054, 29] width 102 height 35
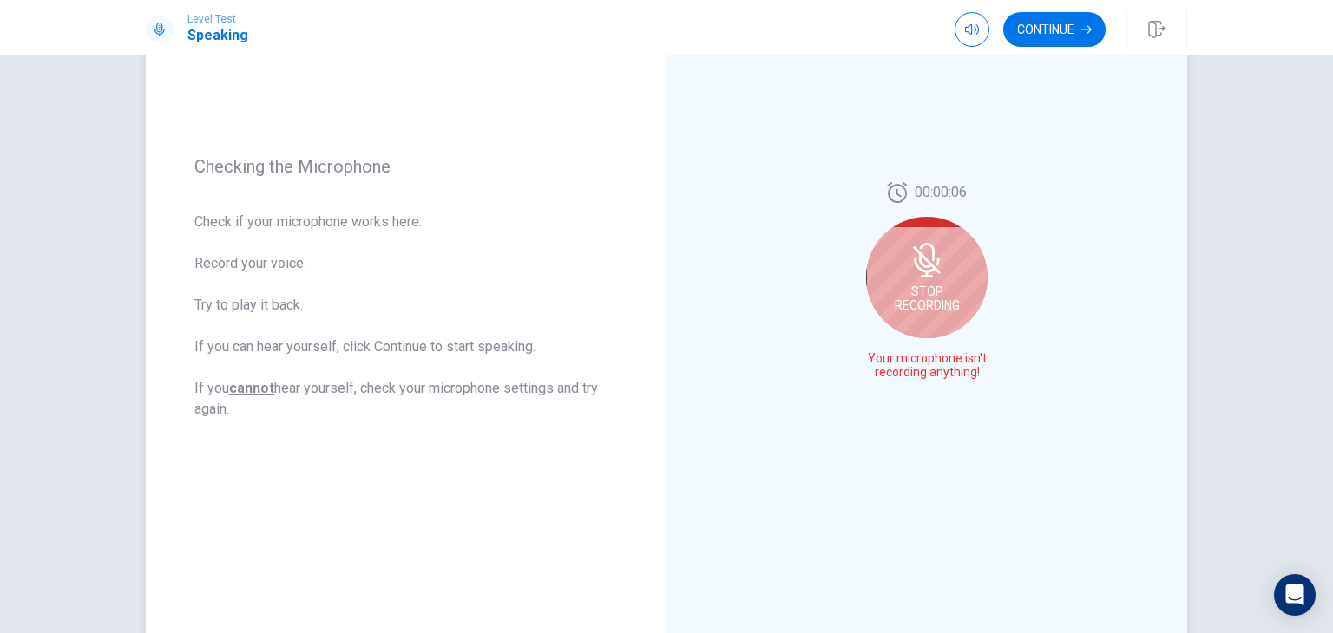
click at [919, 262] on icon at bounding box center [926, 260] width 14 height 16
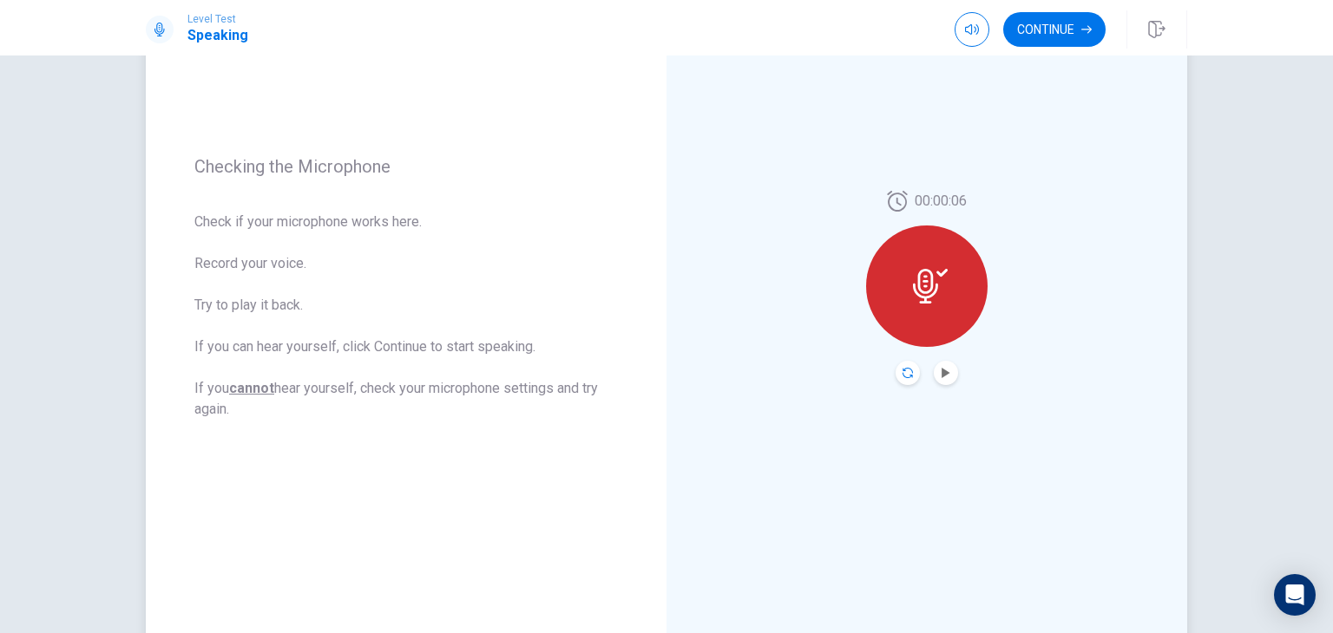
click at [902, 374] on icon "Record Again" at bounding box center [907, 373] width 10 height 10
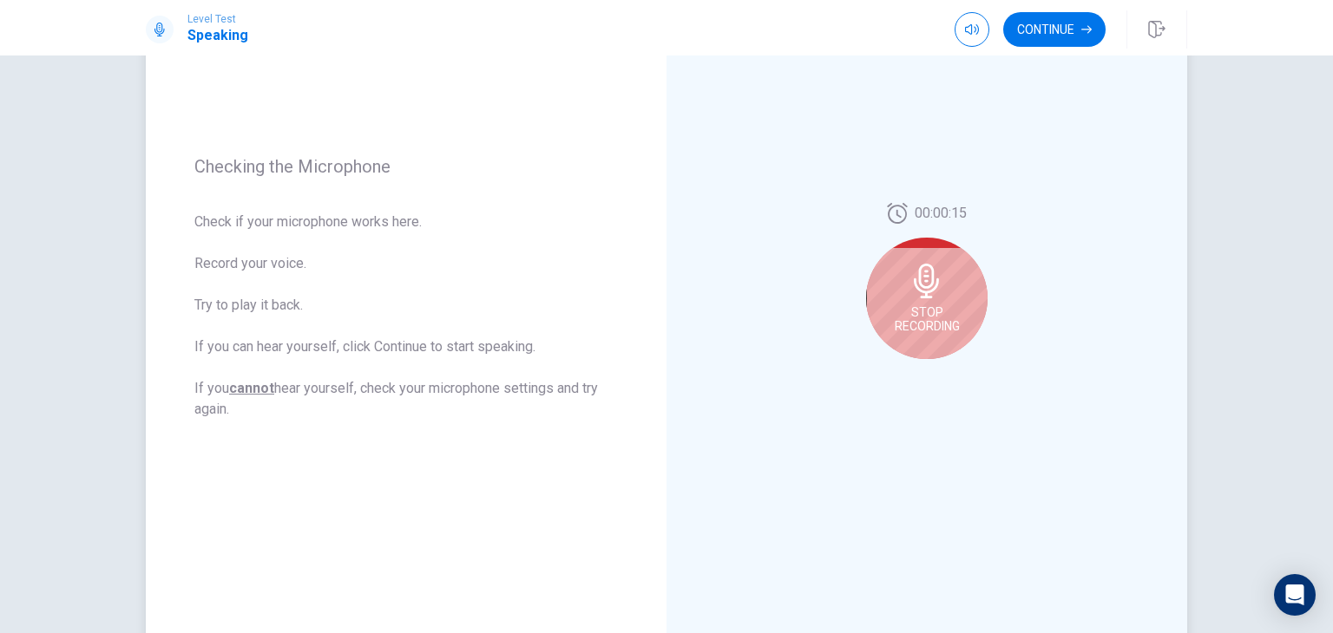
click at [933, 315] on span "Stop Recording" at bounding box center [927, 319] width 65 height 28
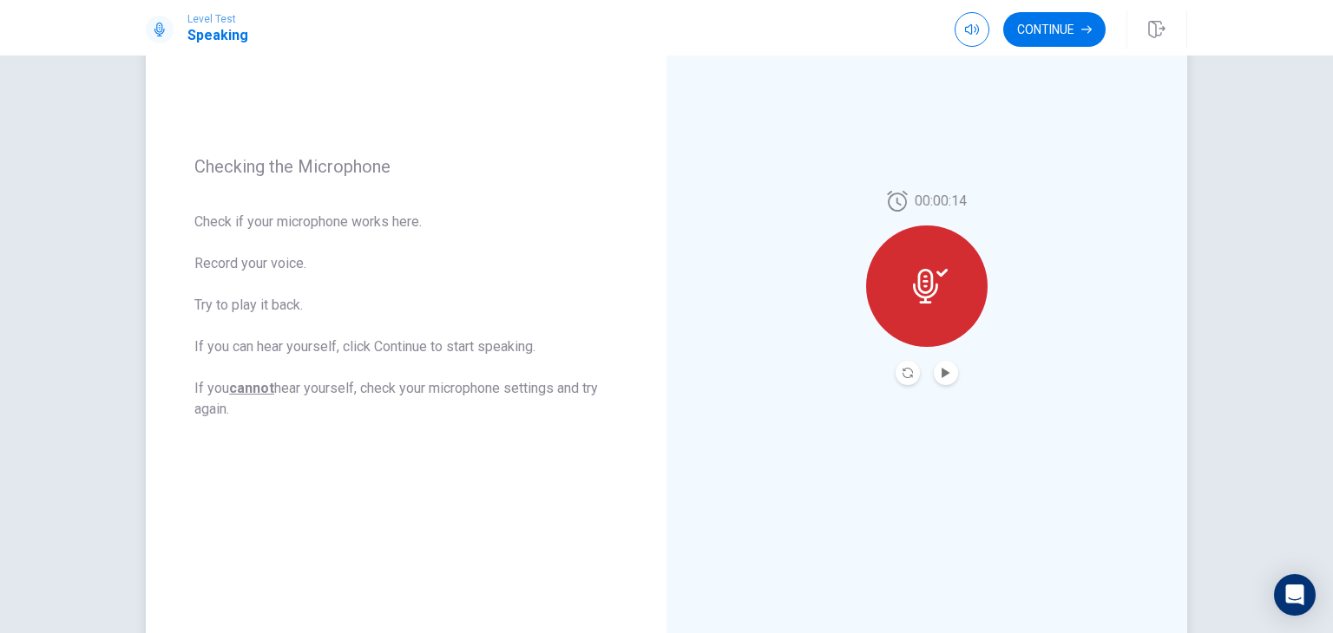
click at [929, 306] on div at bounding box center [926, 286] width 121 height 121
click at [902, 372] on icon "Record Again" at bounding box center [907, 373] width 10 height 10
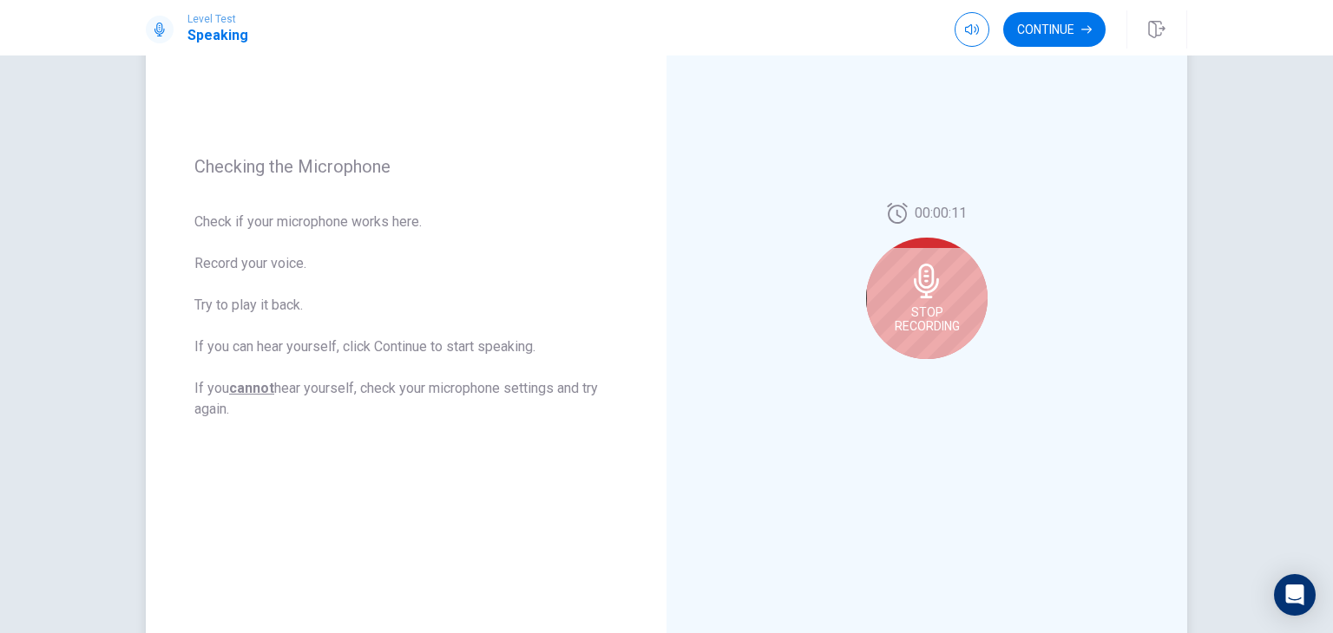
click at [928, 316] on span "Stop Recording" at bounding box center [927, 319] width 65 height 28
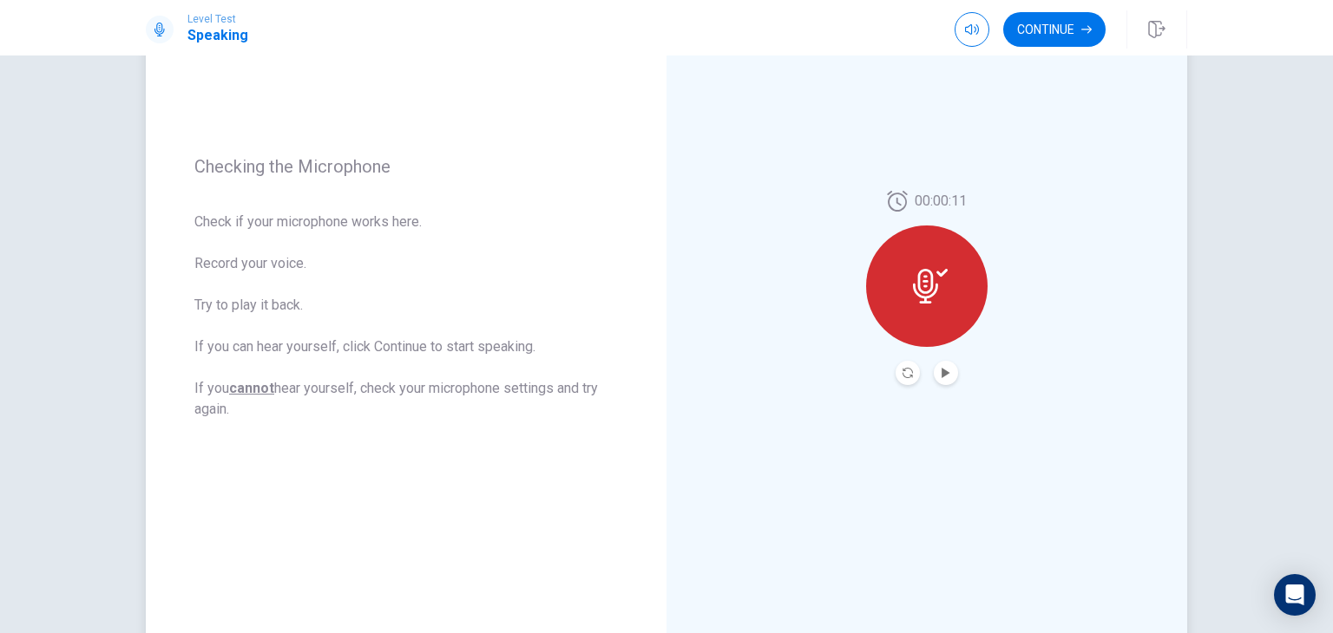
click at [942, 379] on button "Play Audio" at bounding box center [946, 373] width 24 height 24
click at [1053, 26] on button "Continue" at bounding box center [1054, 29] width 102 height 35
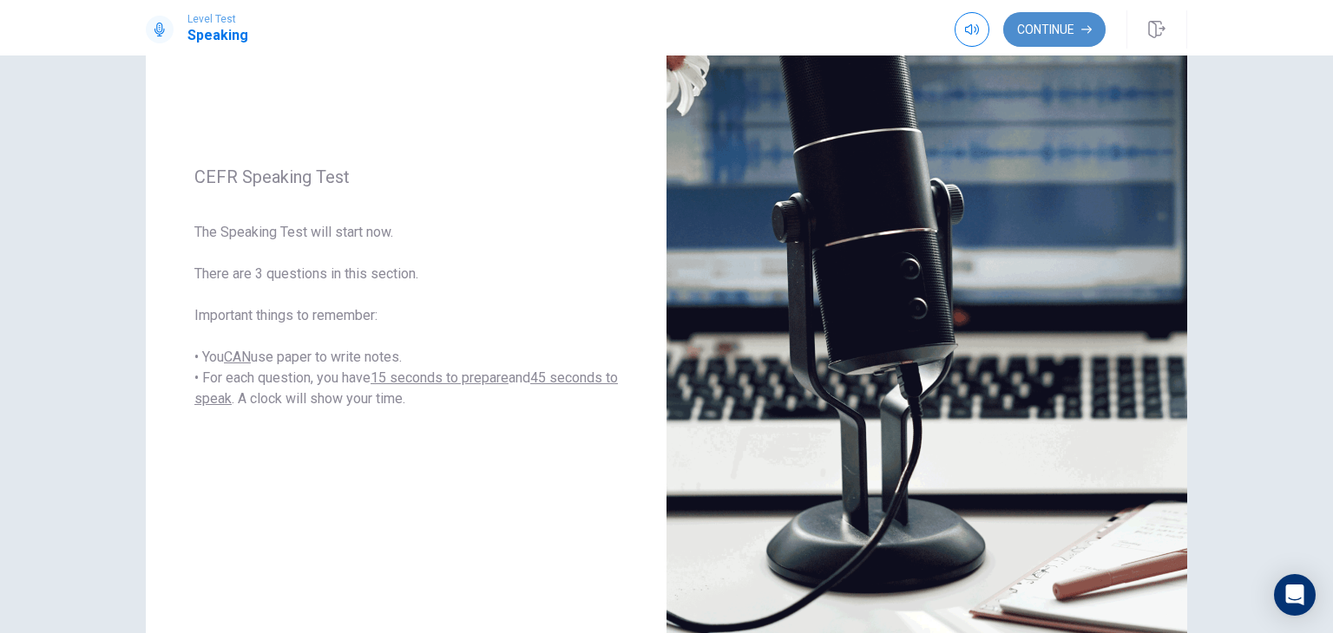
click at [1053, 26] on button "Continue" at bounding box center [1054, 29] width 102 height 35
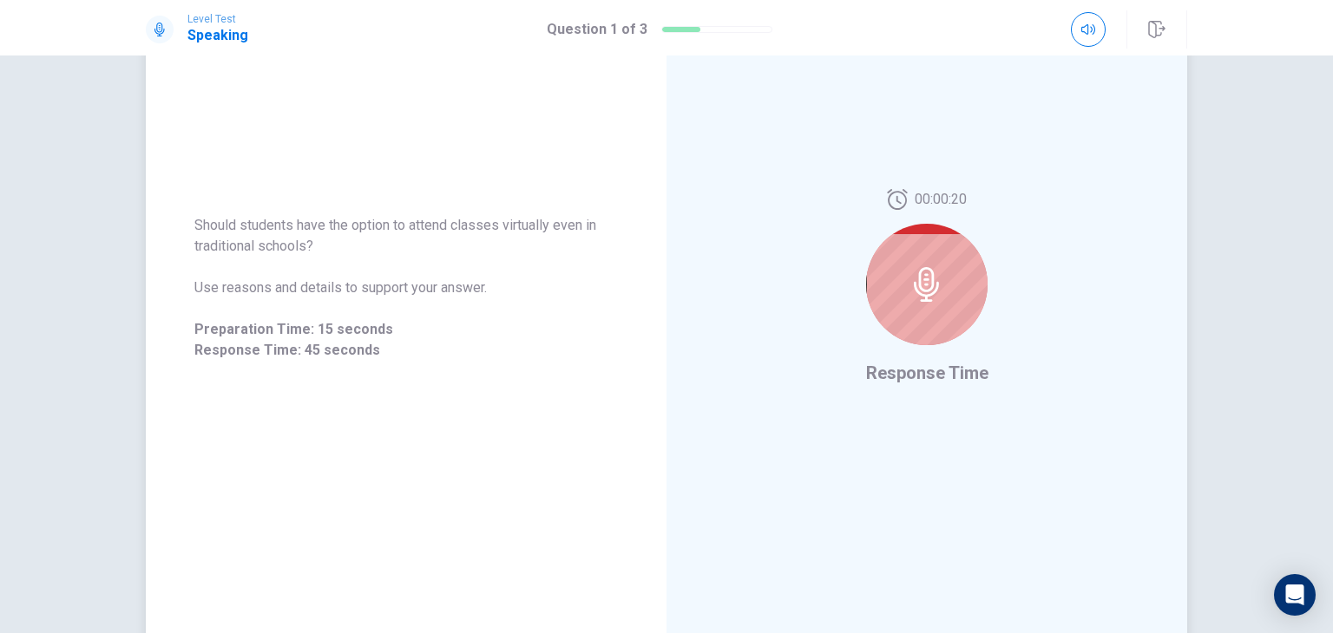
click at [923, 285] on icon at bounding box center [926, 284] width 35 height 35
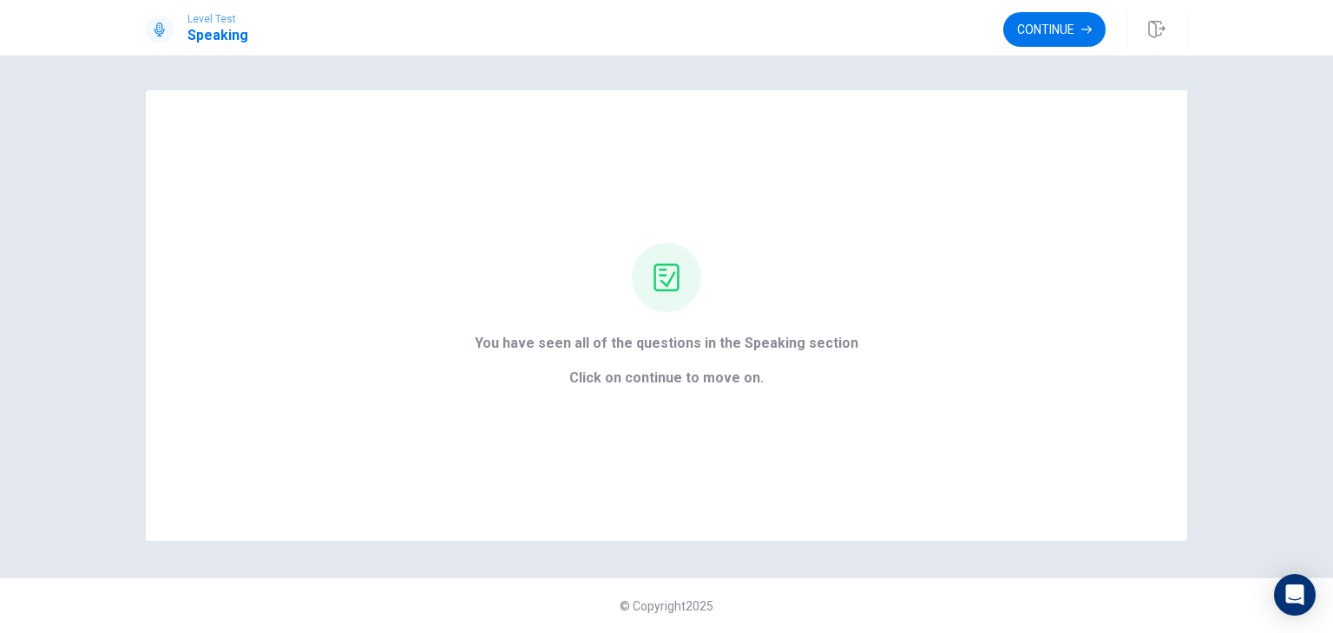
scroll to position [0, 0]
click at [1026, 33] on button "Continue" at bounding box center [1054, 29] width 102 height 35
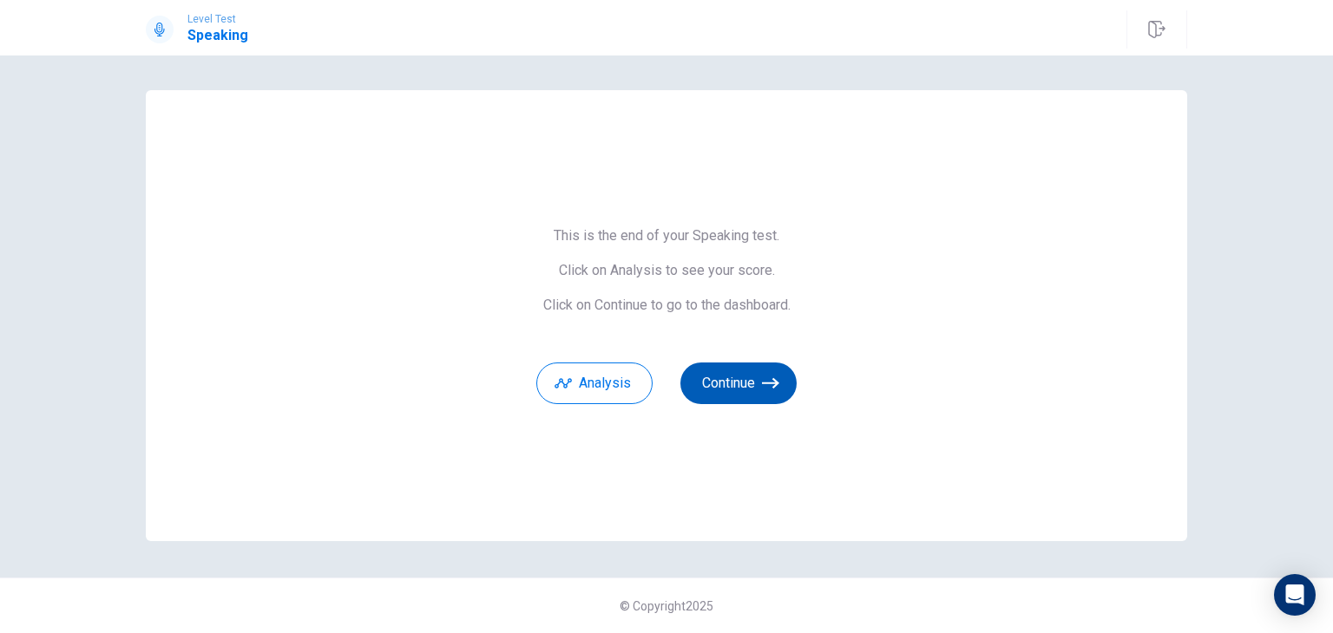
click at [725, 395] on button "Continue" at bounding box center [738, 384] width 116 height 42
